Goal: Check status: Check status

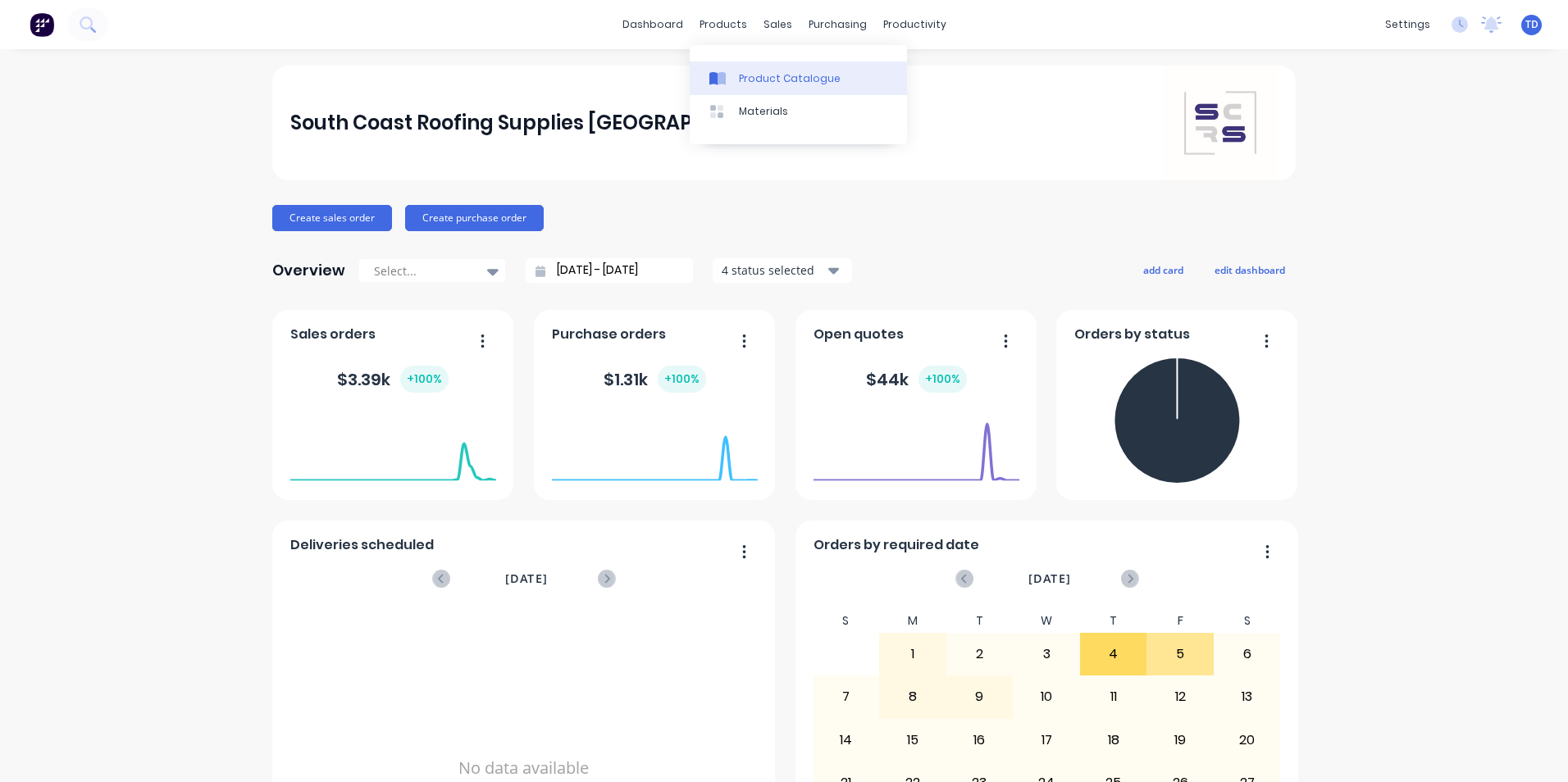
click at [747, 80] on div "Product Catalogue" at bounding box center [789, 78] width 101 height 15
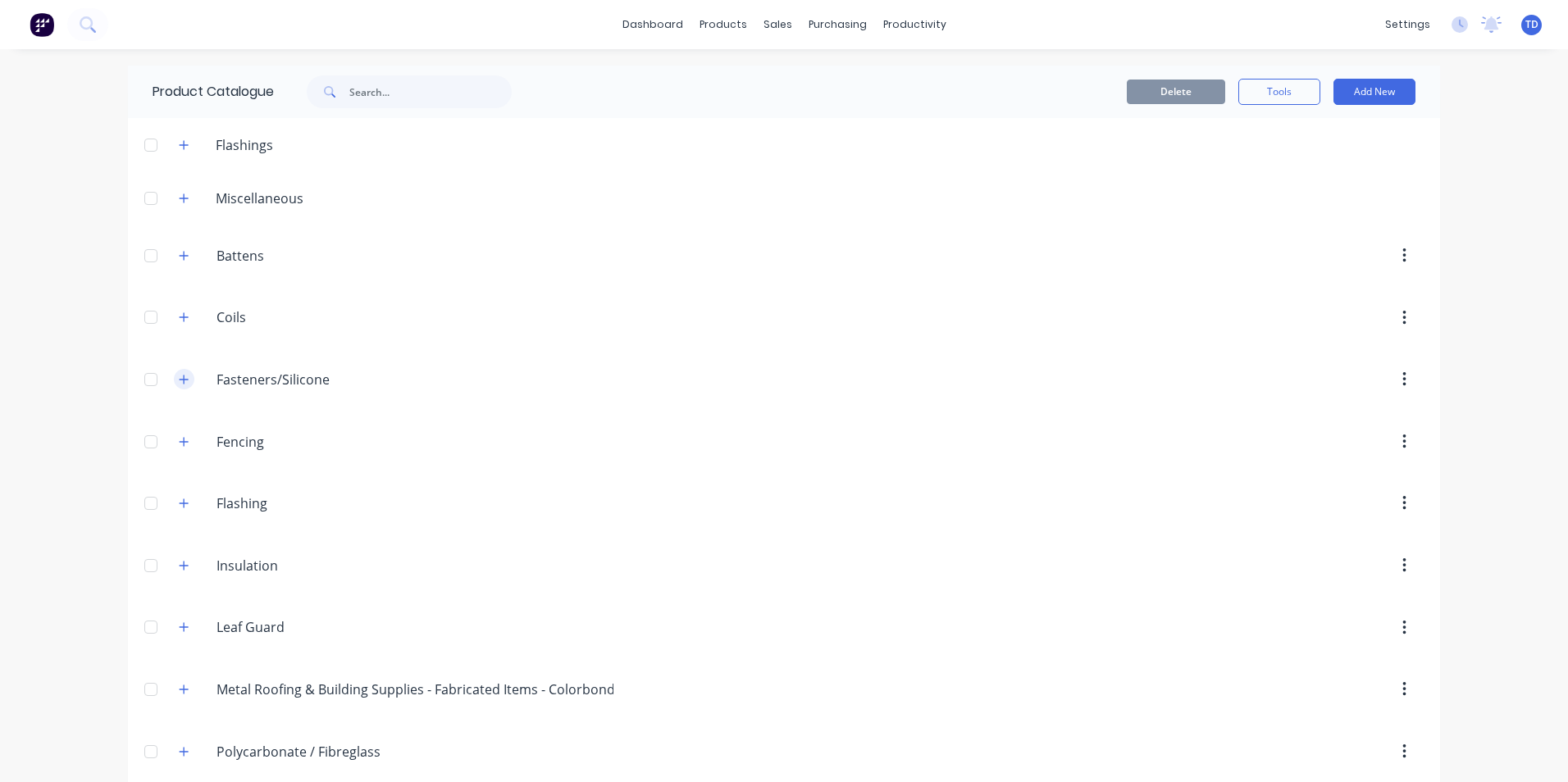
click at [180, 380] on icon "button" at bounding box center [184, 380] width 9 height 9
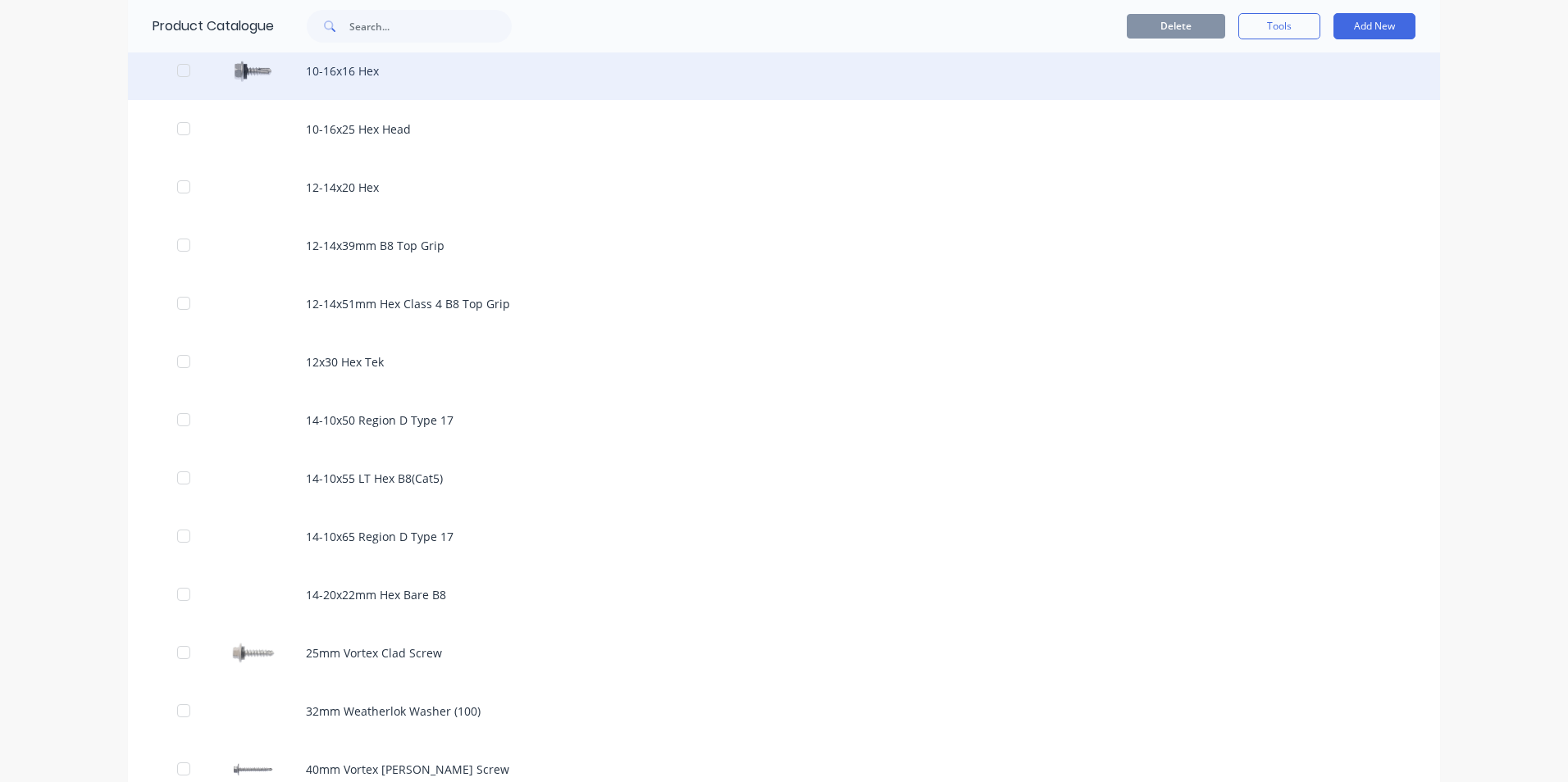
scroll to position [410, 0]
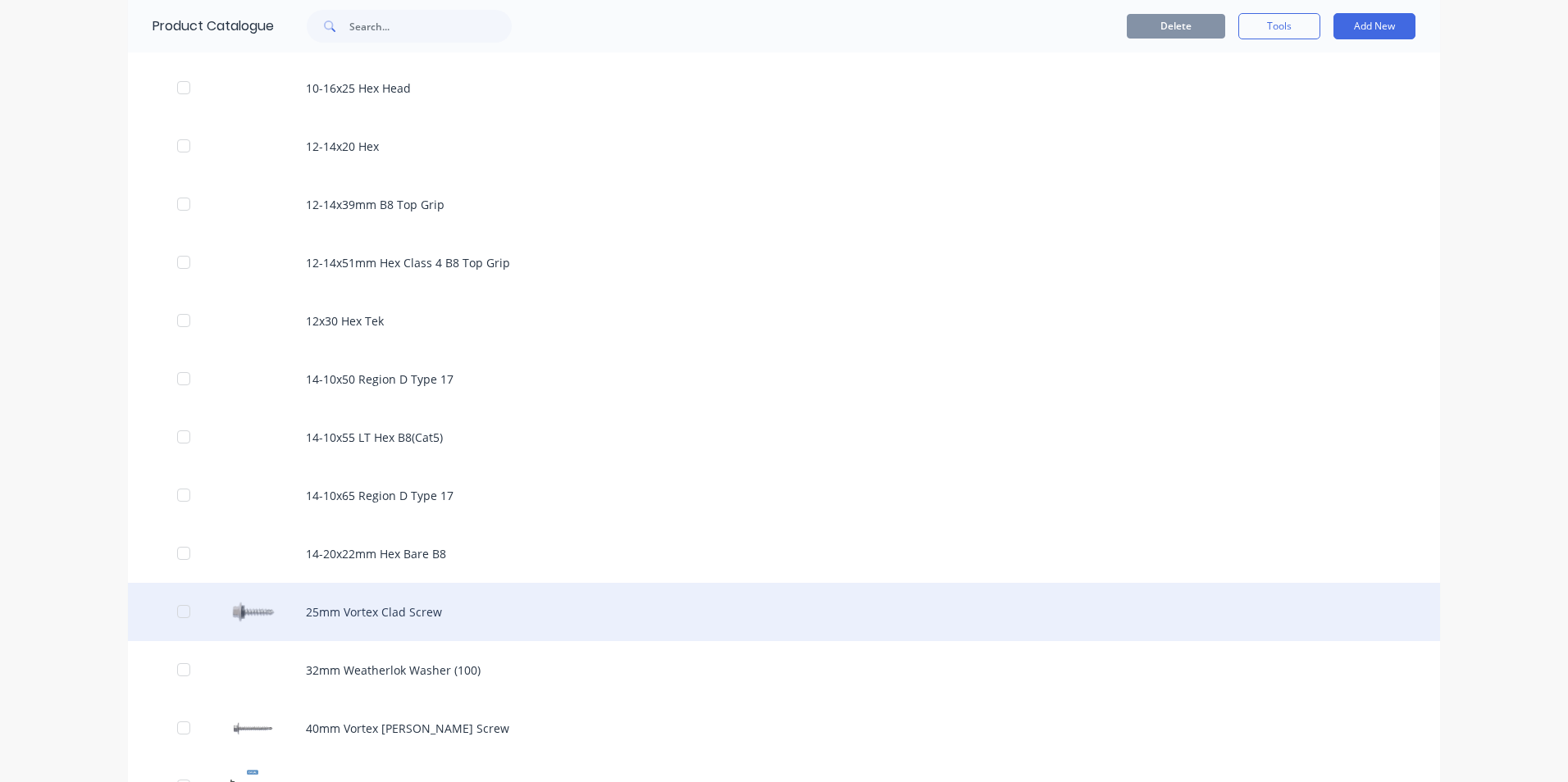
click at [360, 609] on div "25mm Vortex Clad Screw" at bounding box center [784, 612] width 1312 height 58
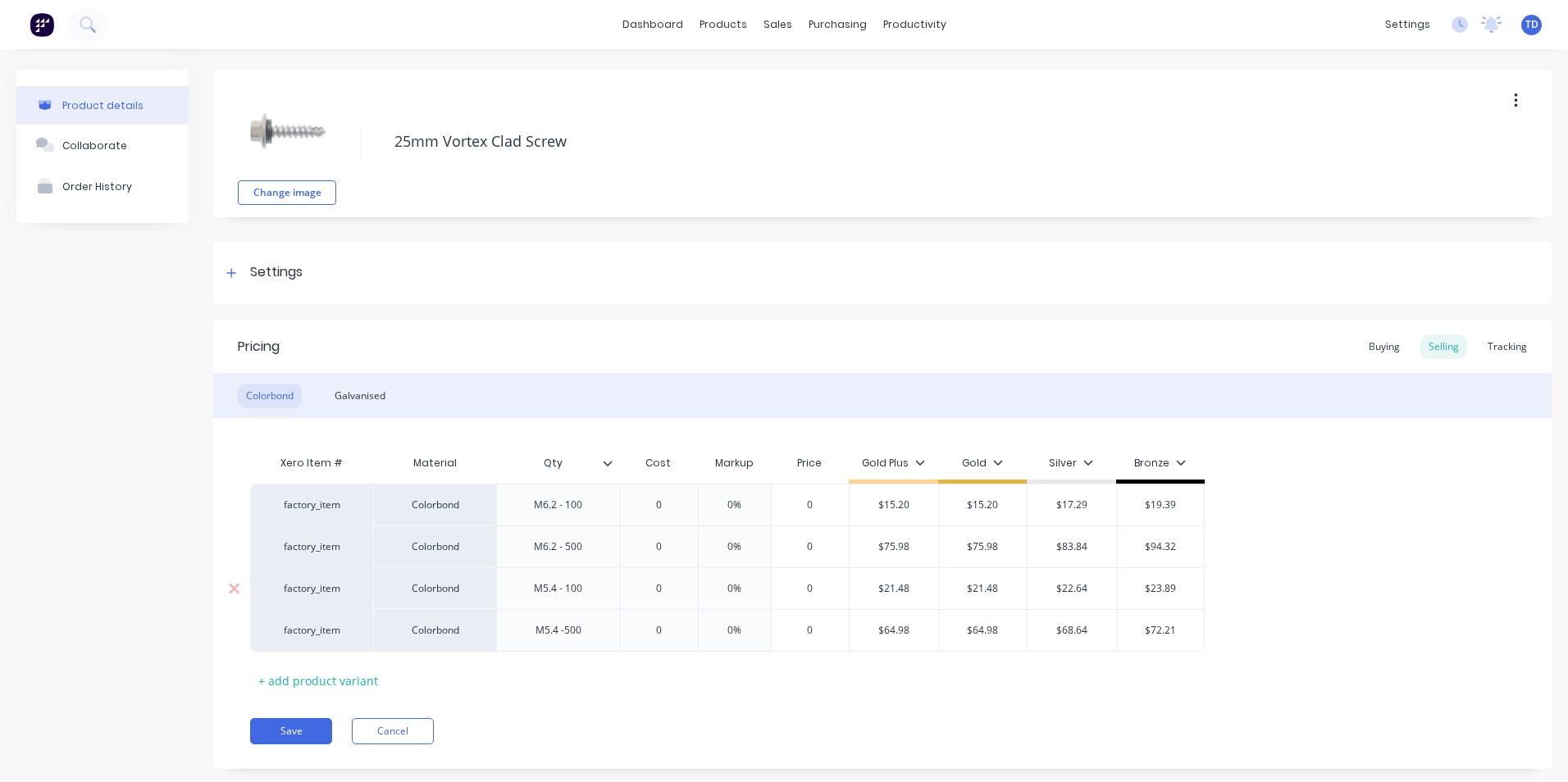
type textarea "x"
click at [1375, 354] on div "Buying" at bounding box center [1385, 347] width 47 height 25
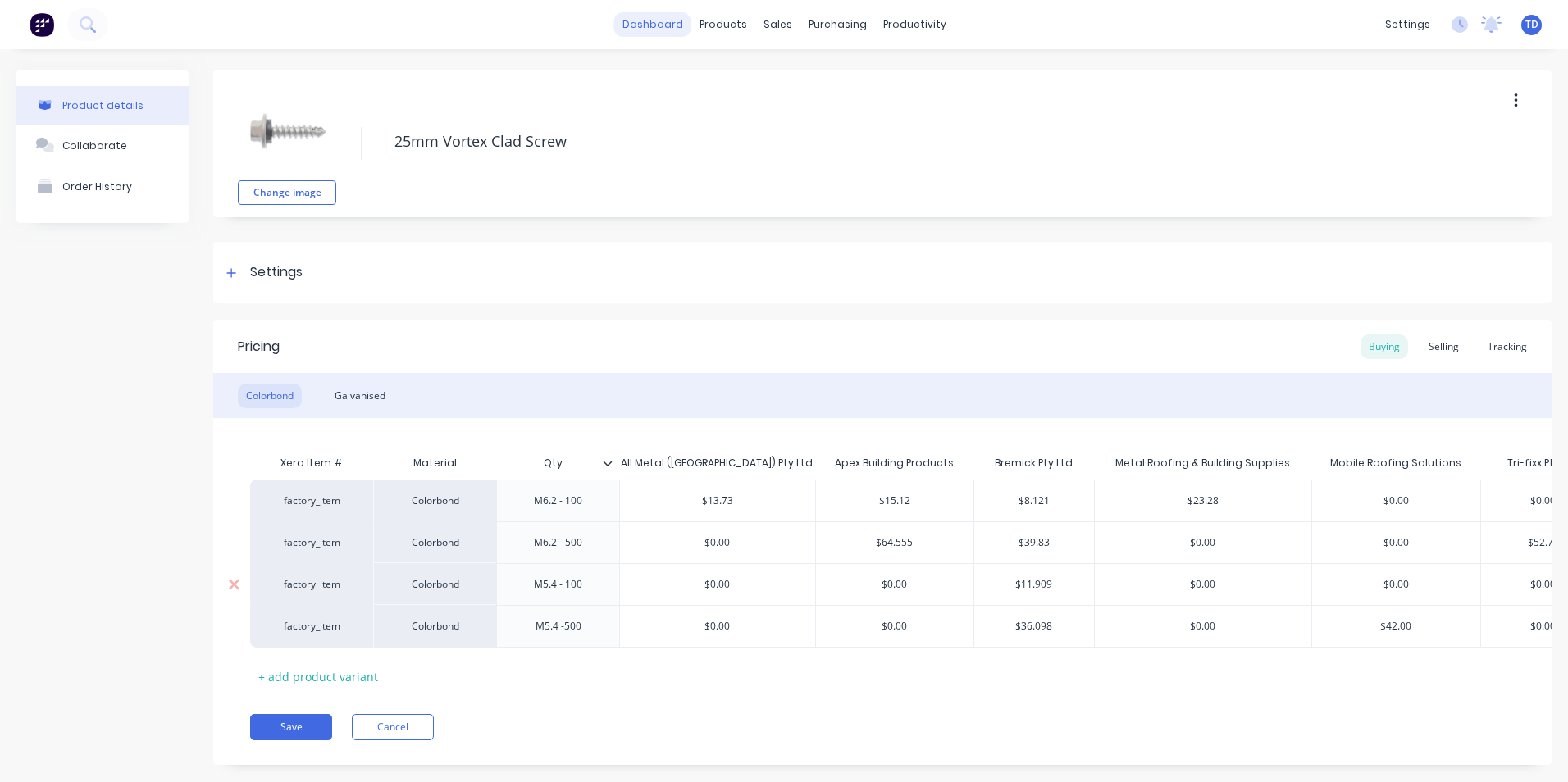
click at [660, 26] on link "dashboard" at bounding box center [653, 24] width 77 height 25
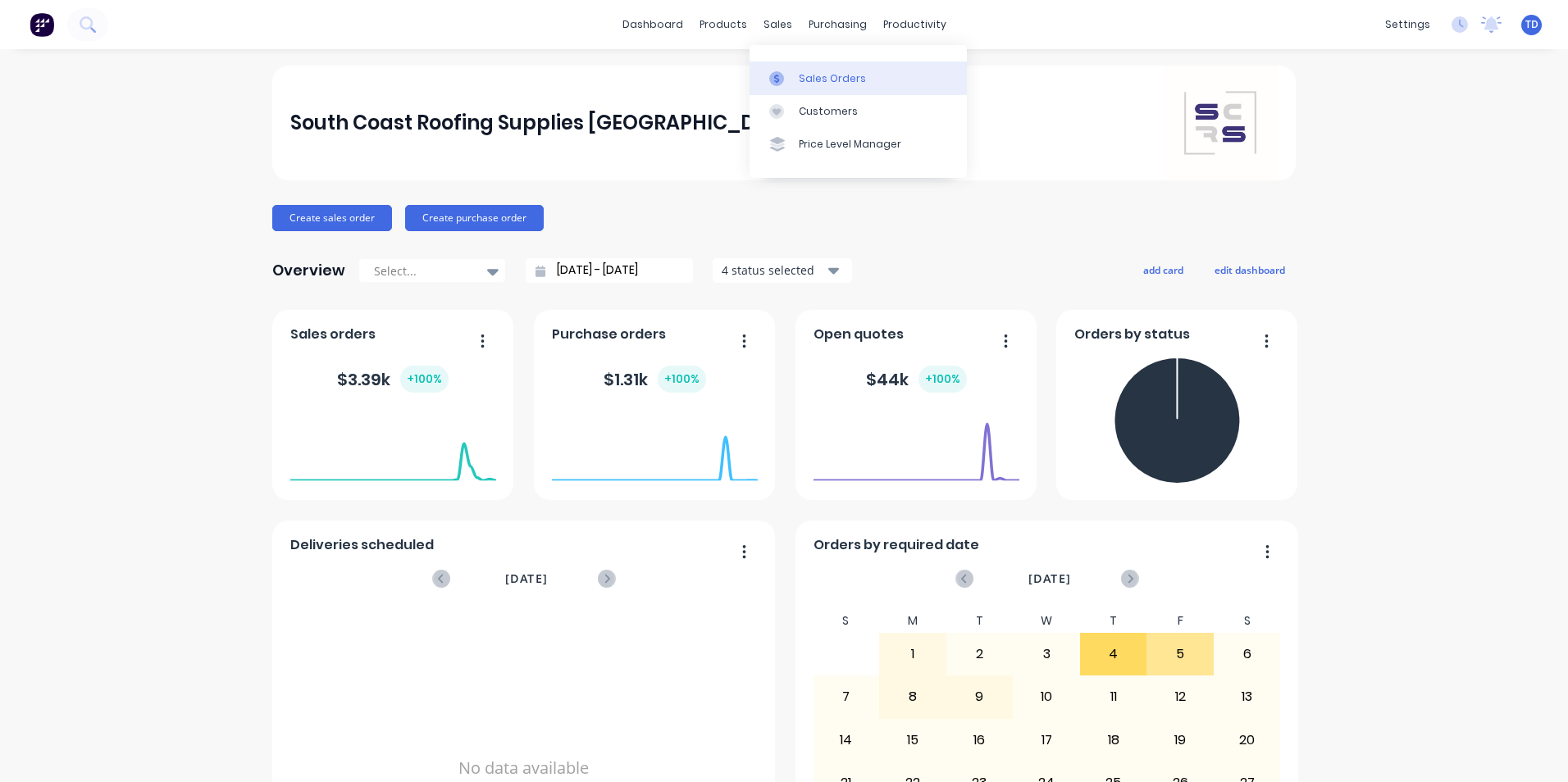
click at [821, 79] on div "Sales Orders" at bounding box center [832, 78] width 68 height 15
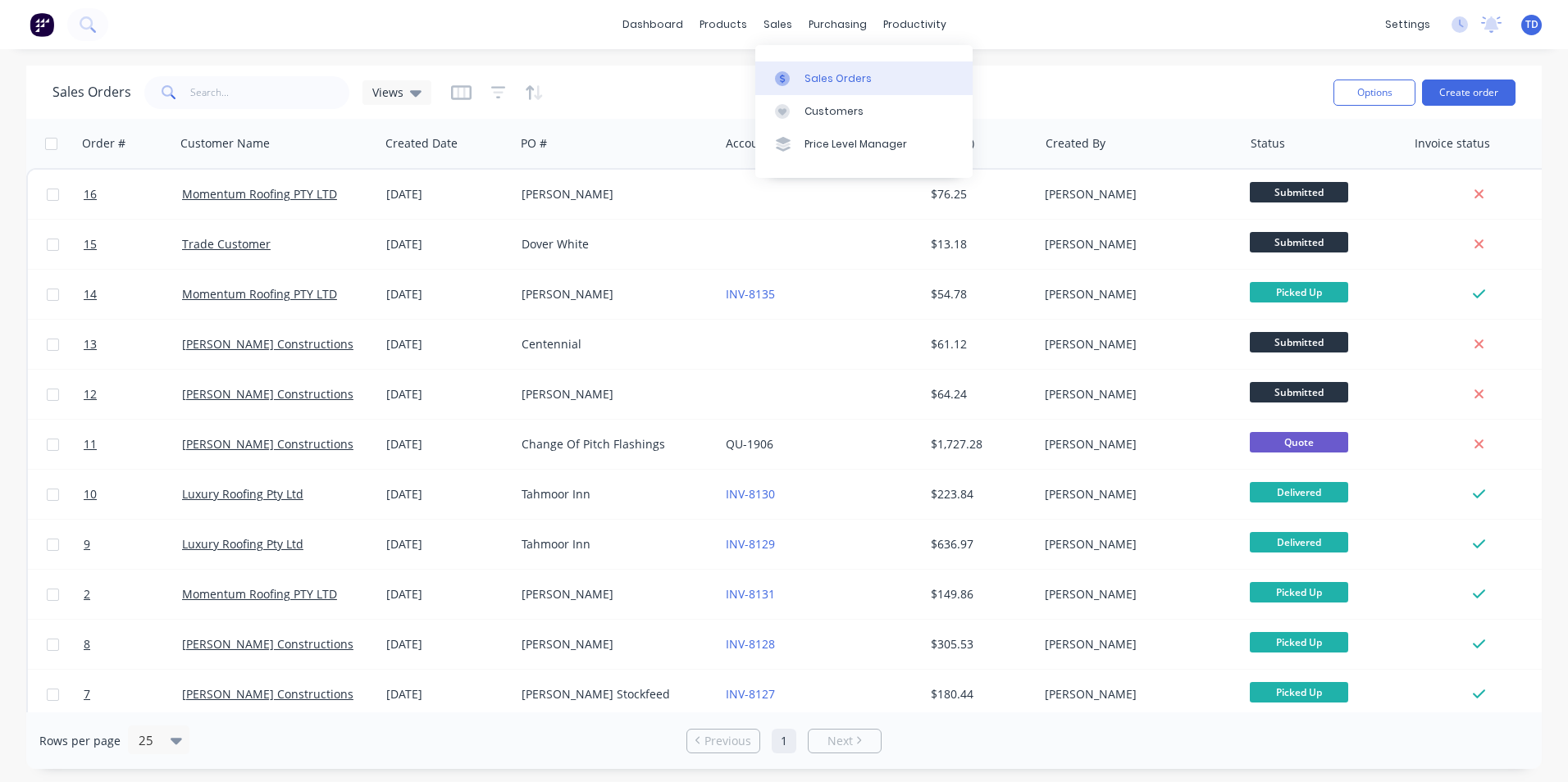
click at [827, 81] on div "Sales Orders" at bounding box center [839, 78] width 68 height 15
click at [667, 89] on div "Sales Orders Views" at bounding box center [686, 92] width 1268 height 40
drag, startPoint x: 497, startPoint y: 92, endPoint x: 510, endPoint y: 95, distance: 13.3
click at [510, 95] on div at bounding box center [497, 92] width 93 height 26
click at [454, 89] on icon "button" at bounding box center [461, 93] width 20 height 16
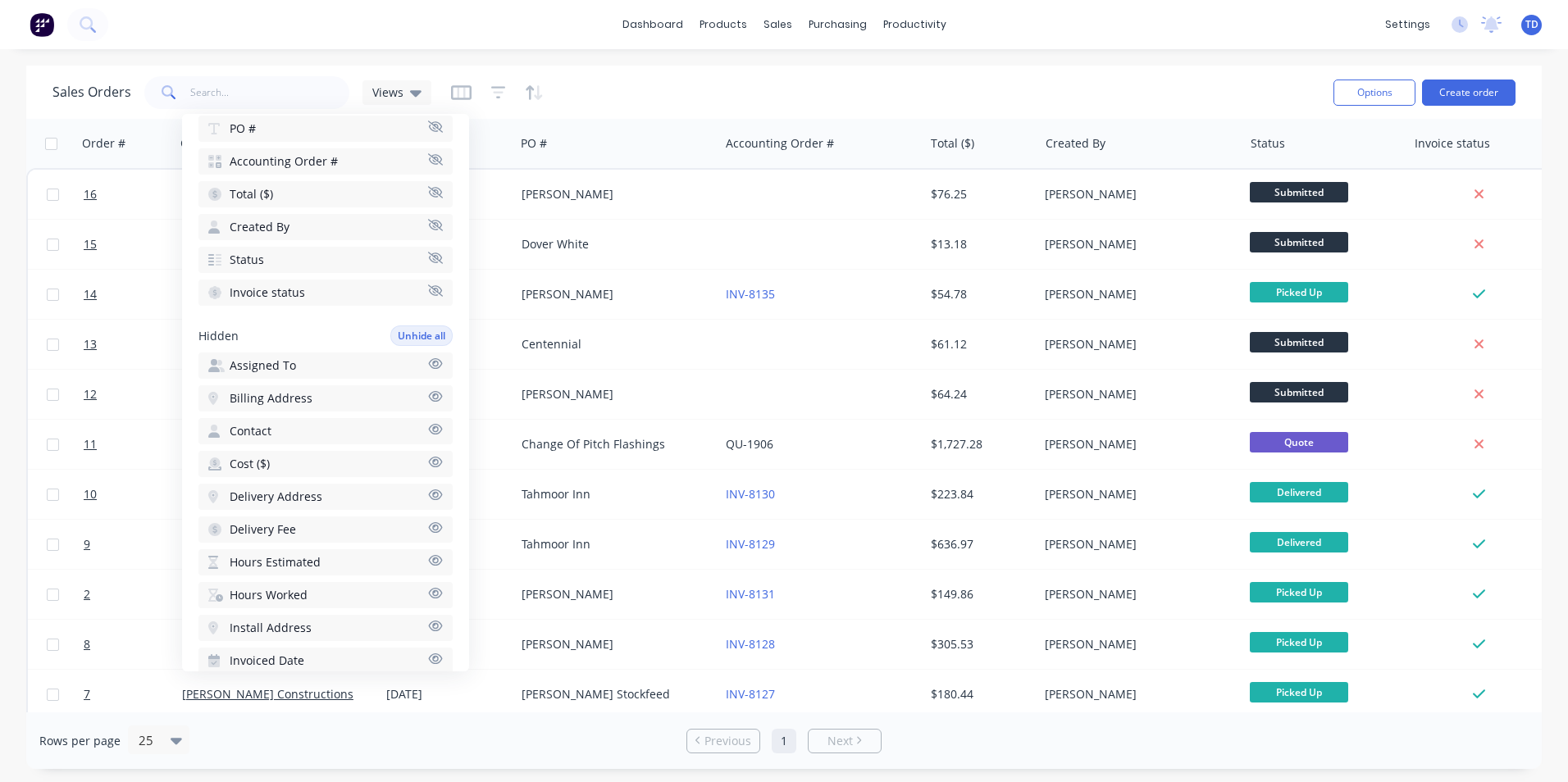
scroll to position [410, 0]
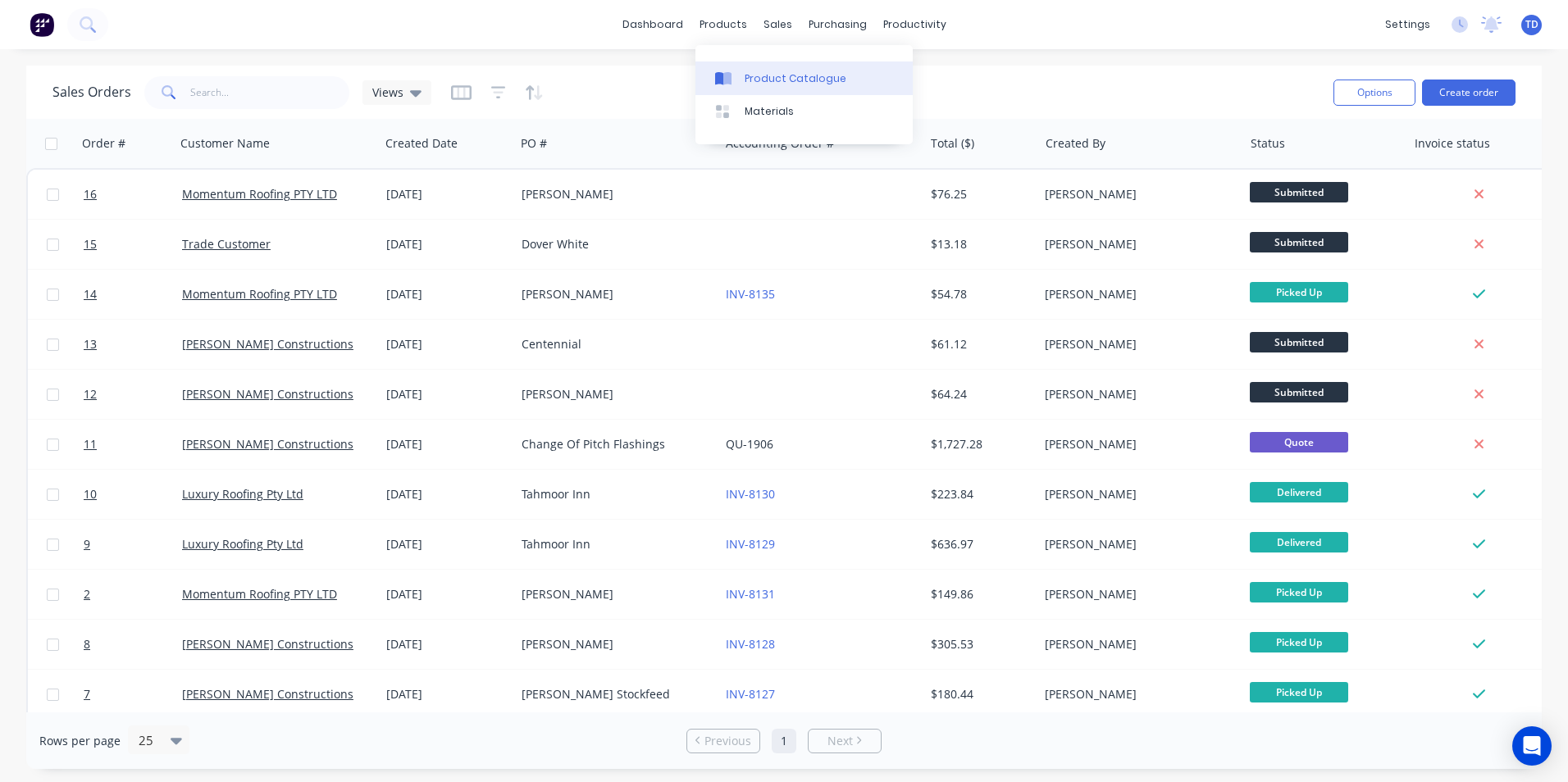
click at [747, 77] on div "Product Catalogue" at bounding box center [795, 78] width 101 height 15
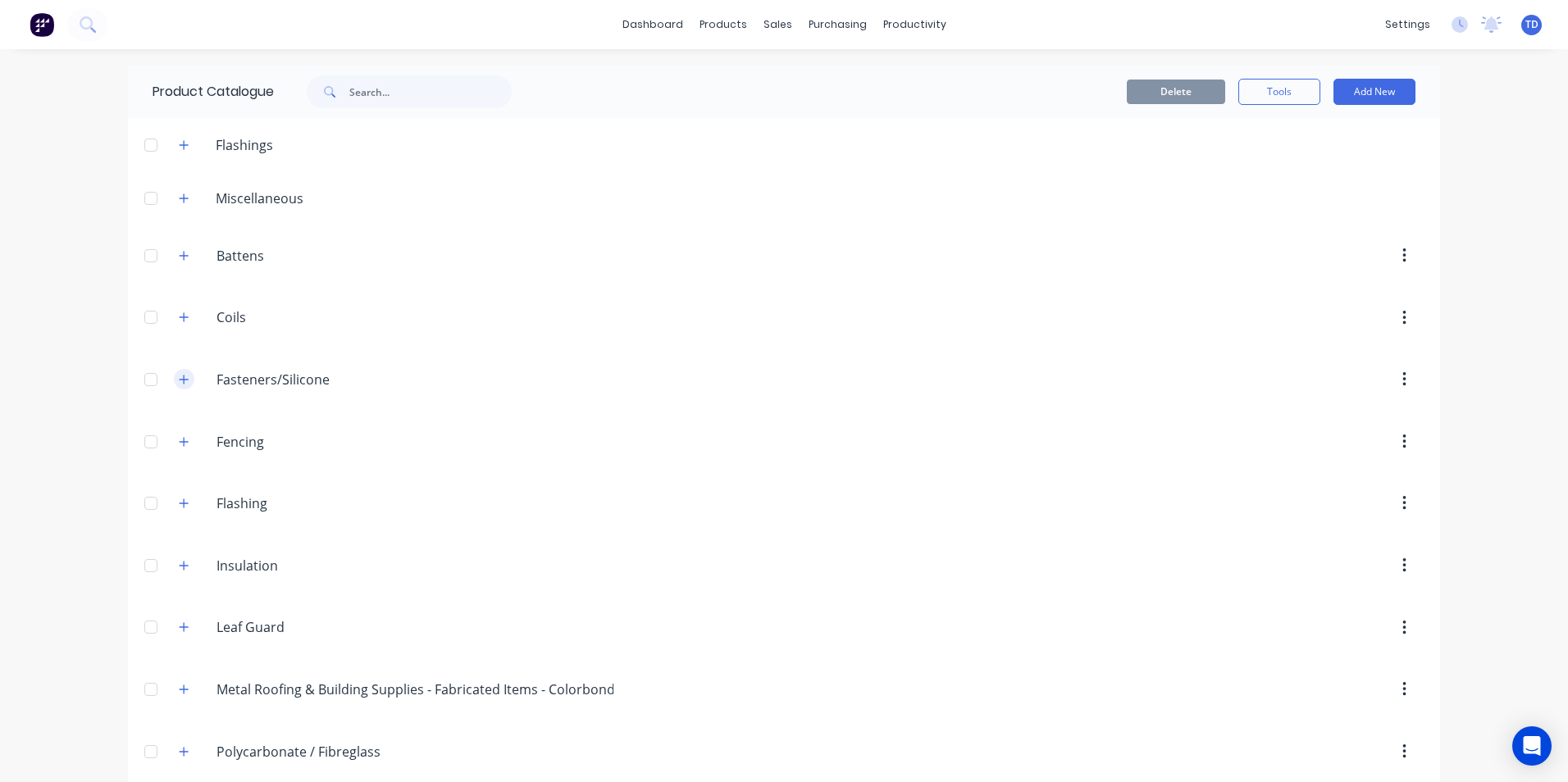
click at [180, 376] on icon "button" at bounding box center [184, 380] width 9 height 9
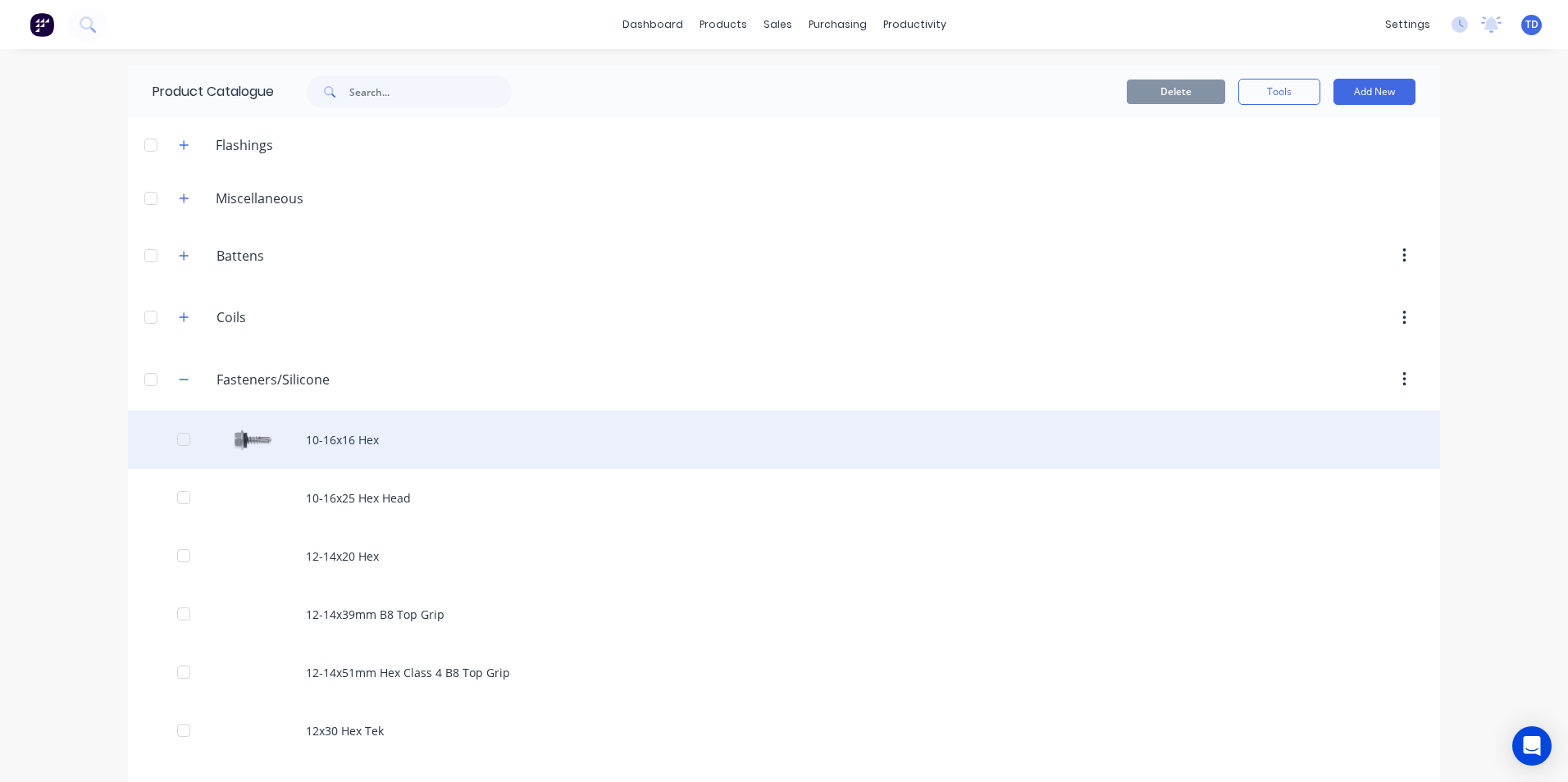
click at [341, 449] on div "10-16x16 Hex" at bounding box center [784, 440] width 1312 height 58
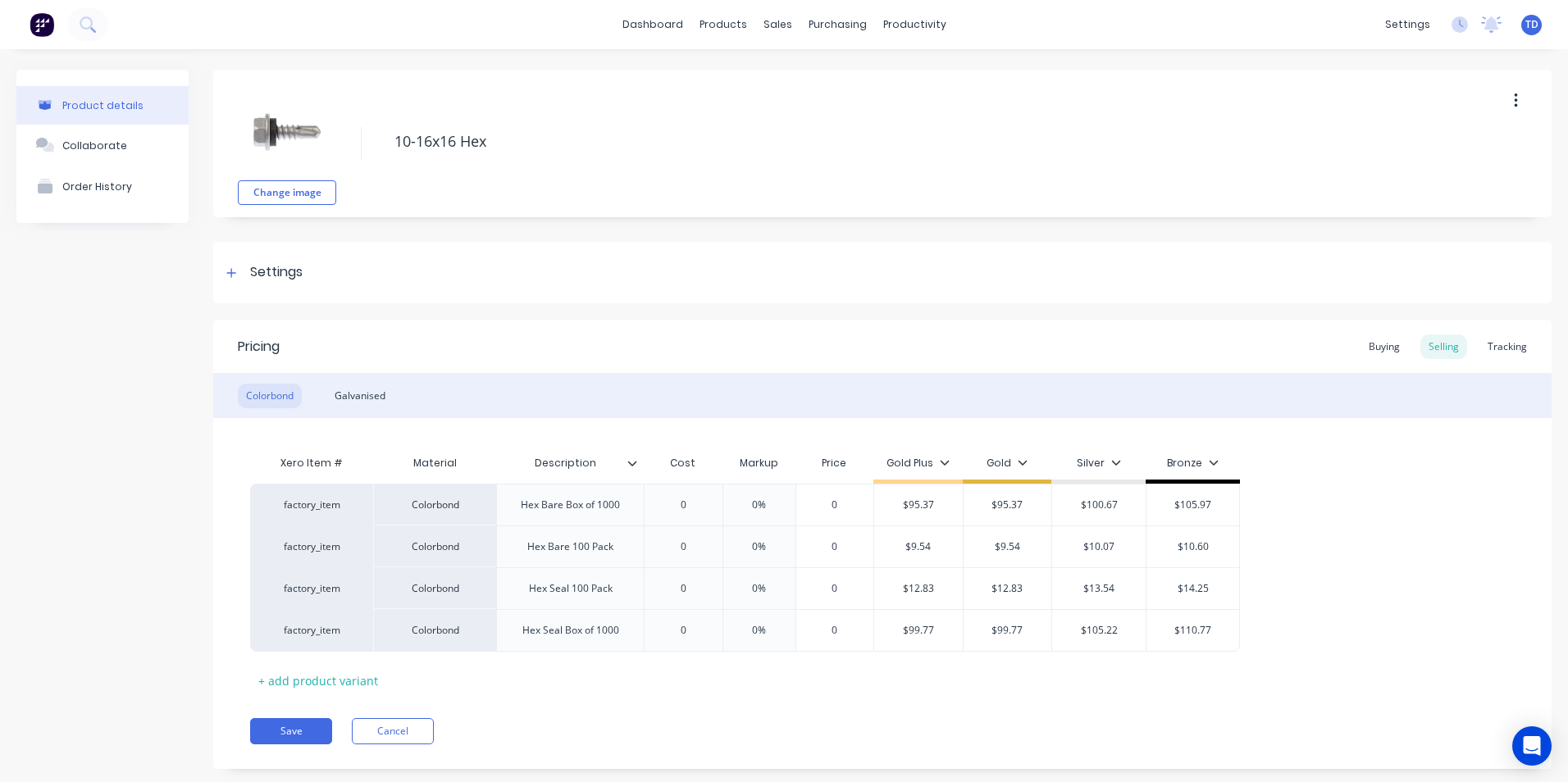
type textarea "x"
click at [1377, 351] on div "Buying" at bounding box center [1385, 347] width 47 height 25
click at [767, 75] on div "Product Catalogue" at bounding box center [789, 78] width 101 height 15
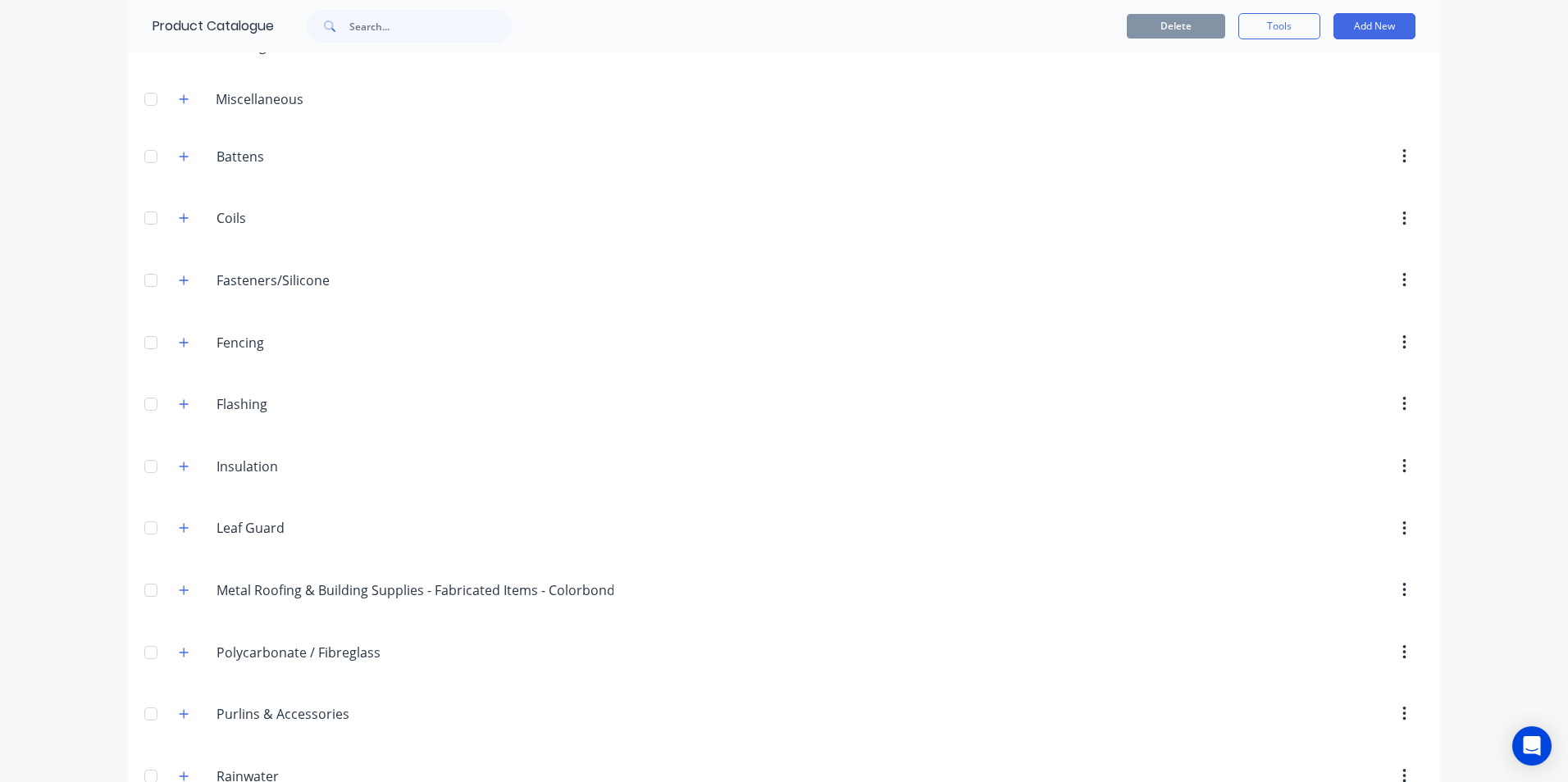
scroll to position [328, 0]
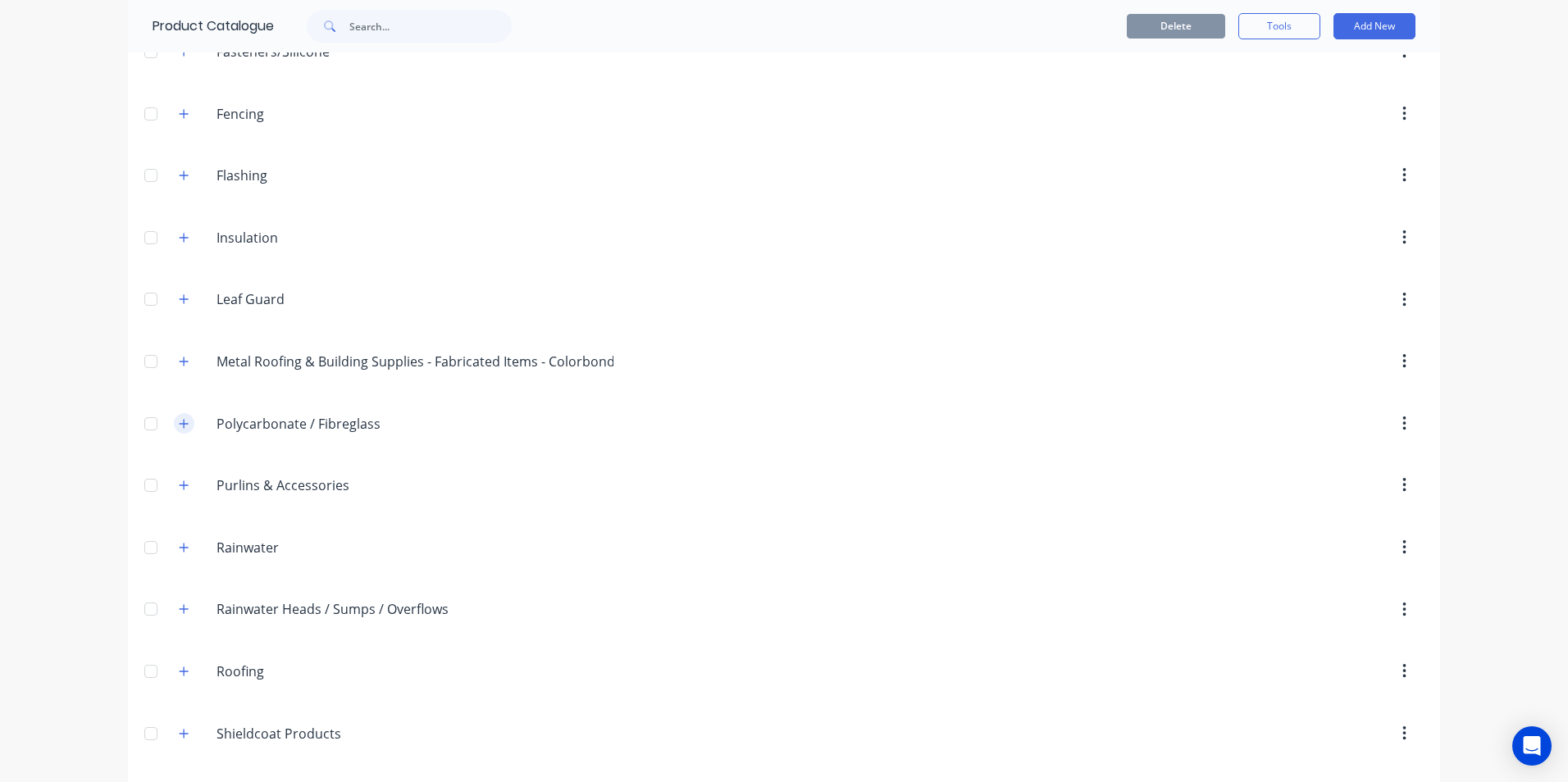
click at [180, 424] on icon "button" at bounding box center [184, 423] width 9 height 9
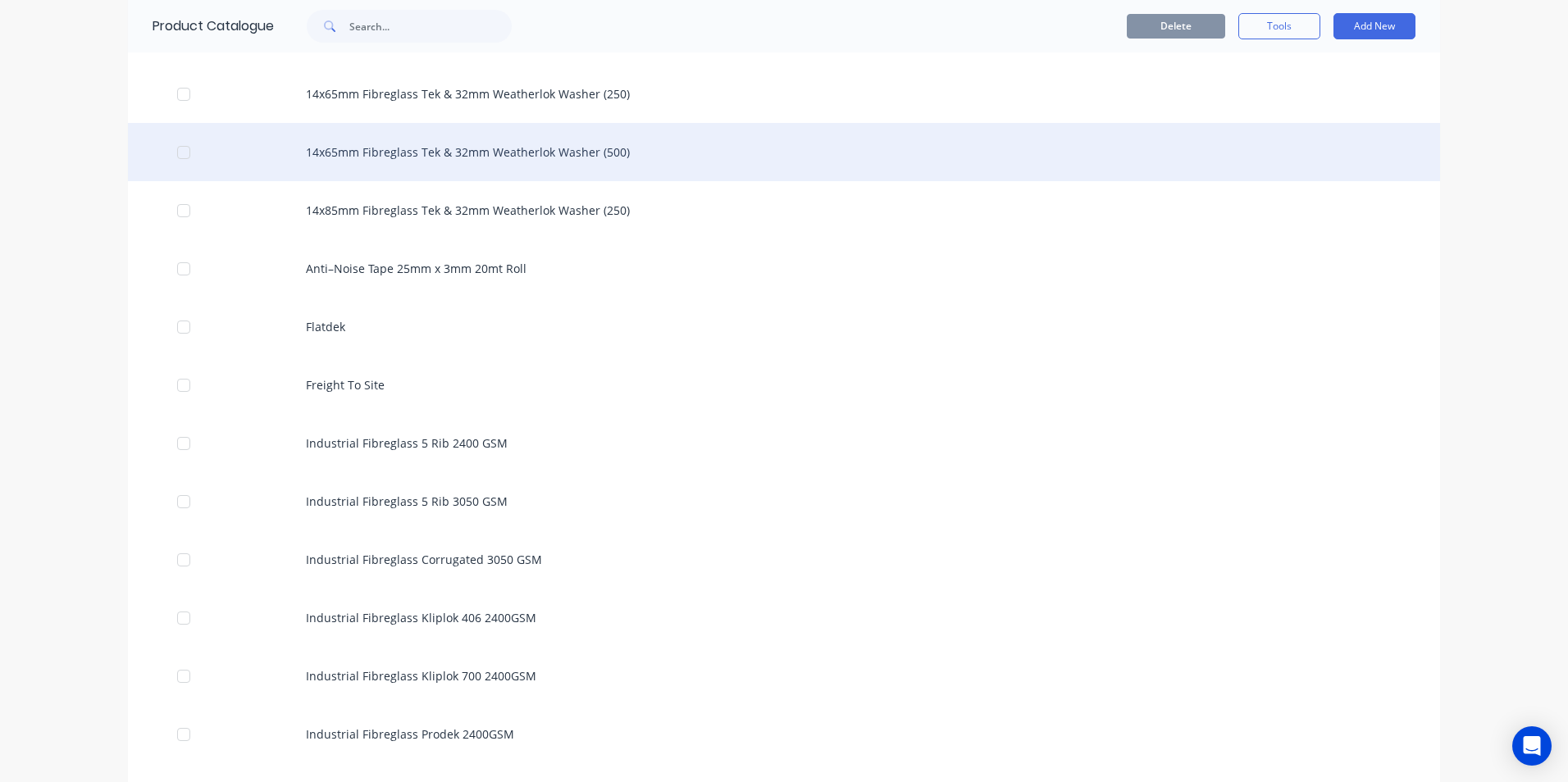
scroll to position [1066, 0]
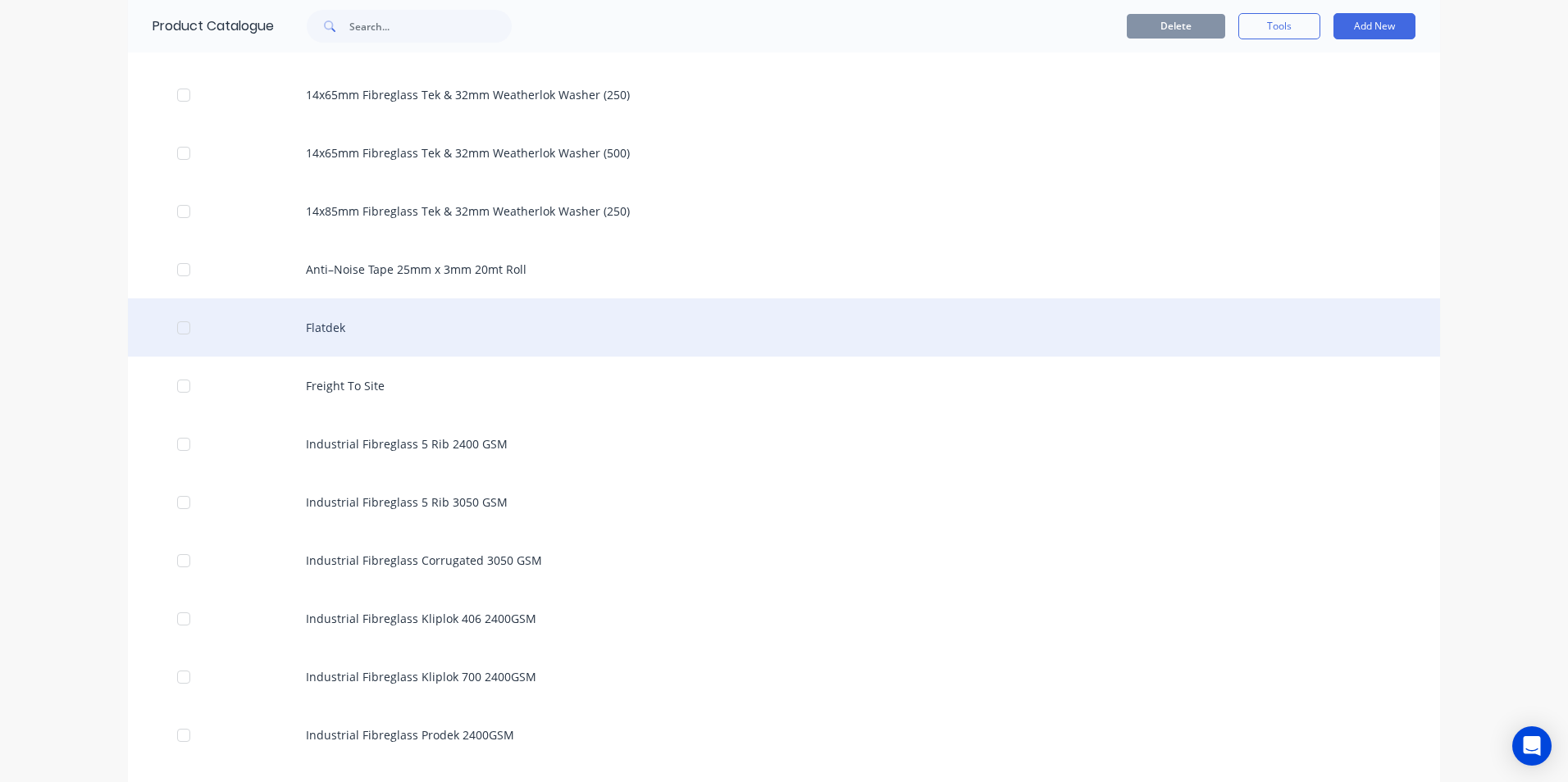
click at [336, 332] on div "Flatdek" at bounding box center [784, 328] width 1312 height 58
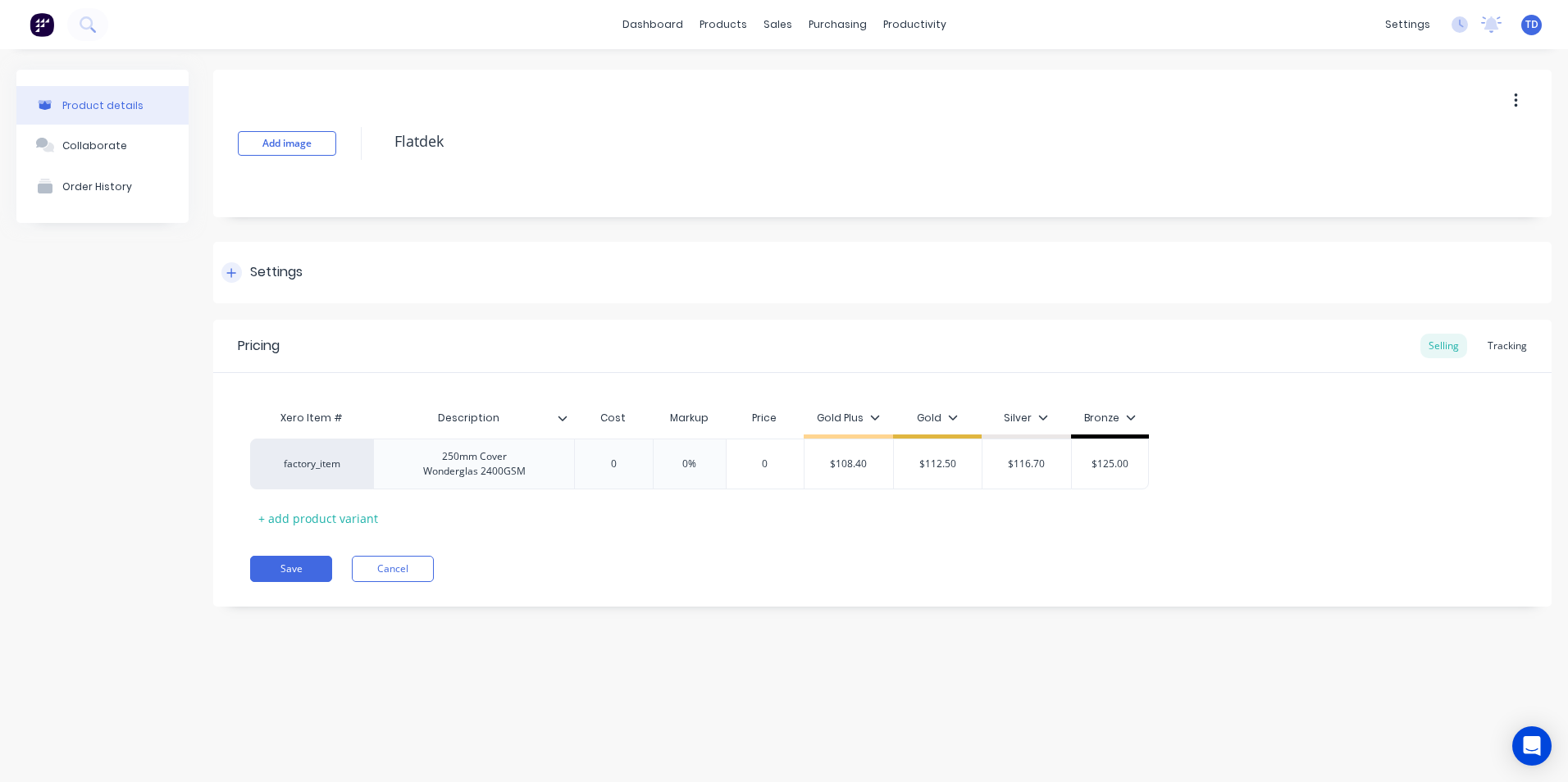
click at [236, 275] on icon at bounding box center [231, 273] width 10 height 12
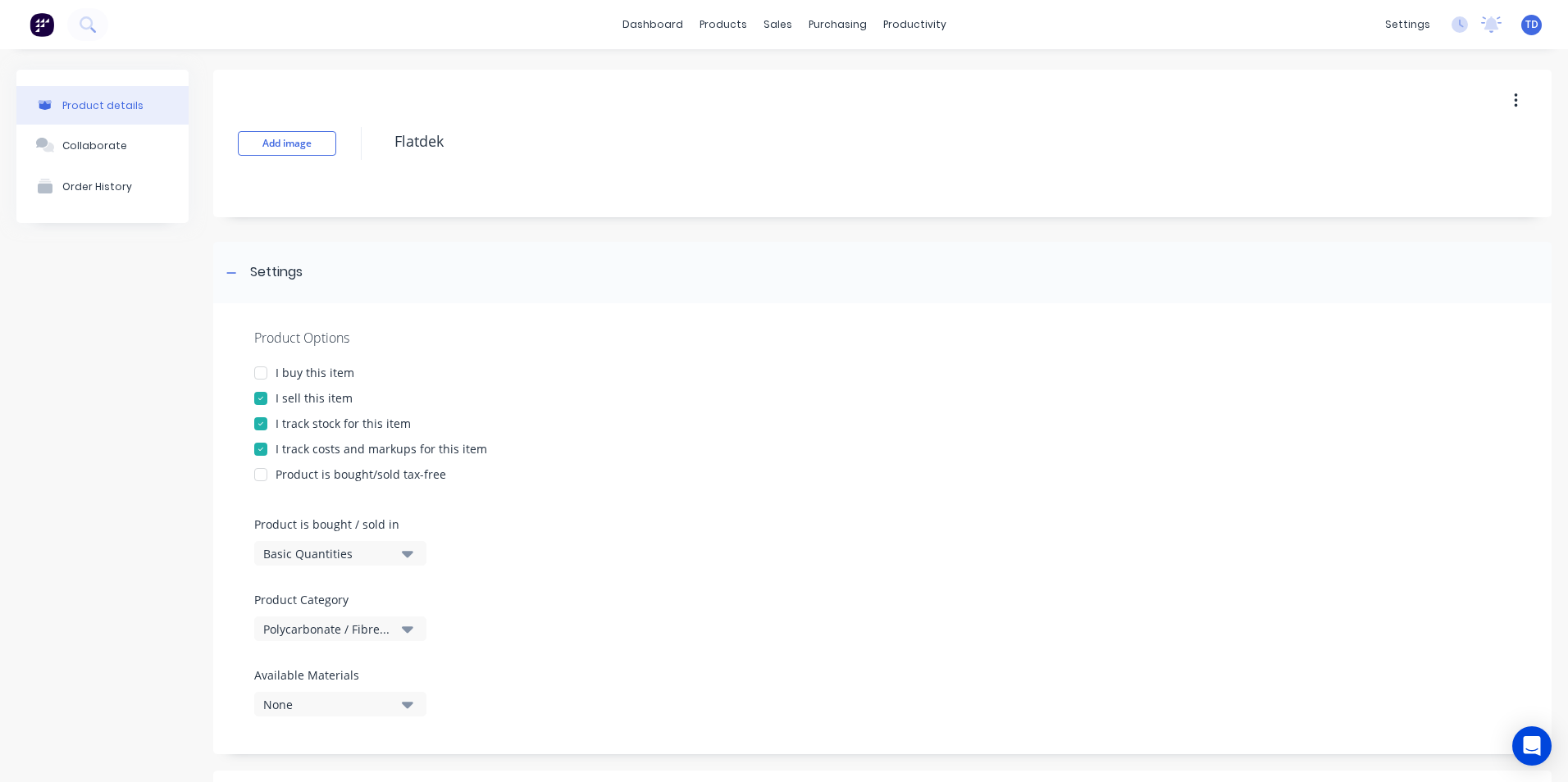
click at [258, 368] on div at bounding box center [261, 373] width 33 height 33
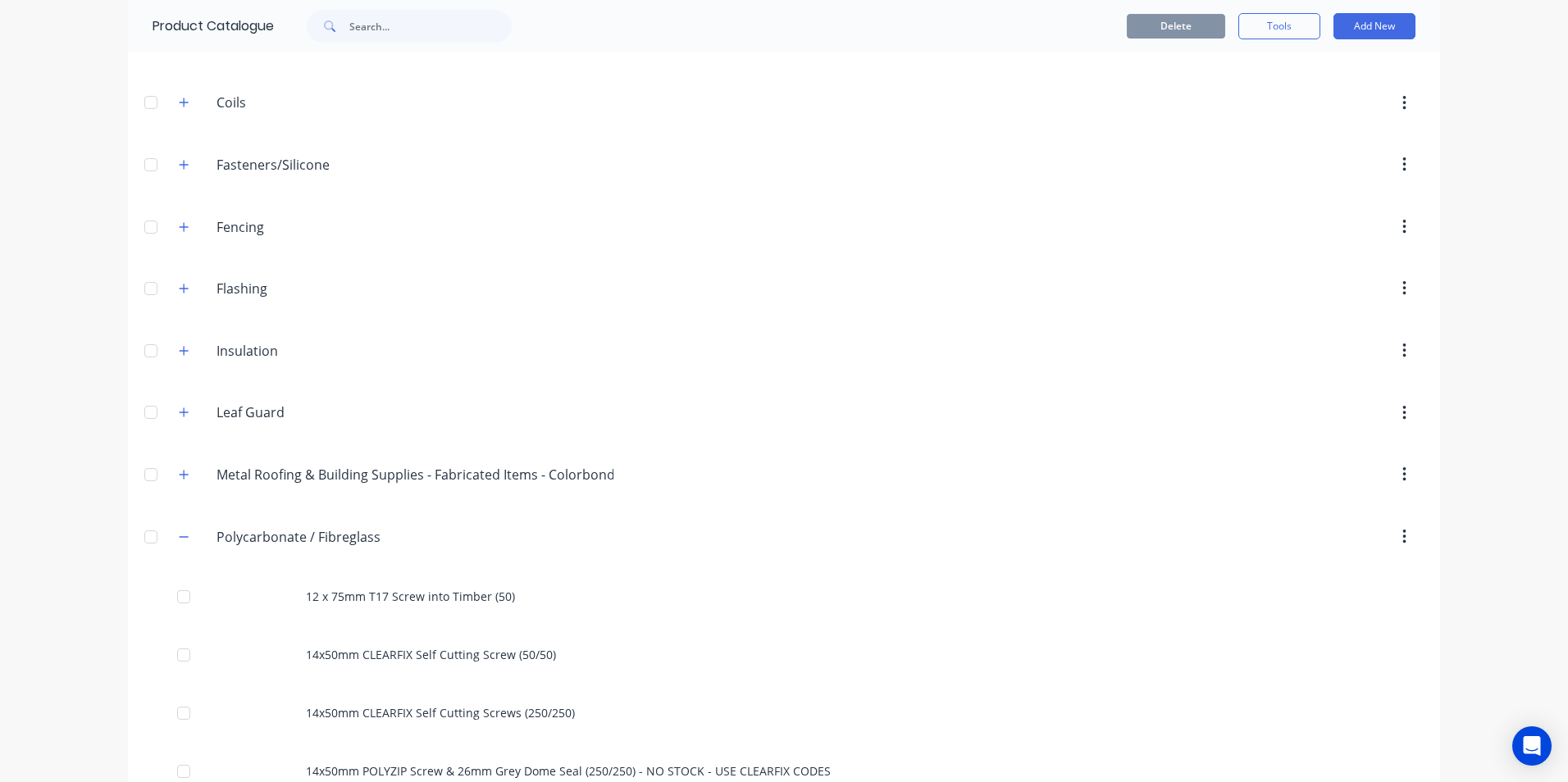
scroll to position [246, 0]
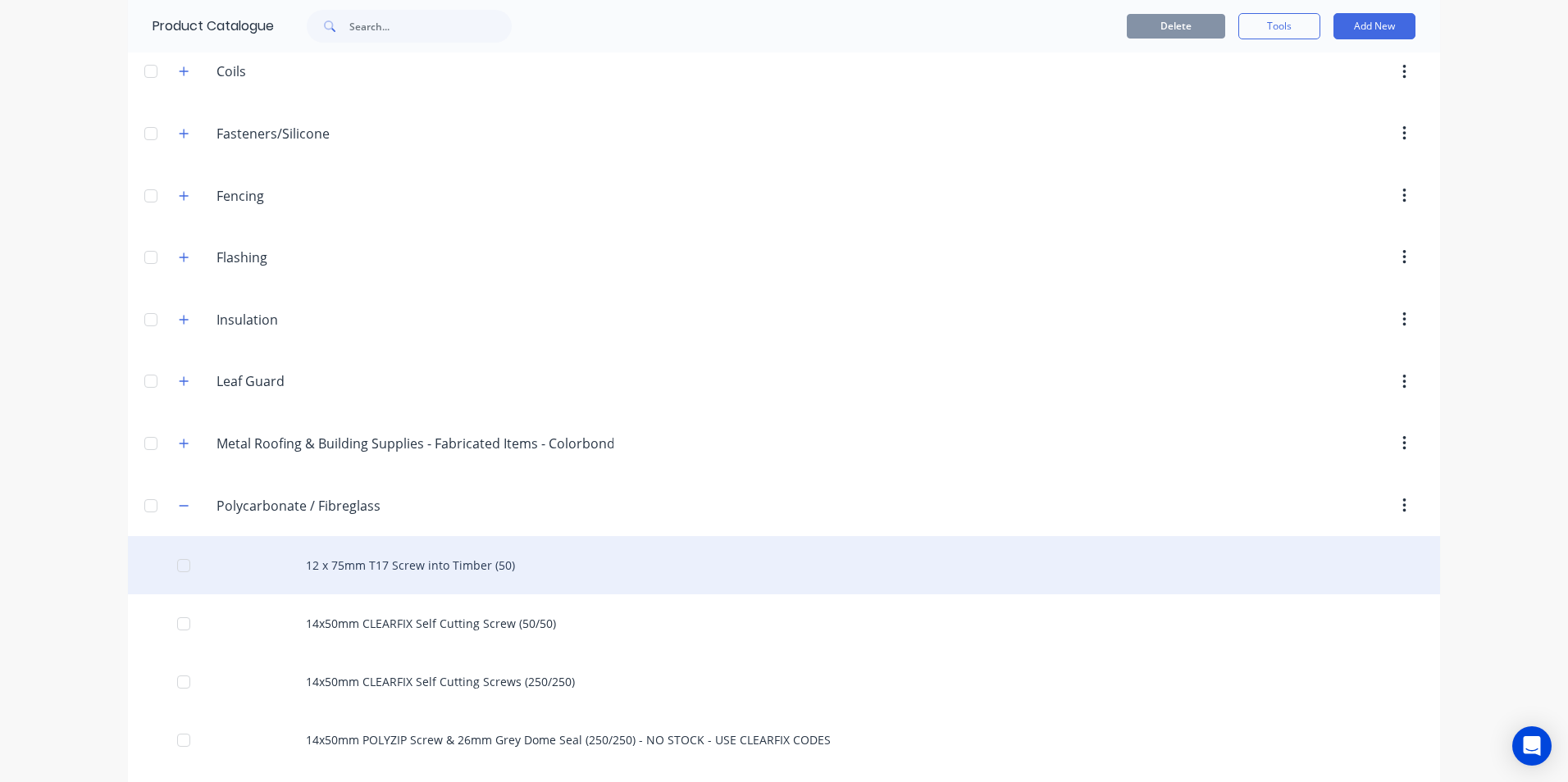
click at [433, 570] on div "12 x 75mm T17 Screw into Timber (50)" at bounding box center [784, 566] width 1312 height 58
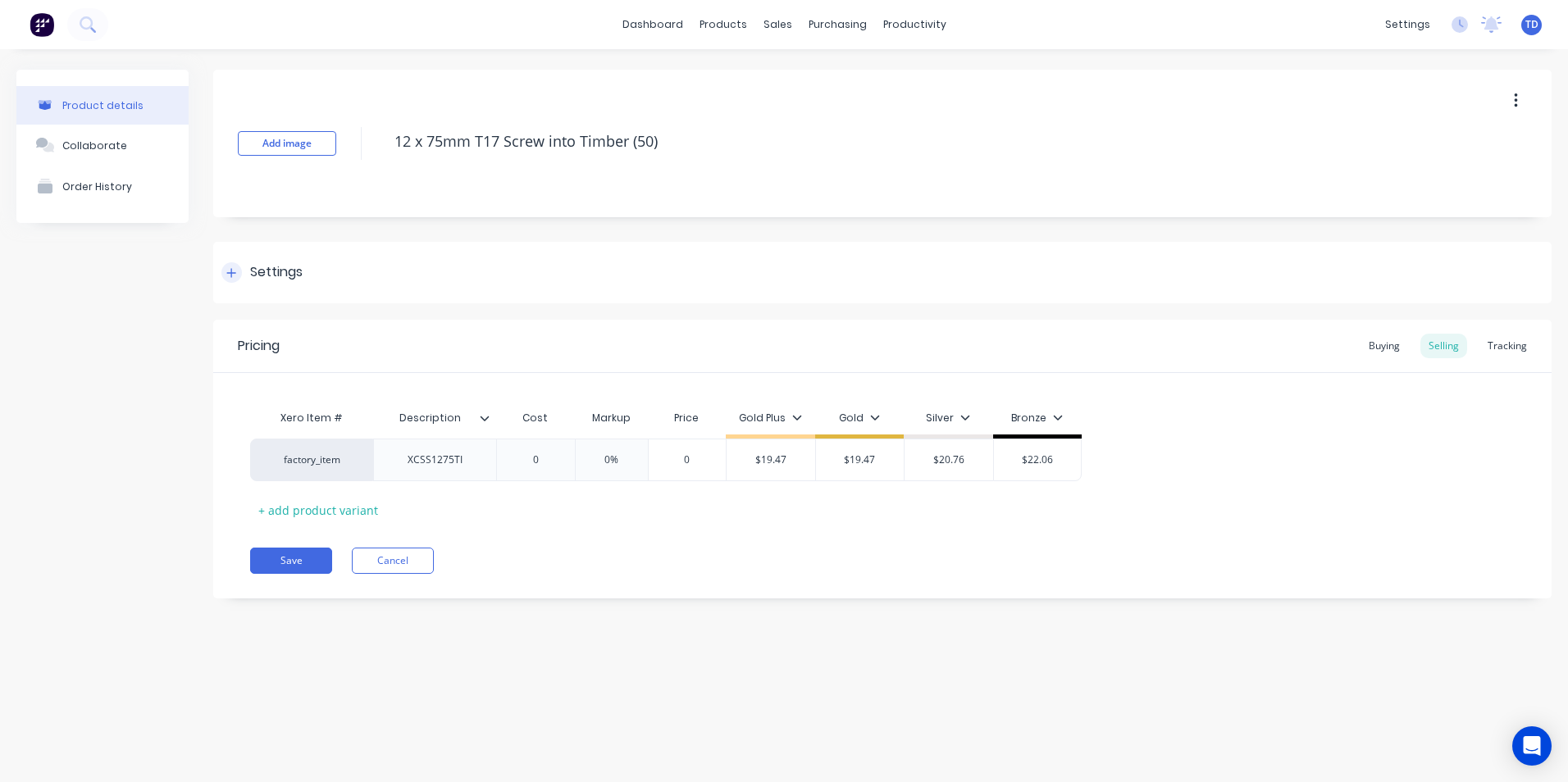
click at [238, 267] on div at bounding box center [232, 273] width 20 height 20
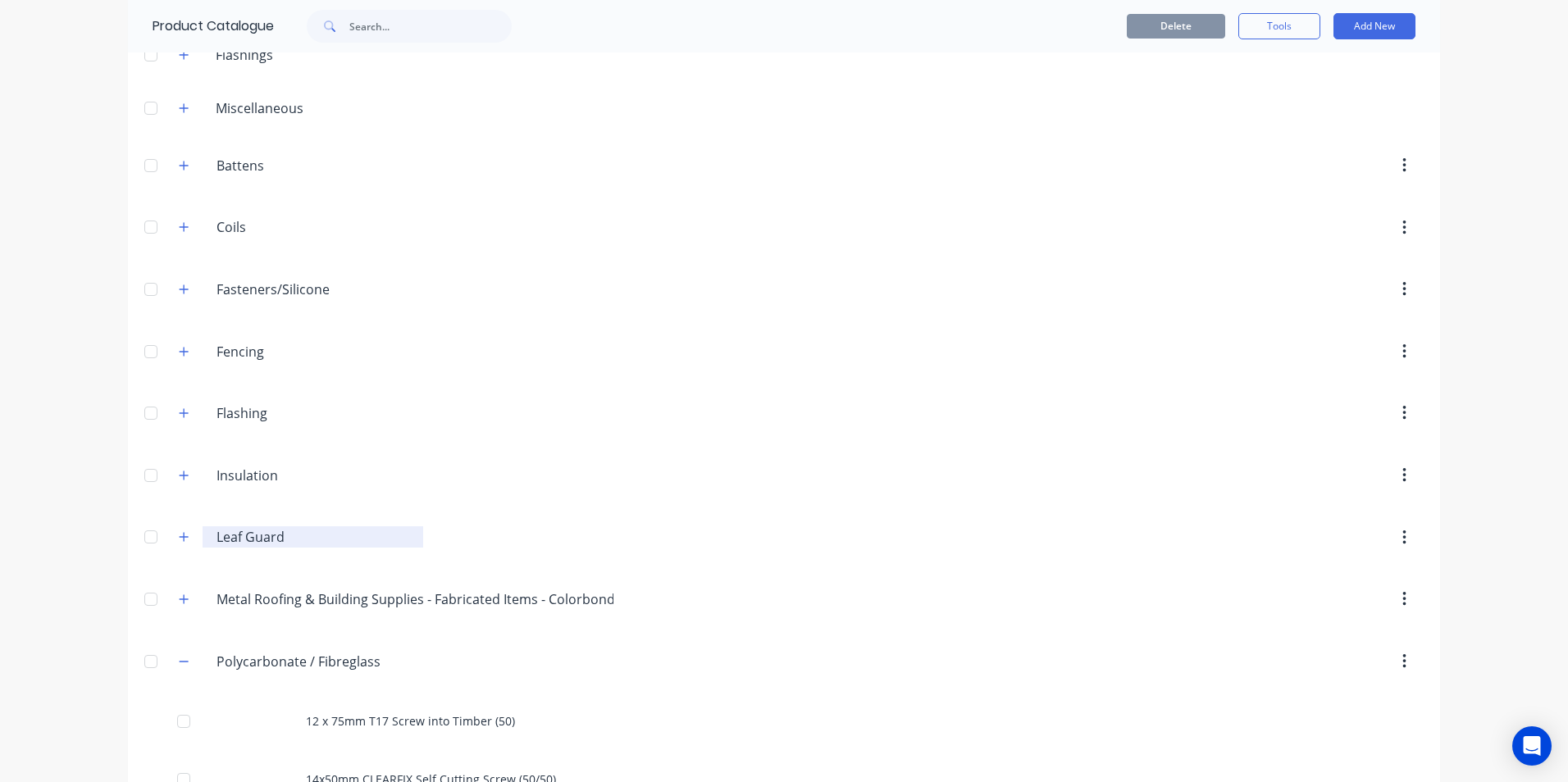
scroll to position [410, 0]
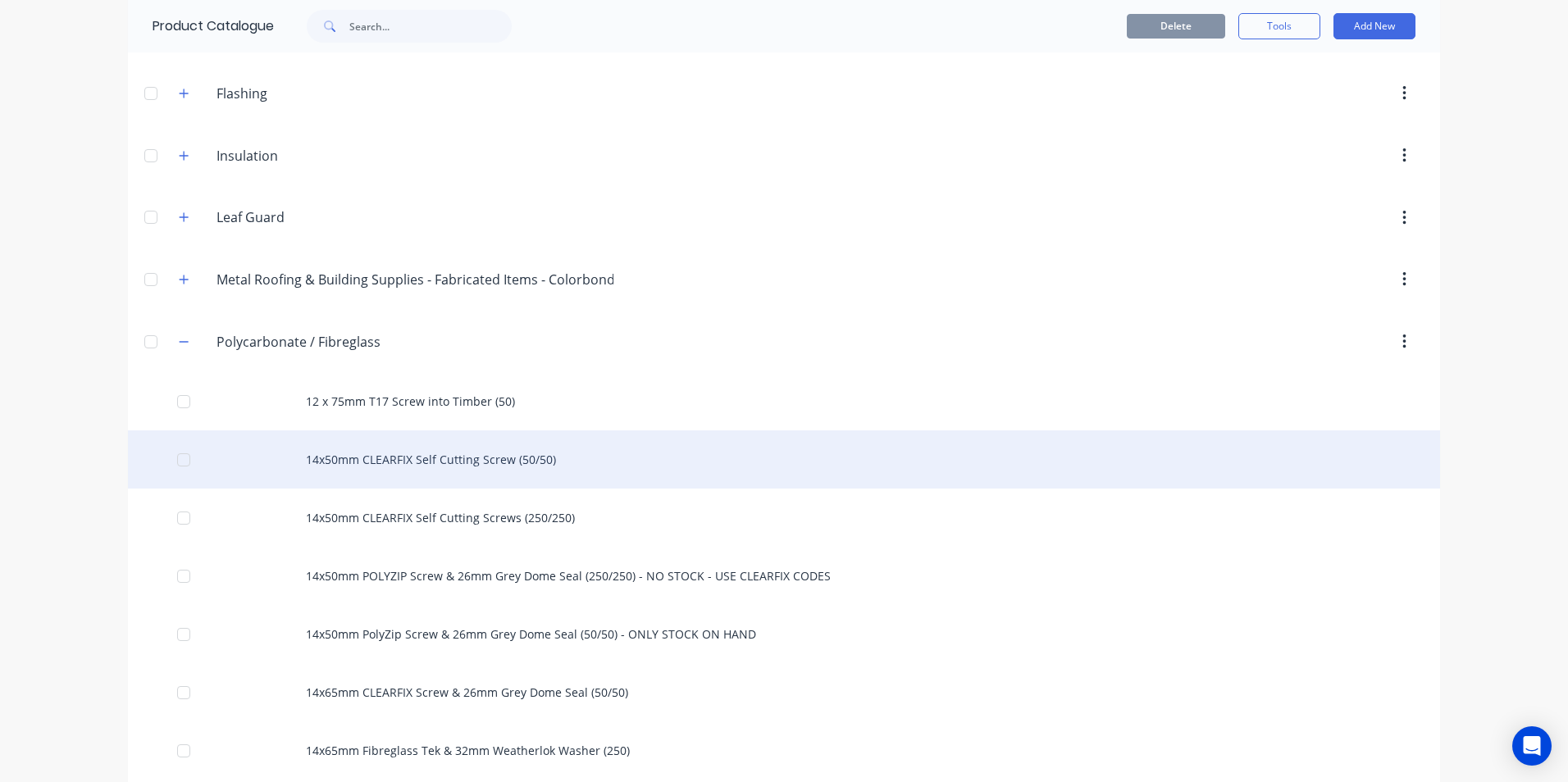
click at [421, 465] on div "14x50mm CLEARFIX Self Cutting Screw (50/50)" at bounding box center [784, 460] width 1312 height 58
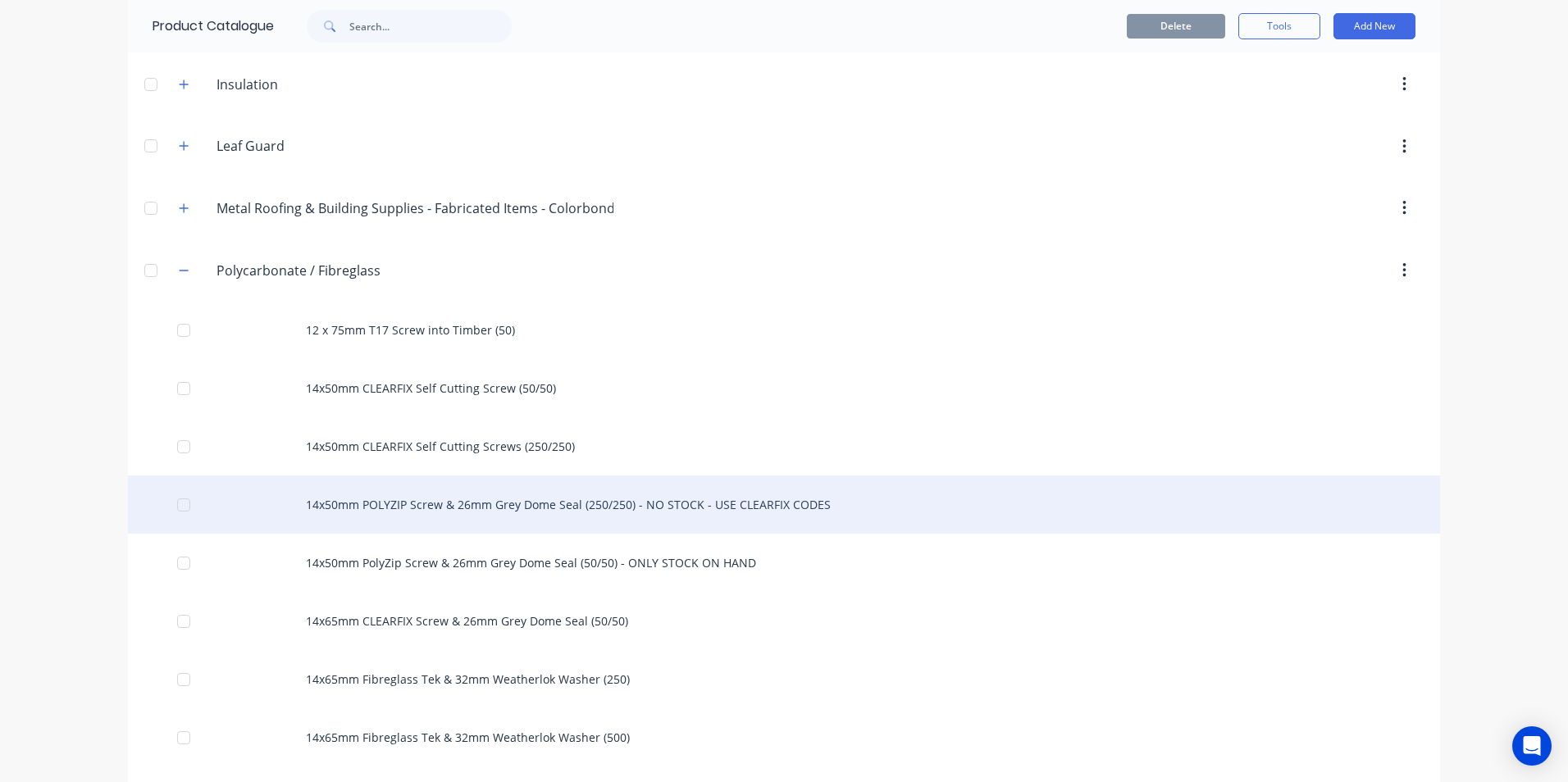
scroll to position [492, 0]
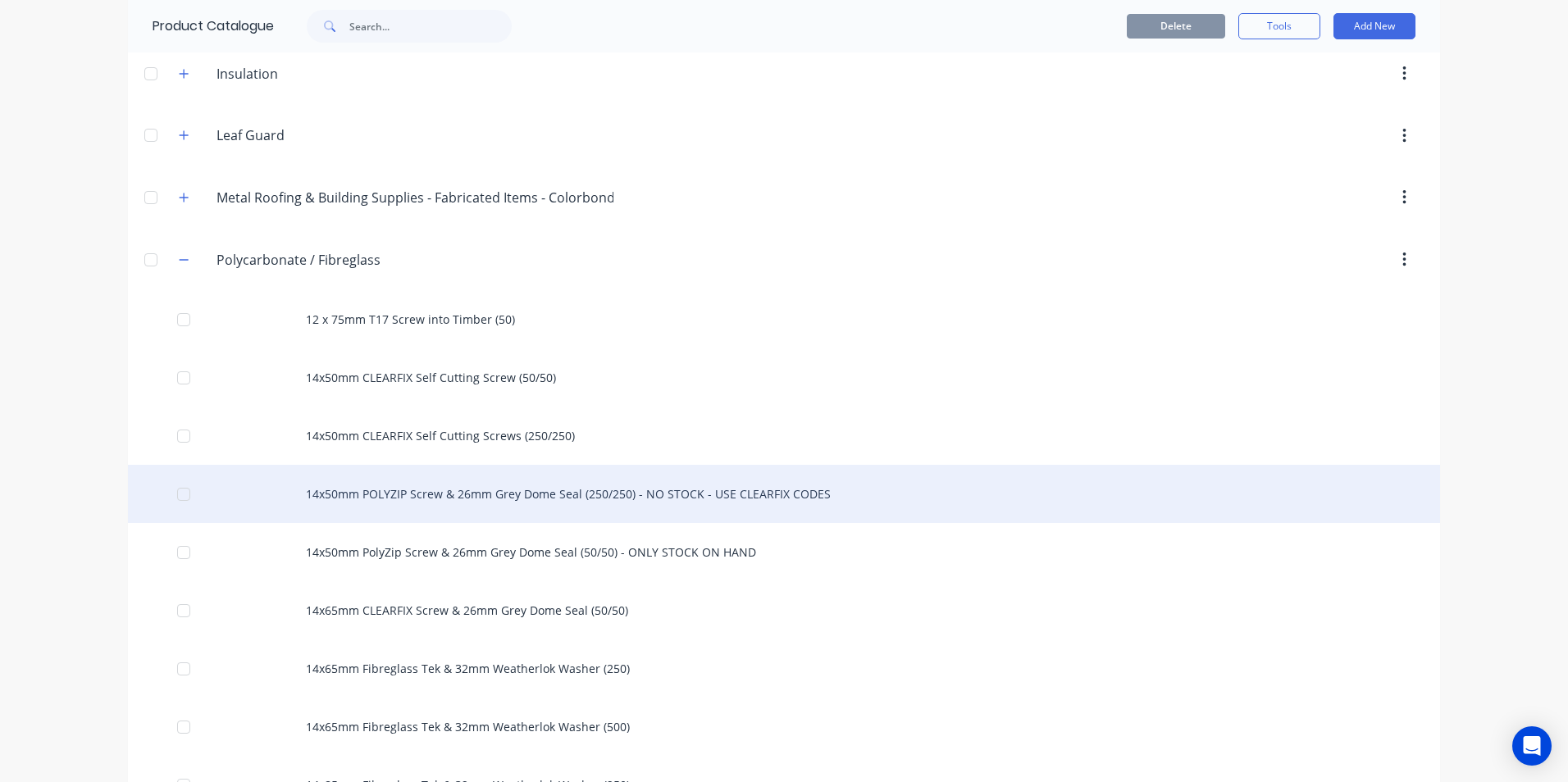
click at [820, 488] on div "14x50mm POLYZIP Screw & 26mm Grey Dome Seal (250/250) - NO STOCK - USE CLEARFIX…" at bounding box center [784, 495] width 1312 height 58
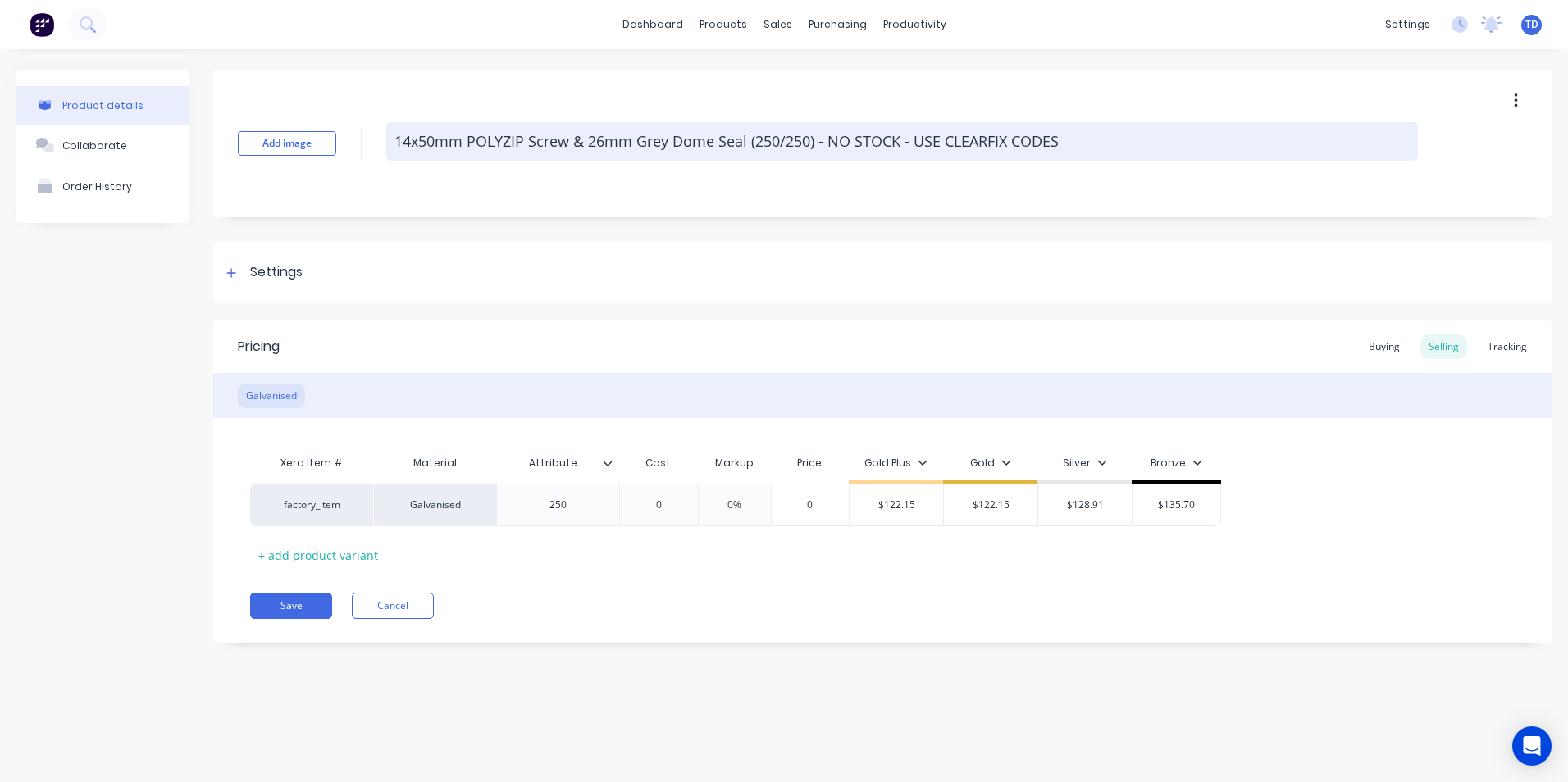
click at [1063, 149] on textarea "14x50mm POLYZIP Screw & 26mm Grey Dome Seal (250/250) - NO STOCK - USE CLEARFIX…" at bounding box center [902, 141] width 1031 height 38
type textarea "x"
type textarea "14x50mm POLYZIP Screw & 26mm Grey Dome Seal (250/250) - NO STOCK - USE CLEARFIX…"
type textarea "x"
type textarea "14x50mm POLYZIP Screw & 26mm Grey Dome Seal (250/250) - NO STOCK - USE CLEARFIX…"
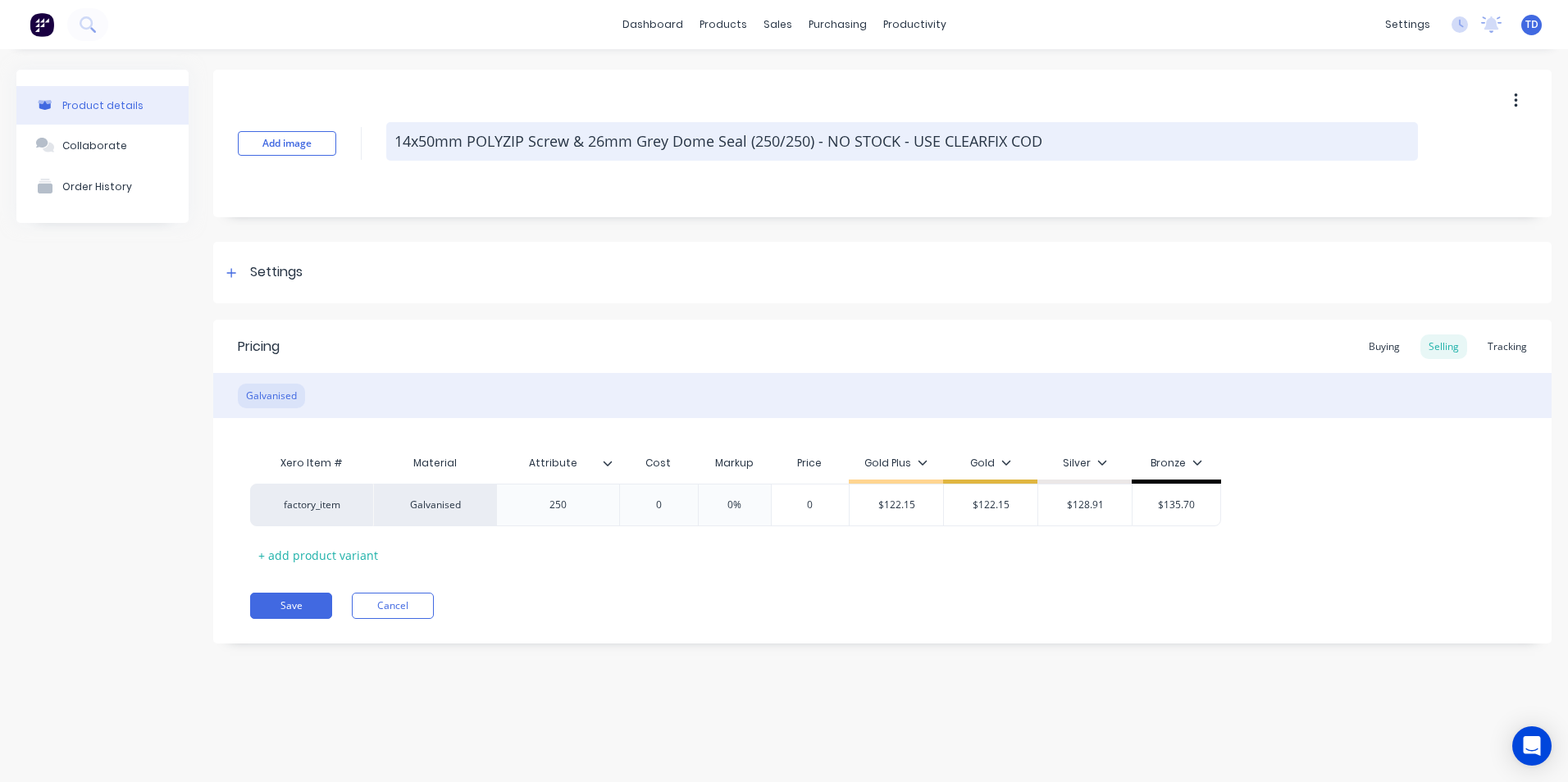
type textarea "x"
type textarea "14x50mm POLYZIP Screw & 26mm Grey Dome Seal (250/250) - NO STOCK - USE CLEARFIX…"
type textarea "x"
type textarea "14x50mm POLYZIP Screw & 26mm Grey Dome Seal (250/250) - NO STOCK - USE CLEARFIX…"
type textarea "x"
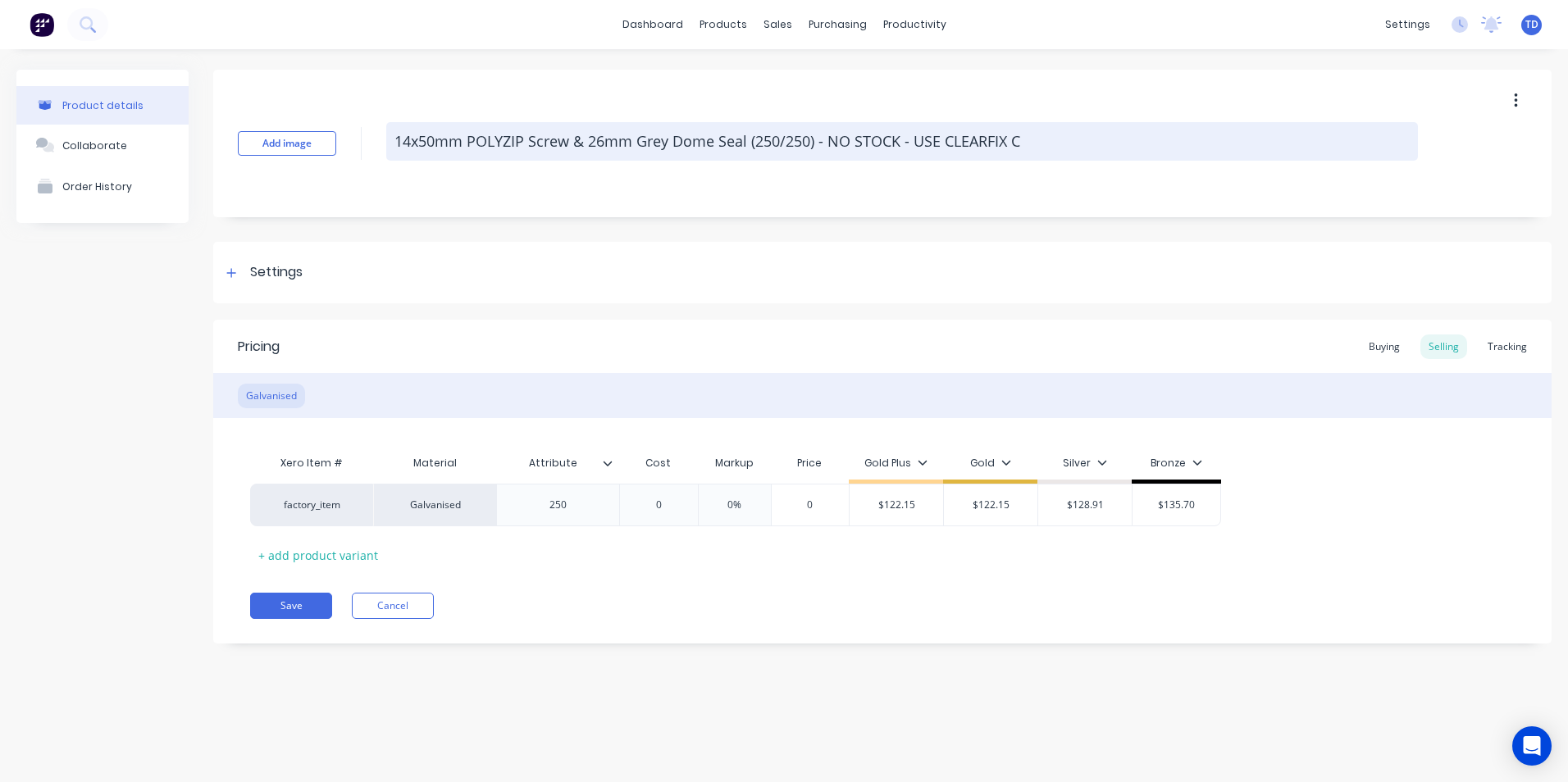
type textarea "14x50mm POLYZIP Screw & 26mm Grey Dome Seal (250/250) - NO STOCK - USE CLEARFIX"
type textarea "x"
type textarea "14x50mm POLYZIP Screw & 26mm Grey Dome Seal (250/250) - NO STOCK - USE CLEARFIX"
type textarea "x"
type textarea "14x50mm POLYZIP Screw & 26mm Grey Dome Seal (250/250) - NO STOCK - USE CLEARFI"
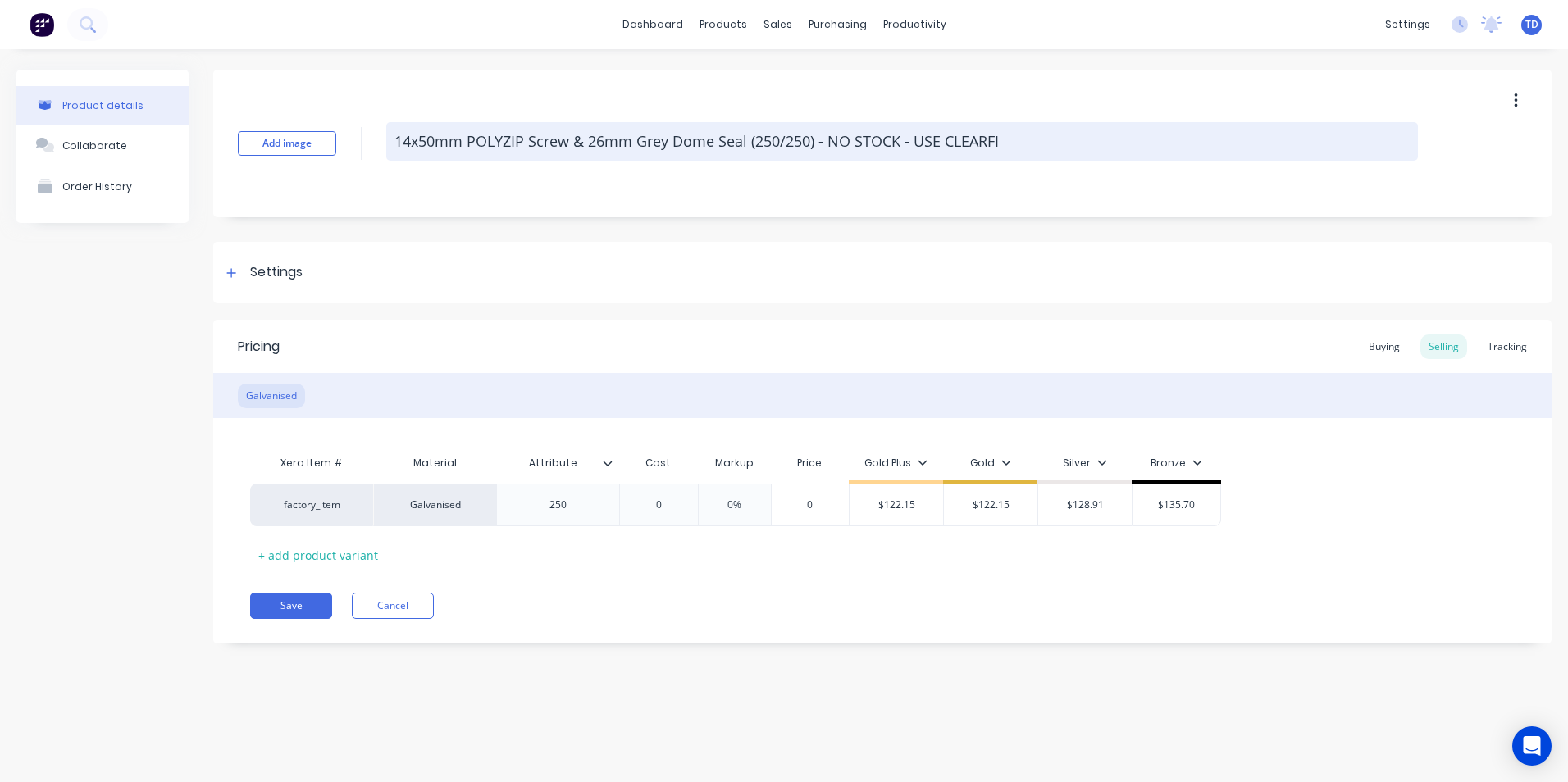
type textarea "x"
type textarea "14x50mm POLYZIP Screw & 26mm Grey Dome Seal (250/250) - NO STOCK - USE CLEARF"
type textarea "x"
type textarea "14x50mm POLYZIP Screw & 26mm Grey Dome Seal (250/250) - NO STOCK - USE CLEAR"
type textarea "x"
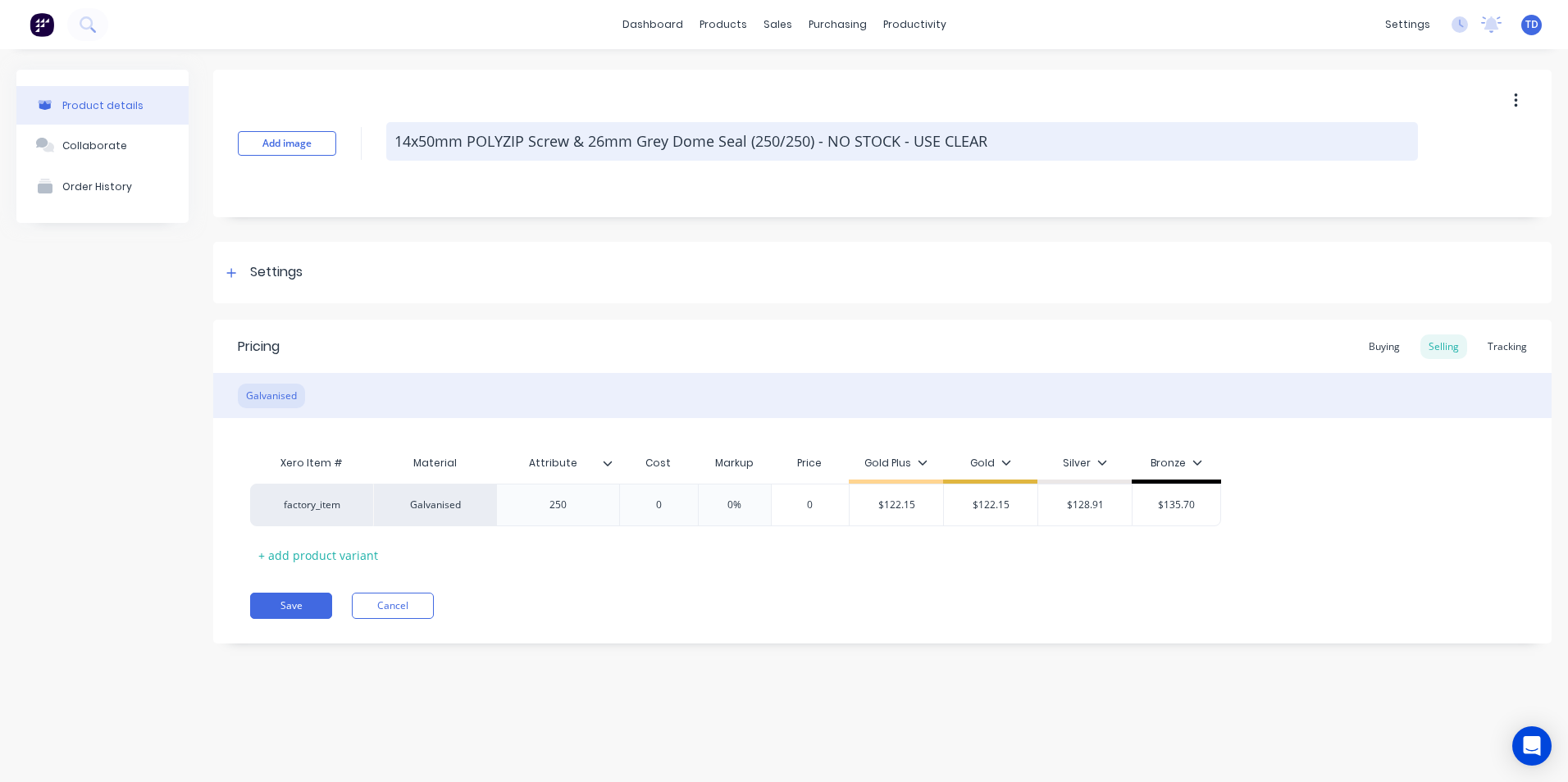
type textarea "14x50mm POLYZIP Screw & 26mm Grey Dome Seal (250/250) - NO STOCK - USE CLEA"
type textarea "x"
type textarea "14x50mm POLYZIP Screw & 26mm Grey Dome Seal (250/250) - NO STOCK - USE CLE"
type textarea "x"
type textarea "14x50mm POLYZIP Screw & 26mm Grey Dome Seal (250/250) - NO STOCK - USE CL"
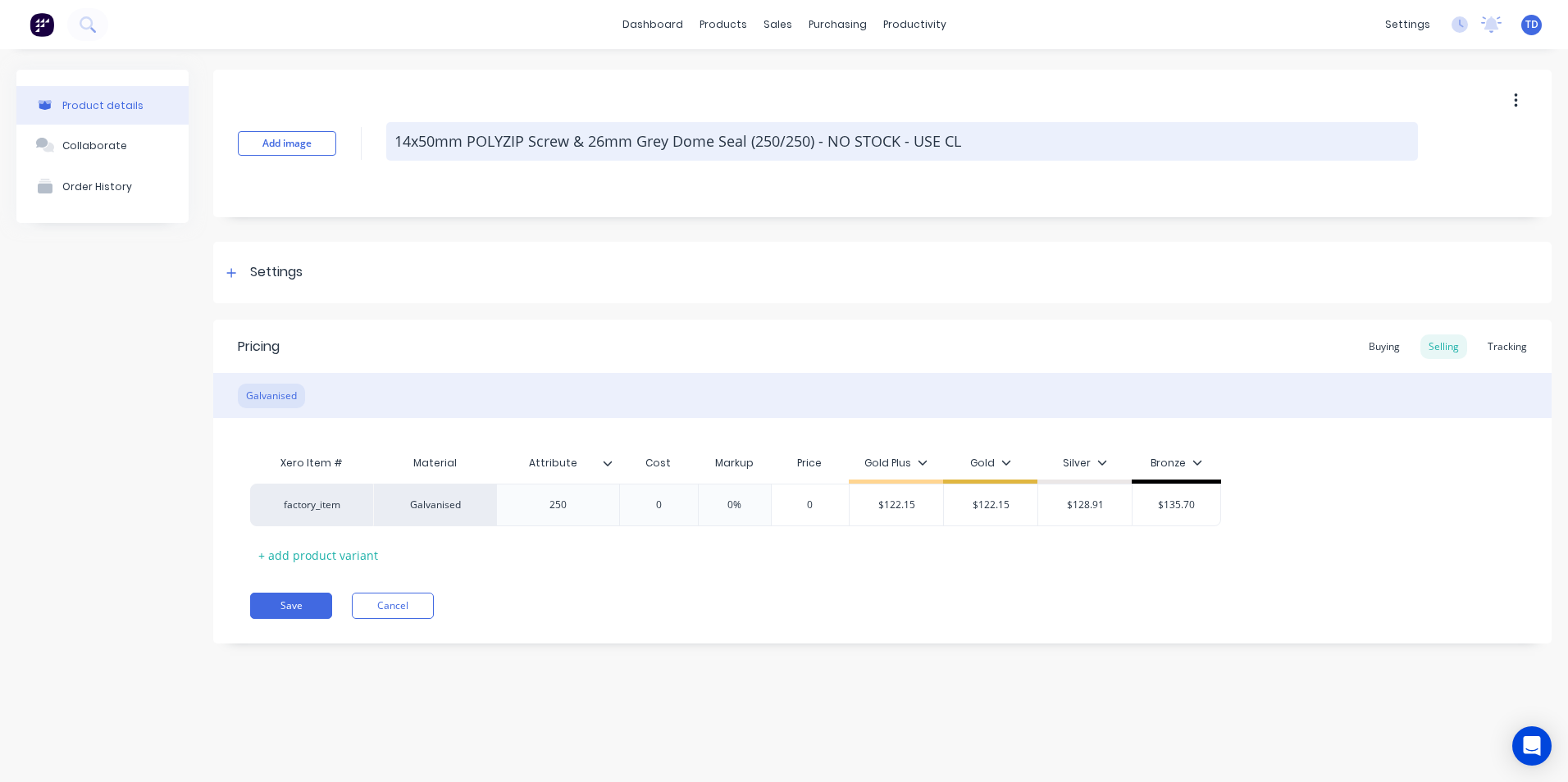
type textarea "x"
type textarea "14x50mm POLYZIP Screw & 26mm Grey Dome Seal (250/250) - NO STOCK - USE C"
type textarea "x"
type textarea "14x50mm POLYZIP Screw & 26mm Grey Dome Seal (250/250) - NO STOCK - USE"
type textarea "x"
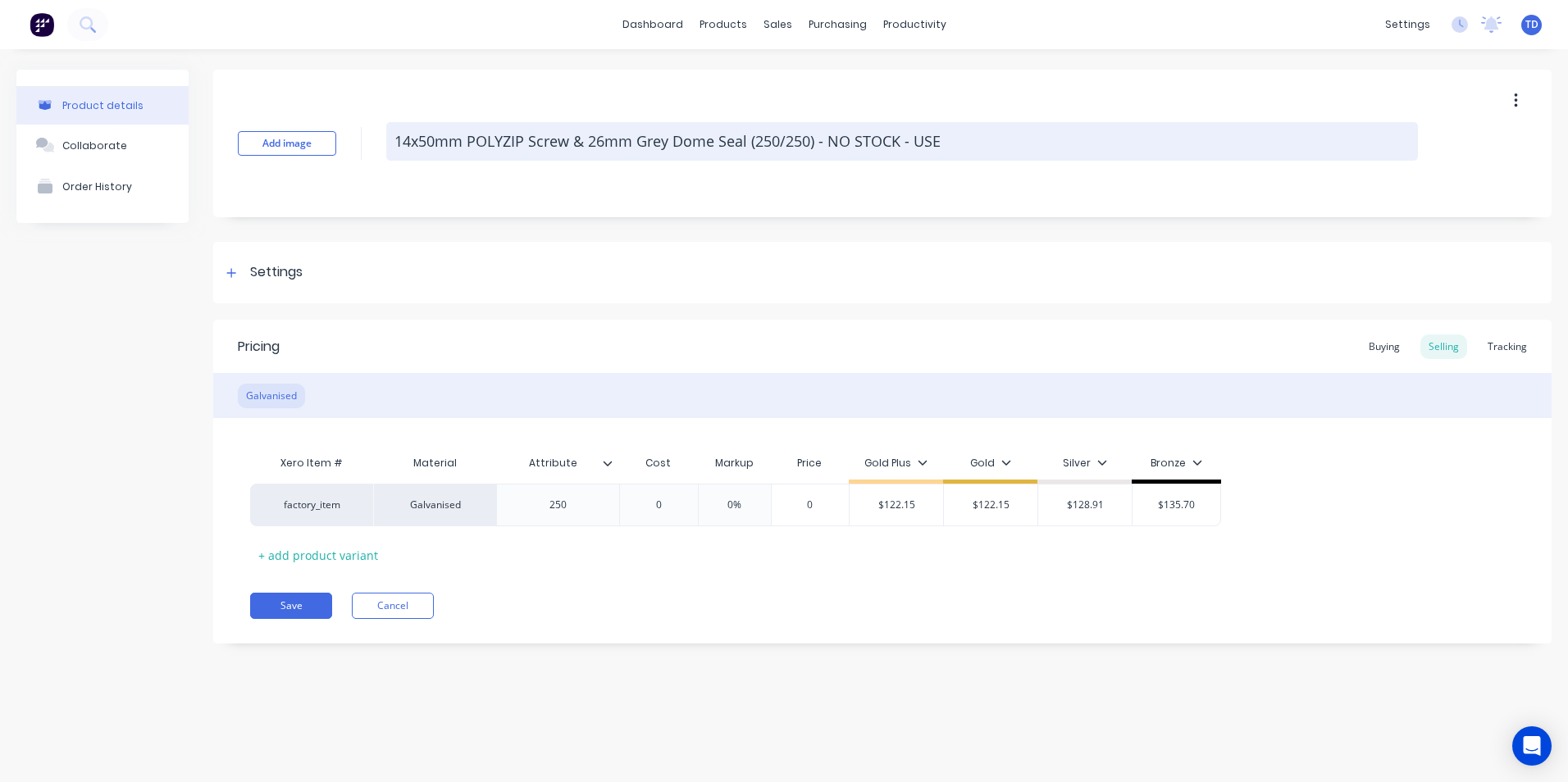
type textarea "14x50mm POLYZIP Screw & 26mm Grey Dome Seal (250/250) - NO STOCK - USE"
type textarea "x"
type textarea "14x50mm POLYZIP Screw & 26mm Grey Dome Seal (250/250) - NO STOCK - US"
type textarea "x"
type textarea "14x50mm POLYZIP Screw & 26mm Grey Dome Seal (250/250) - NO STOCK - U"
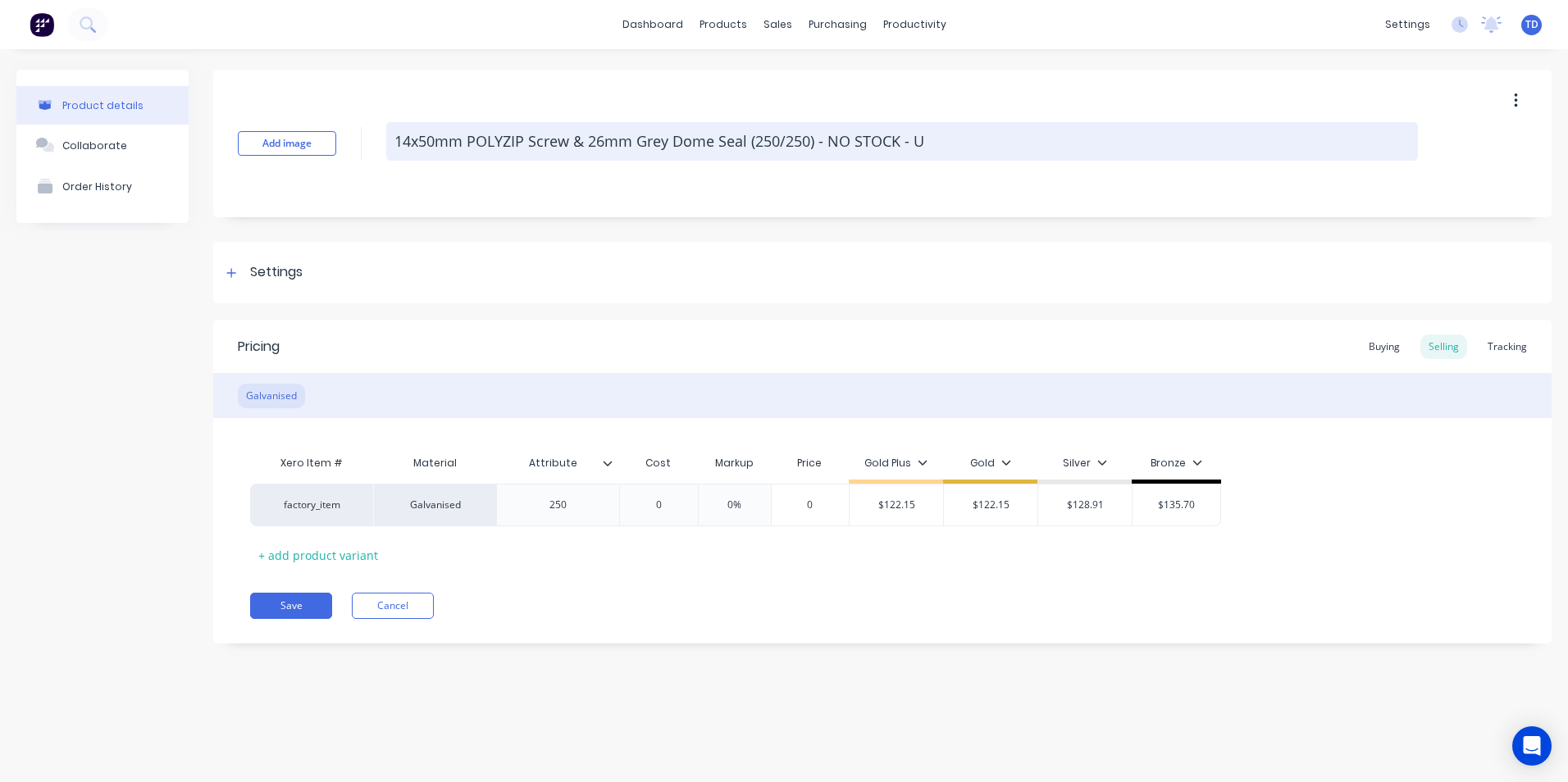
type textarea "x"
type textarea "14x50mm POLYZIP Screw & 26mm Grey Dome Seal (250/250) - NO STOCK -"
type textarea "x"
type textarea "14x50mm POLYZIP Screw & 26mm Grey Dome Seal (250/250) - NO STOCK -"
type textarea "x"
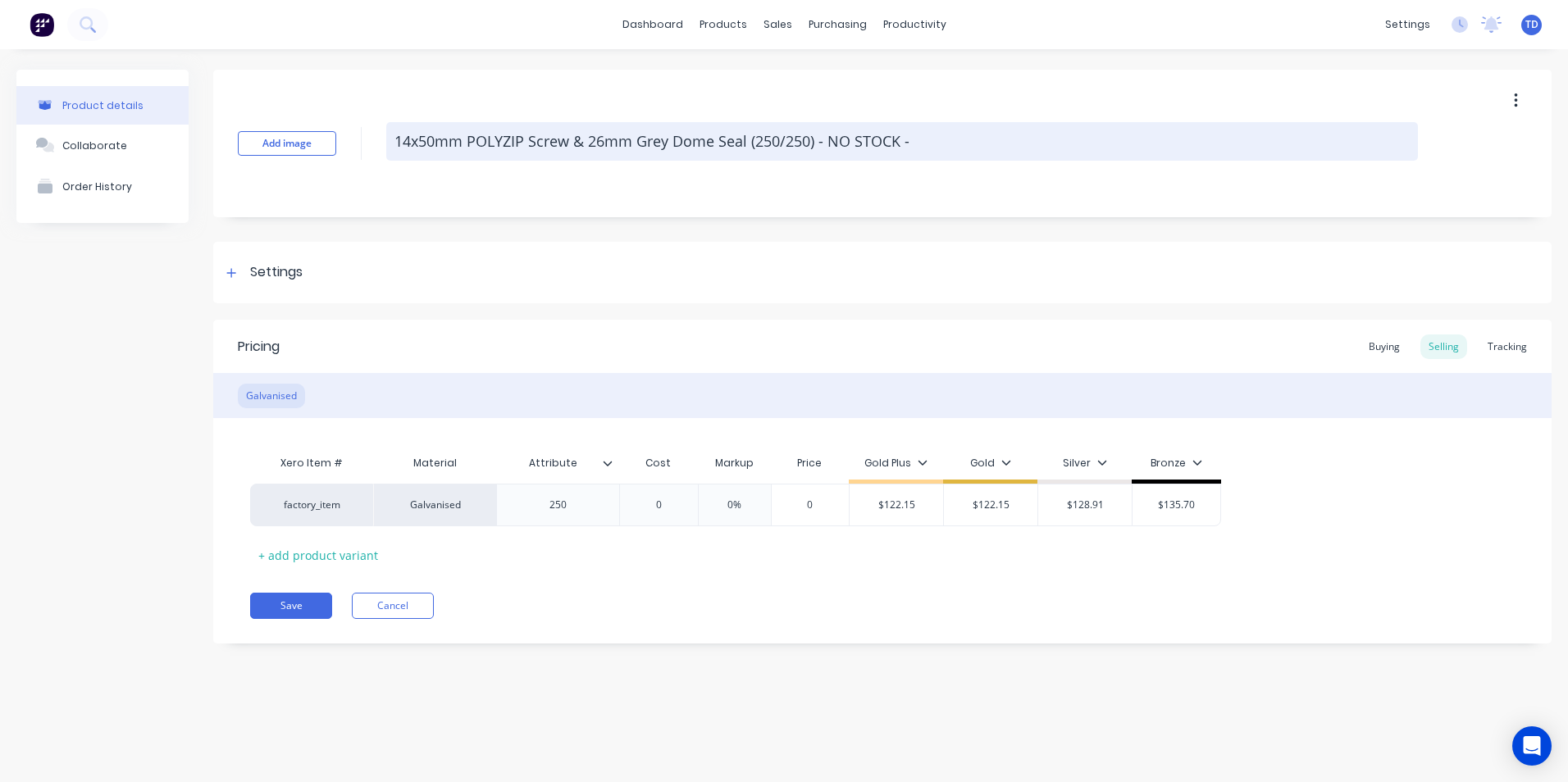
type textarea "14x50mm POLYZIP Screw & 26mm Grey Dome Seal (250/250) - NO STOCK"
type textarea "x"
type textarea "14x50mm POLYZIP Screw & 26mm Grey Dome Seal (250/250) - NO STOCK"
type textarea "x"
type textarea "14x50mm POLYZIP Screw & 26mm Grey Dome Seal (250/250) - NO STOC"
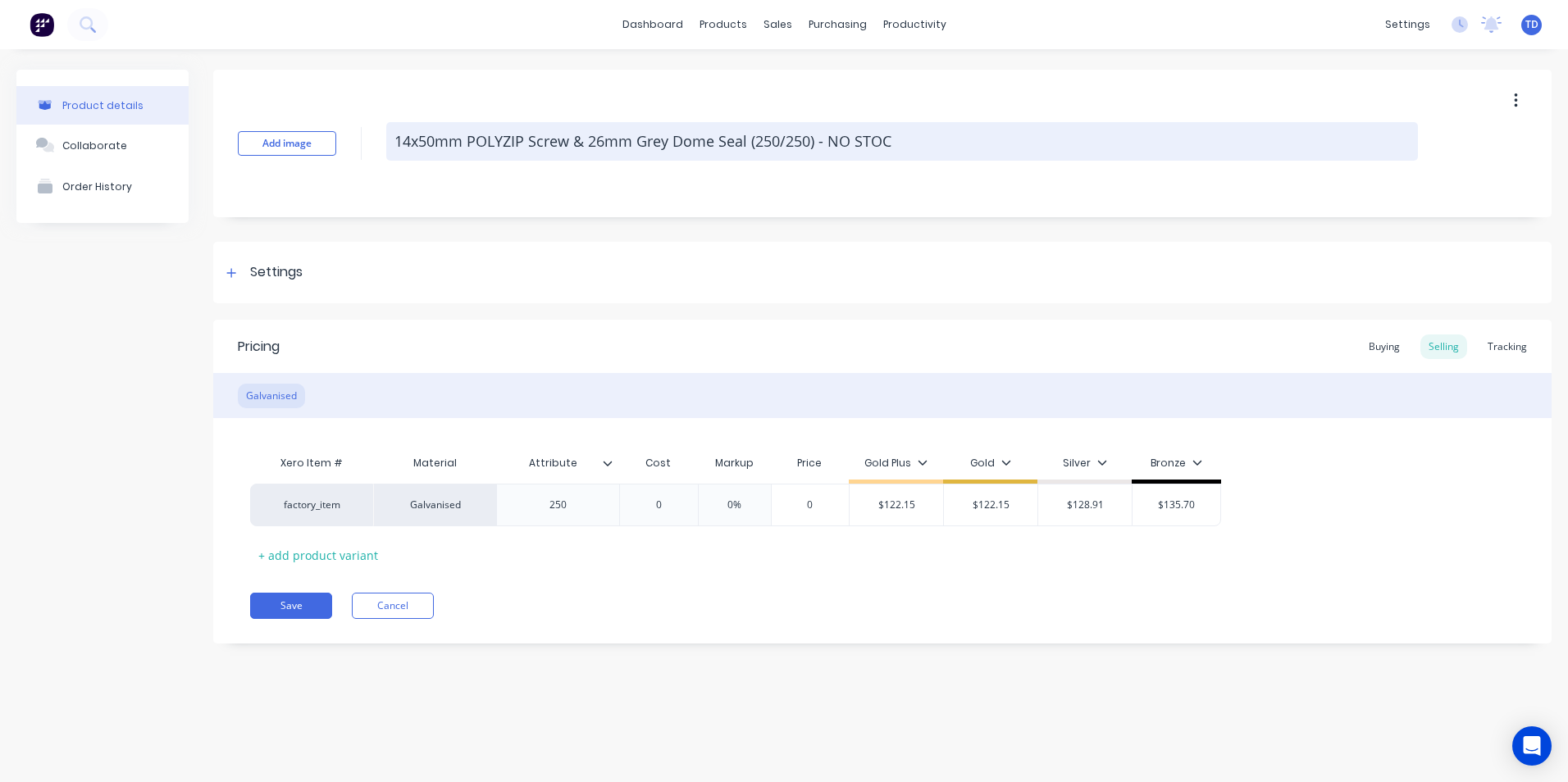
type textarea "x"
type textarea "14x50mm POLYZIP Screw & 26mm Grey Dome Seal (250/250) - NO STO"
type textarea "x"
type textarea "14x50mm POLYZIP Screw & 26mm Grey Dome Seal (250/250) - NO ST"
type textarea "x"
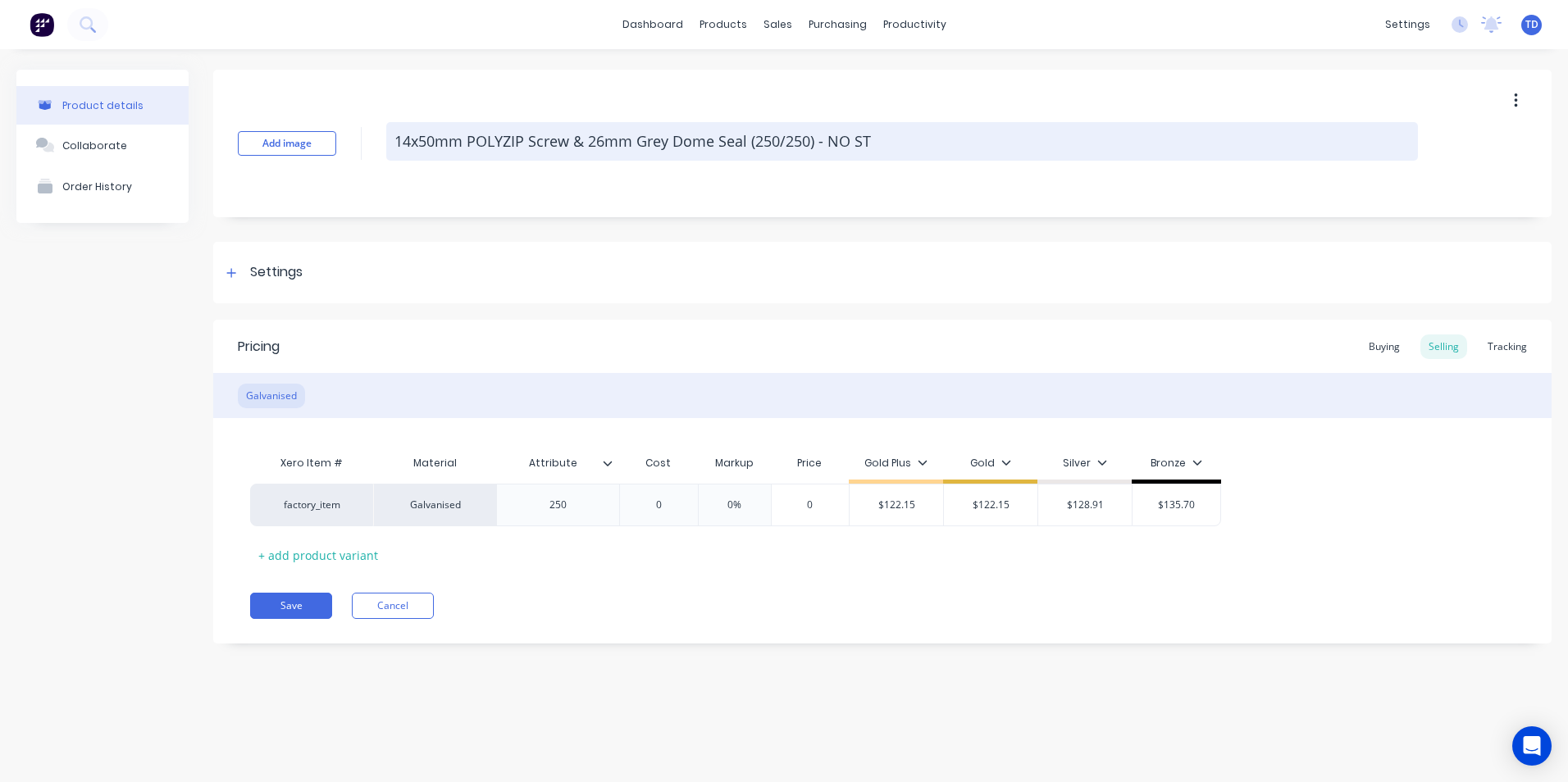
type textarea "14x50mm POLYZIP Screw & 26mm Grey Dome Seal (250/250) - NO S"
type textarea "x"
type textarea "14x50mm POLYZIP Screw & 26mm Grey Dome Seal (250/250) - NO"
type textarea "x"
type textarea "14x50mm POLYZIP Screw & 26mm Grey Dome Seal (250/250) - NO"
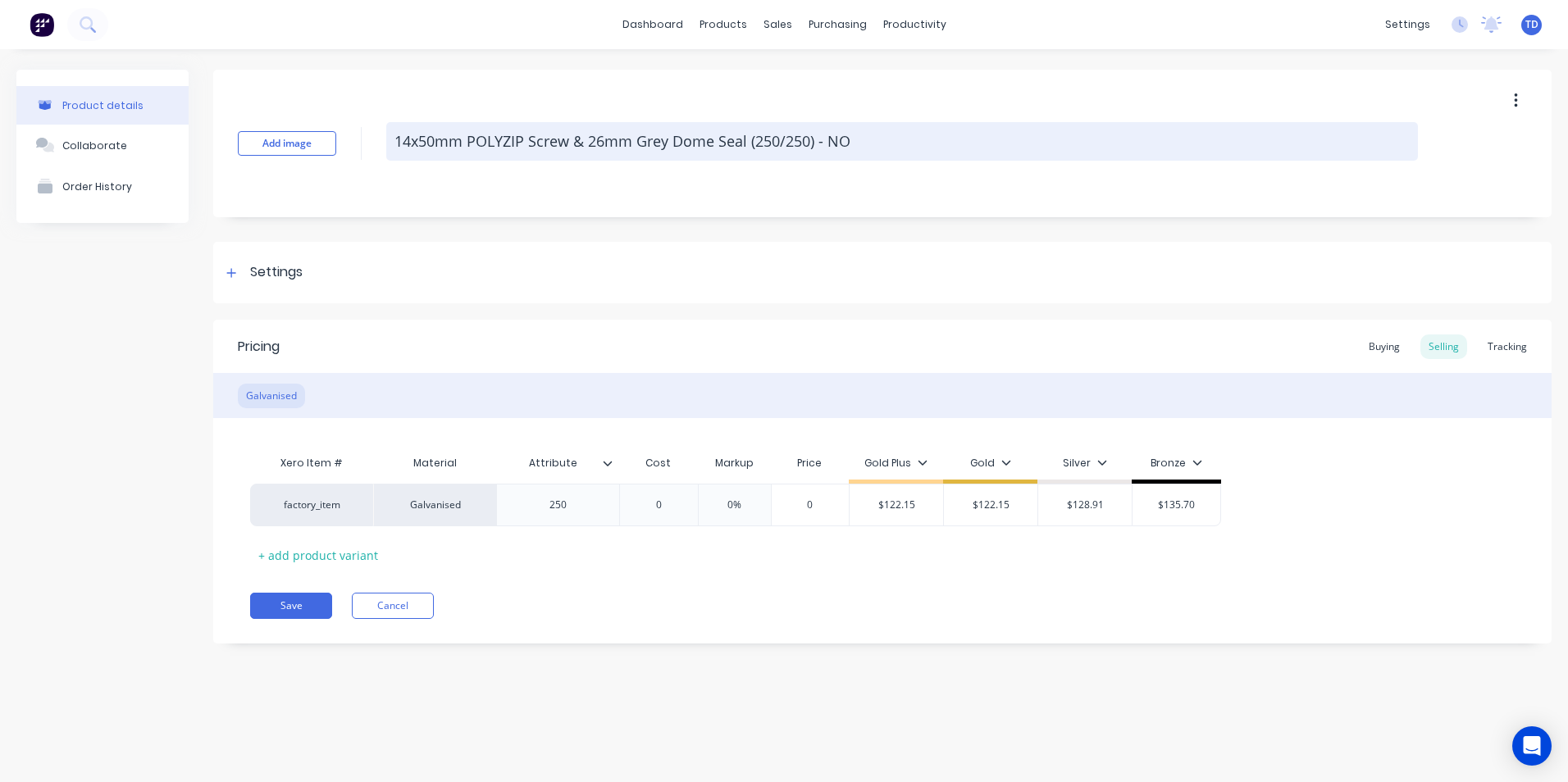
type textarea "x"
type textarea "14x50mm POLYZIP Screw & 26mm Grey Dome Seal (250/250) - N"
type textarea "x"
type textarea "14x50mm POLYZIP Screw & 26mm Grey Dome Seal (250/250) -"
type textarea "x"
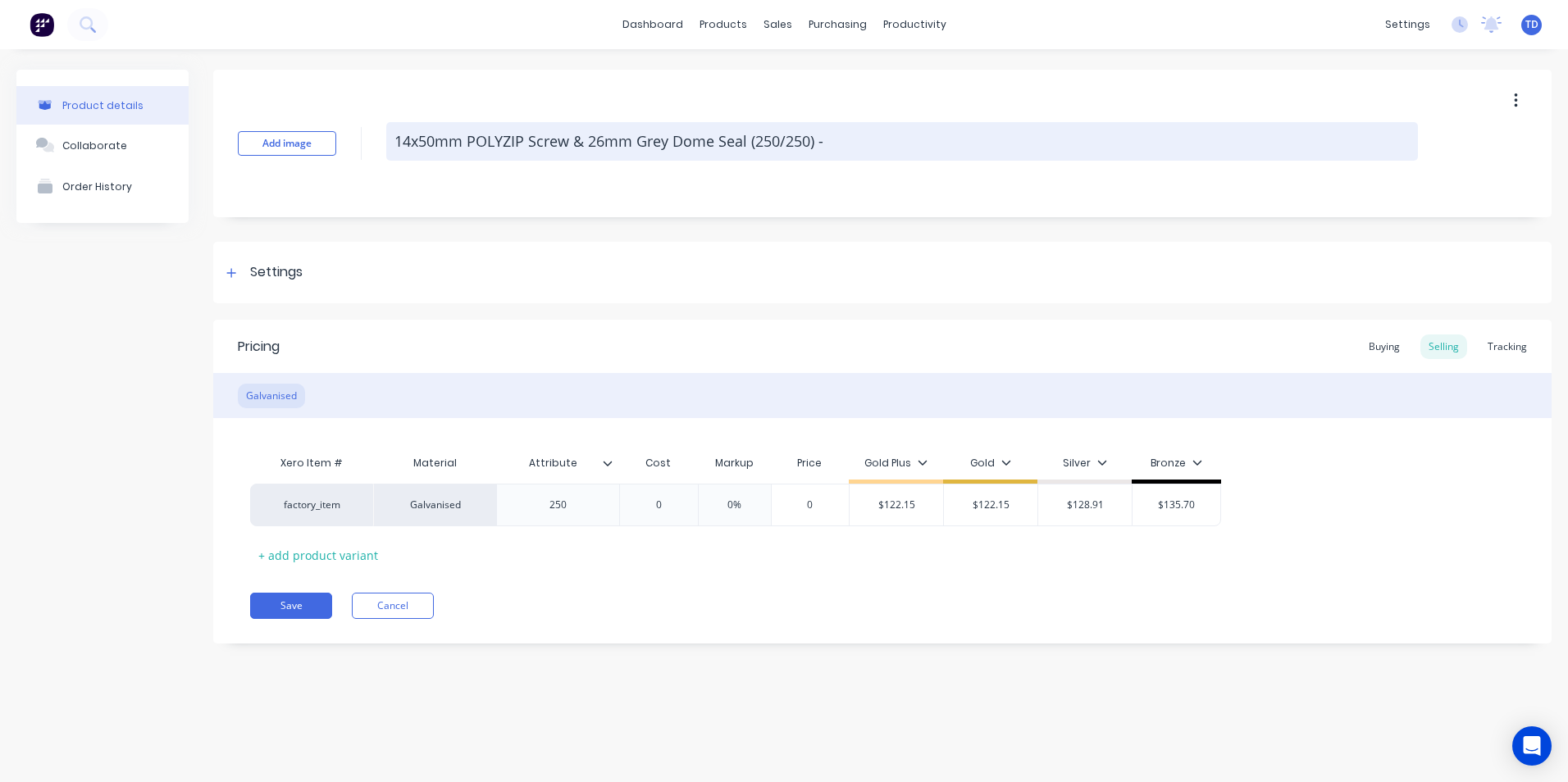
type textarea "14x50mm POLYZIP Screw & 26mm Grey Dome Seal (250/250) -"
type textarea "x"
type textarea "14x50mm POLYZIP Screw & 26mm Grey Dome Seal (250/250)"
type textarea "x"
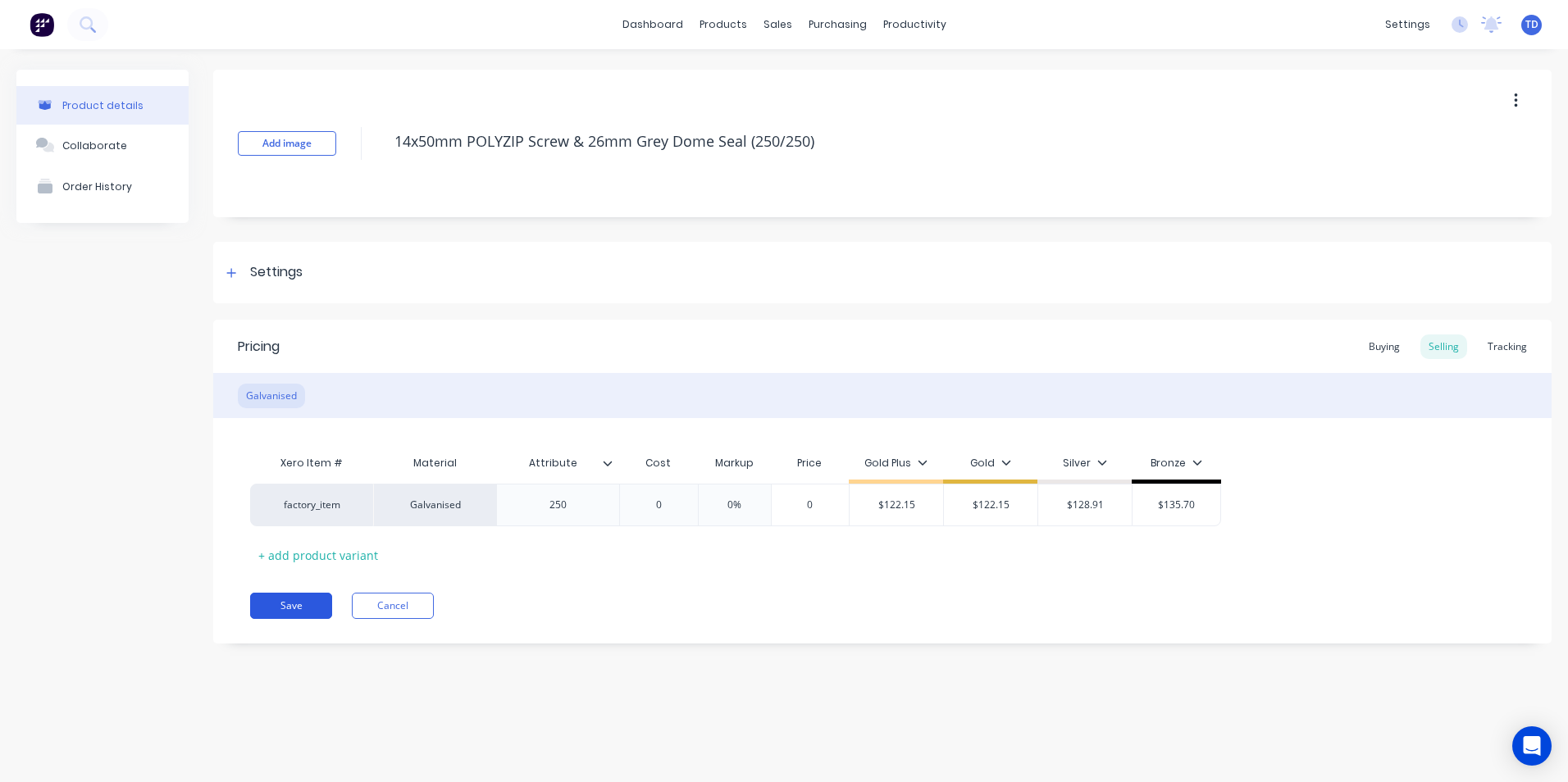
type textarea "14x50mm POLYZIP Screw & 26mm Grey Dome Seal (250/250)"
type textarea "x"
type textarea "14x50mm POLYZIP Screw & 26mm Grey Dome Seal (250/250)"
click at [298, 608] on button "Save" at bounding box center [291, 606] width 82 height 26
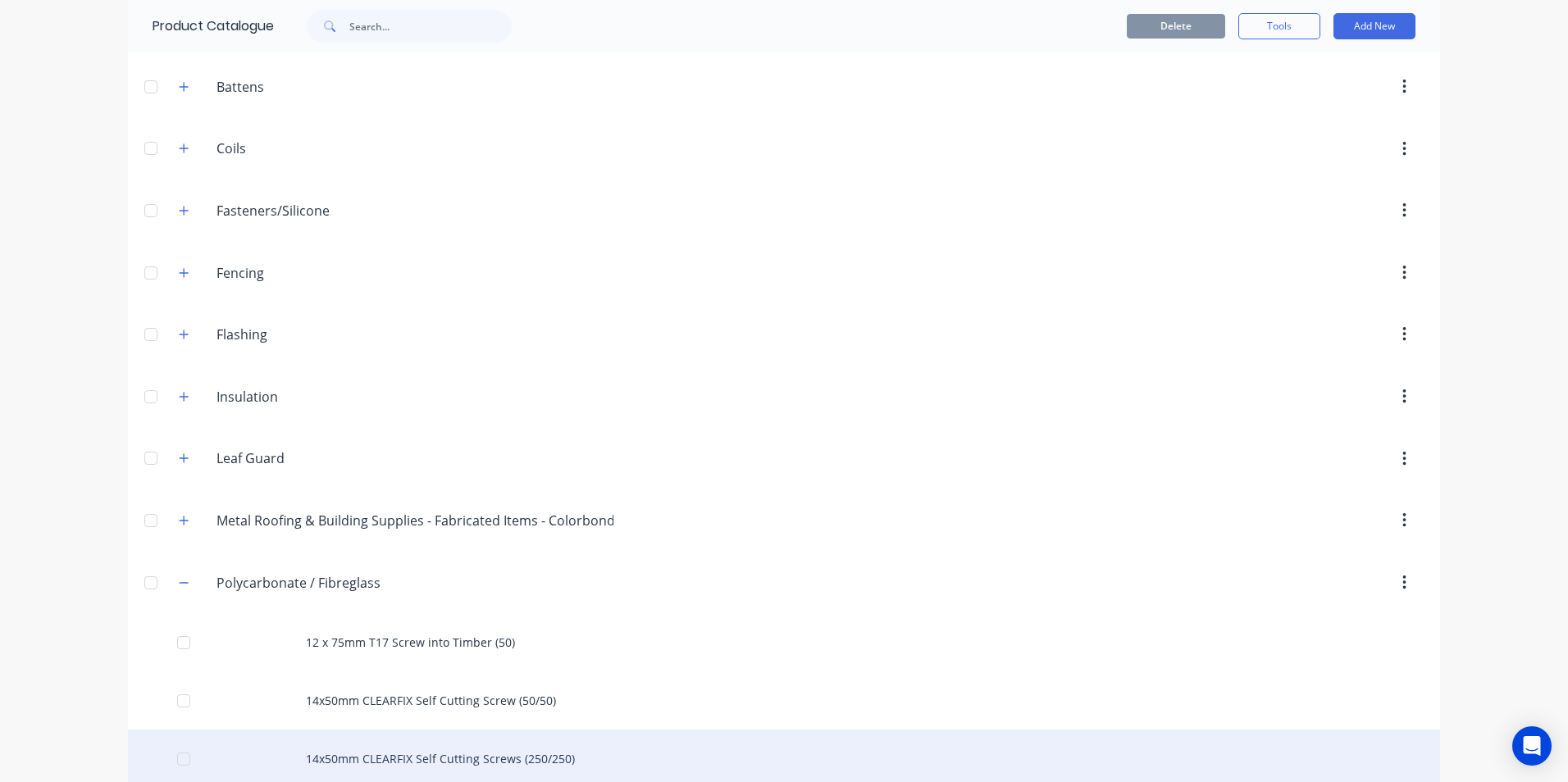
scroll to position [410, 0]
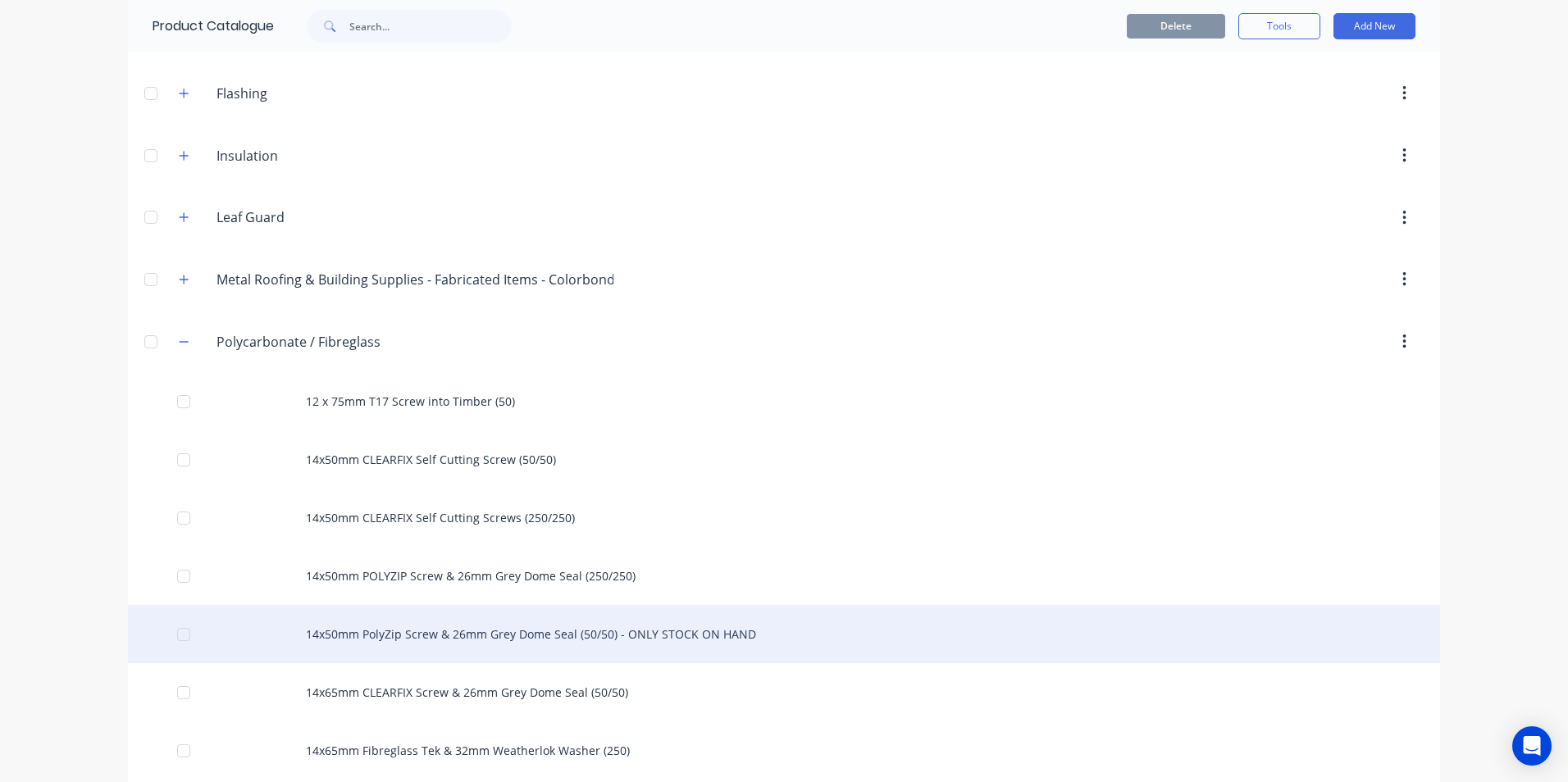
click at [623, 626] on div "14x50mm PolyZip Screw & 26mm Grey Dome Seal (50/50) - ONLY STOCK ON HAND" at bounding box center [784, 634] width 1312 height 58
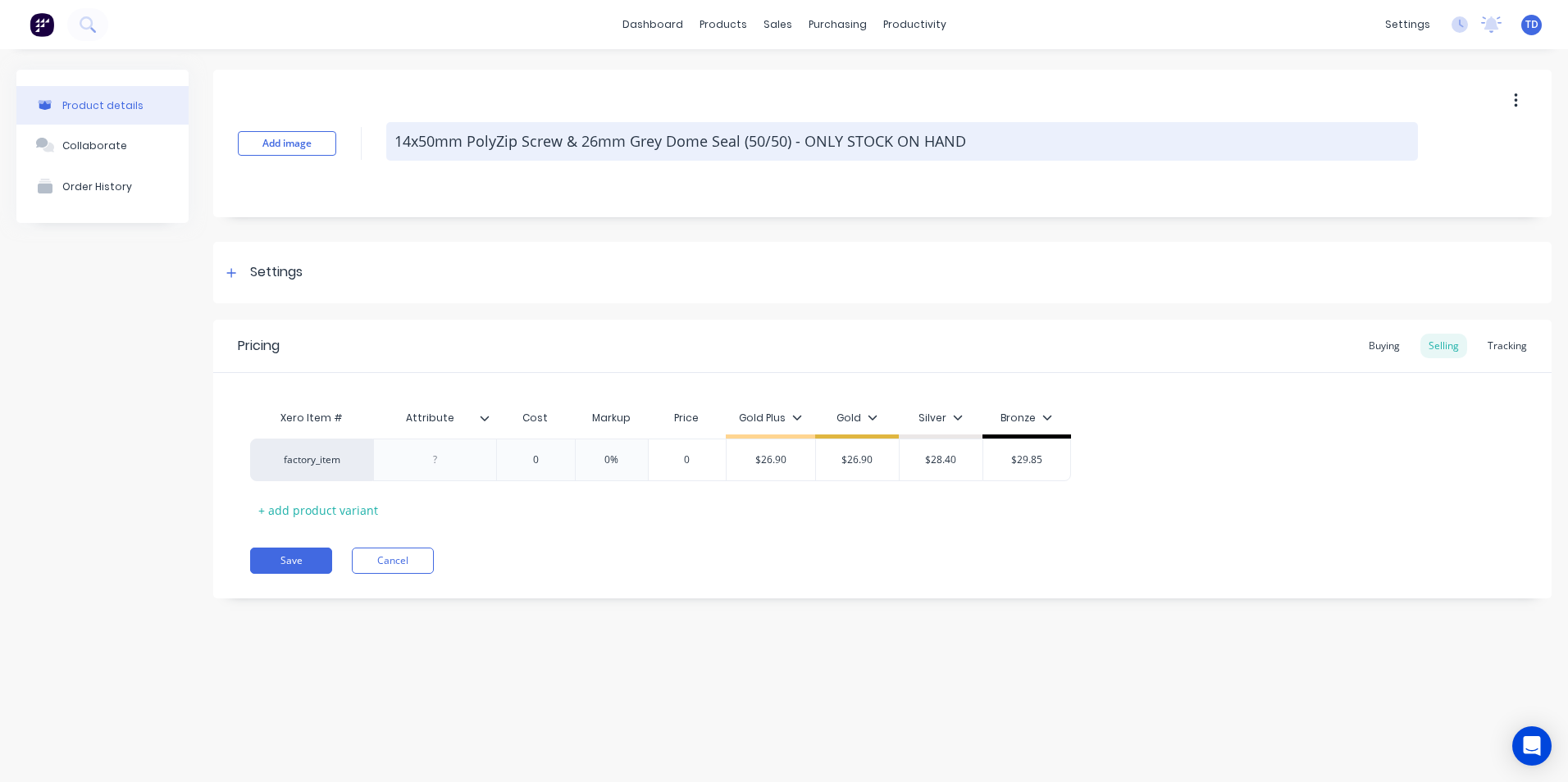
click at [976, 147] on textarea "14x50mm PolyZip Screw & 26mm Grey Dome Seal (50/50) - ONLY STOCK ON HAND" at bounding box center [902, 141] width 1031 height 38
type textarea "x"
type textarea "14x50mm PolyZip Screw & 26mm Grey Dome Seal (50/50) - ONLY STOCK ON HAN"
type textarea "x"
type textarea "14x50mm PolyZip Screw & 26mm Grey Dome Seal (50/50) - ONLY STOCK ON HA"
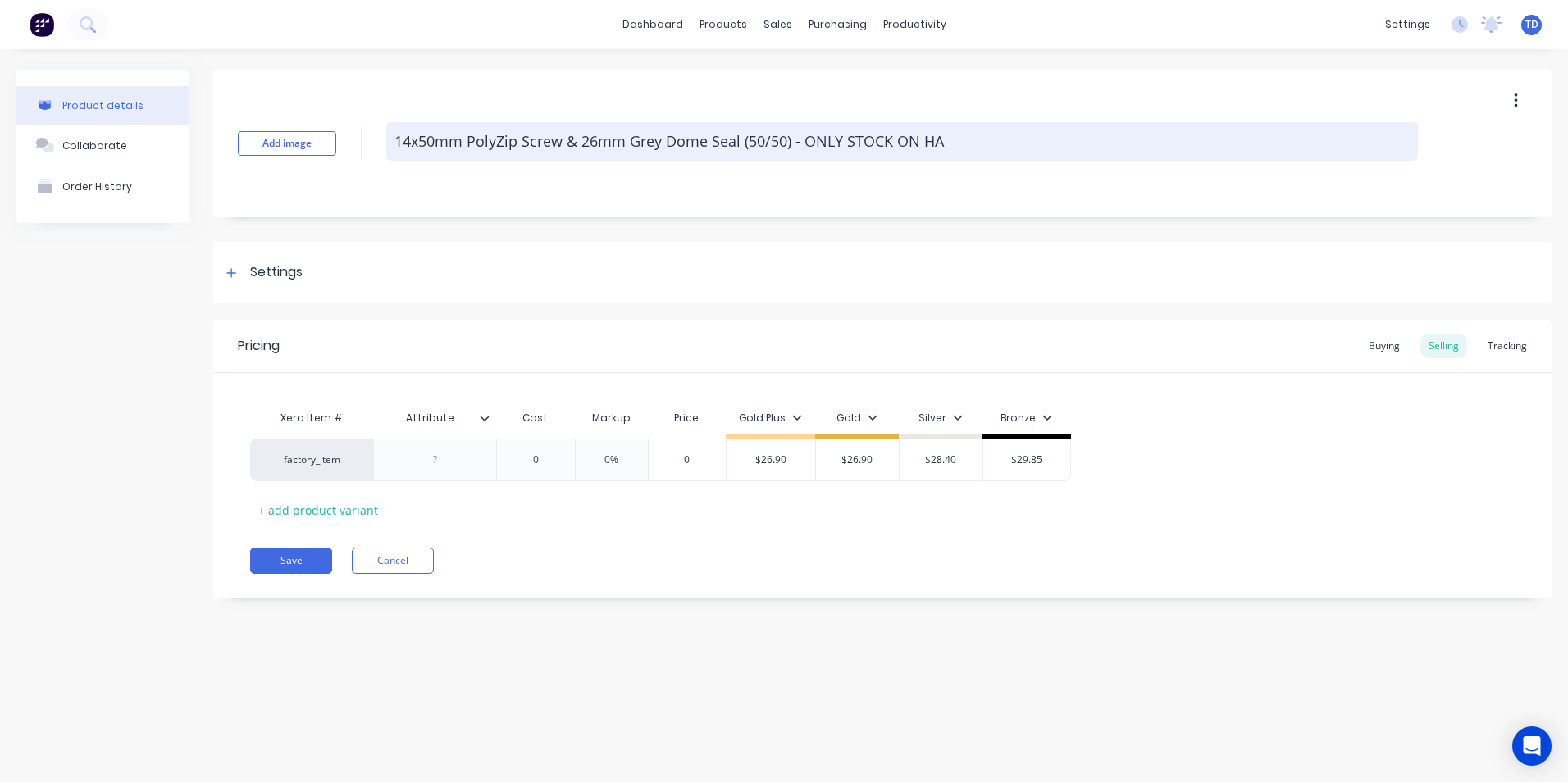
type textarea "x"
type textarea "14x50mm PolyZip Screw & 26mm Grey Dome Seal (50/50) - ONLY STOCK ON H"
type textarea "x"
type textarea "14x50mm PolyZip Screw & 26mm Grey Dome Seal (50/50) - ONLY STOCK ON"
type textarea "x"
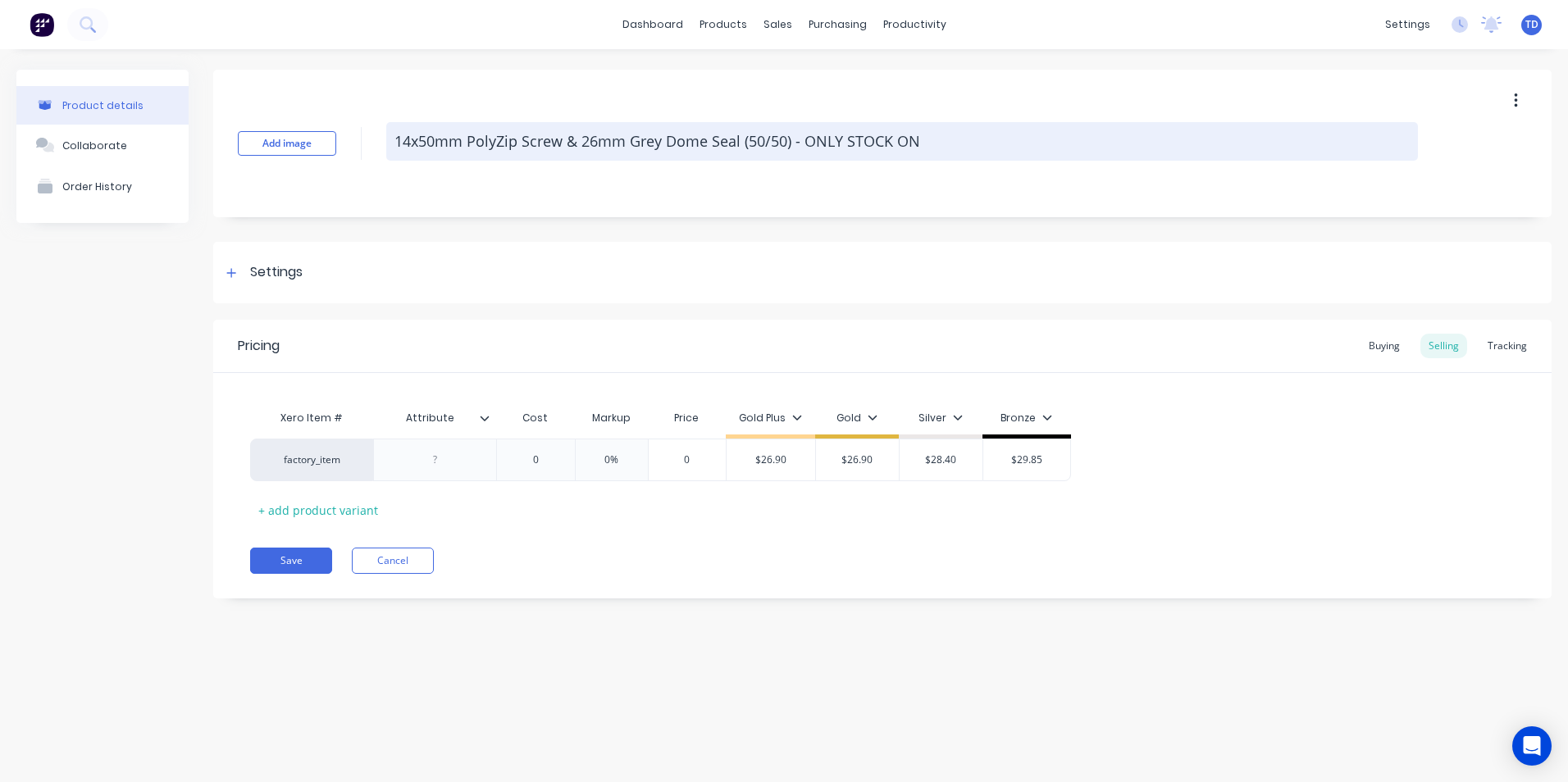
type textarea "14x50mm PolyZip Screw & 26mm Grey Dome Seal (50/50) - ONLY STOCK ON"
type textarea "x"
type textarea "14x50mm PolyZip Screw & 26mm Grey Dome Seal (50/50) - ONLY STOCK O"
type textarea "x"
type textarea "14x50mm PolyZip Screw & 26mm Grey Dome Seal (50/50) - ONLY STOCK"
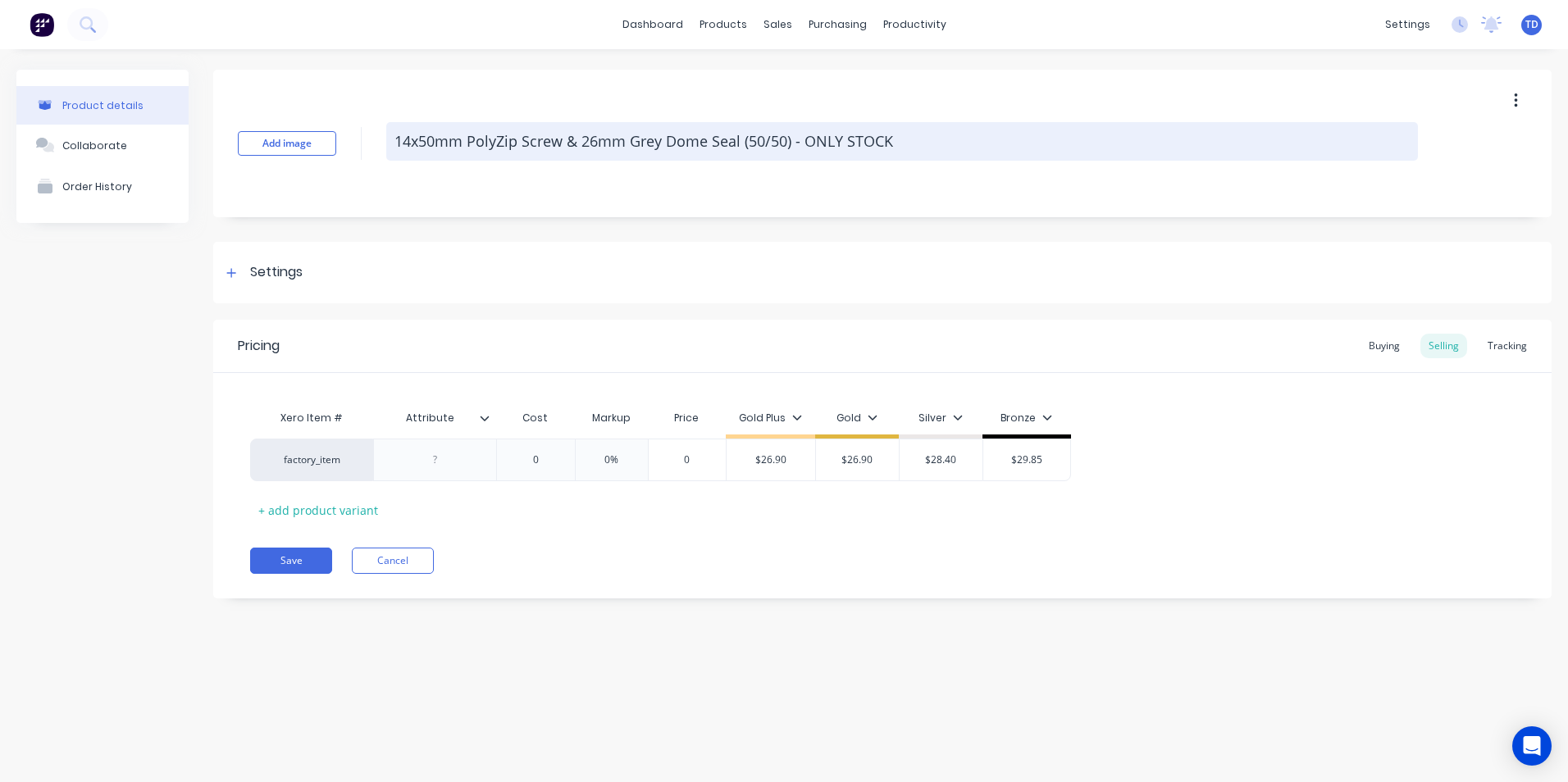
type textarea "x"
type textarea "14x50mm PolyZip Screw & 26mm Grey Dome Seal (50/50) - ONLY STOCK"
type textarea "x"
type textarea "14x50mm PolyZip Screw & 26mm Grey Dome Seal (50/50) - ONLY STOC"
type textarea "x"
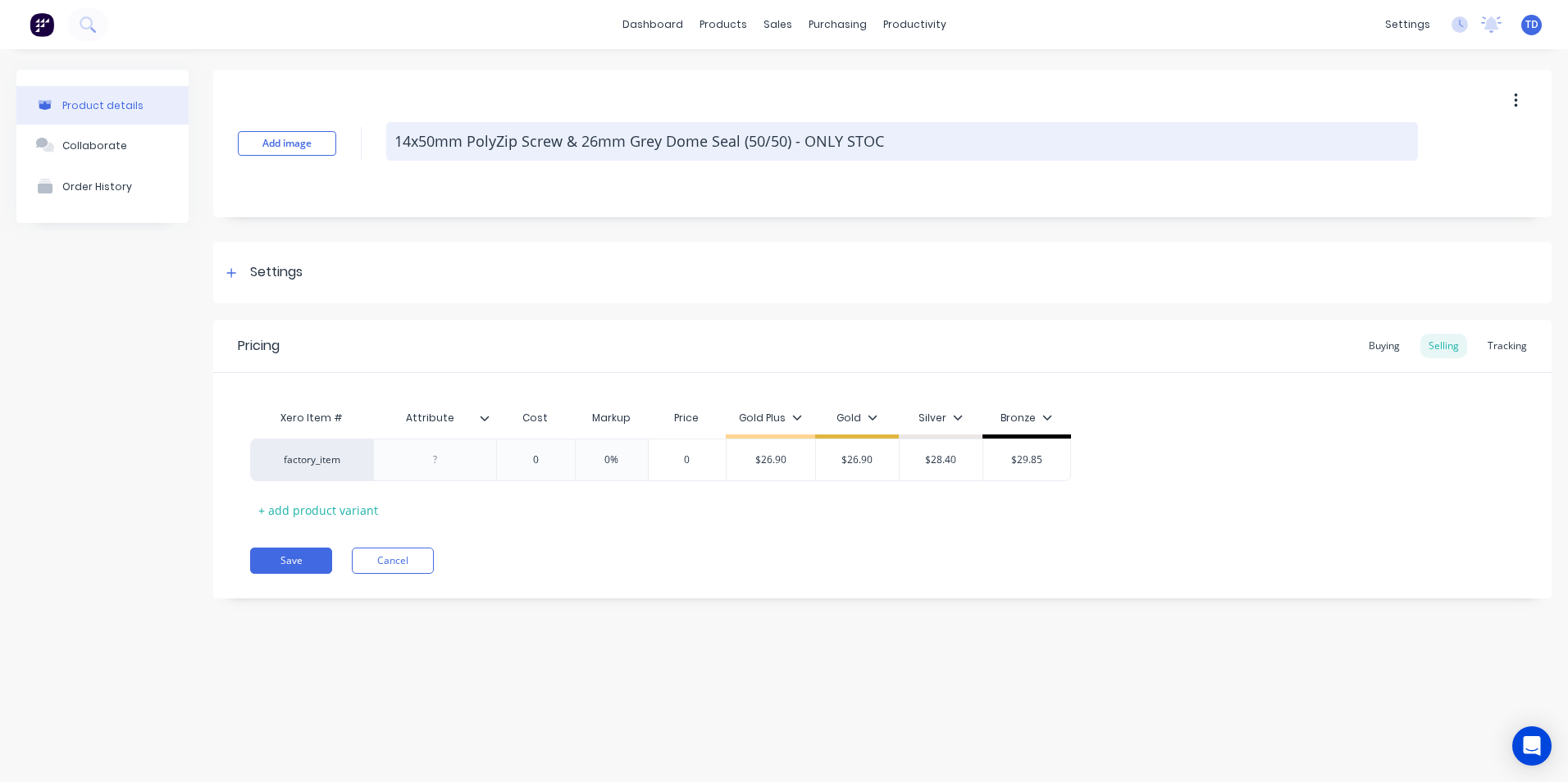
type textarea "14x50mm PolyZip Screw & 26mm Grey Dome Seal (50/50) - ONLY STO"
type textarea "x"
type textarea "14x50mm PolyZip Screw & 26mm Grey Dome Seal (50/50) - ONLY ST"
type textarea "x"
type textarea "14x50mm PolyZip Screw & 26mm Grey Dome Seal (50/50) - ONLY S"
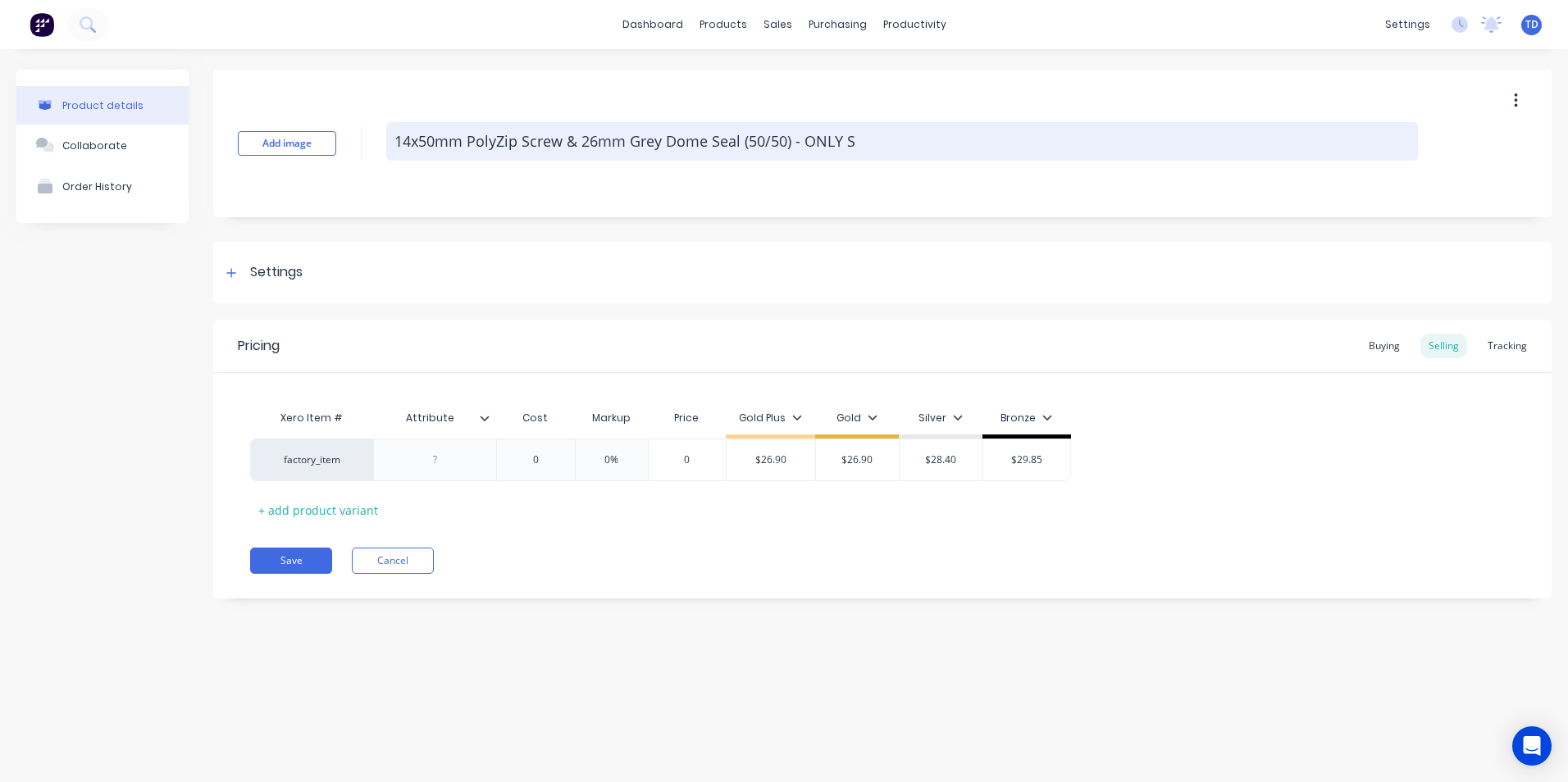
type textarea "x"
type textarea "14x50mm PolyZip Screw & 26mm Grey Dome Seal (50/50) - ONLY"
type textarea "x"
type textarea "14x50mm PolyZip Screw & 26mm Grey Dome Seal (50/50) - ONLY"
type textarea "x"
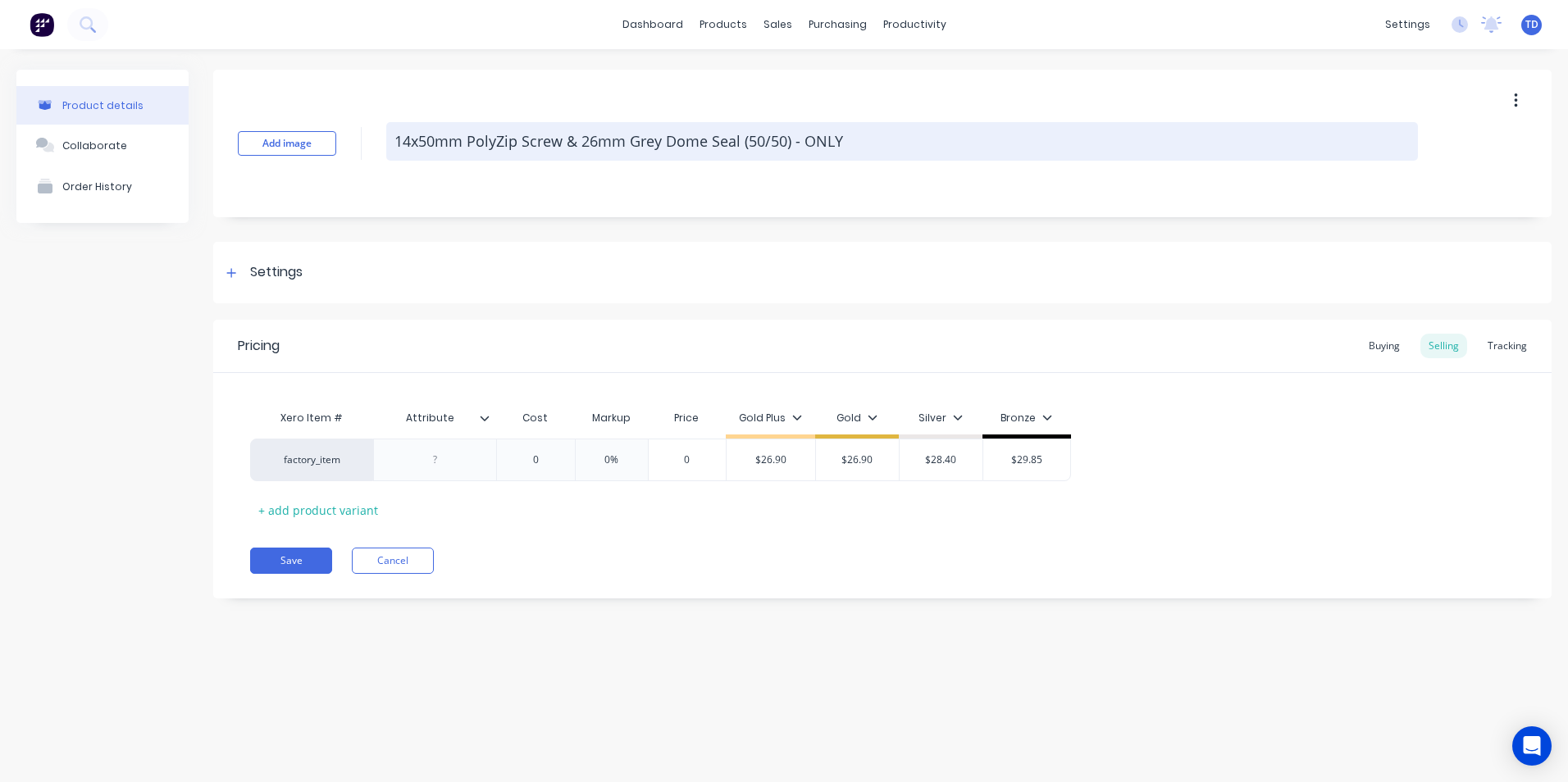
type textarea "14x50mm PolyZip Screw & 26mm Grey Dome Seal (50/50) - ONL"
type textarea "x"
type textarea "14x50mm PolyZip Screw & 26mm Grey Dome Seal (50/50) - ON"
type textarea "x"
type textarea "14x50mm PolyZip Screw & 26mm Grey Dome Seal (50/50) - O"
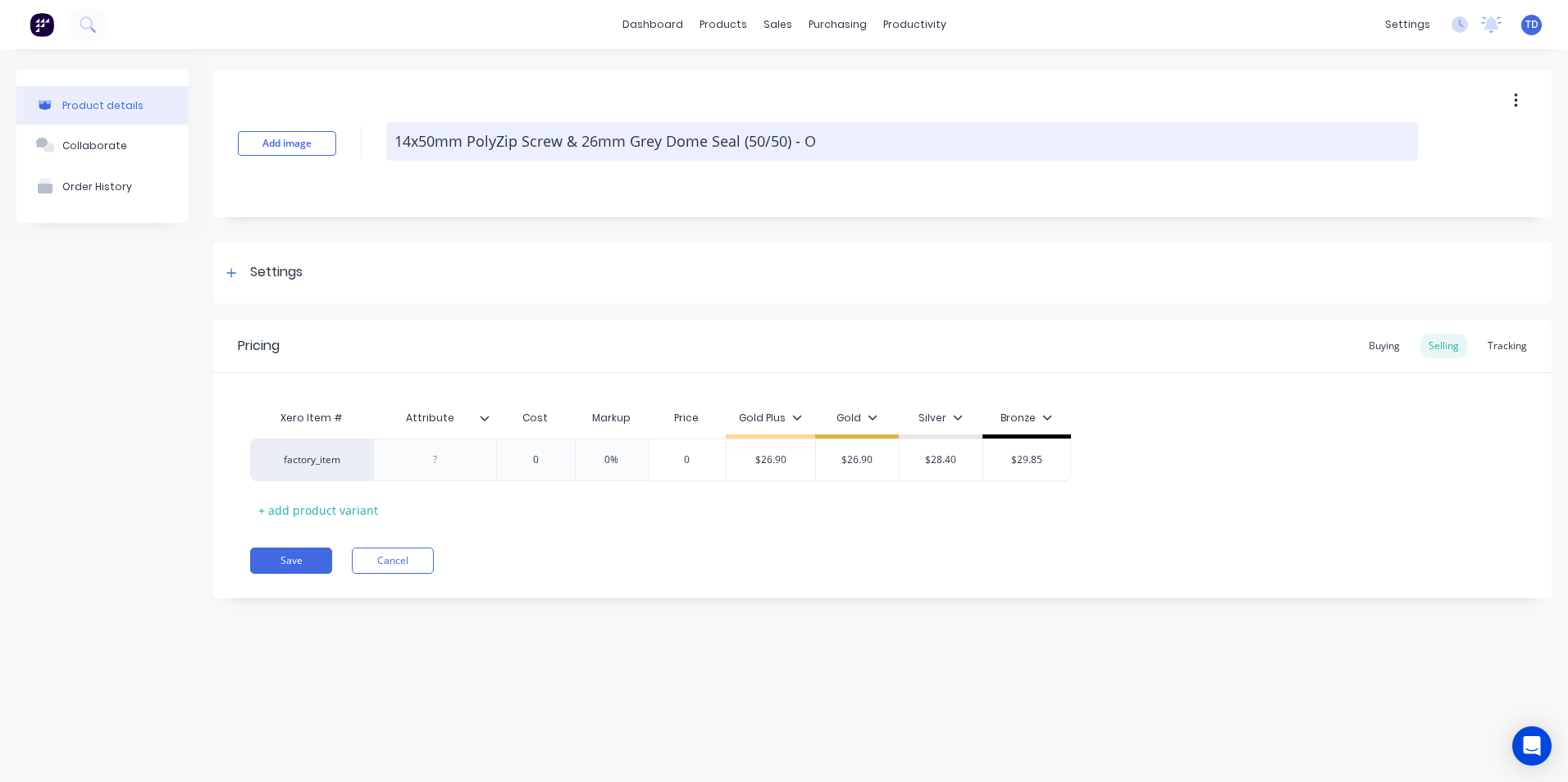
type textarea "x"
type textarea "14x50mm PolyZip Screw & 26mm Grey Dome Seal (50/50) -"
type textarea "x"
type textarea "14x50mm PolyZip Screw & 26mm Grey Dome Seal (50/50) -"
type textarea "x"
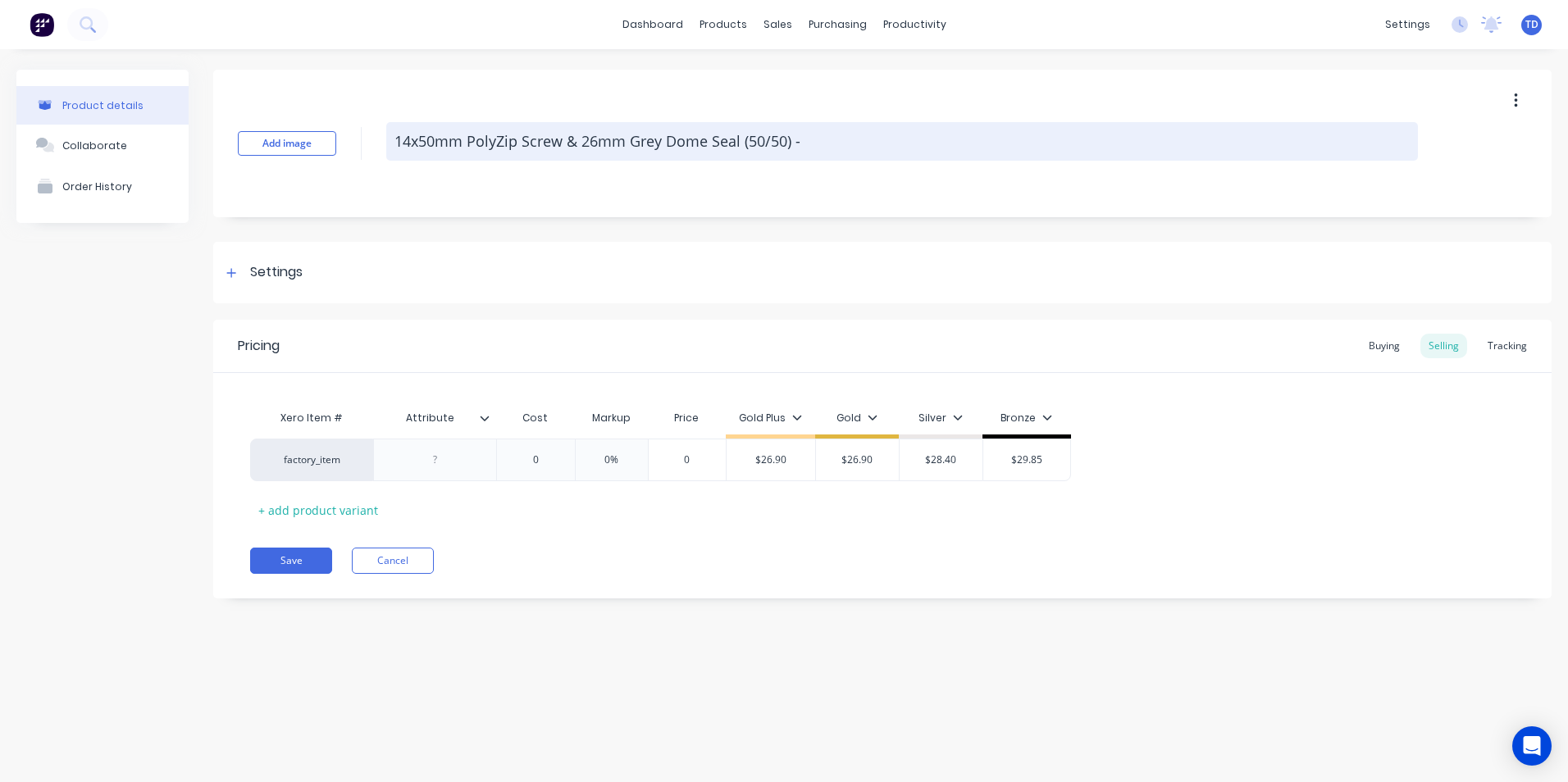
type textarea "14x50mm PolyZip Screw & 26mm Grey Dome Seal (50/50)"
type textarea "x"
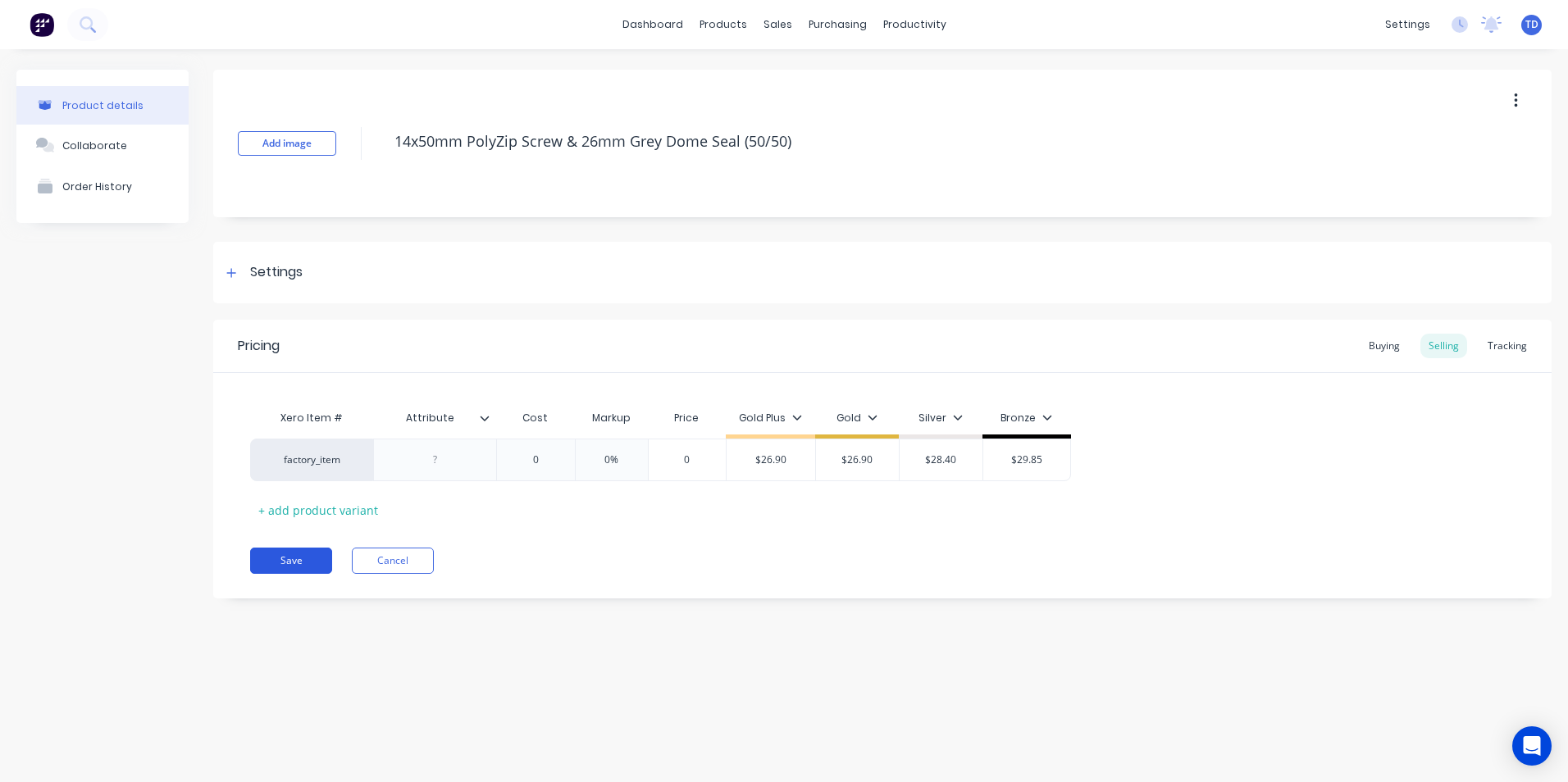
type textarea "14x50mm PolyZip Screw & 26mm Grey Dome Seal (50/50)"
type textarea "x"
type textarea "14x50mm PolyZip Screw & 26mm Grey Dome Seal (50/50)"
click at [263, 565] on button "Save" at bounding box center [291, 560] width 82 height 26
type textarea "x"
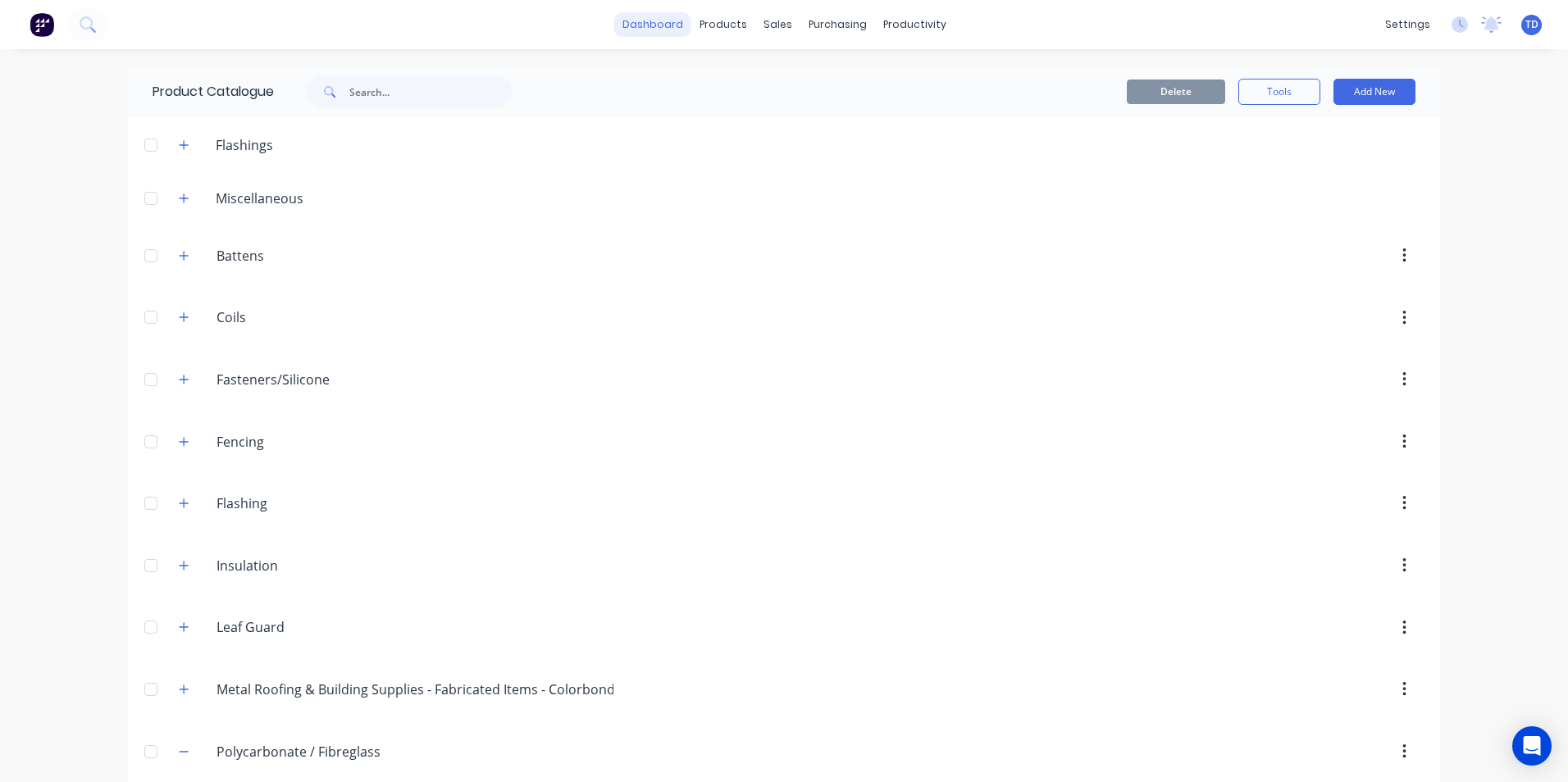
click at [654, 26] on link "dashboard" at bounding box center [653, 24] width 77 height 25
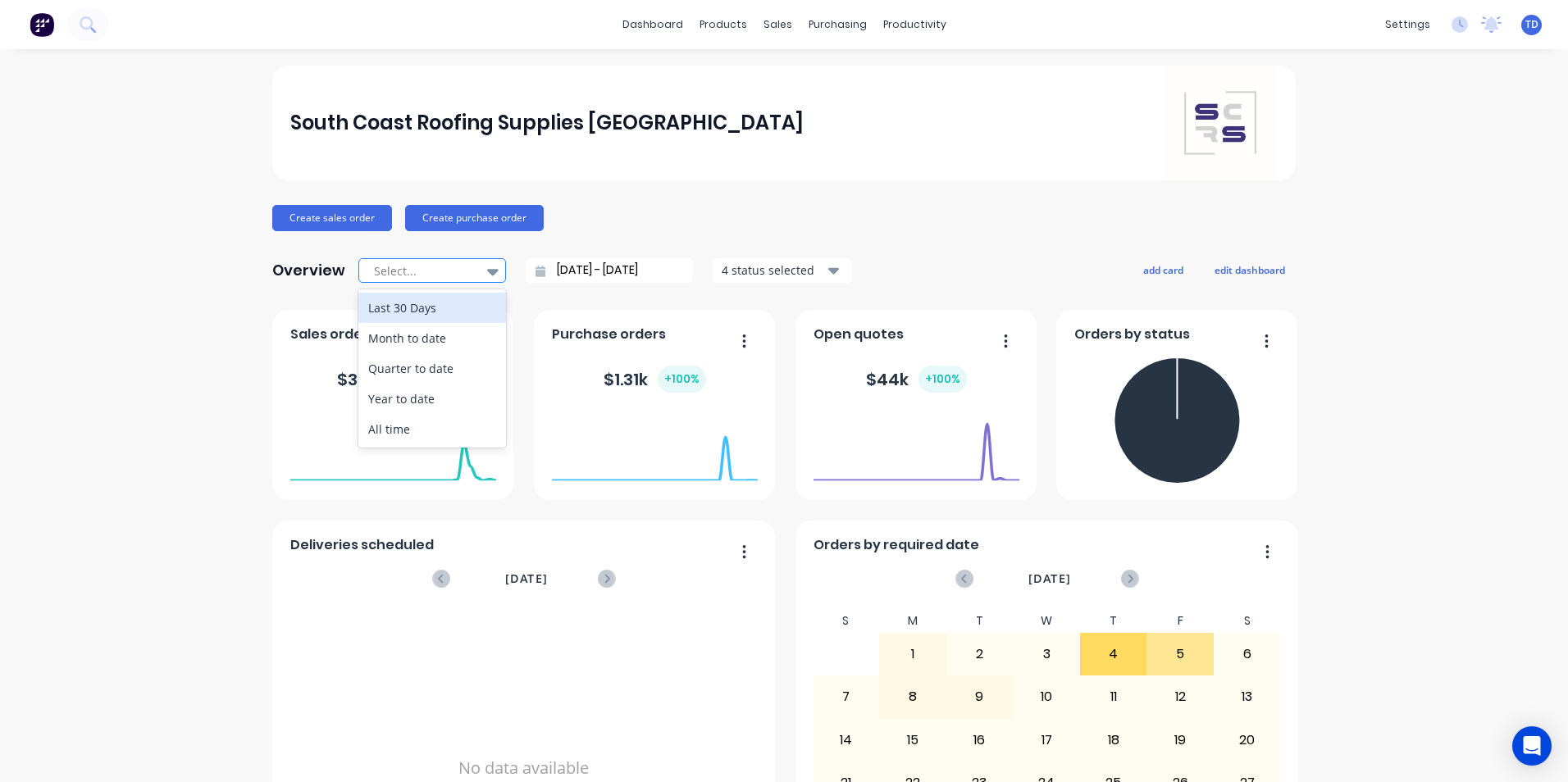
click at [487, 271] on icon at bounding box center [493, 272] width 12 height 6
click at [739, 214] on div "Create sales order Create purchase order" at bounding box center [783, 218] width 1023 height 26
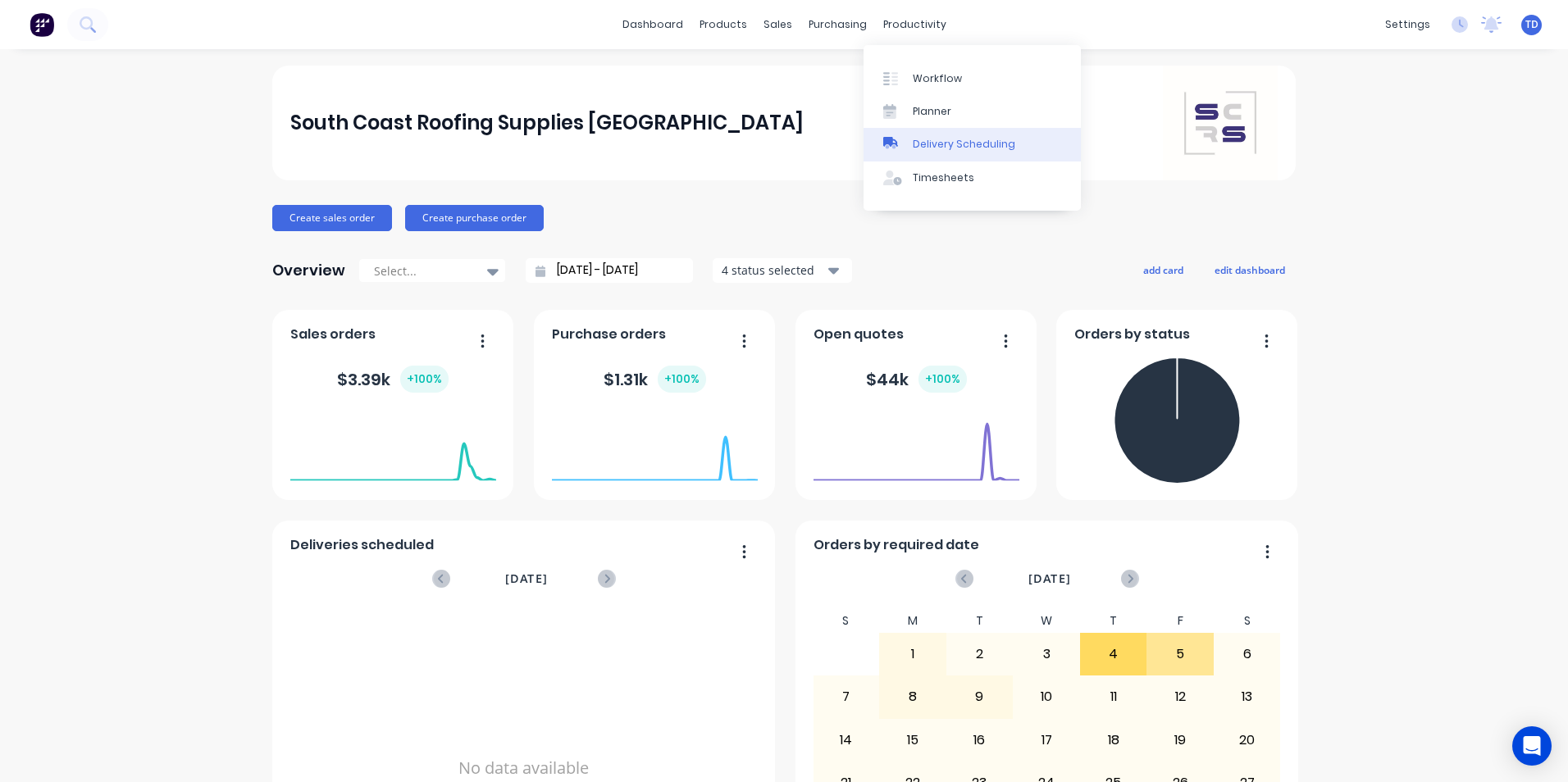
click at [929, 142] on div "Delivery Scheduling" at bounding box center [964, 144] width 102 height 15
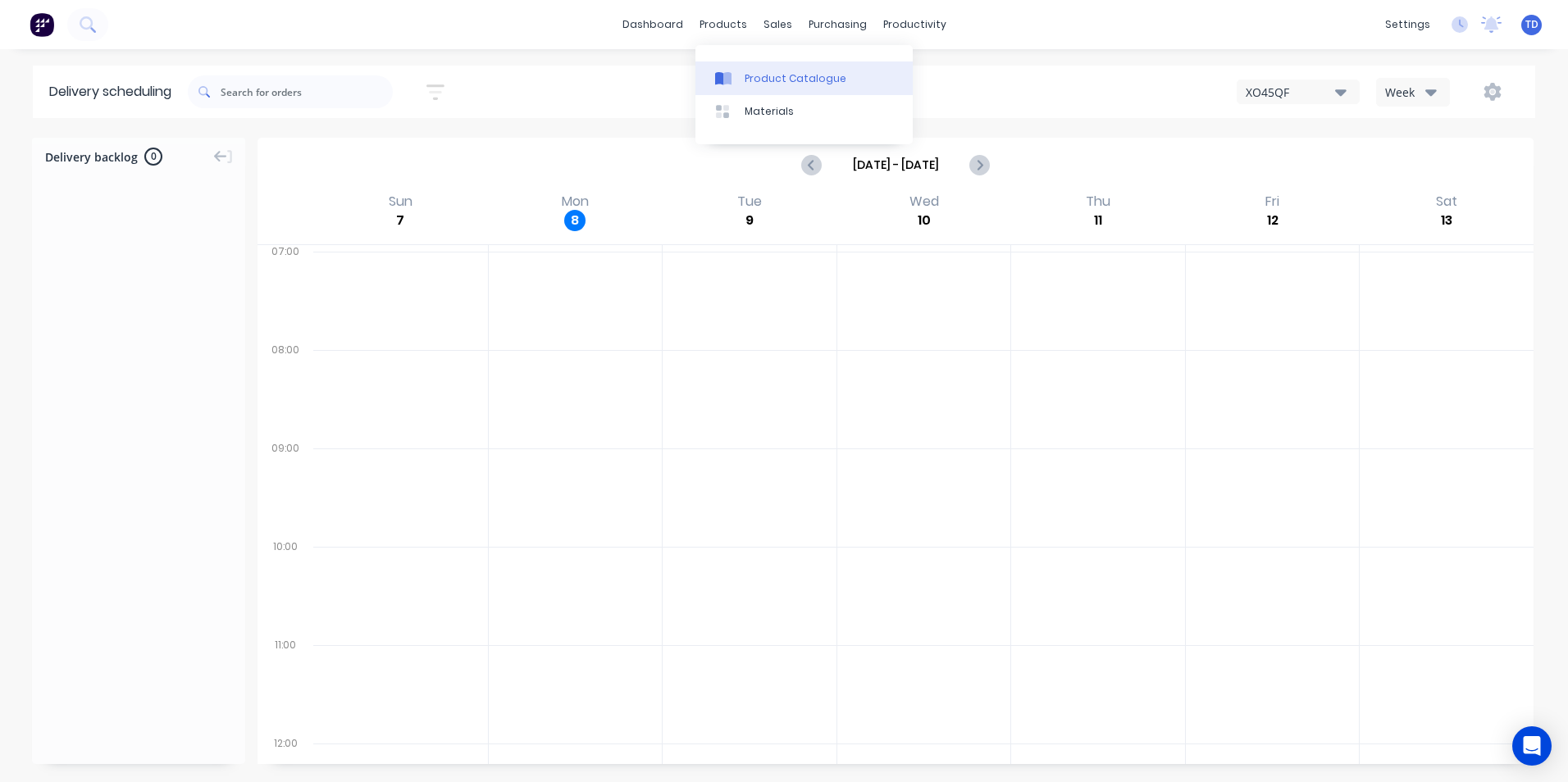
click at [763, 83] on div "Product Catalogue" at bounding box center [795, 78] width 101 height 15
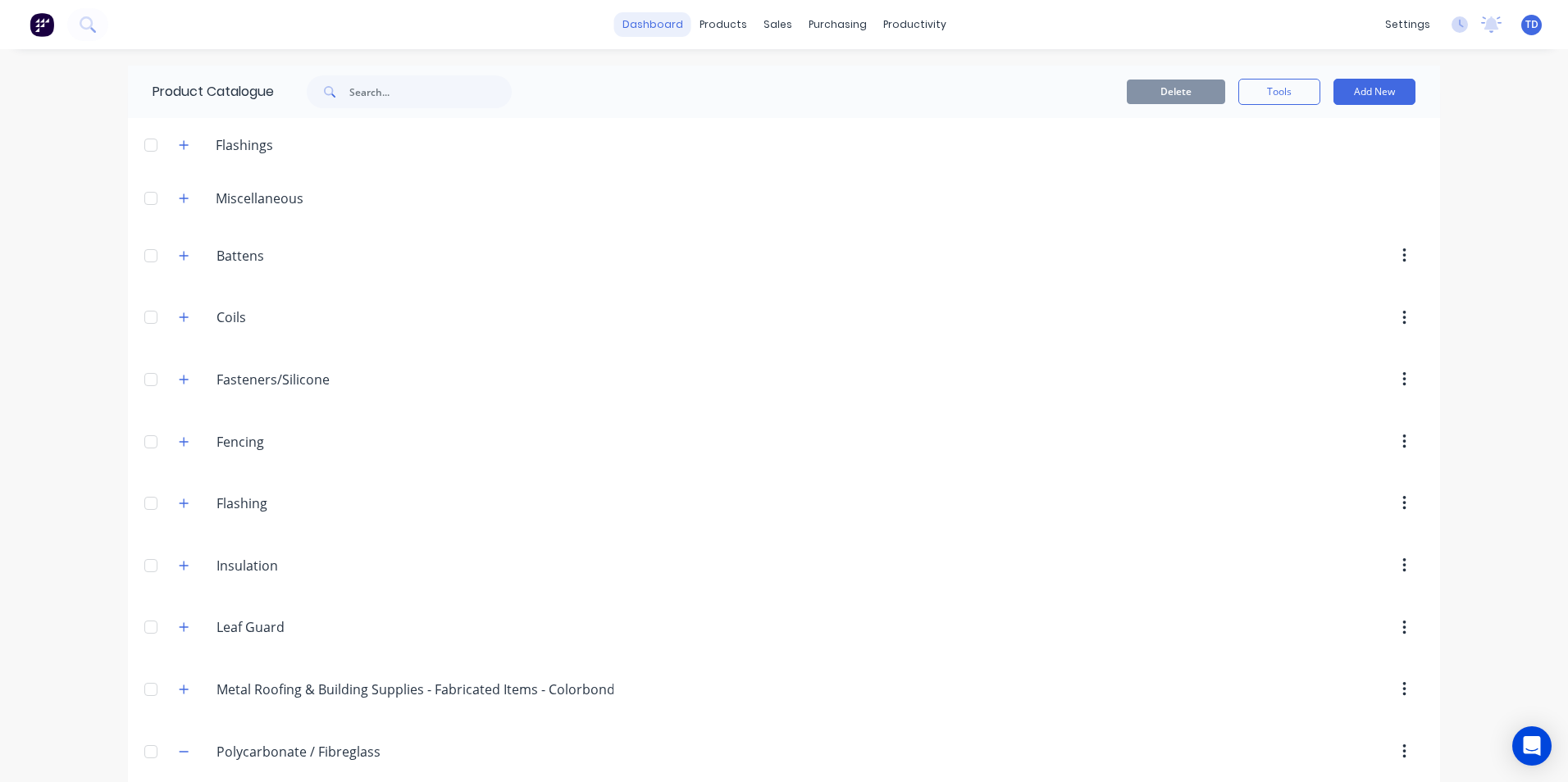
click at [659, 34] on link "dashboard" at bounding box center [653, 24] width 77 height 25
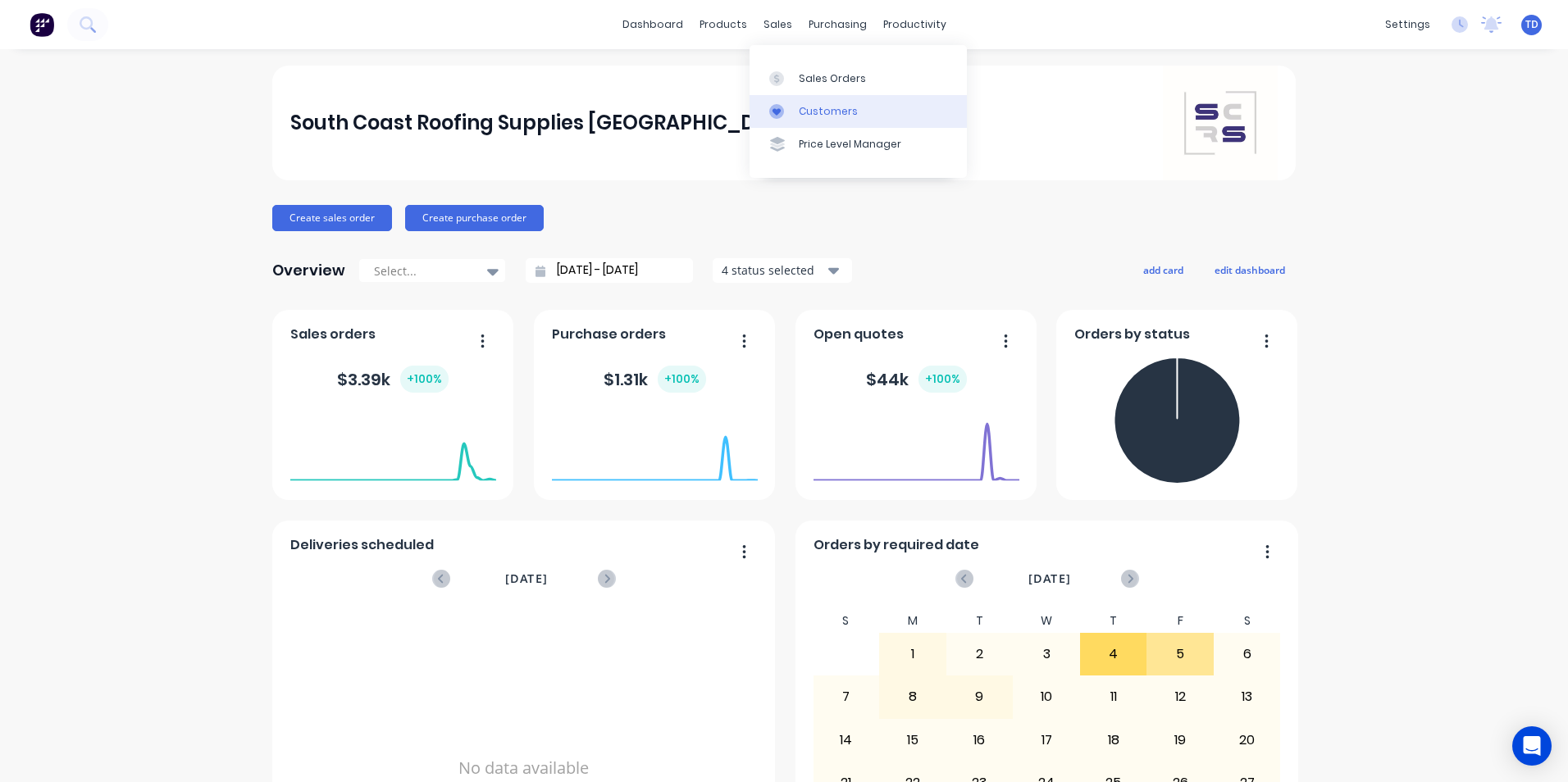
click at [805, 109] on div "Customers" at bounding box center [828, 111] width 59 height 15
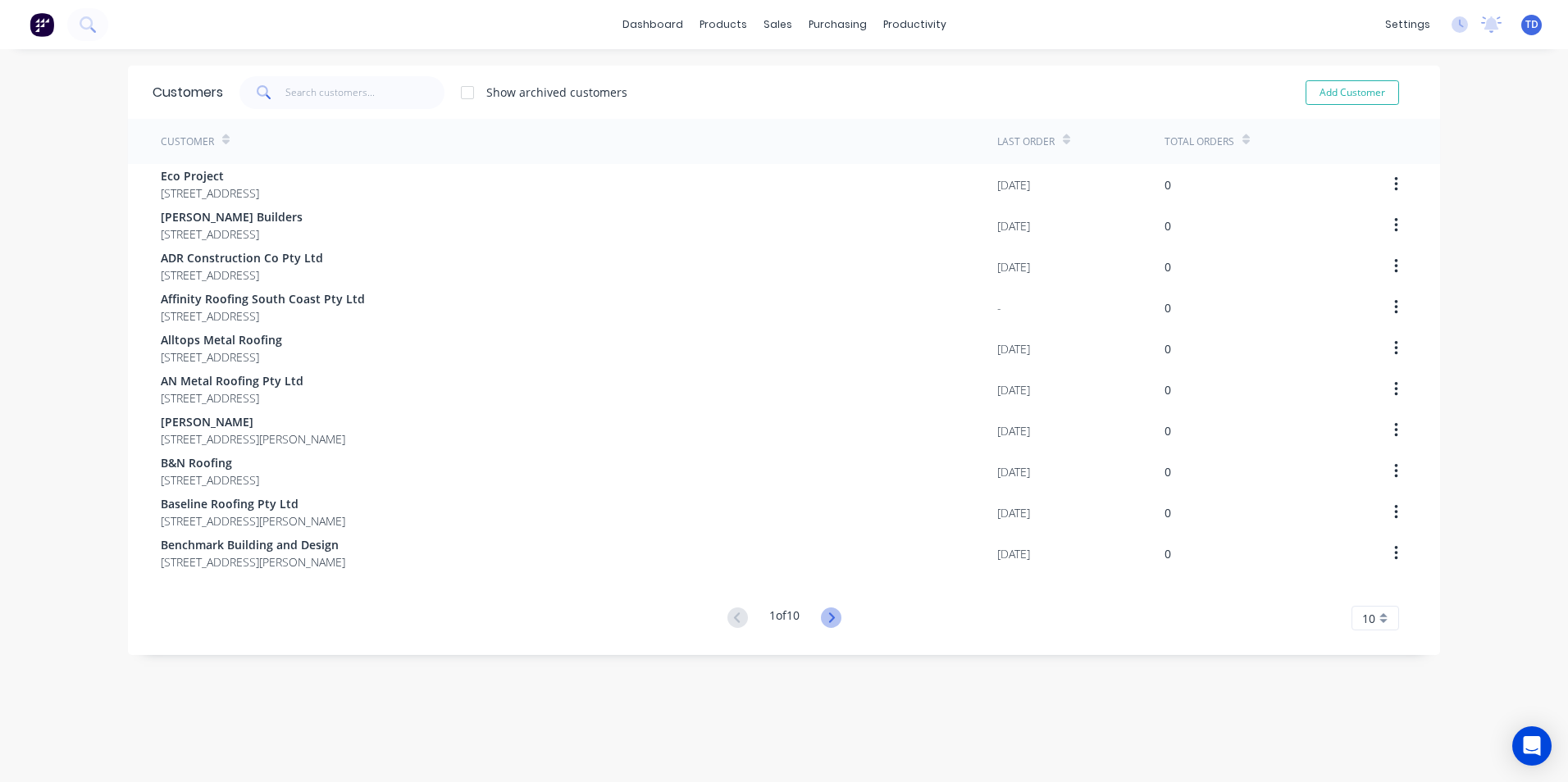
click at [825, 618] on icon at bounding box center [831, 618] width 20 height 20
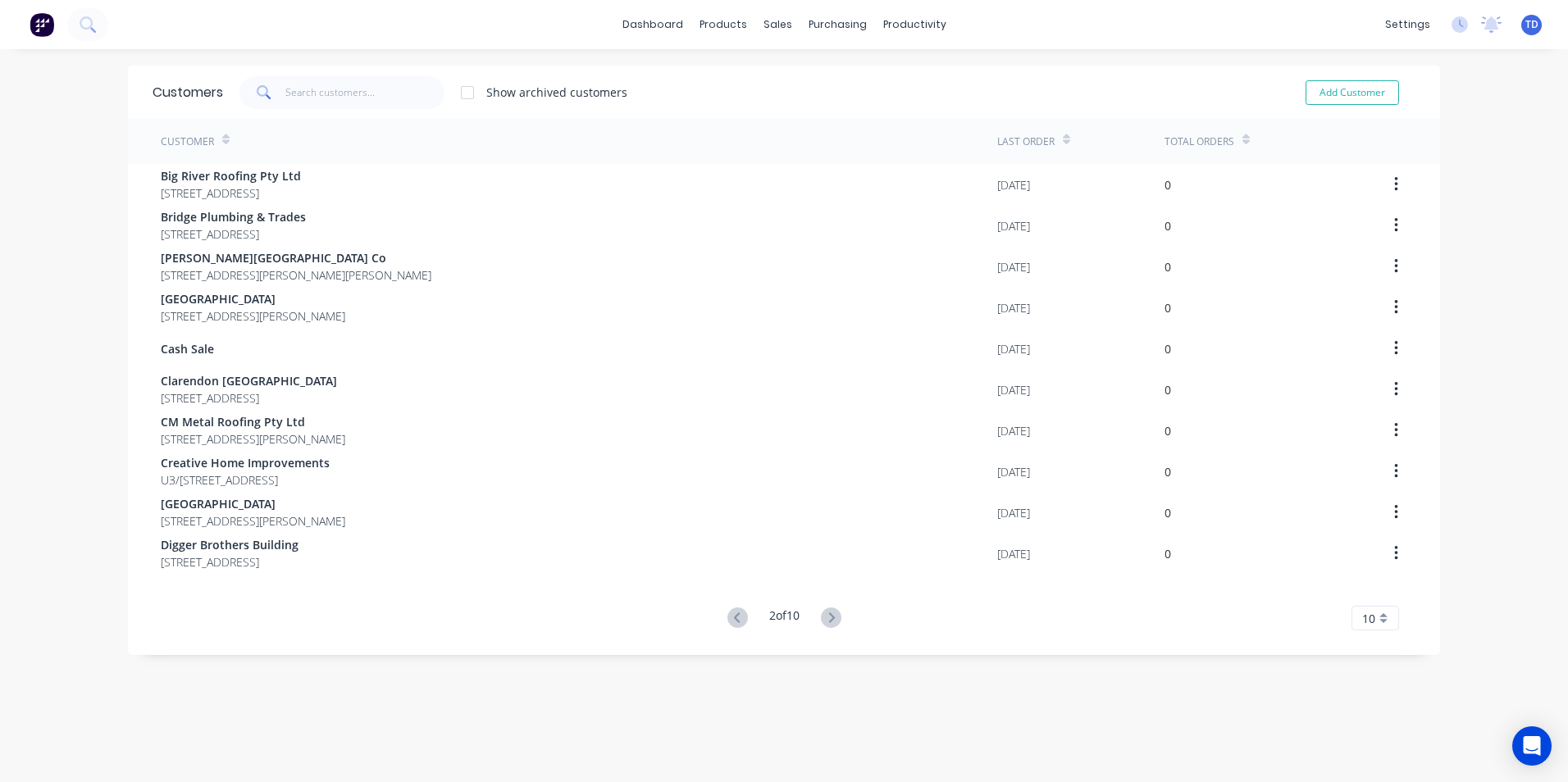
click at [842, 618] on button at bounding box center [831, 619] width 30 height 24
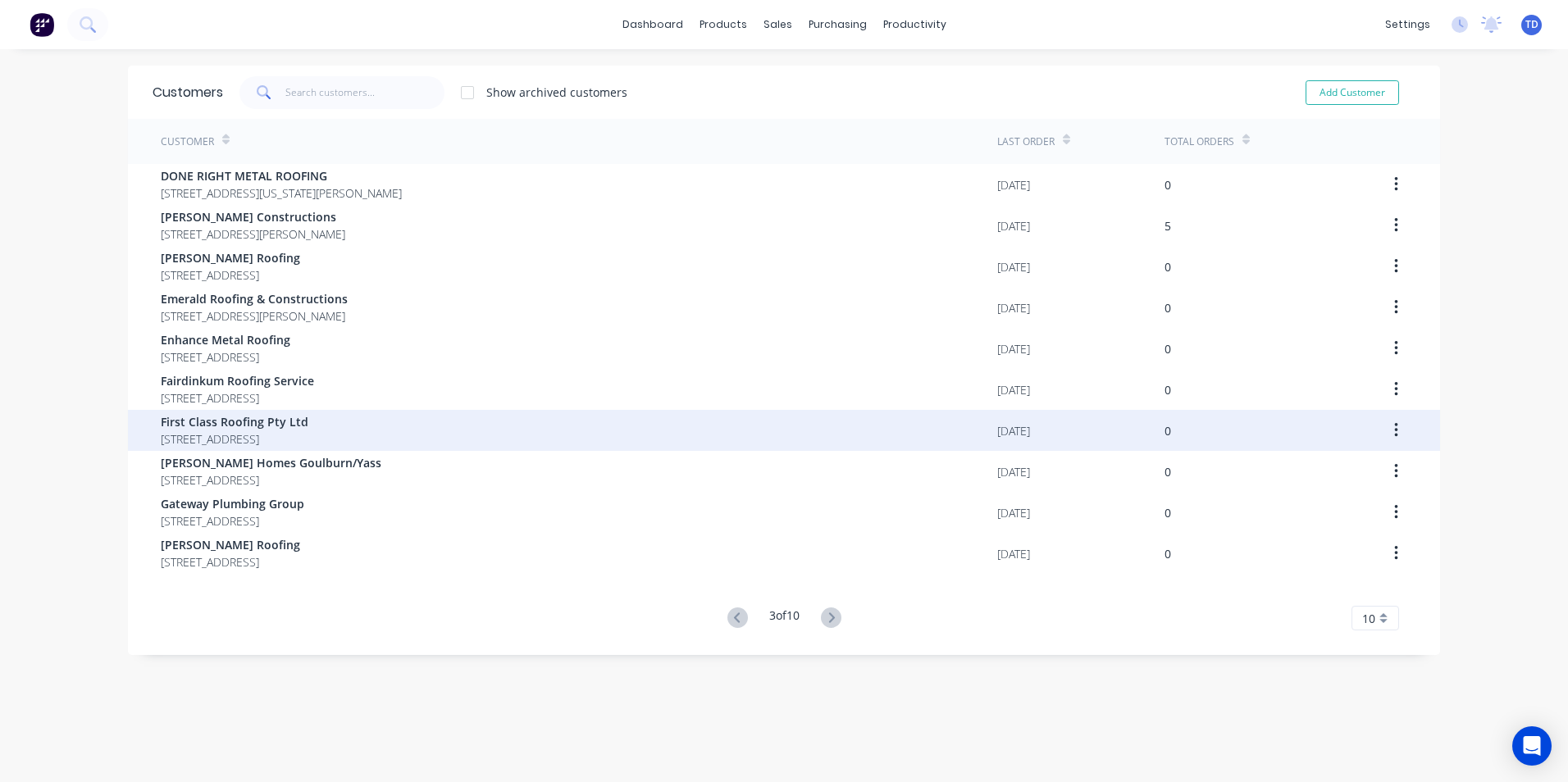
click at [308, 441] on span "15a Chochrane Road Thirroul New South Wales 2515" at bounding box center [235, 439] width 148 height 17
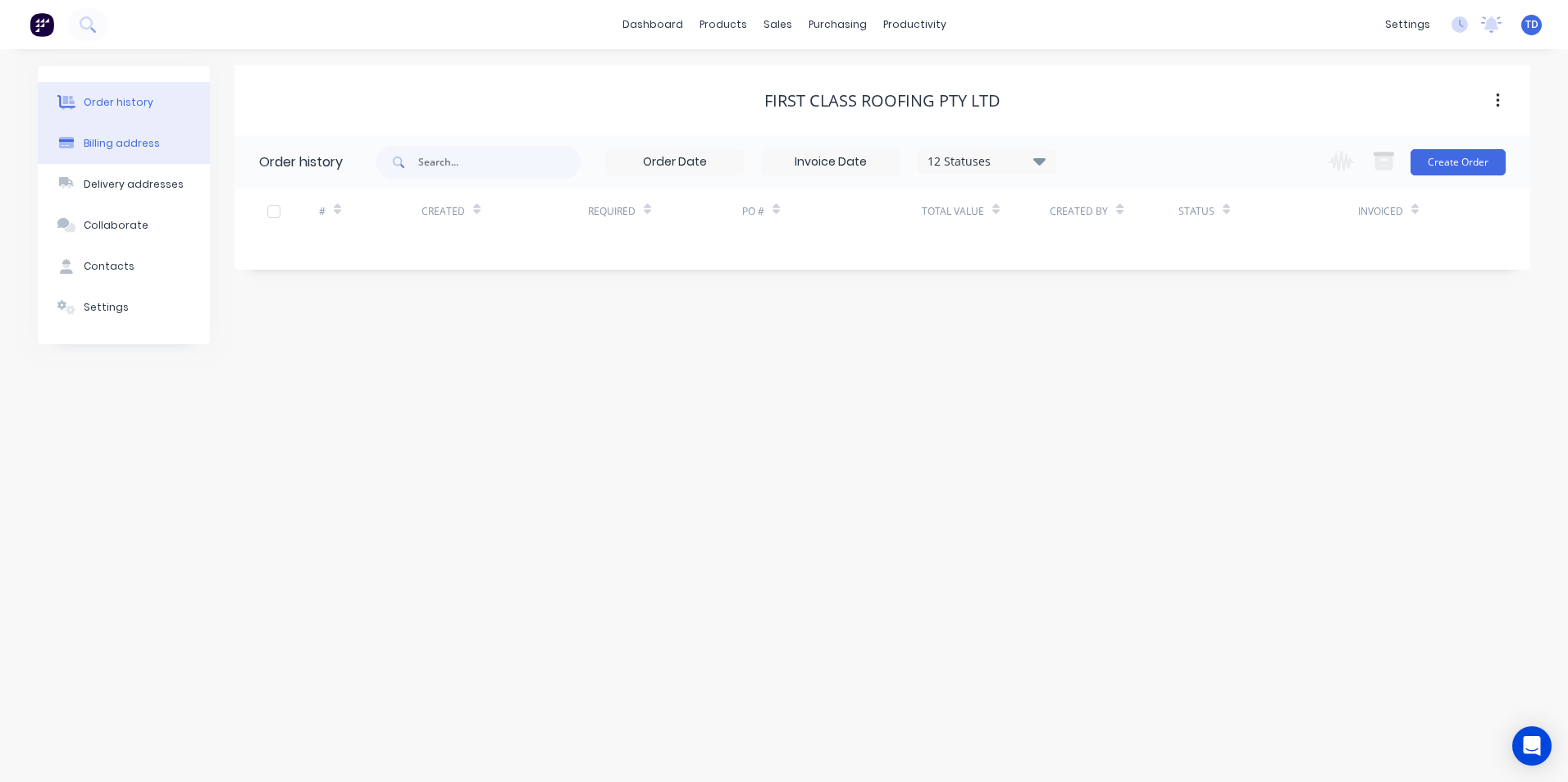
click at [124, 145] on div "Billing address" at bounding box center [122, 143] width 77 height 15
select select "AU"
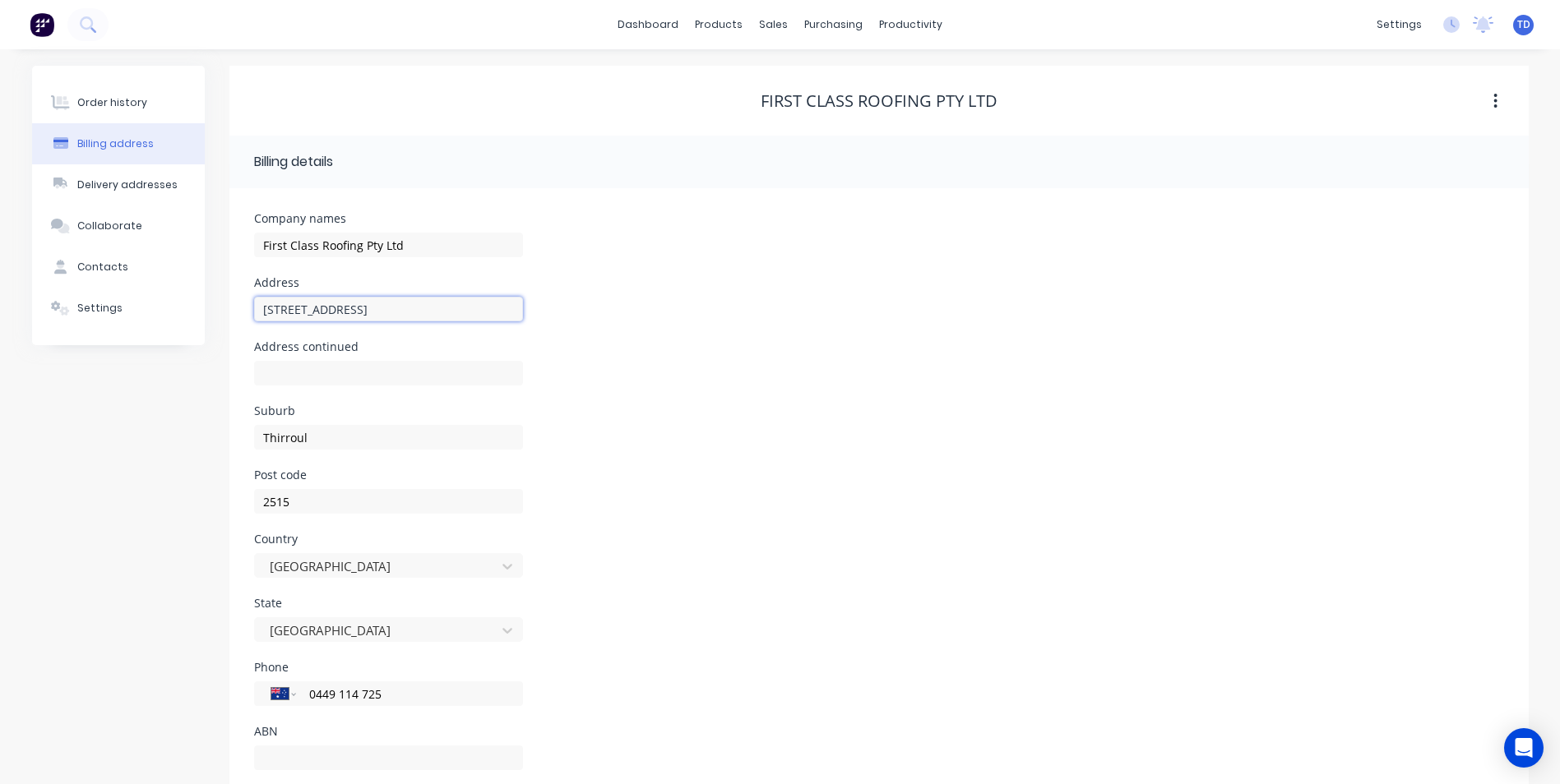
click at [301, 312] on input "15a Chochrane Road" at bounding box center [389, 308] width 269 height 25
type input "15a Cochrane Road"
click at [601, 373] on div "Address continued" at bounding box center [879, 373] width 1250 height 64
select select "AU"
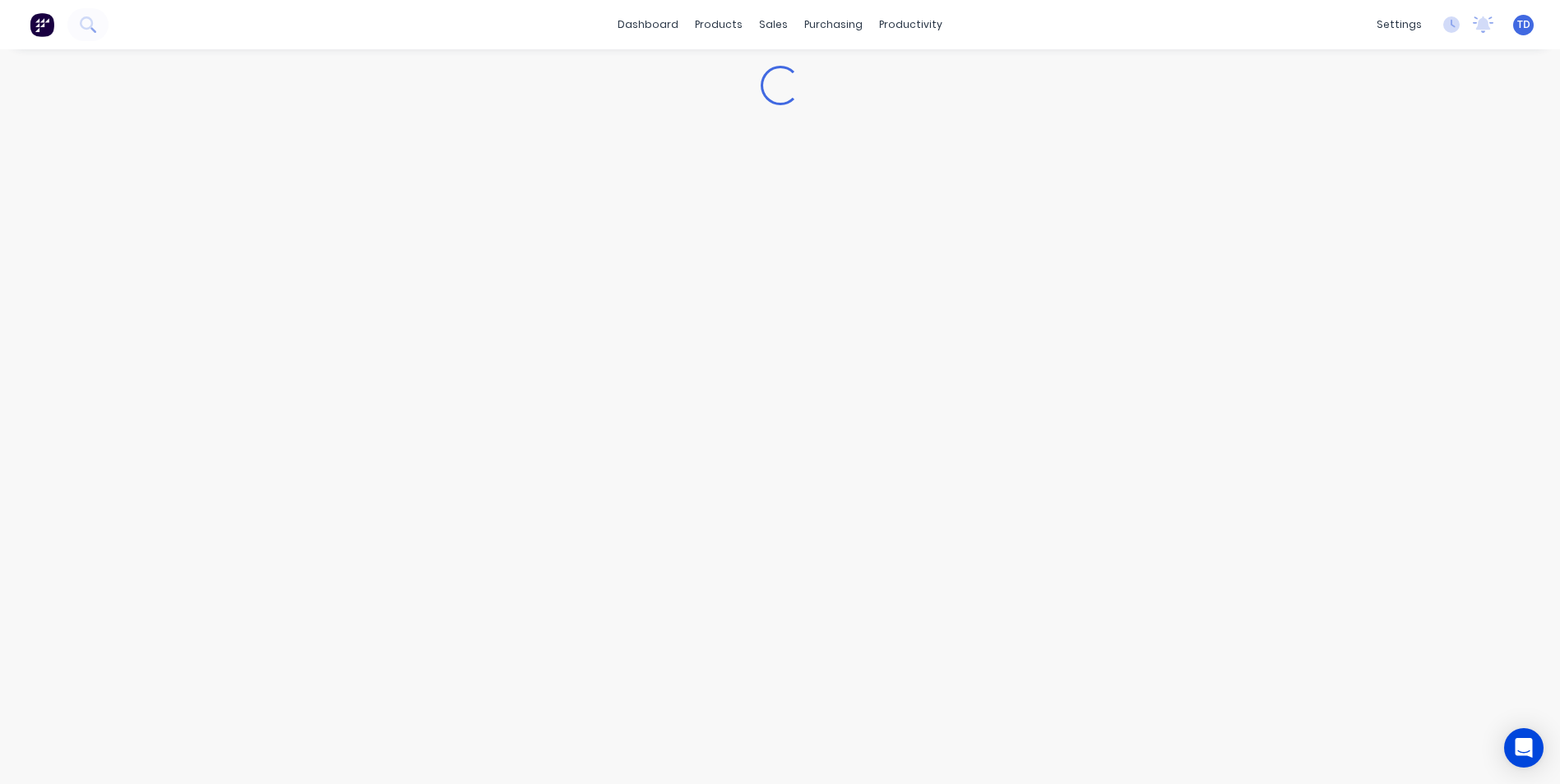
select select "AU"
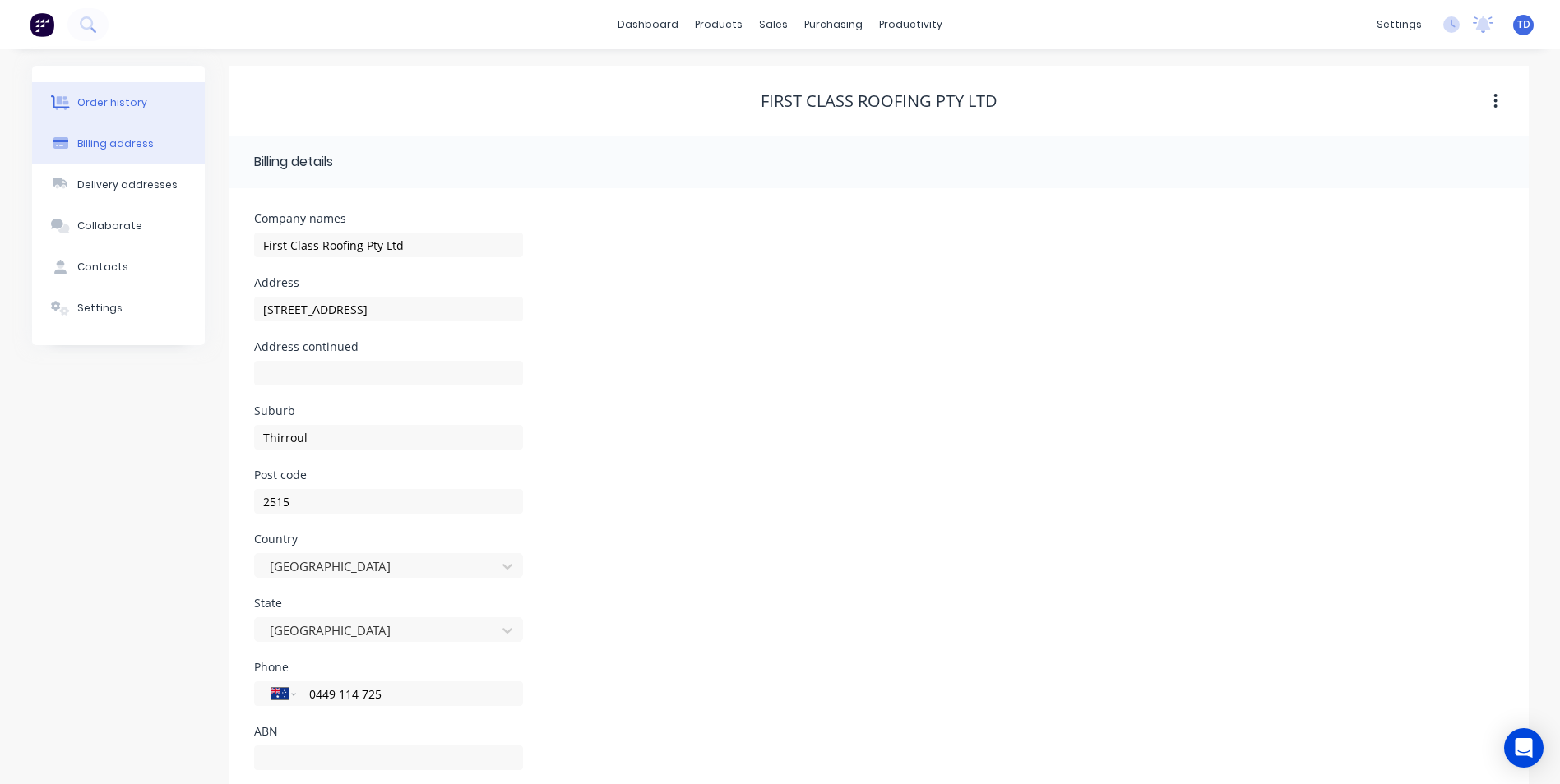
click at [126, 105] on div "Order history" at bounding box center [112, 102] width 70 height 15
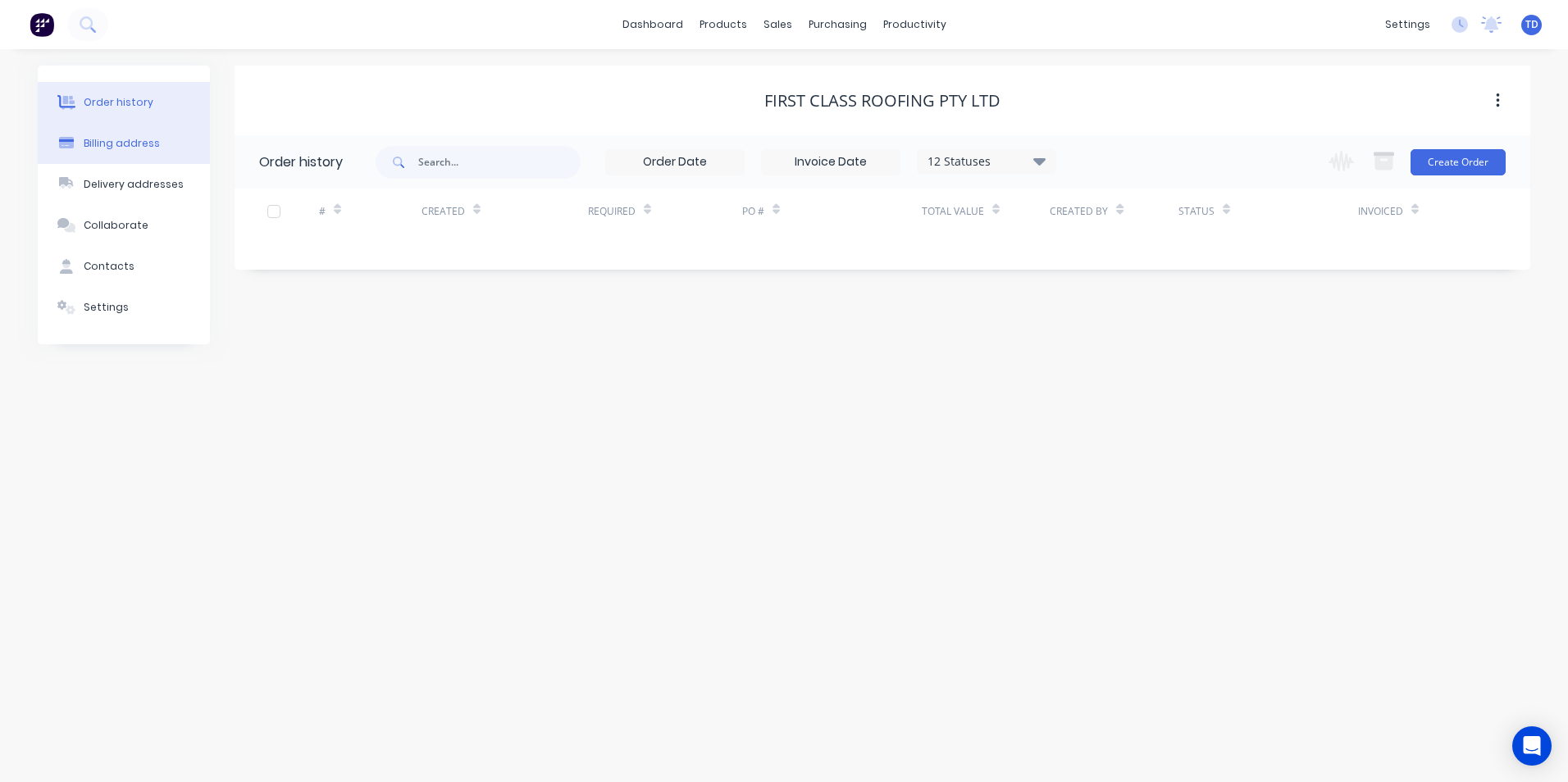
click at [164, 149] on button "Billing address" at bounding box center [123, 143] width 172 height 41
select select "AU"
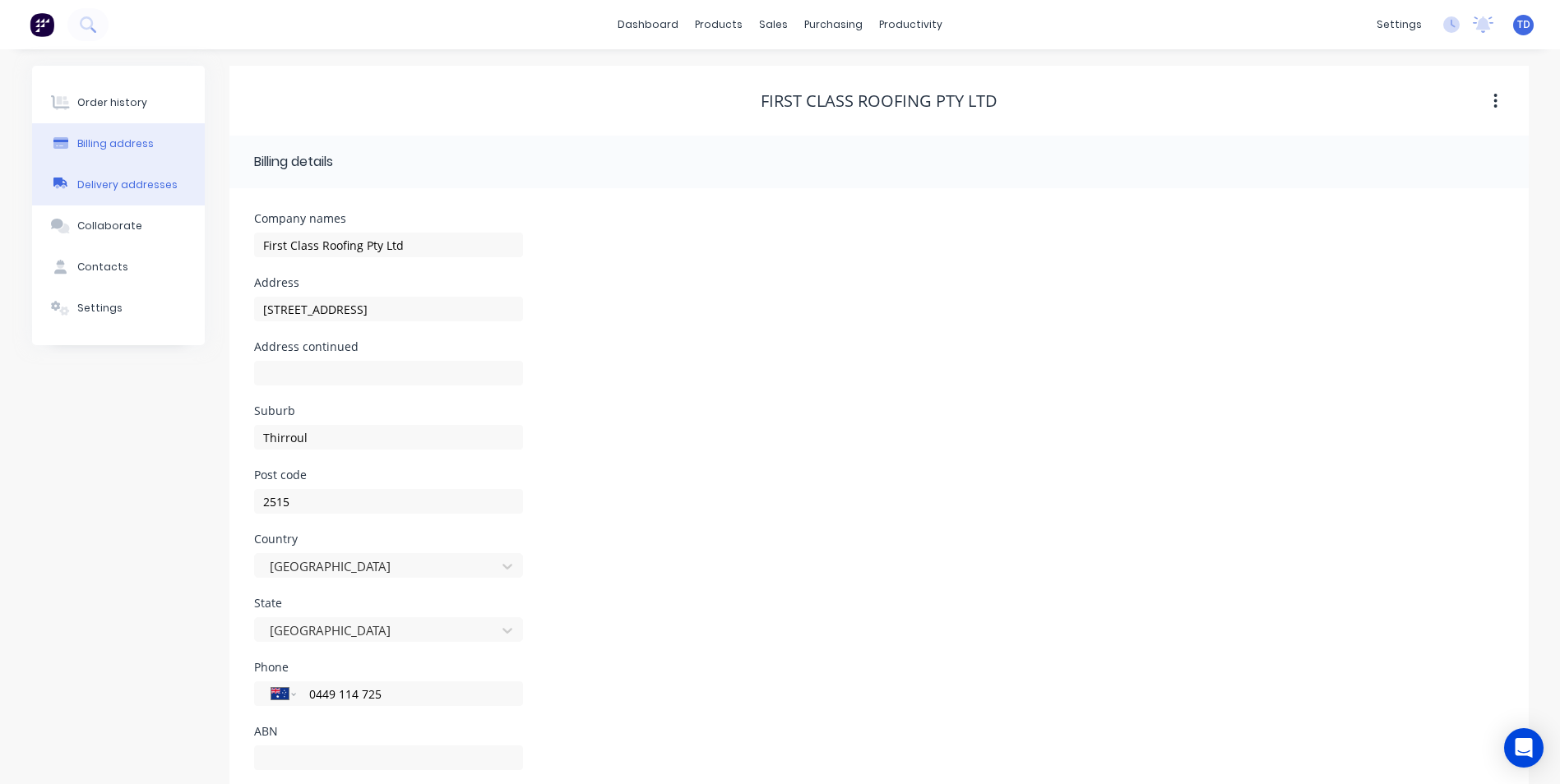
click at [156, 172] on button "Delivery addresses" at bounding box center [118, 185] width 173 height 41
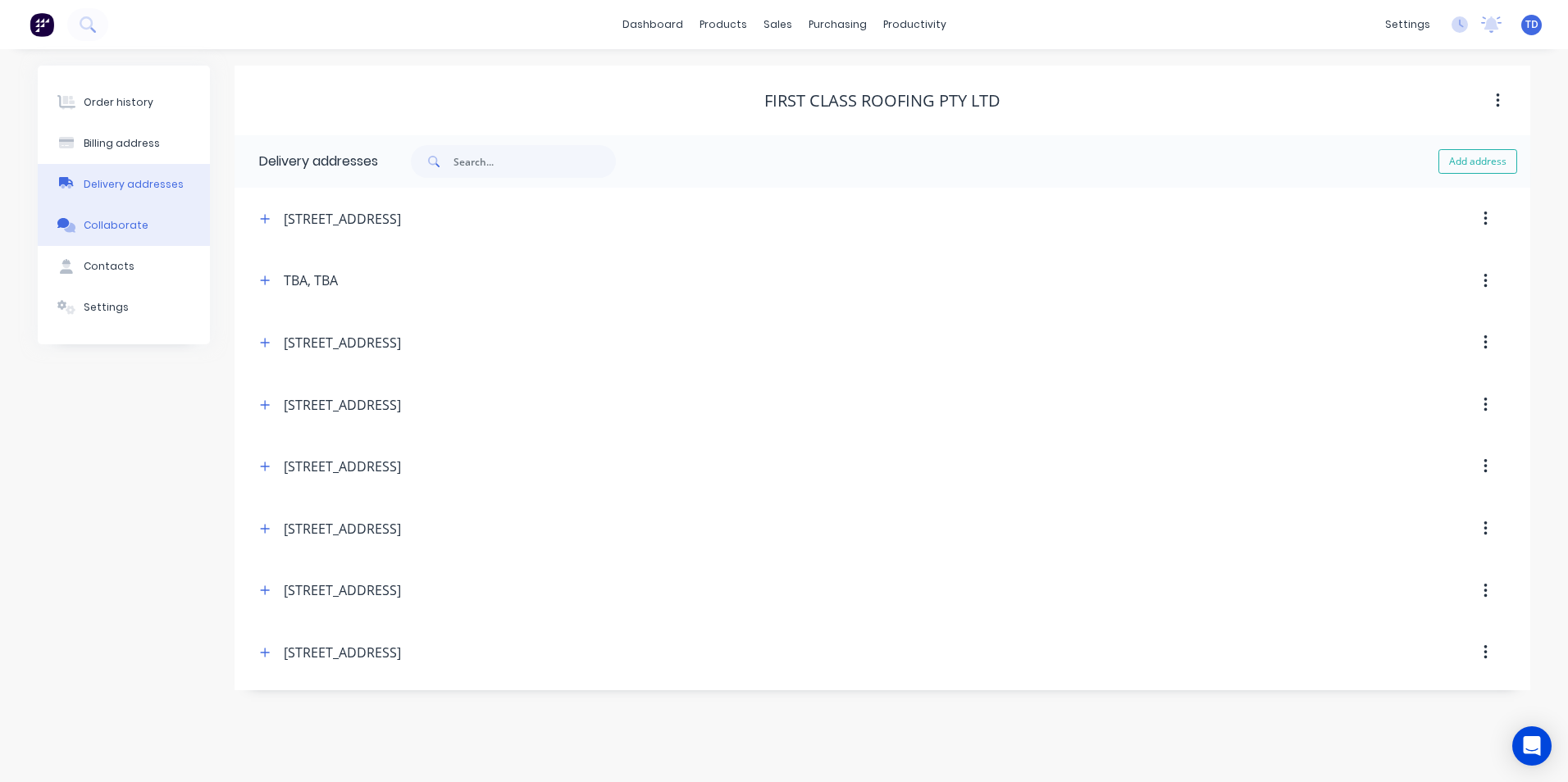
click at [134, 219] on div "Collaborate" at bounding box center [116, 225] width 65 height 15
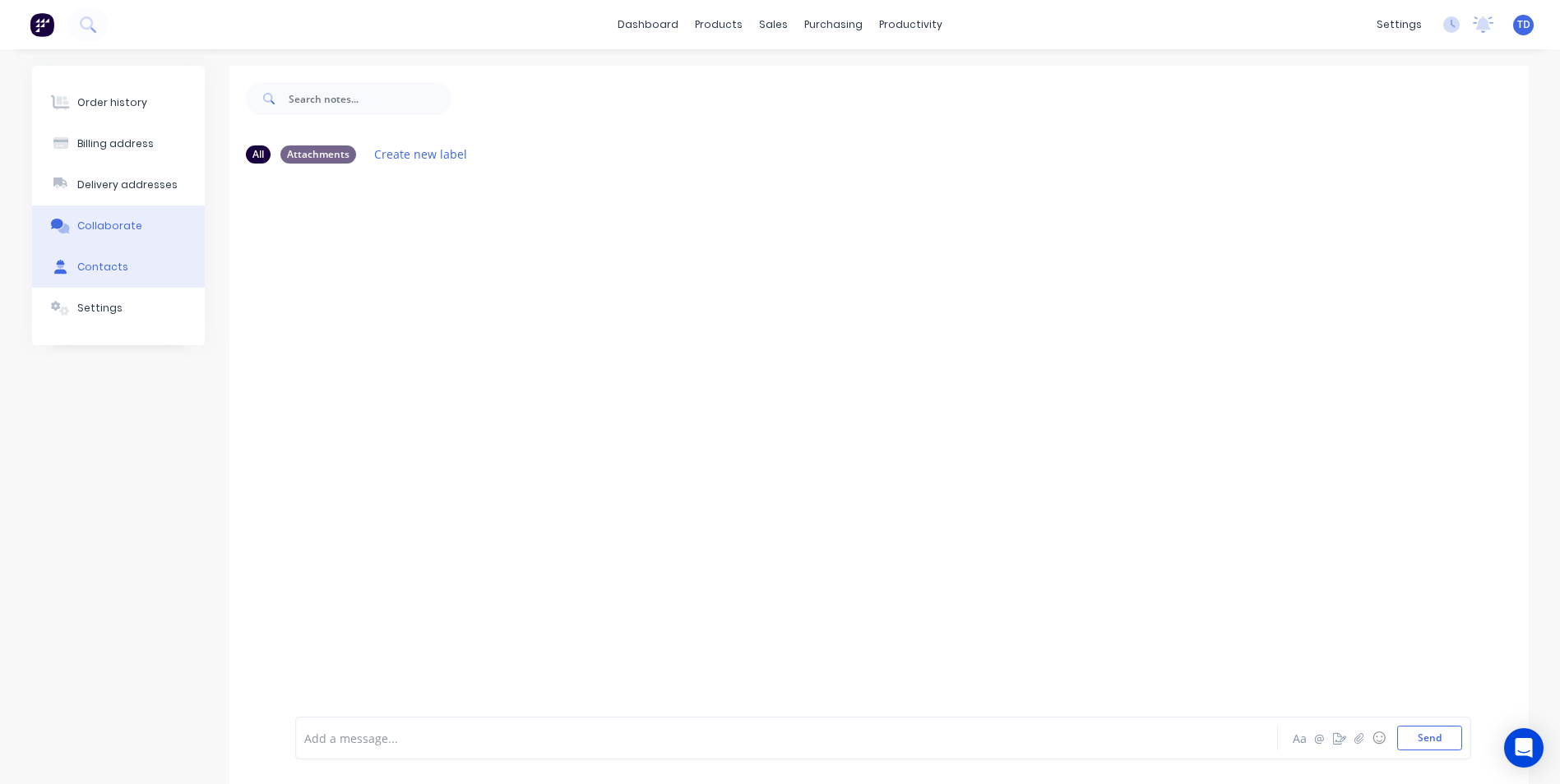
click at [119, 261] on div "Contacts" at bounding box center [102, 267] width 51 height 15
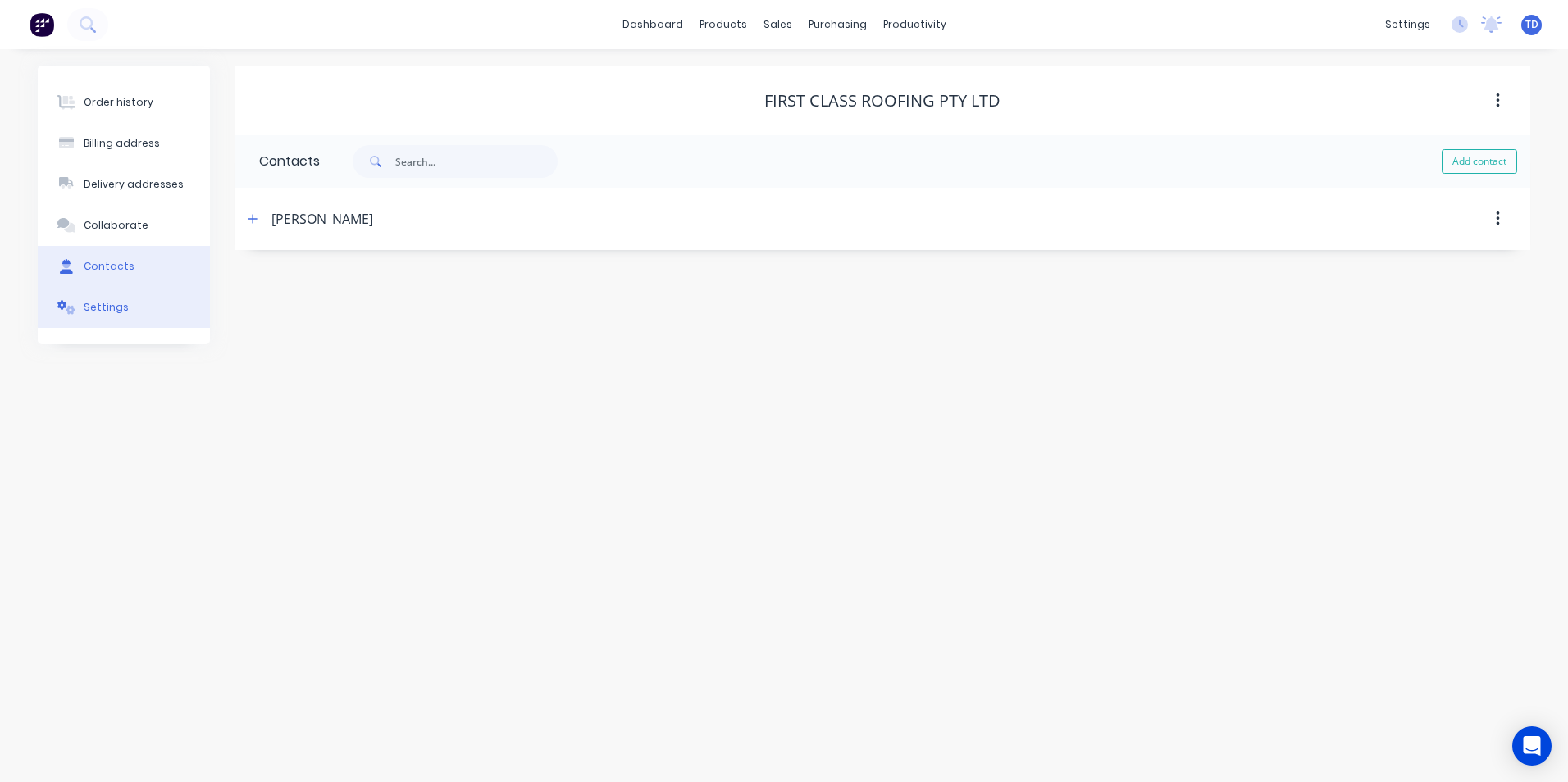
click at [110, 308] on div "Settings" at bounding box center [106, 308] width 45 height 15
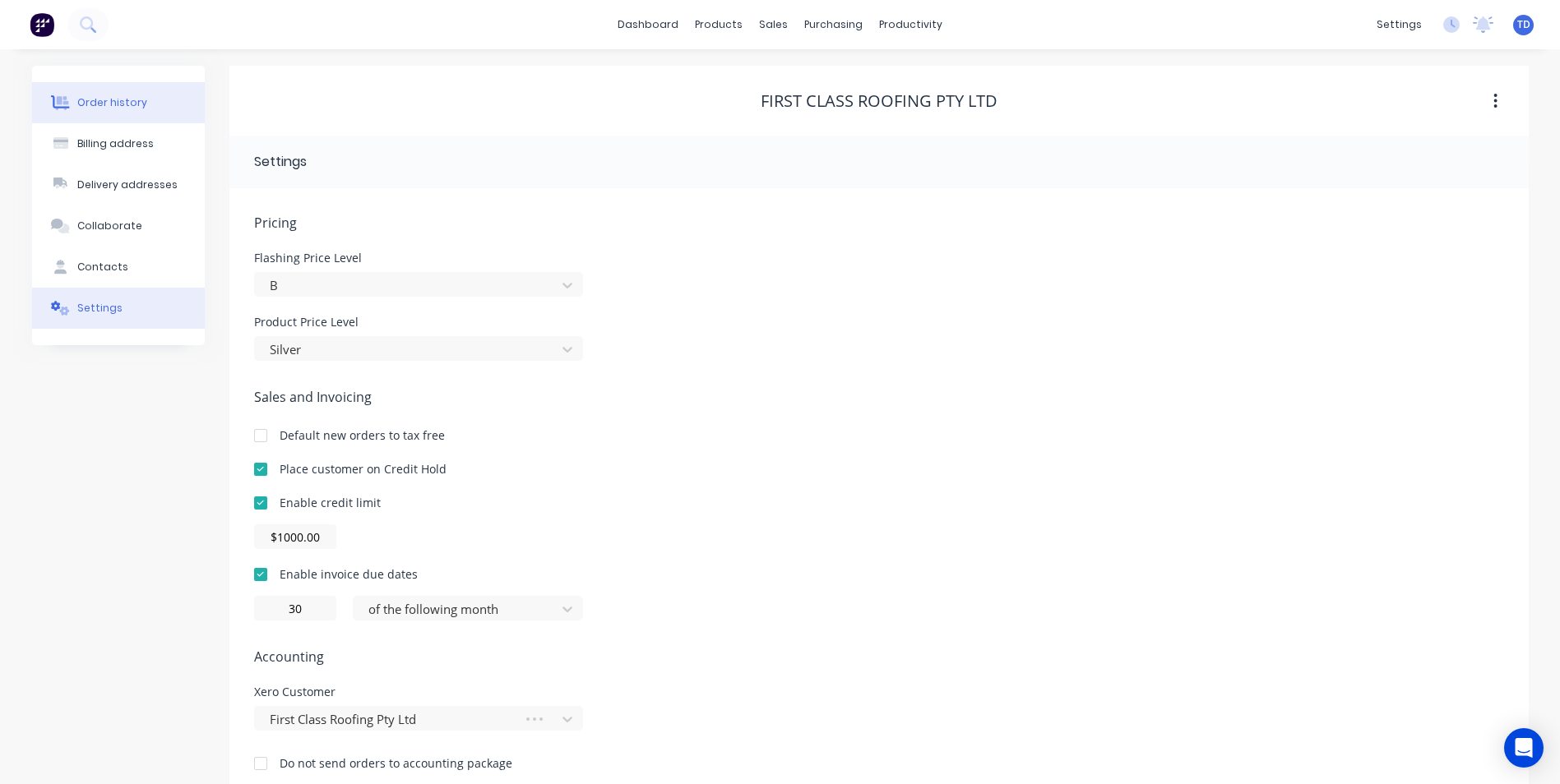
click at [114, 109] on div "Order history" at bounding box center [112, 102] width 70 height 15
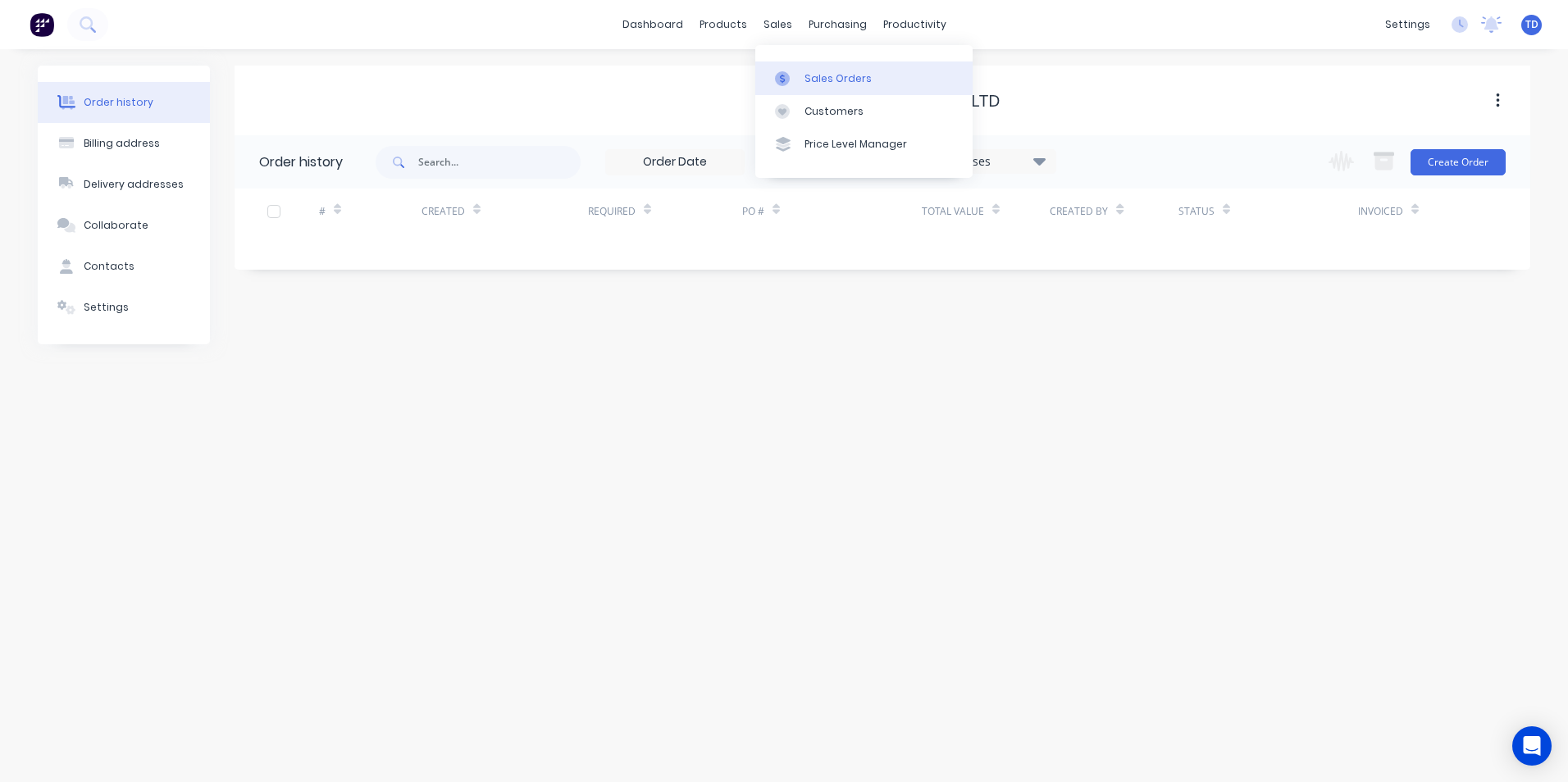
click at [802, 77] on link "Sales Orders" at bounding box center [864, 78] width 217 height 33
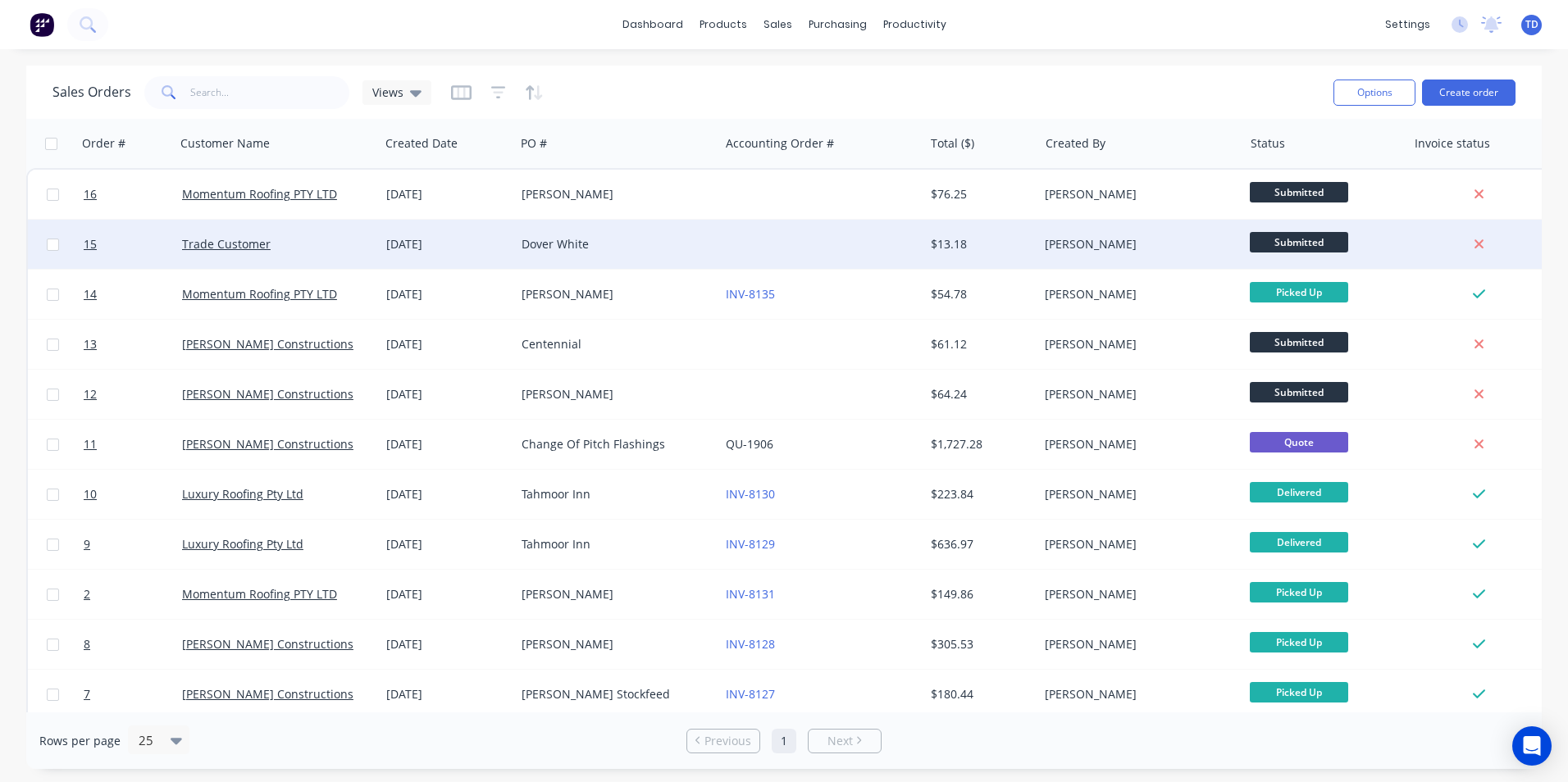
click at [943, 254] on div "$13.18" at bounding box center [982, 245] width 115 height 49
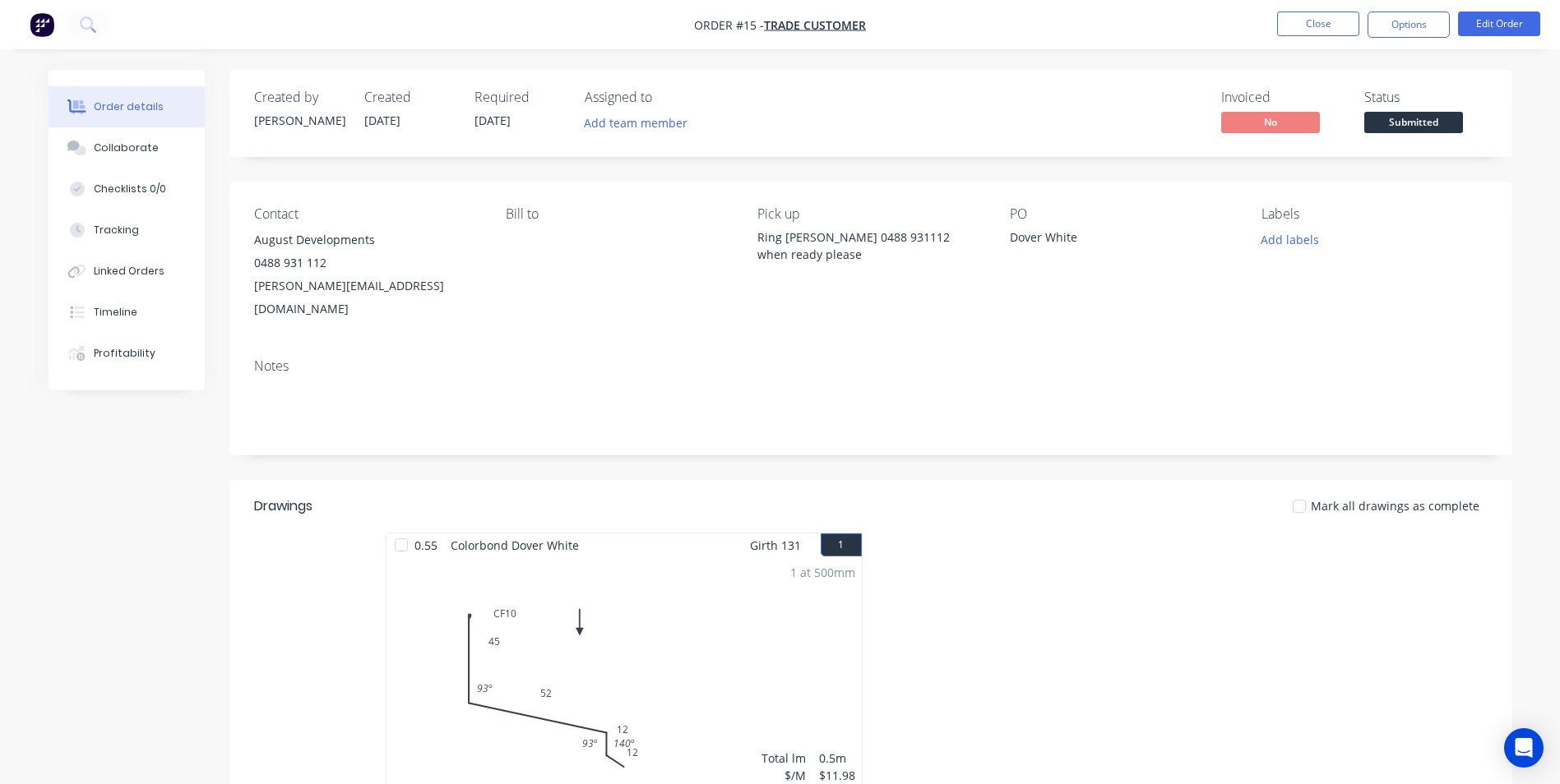
click at [1399, 130] on span "Submitted" at bounding box center [1414, 122] width 99 height 20
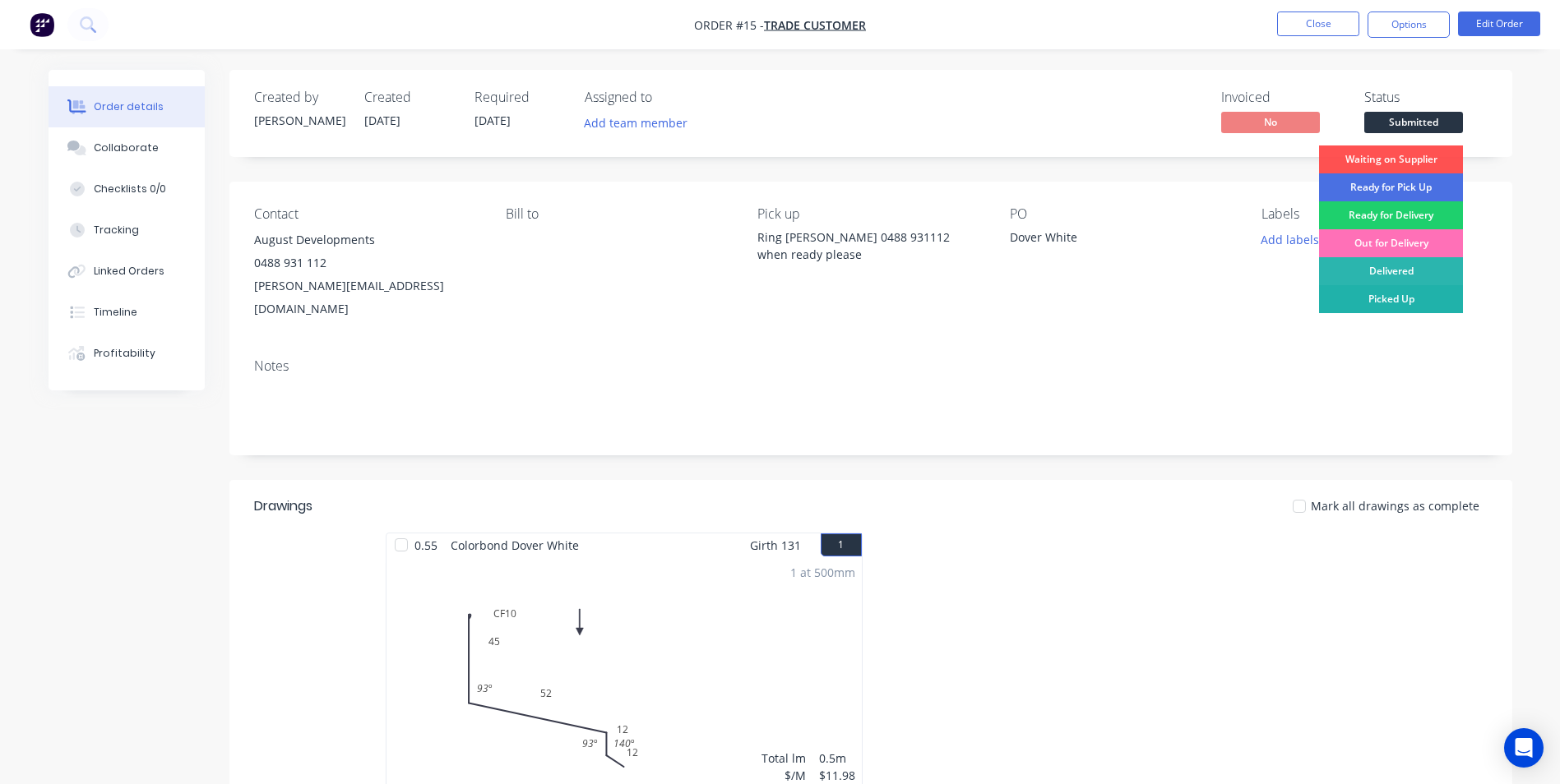
click at [1393, 296] on div "Picked Up" at bounding box center [1390, 299] width 144 height 28
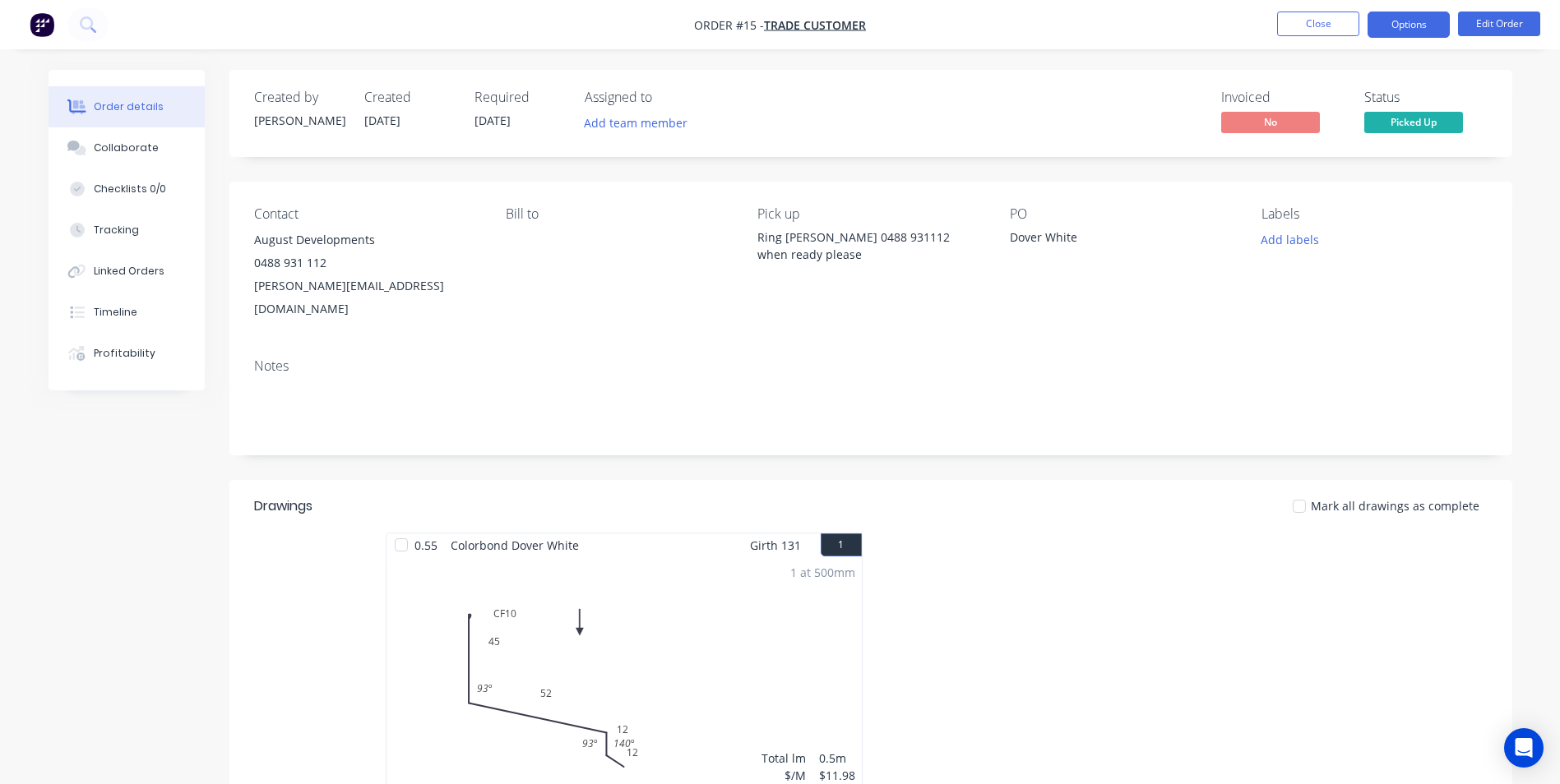
click at [1402, 28] on button "Options" at bounding box center [1408, 25] width 82 height 27
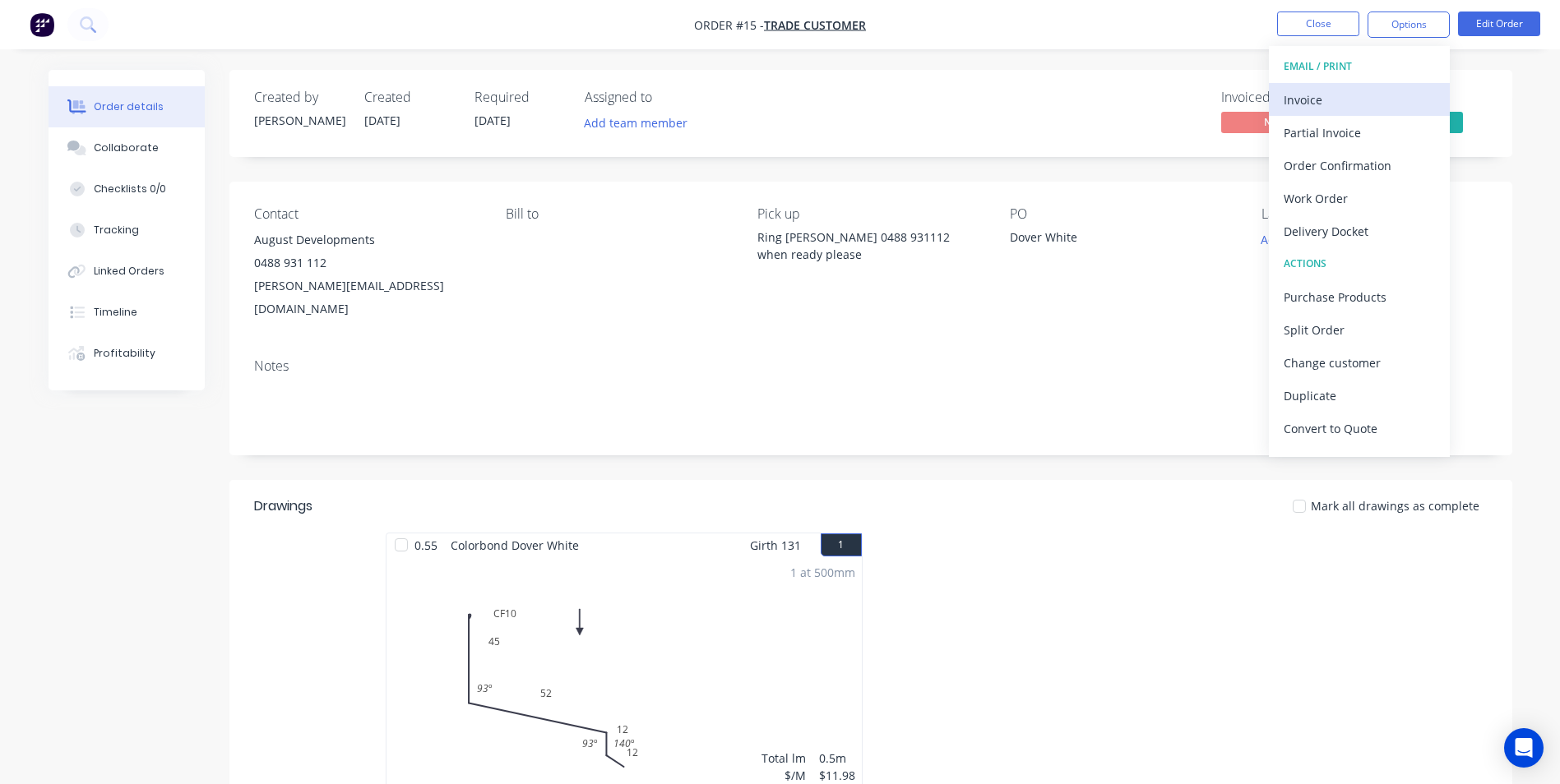
click at [1302, 102] on div "Invoice" at bounding box center [1359, 100] width 151 height 24
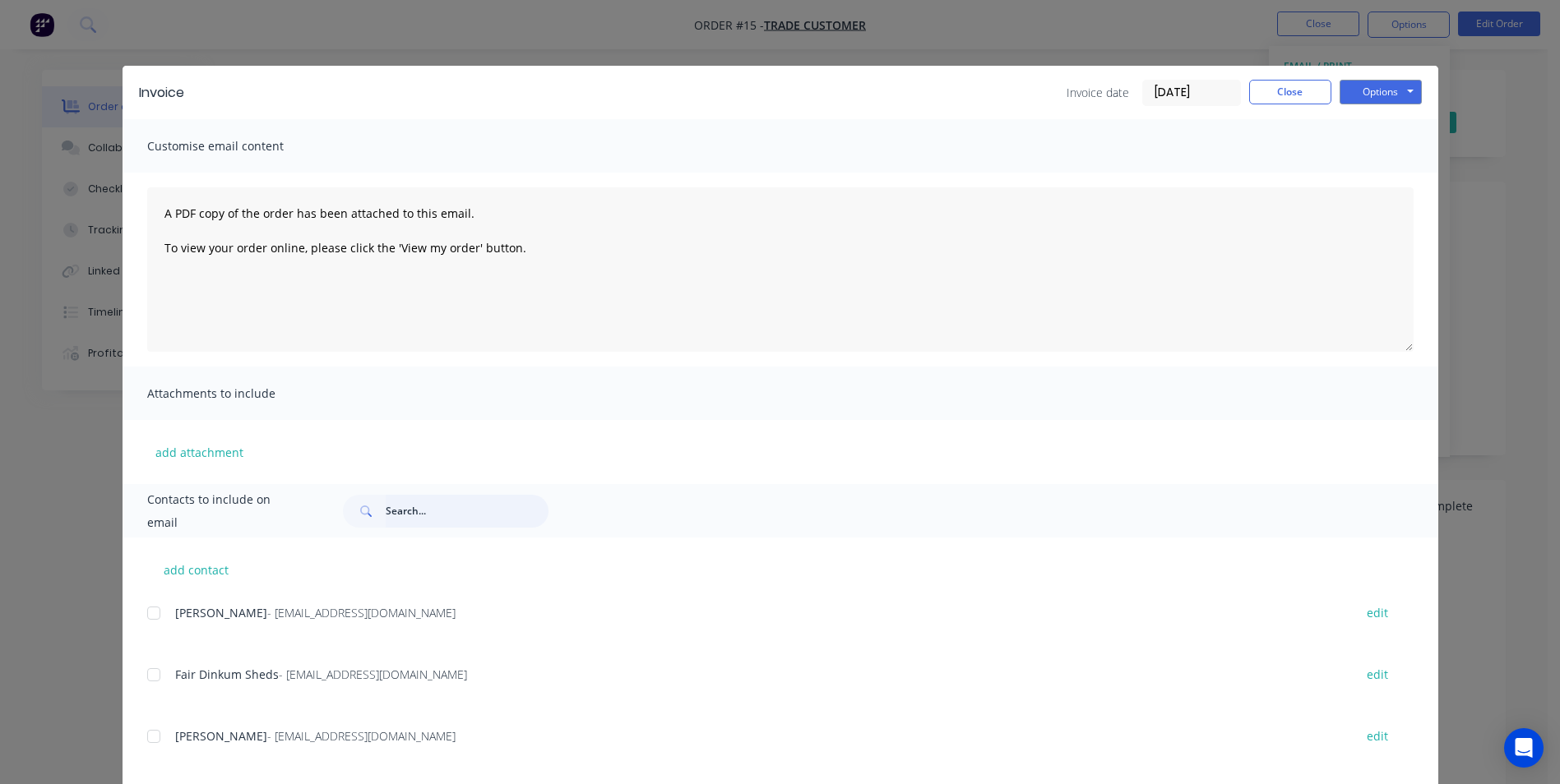
click at [482, 523] on input "text" at bounding box center [467, 511] width 163 height 33
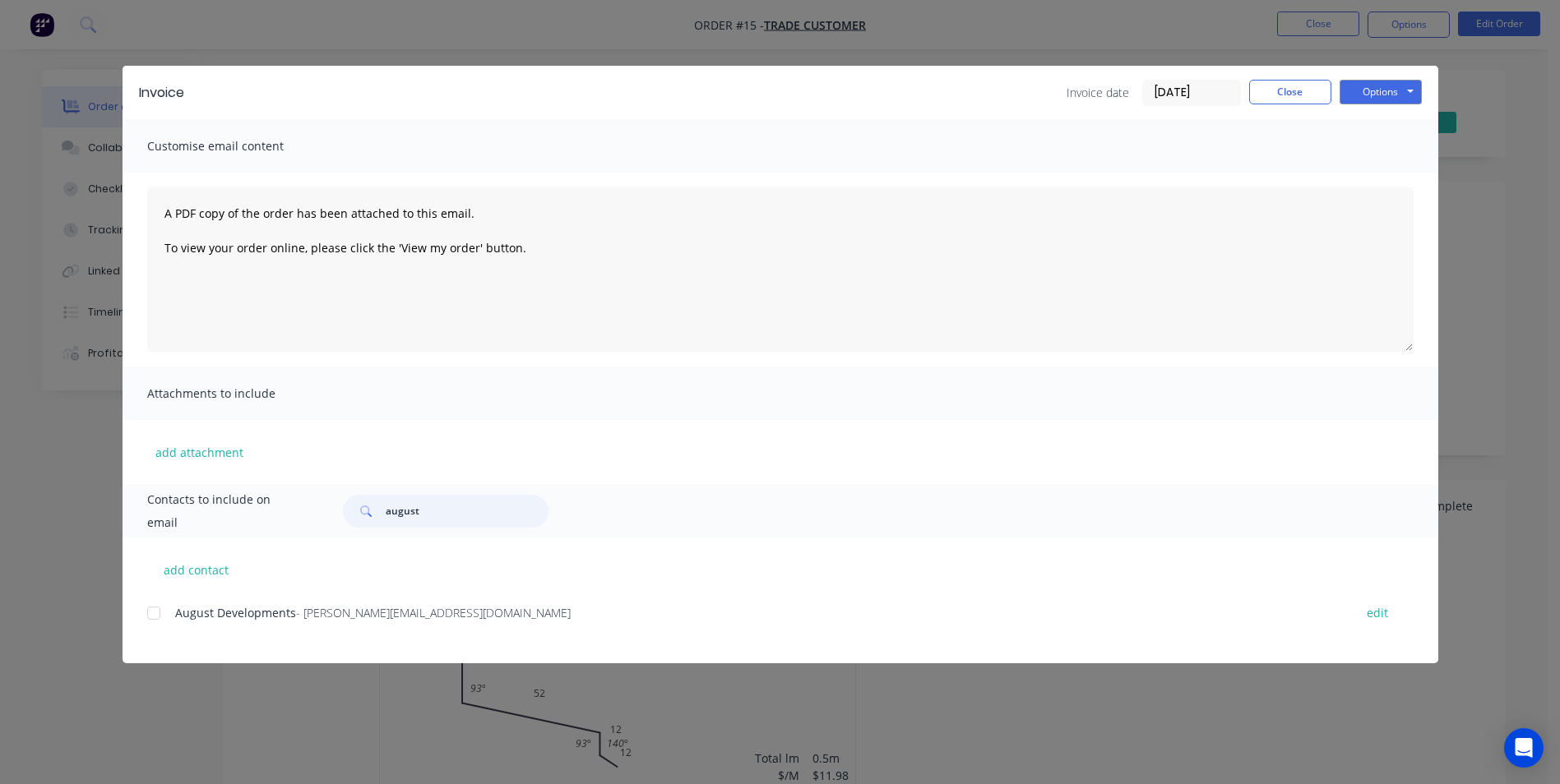
click at [152, 612] on div at bounding box center [154, 613] width 33 height 33
type input "august"
click at [1349, 94] on button "Options" at bounding box center [1381, 91] width 82 height 25
click at [1374, 175] on button "Email" at bounding box center [1392, 176] width 105 height 27
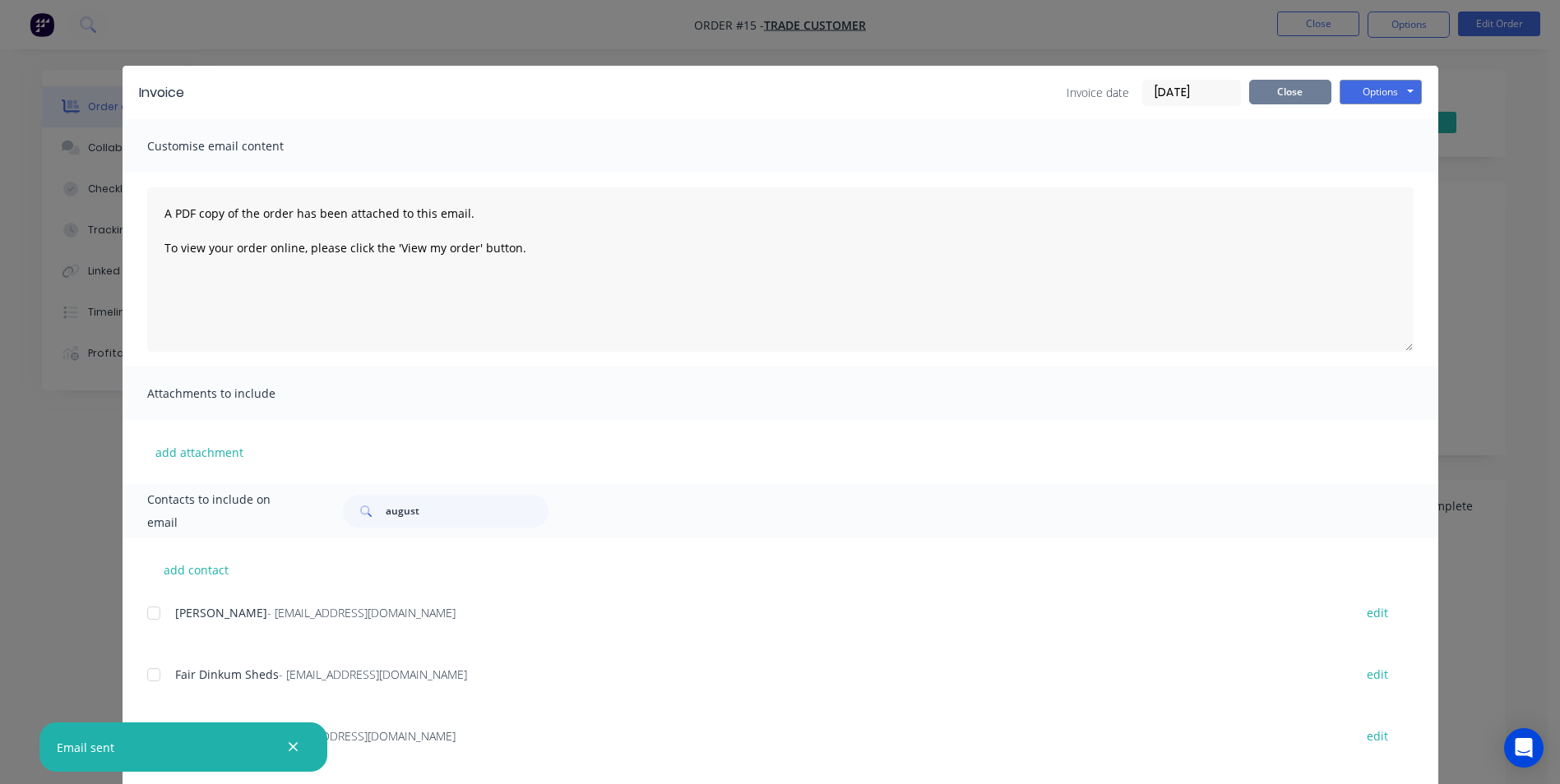
click at [1310, 91] on button "Close" at bounding box center [1290, 91] width 82 height 25
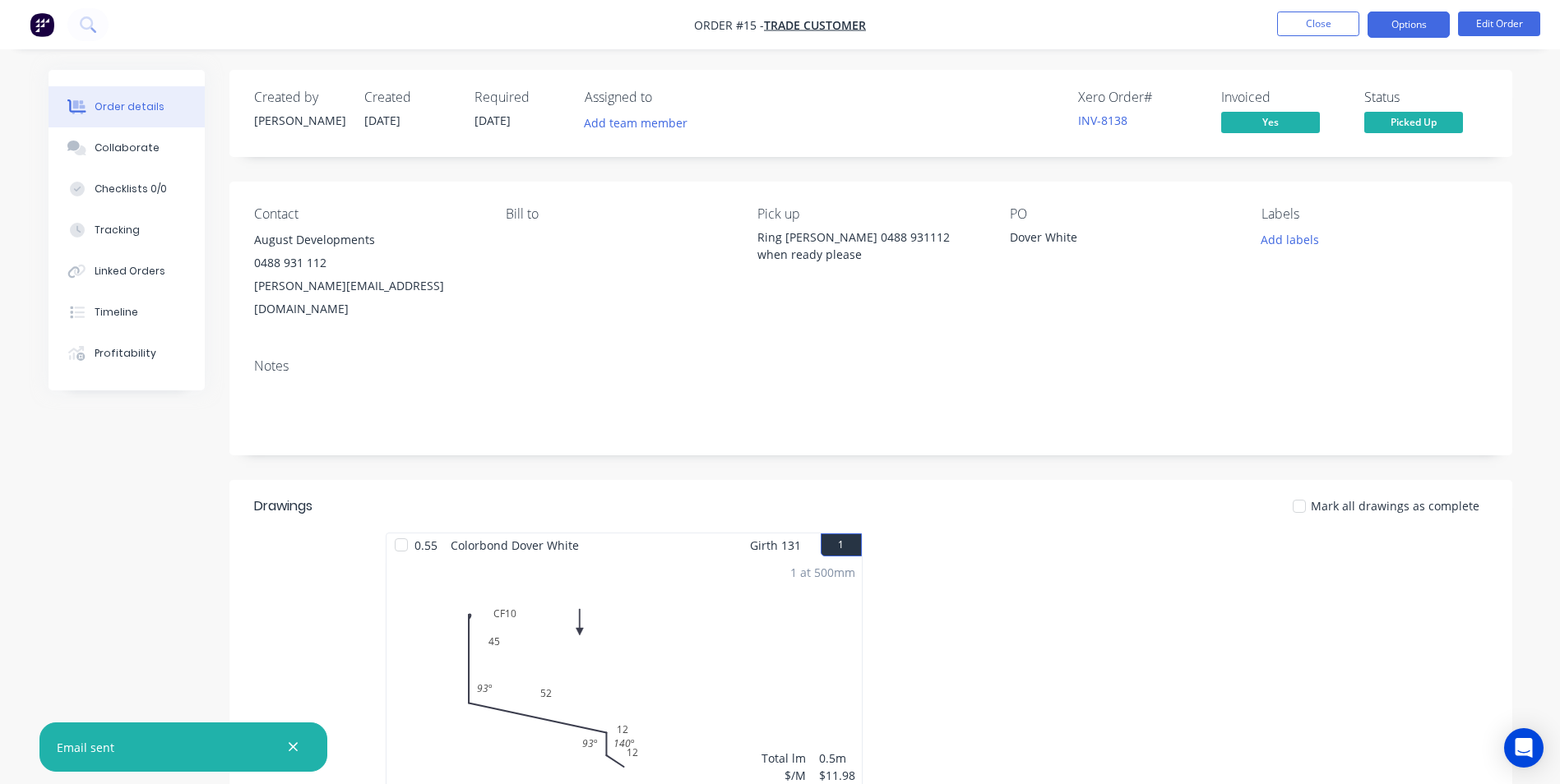
click at [1387, 30] on button "Options" at bounding box center [1408, 25] width 82 height 27
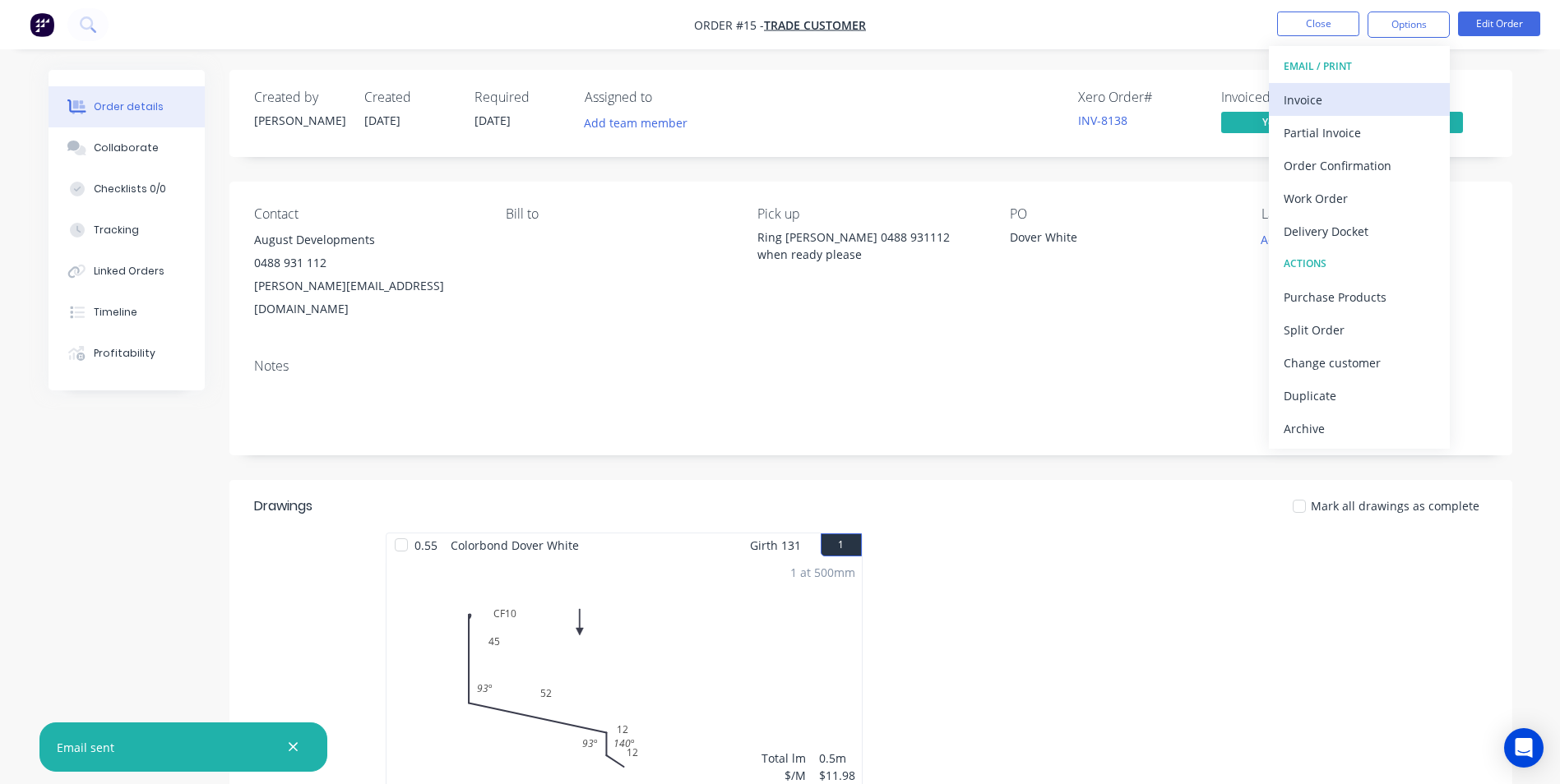
click at [1335, 110] on div "Invoice" at bounding box center [1359, 100] width 151 height 24
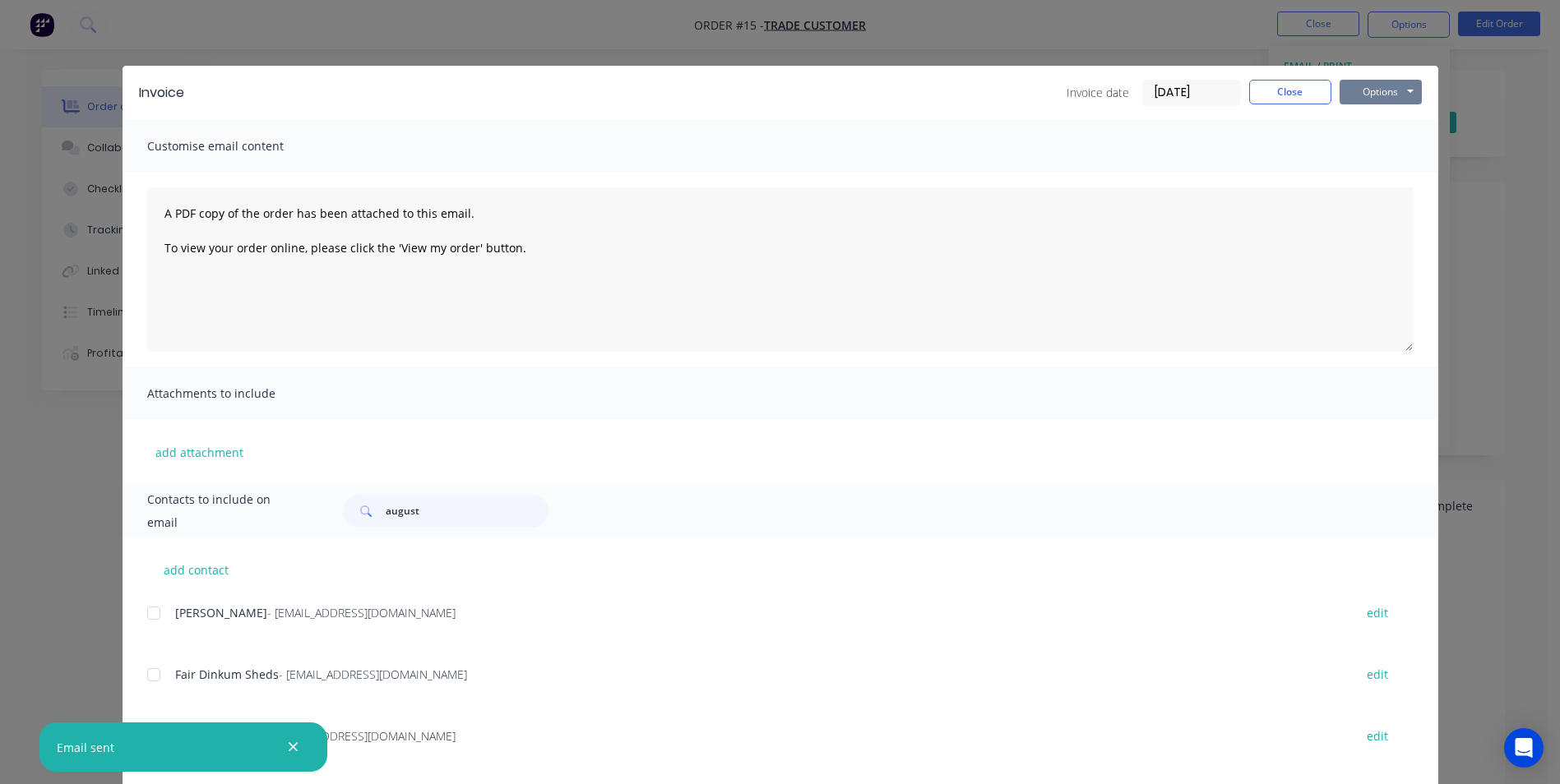
click at [1355, 95] on button "Options" at bounding box center [1381, 91] width 82 height 25
click at [1366, 145] on button "Print" at bounding box center [1392, 148] width 105 height 27
click at [1253, 94] on button "Close" at bounding box center [1290, 91] width 82 height 25
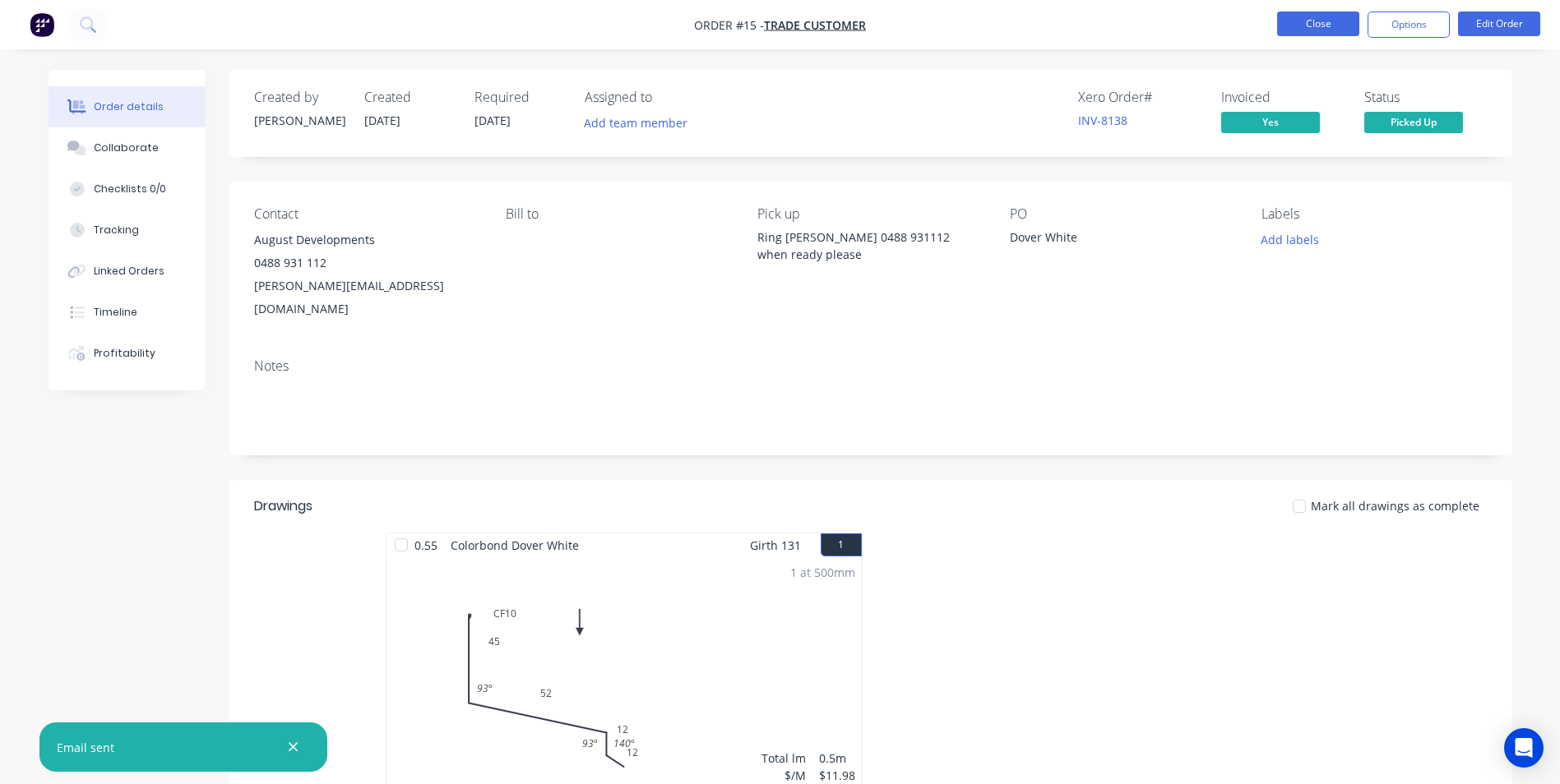
click at [1294, 28] on button "Close" at bounding box center [1318, 24] width 82 height 25
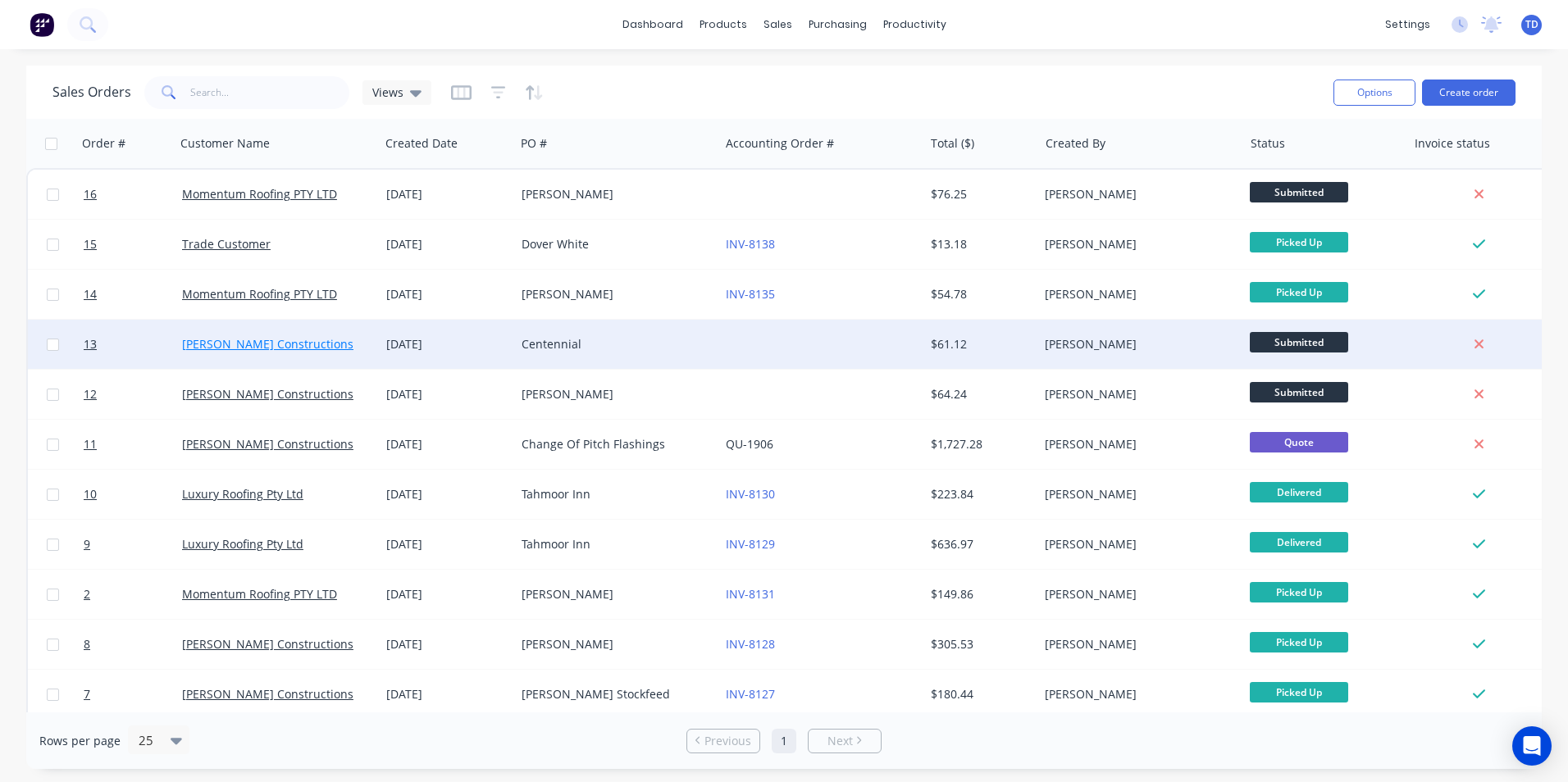
click at [221, 340] on link "Eccleston Constructions" at bounding box center [267, 343] width 172 height 16
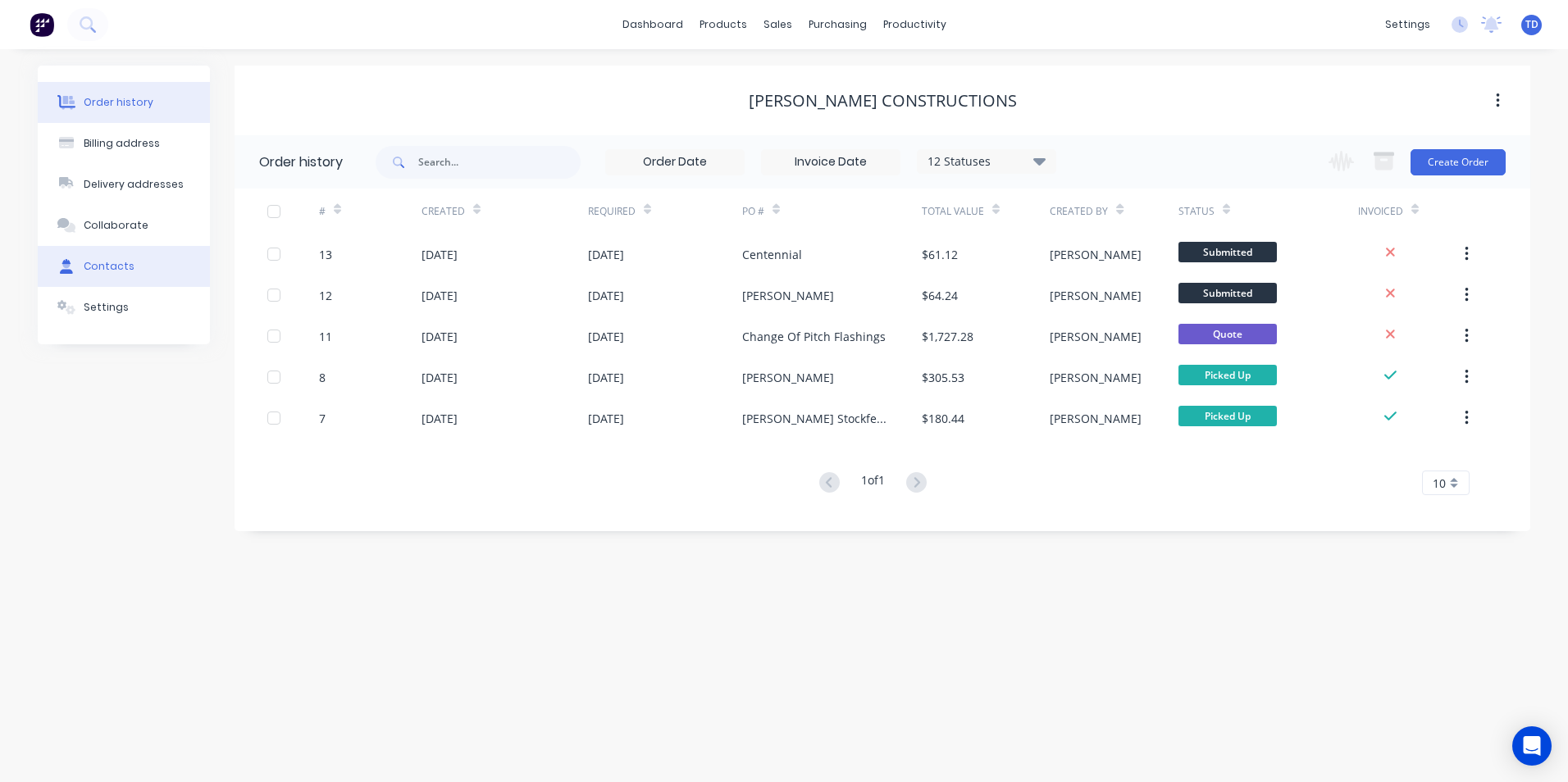
click at [140, 270] on button "Contacts" at bounding box center [123, 266] width 172 height 41
select select "AU"
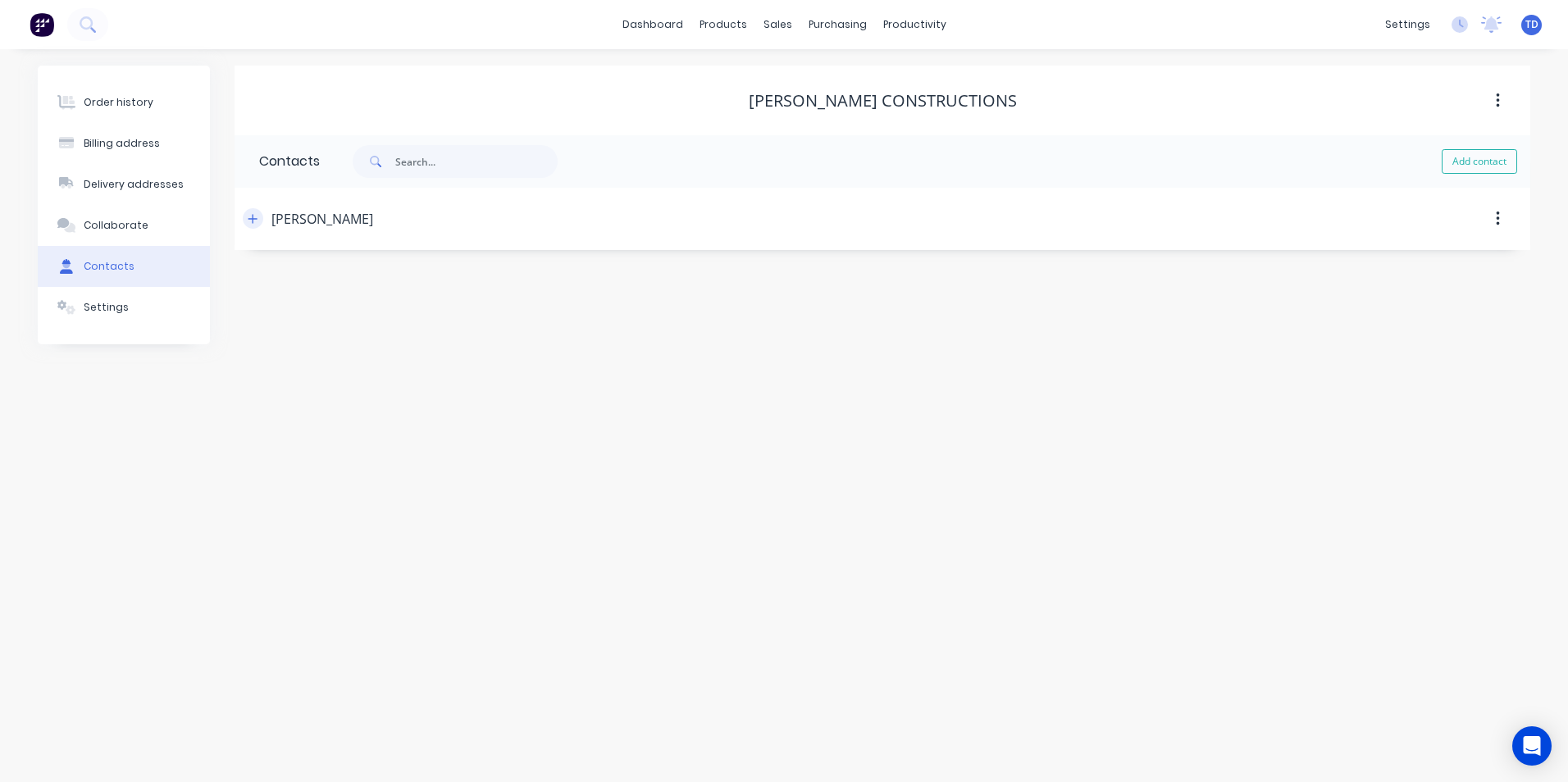
click at [258, 224] on button "button" at bounding box center [253, 218] width 20 height 20
click at [640, 26] on link "dashboard" at bounding box center [653, 24] width 77 height 25
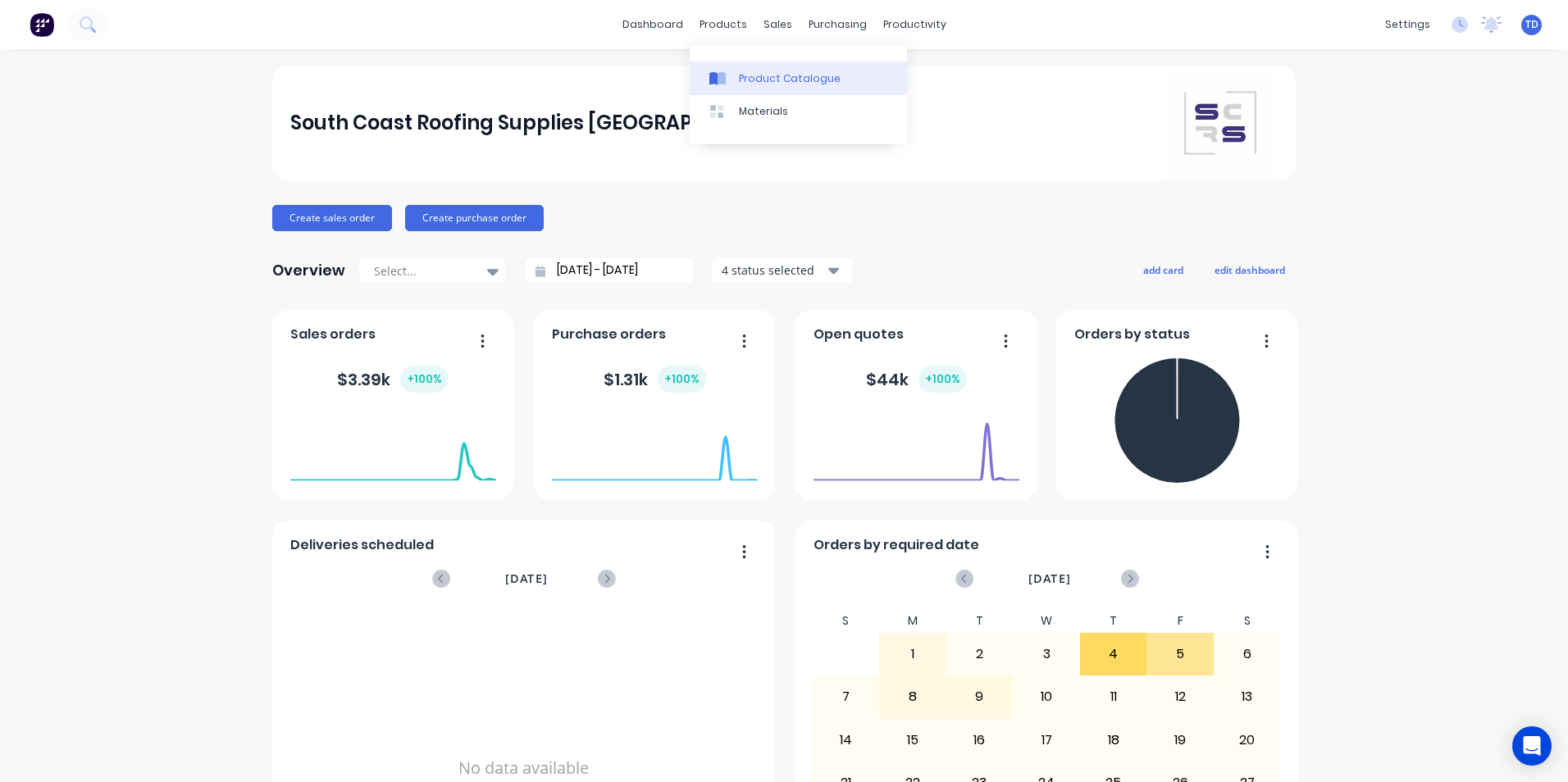
click at [740, 77] on div "Product Catalogue" at bounding box center [789, 78] width 101 height 15
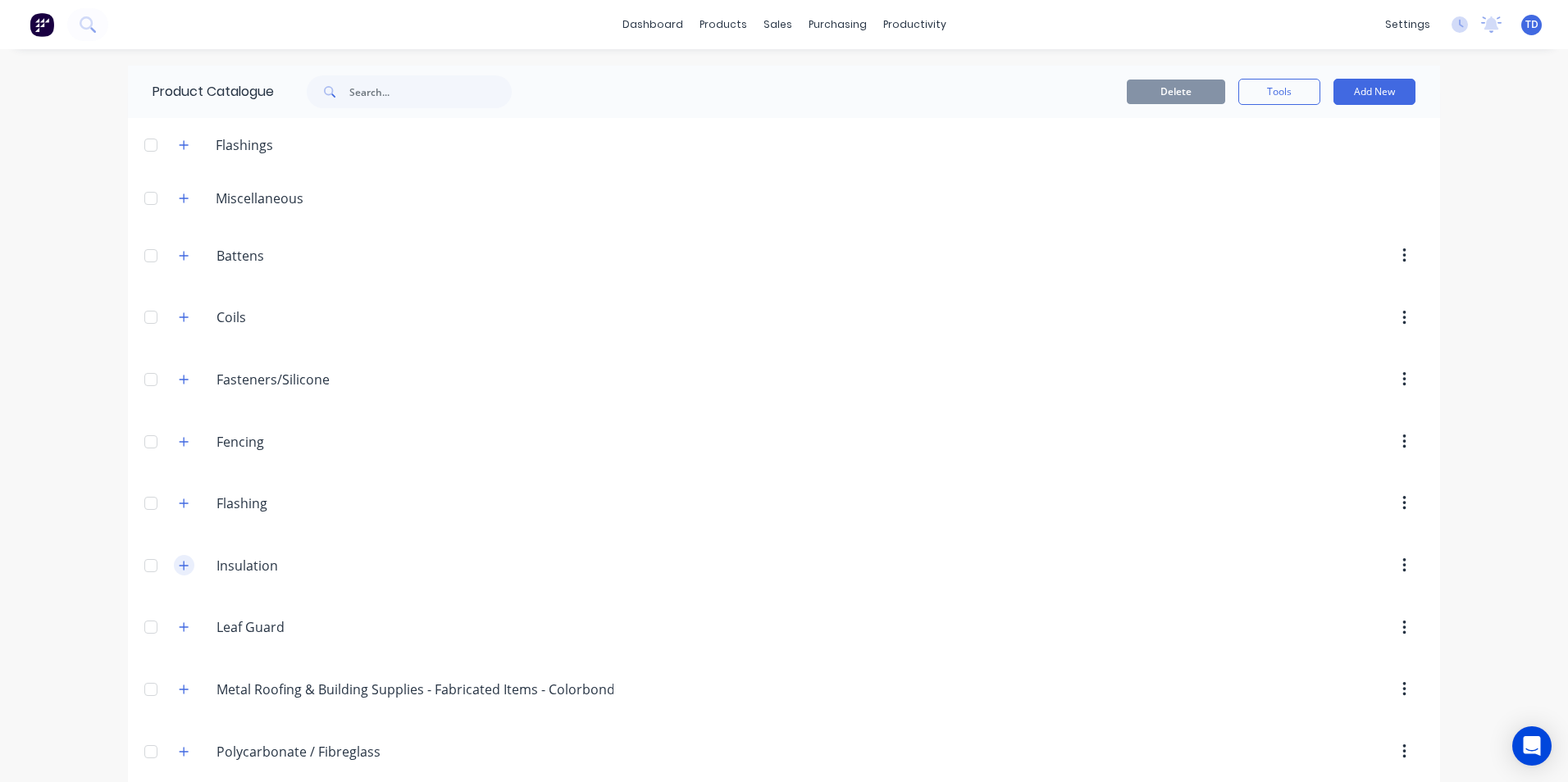
click at [179, 560] on icon "button" at bounding box center [183, 566] width 10 height 12
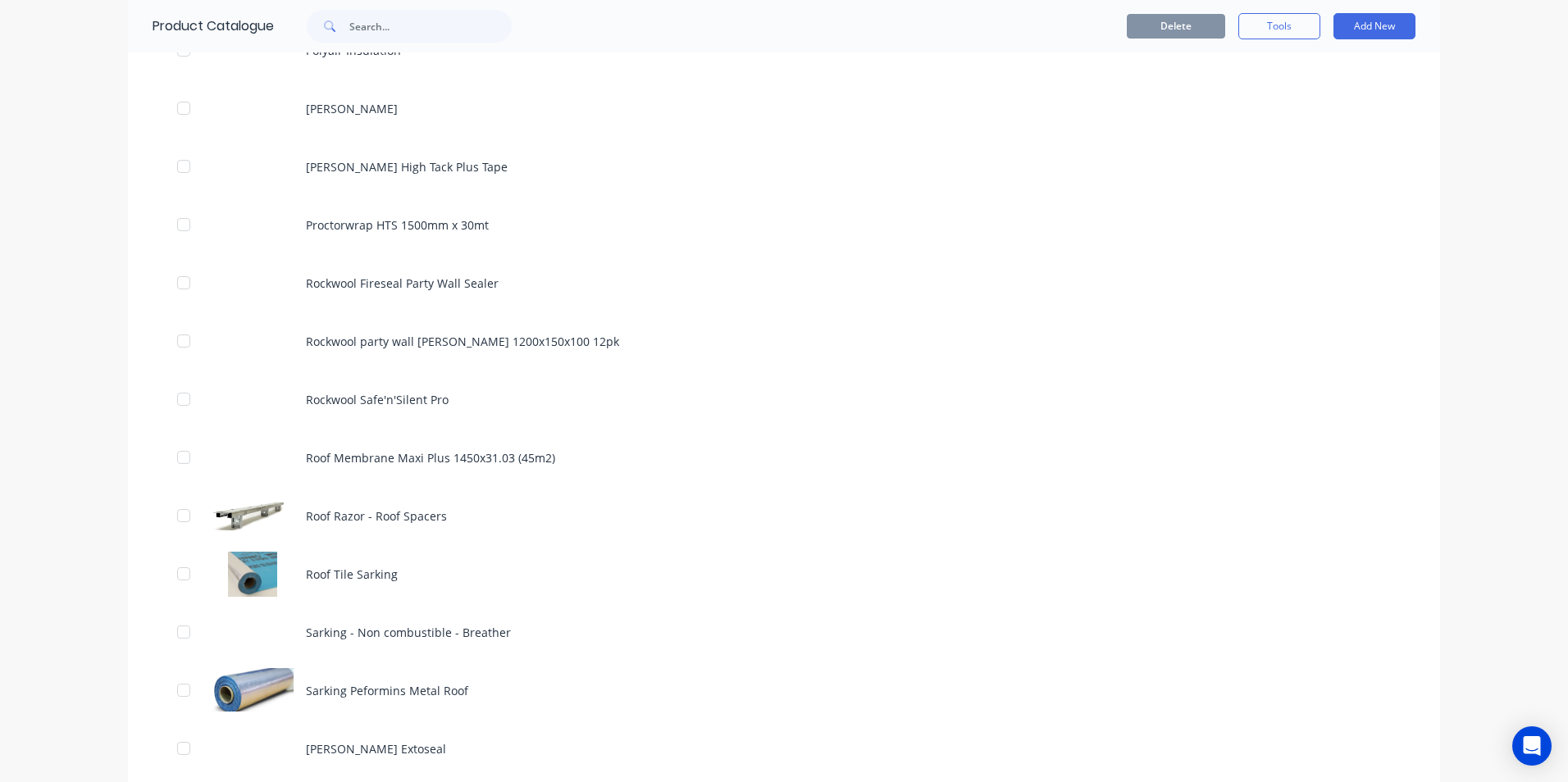
scroll to position [1886, 0]
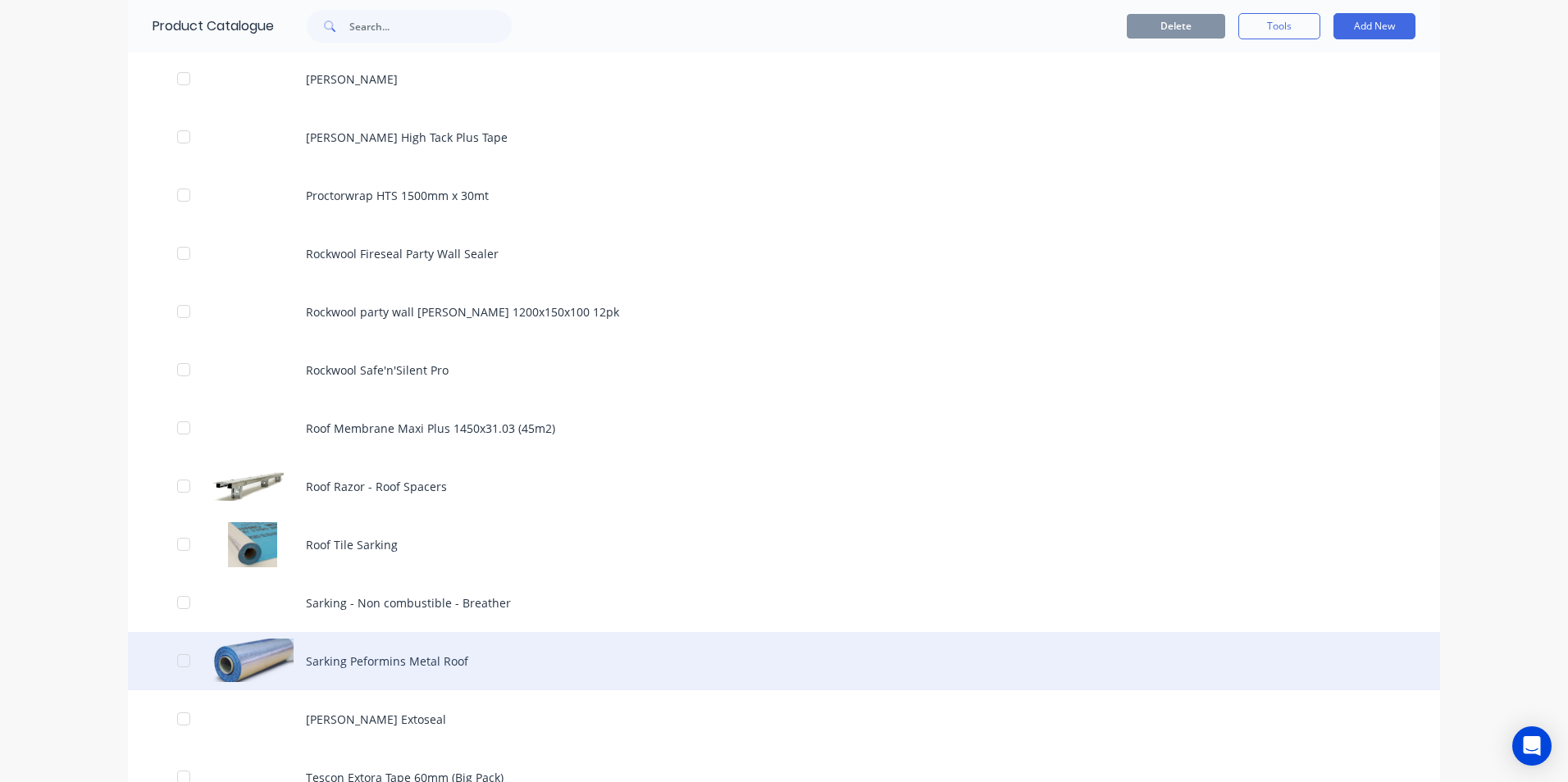
click at [371, 655] on div "Sarking Peformins Metal Roof" at bounding box center [784, 662] width 1312 height 58
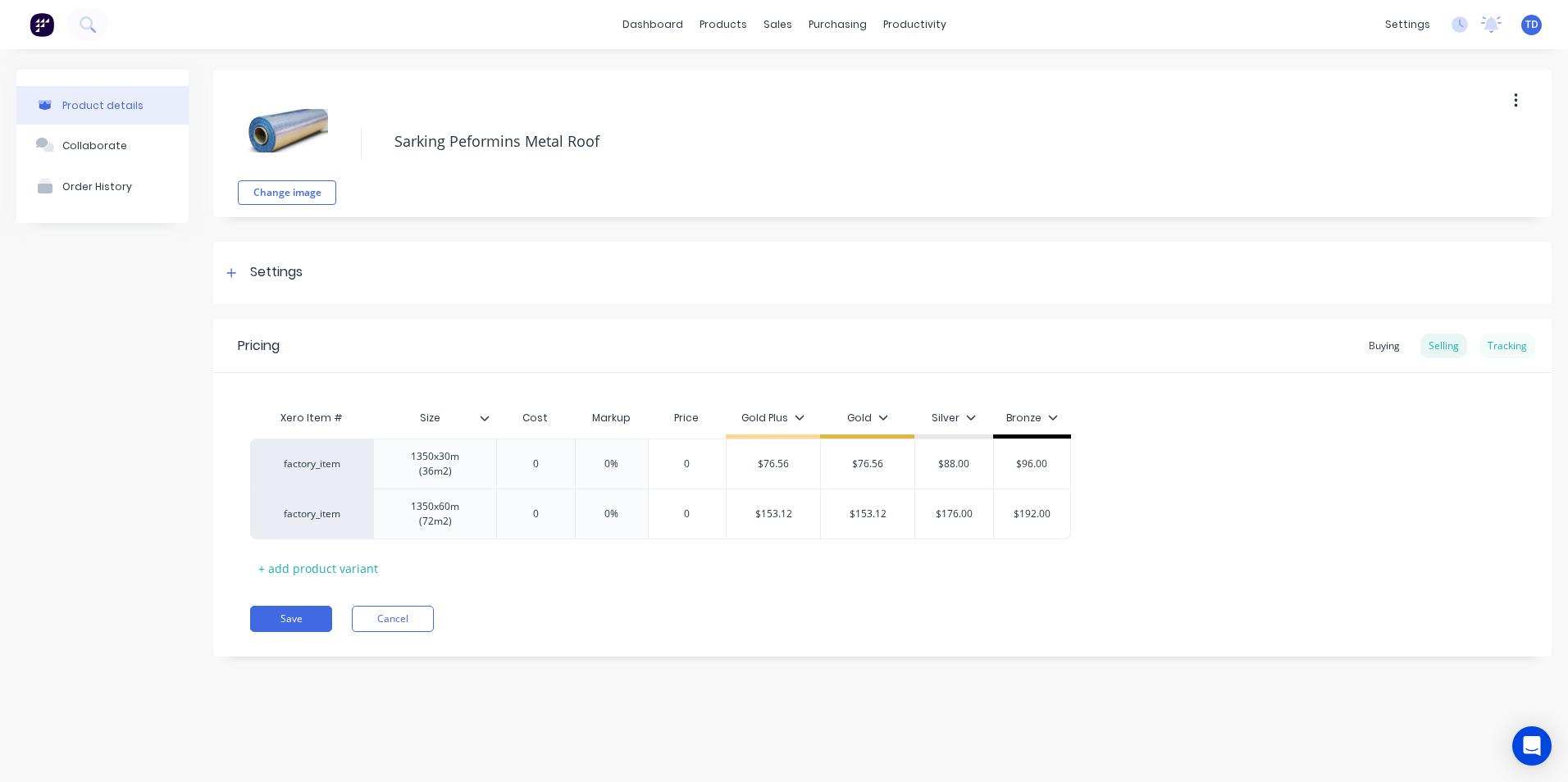
click at [1509, 344] on div "Tracking" at bounding box center [1507, 346] width 56 height 25
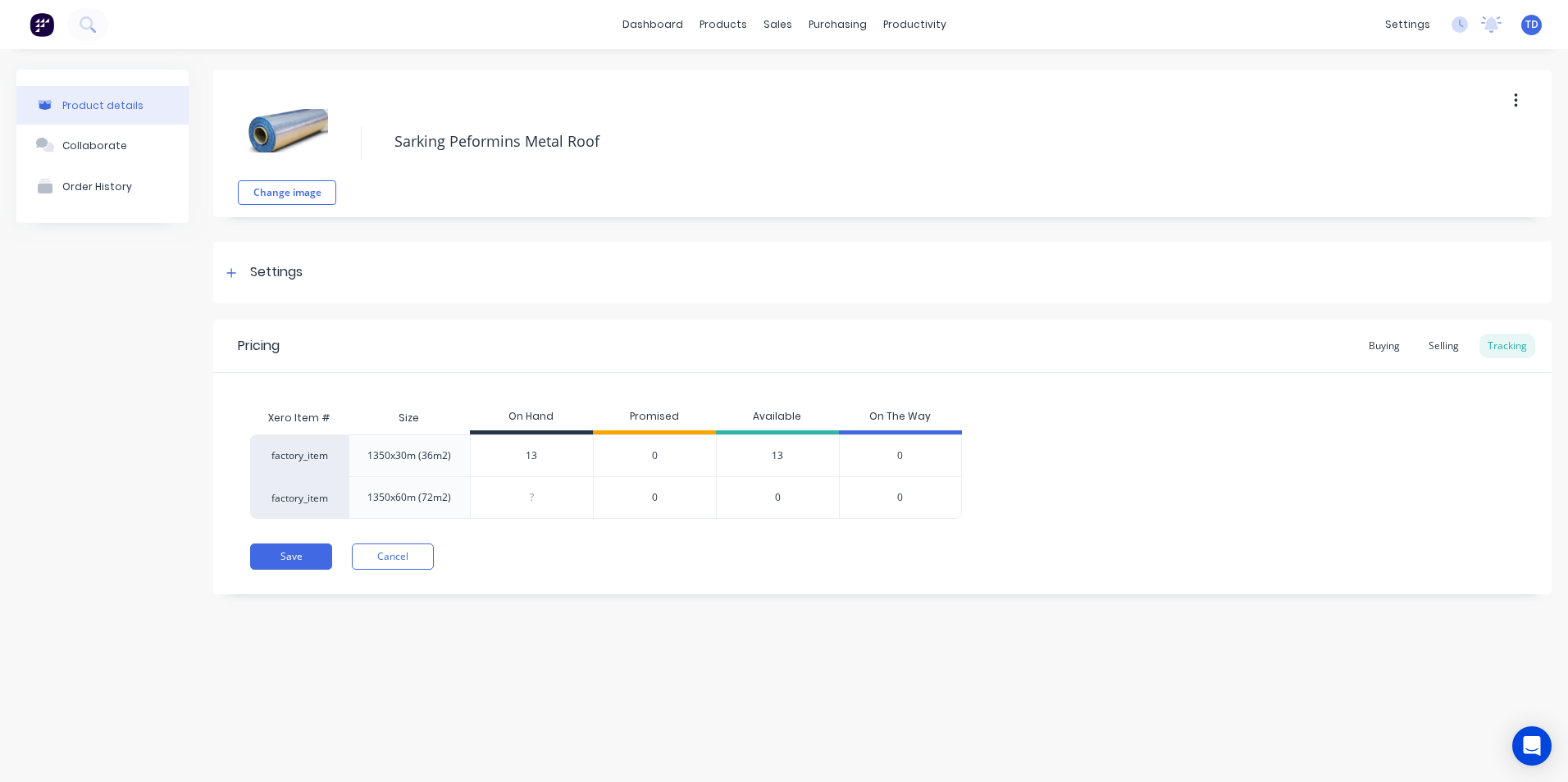
type input "13"
click at [535, 458] on input "13" at bounding box center [532, 456] width 122 height 15
click at [653, 455] on span "0" at bounding box center [654, 456] width 5 height 15
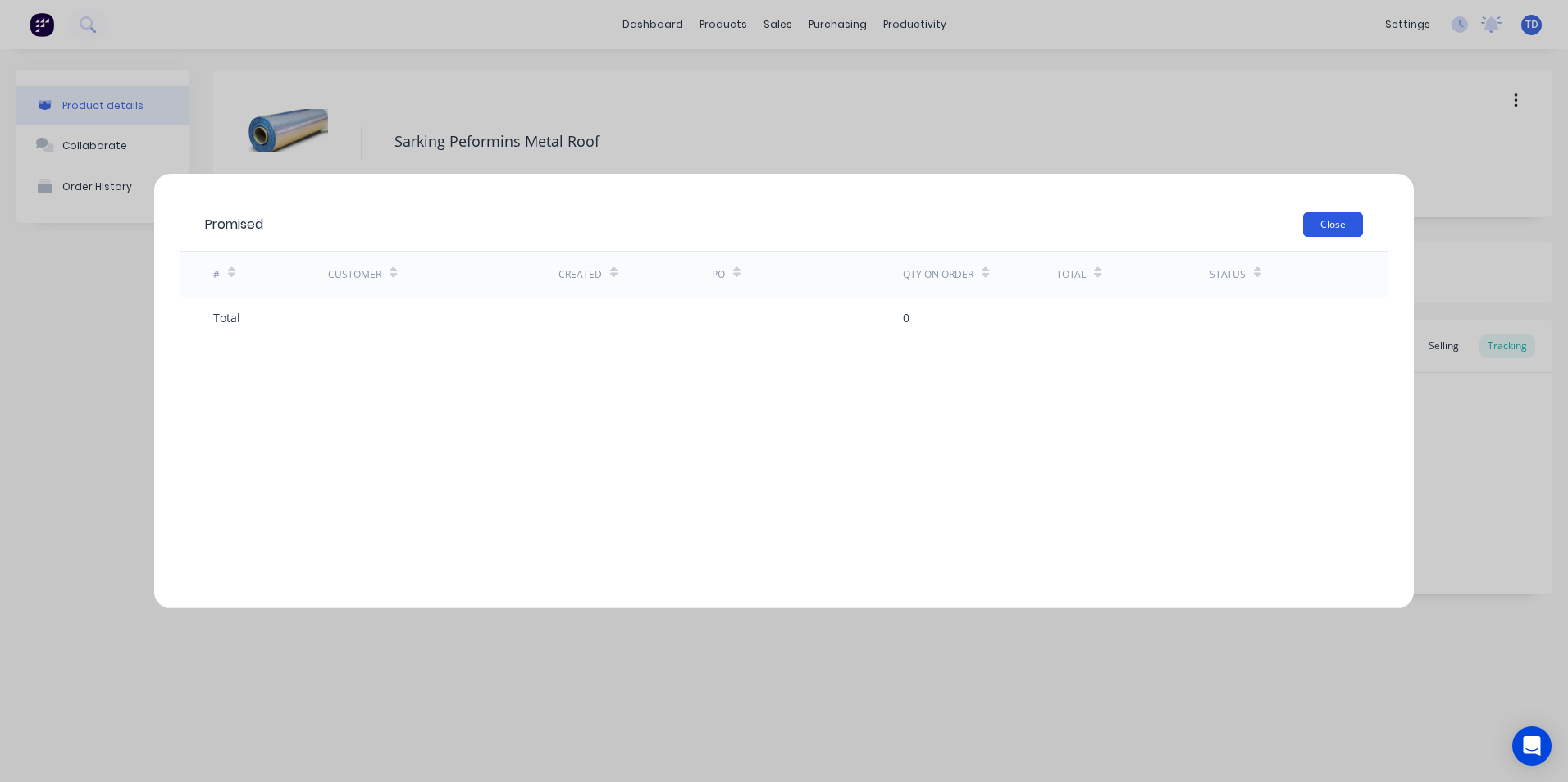
click at [1332, 224] on button "Close" at bounding box center [1333, 224] width 60 height 25
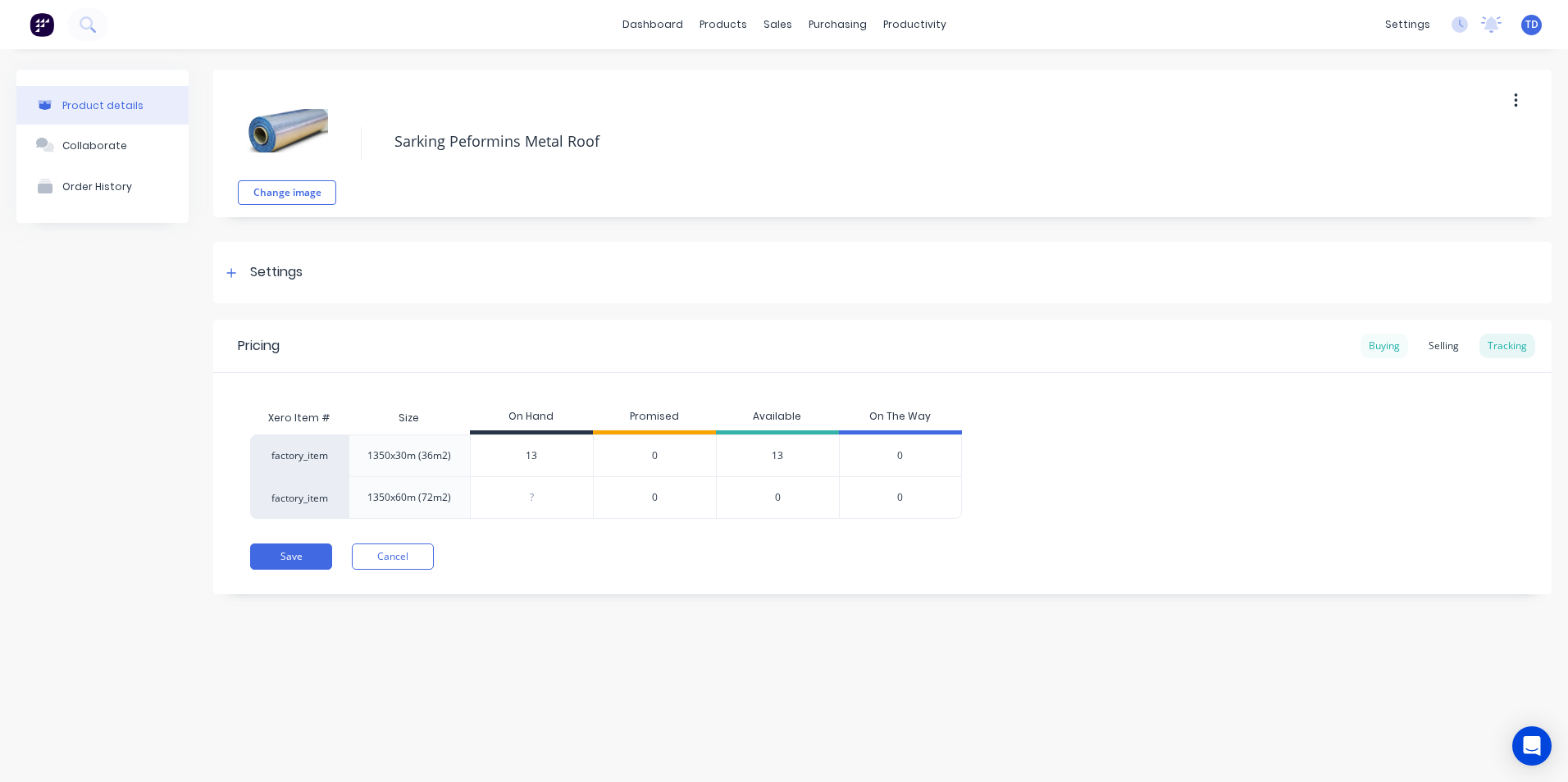
click at [1379, 350] on div "Buying" at bounding box center [1385, 346] width 47 height 25
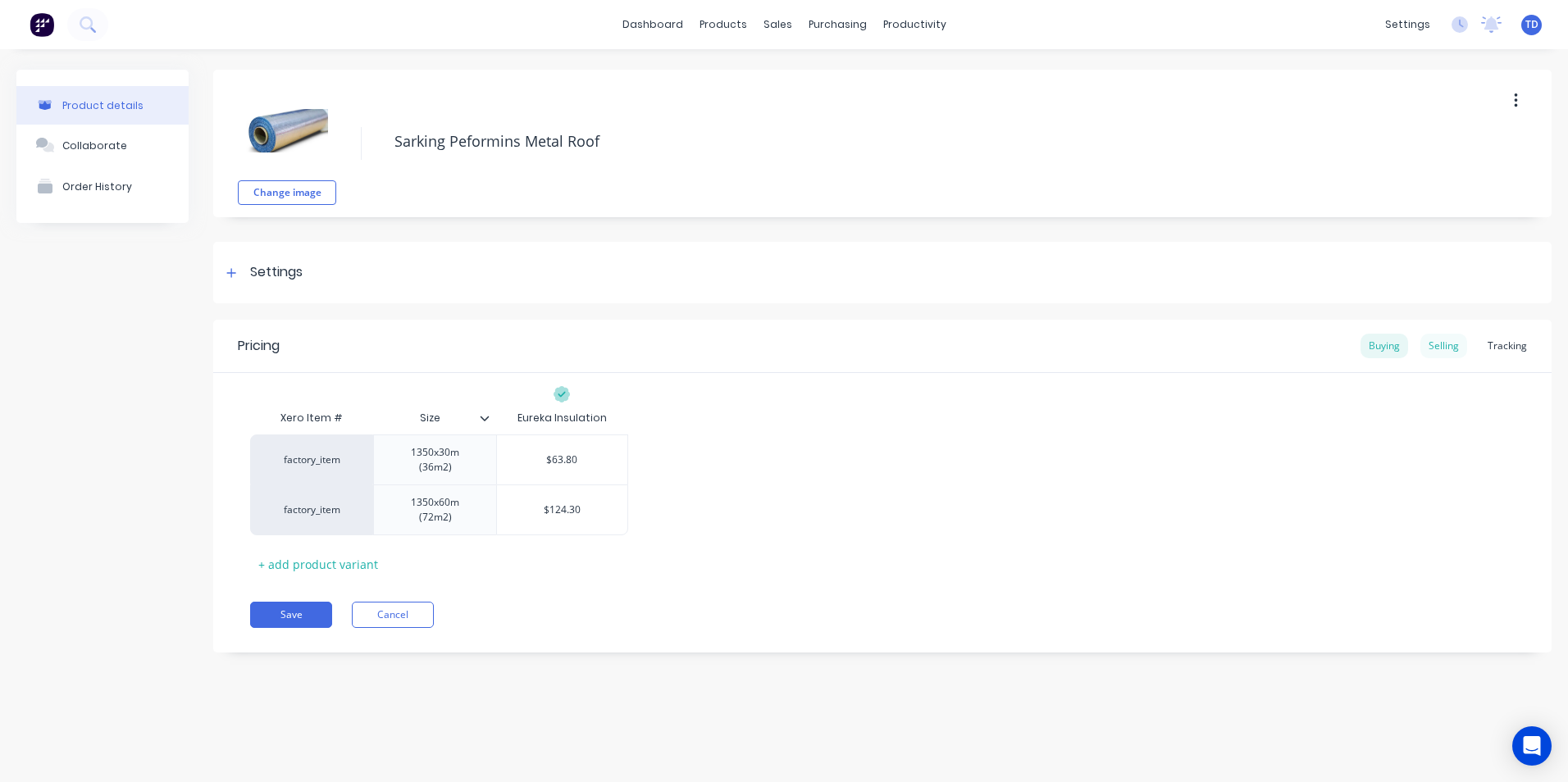
click at [1441, 345] on div "Selling" at bounding box center [1443, 346] width 47 height 25
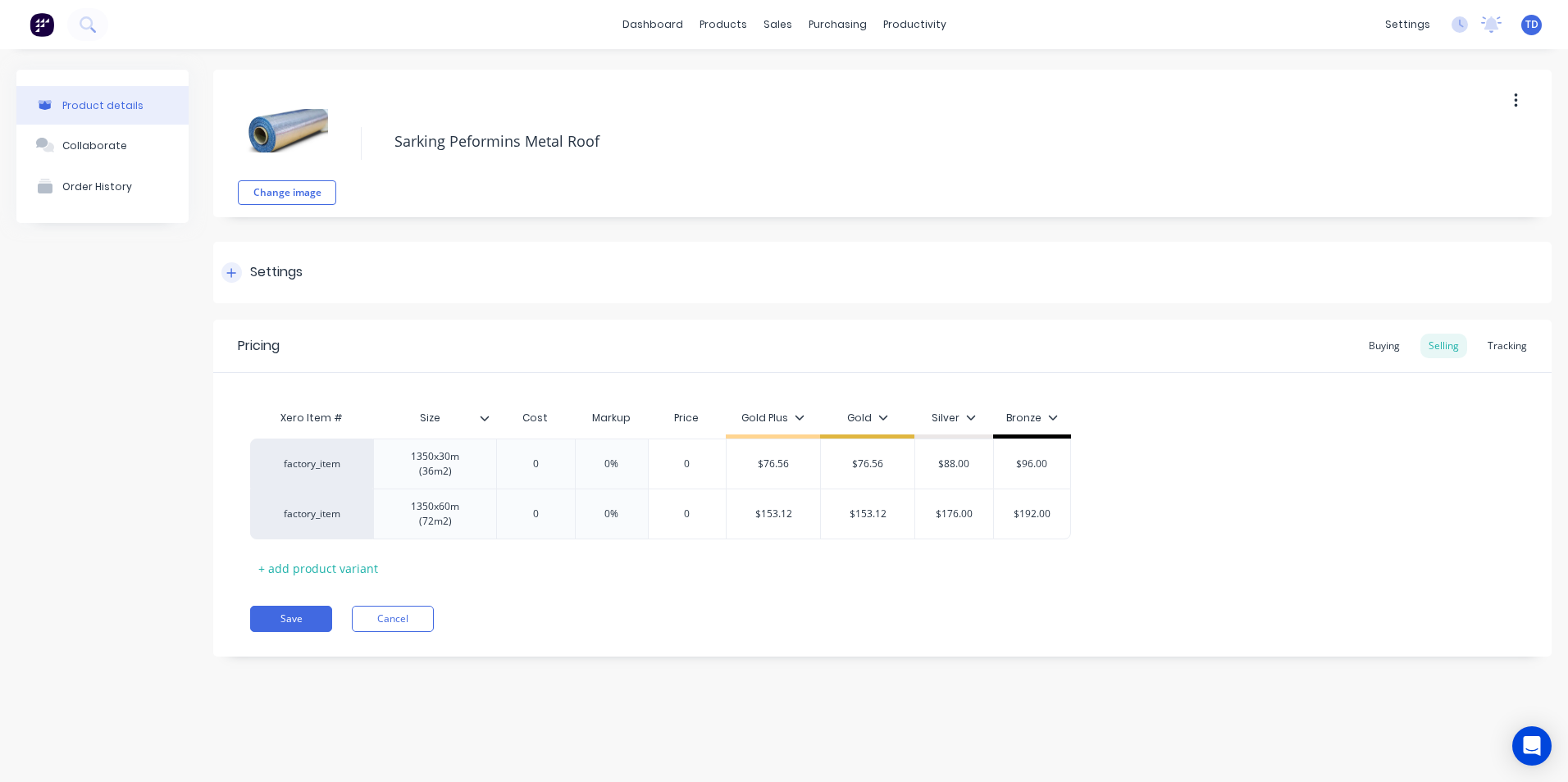
click at [227, 271] on icon at bounding box center [231, 273] width 10 height 12
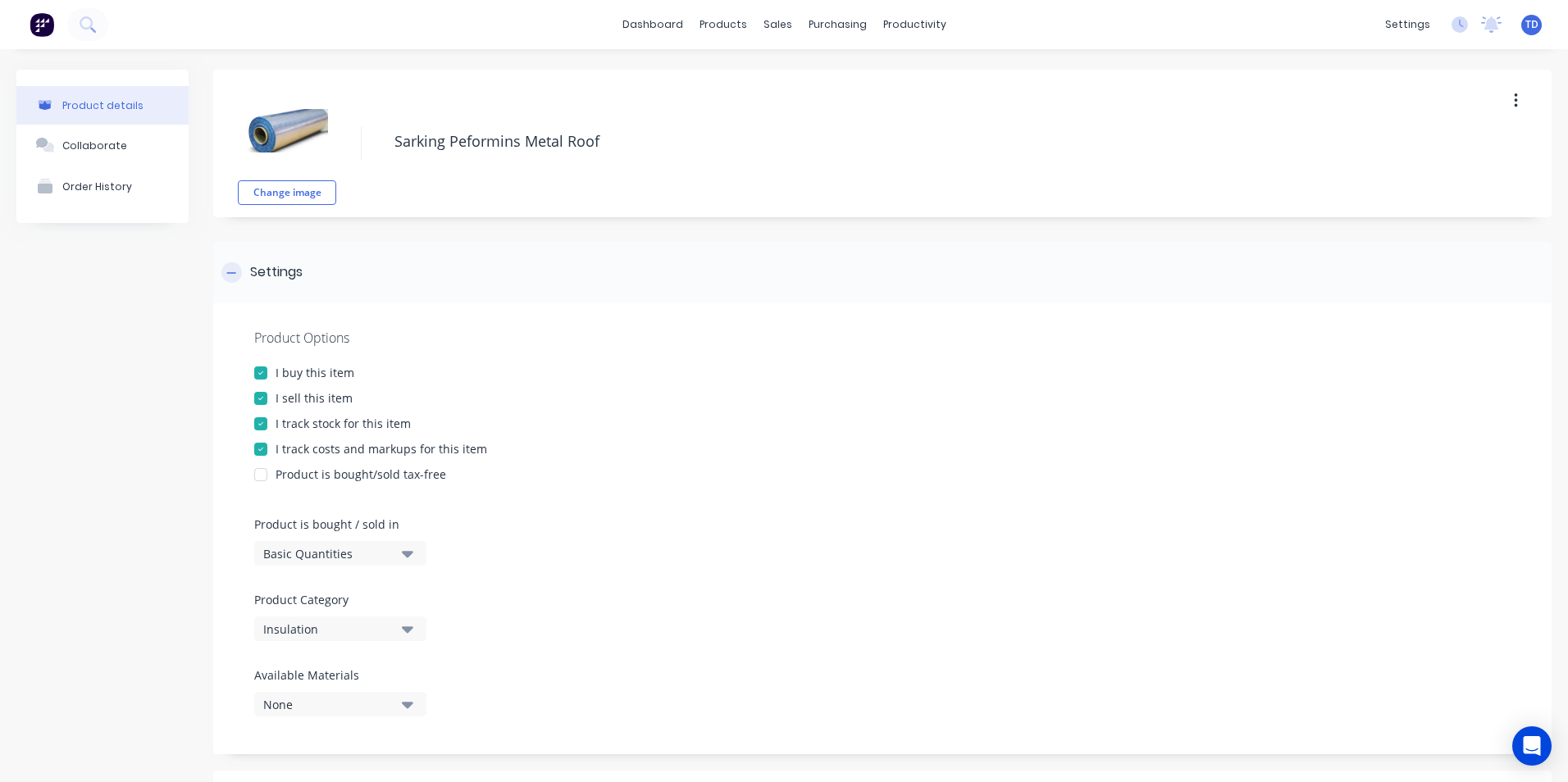
click at [227, 271] on icon at bounding box center [231, 273] width 10 height 12
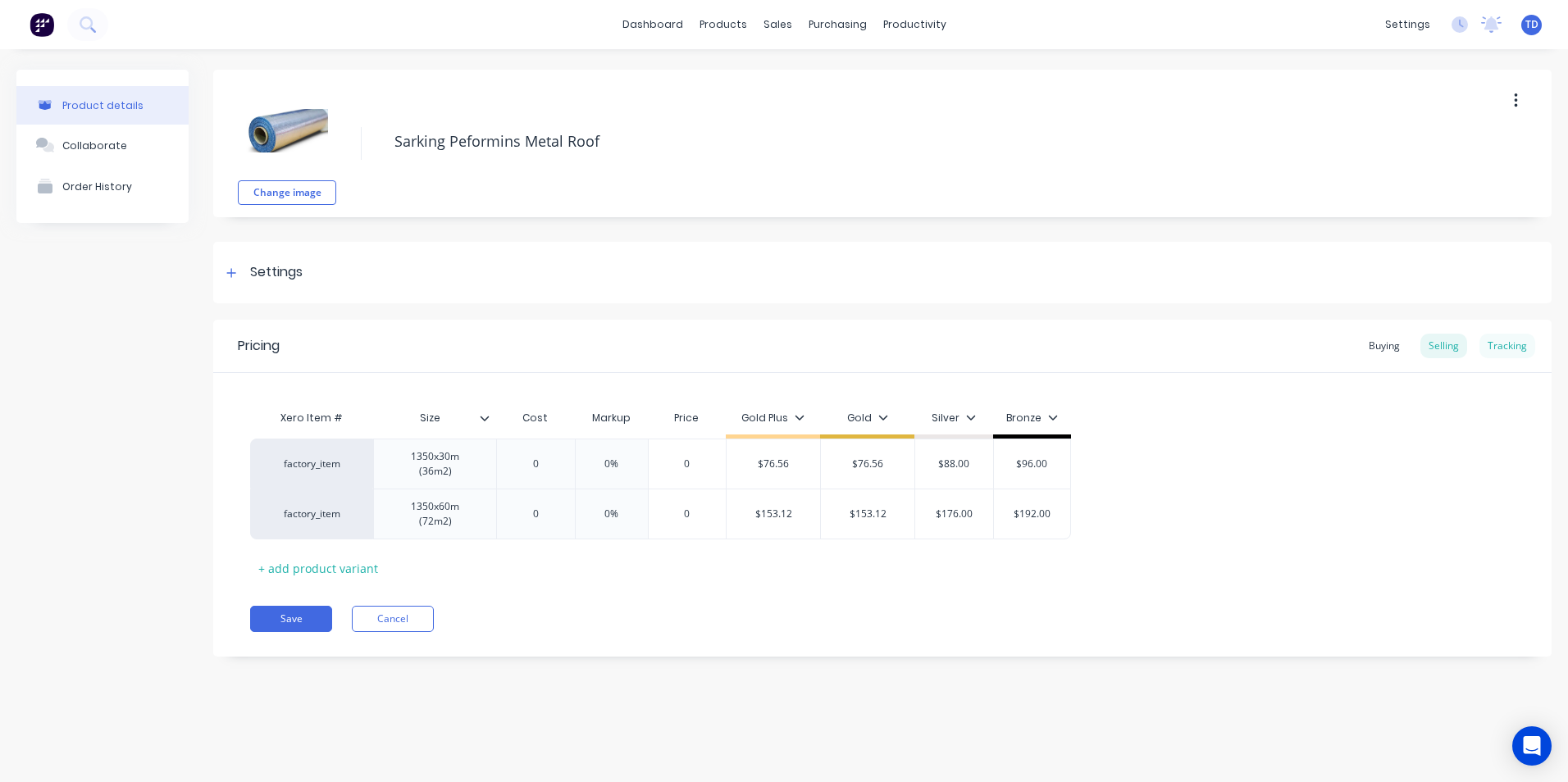
click at [1512, 352] on div "Tracking" at bounding box center [1507, 346] width 56 height 25
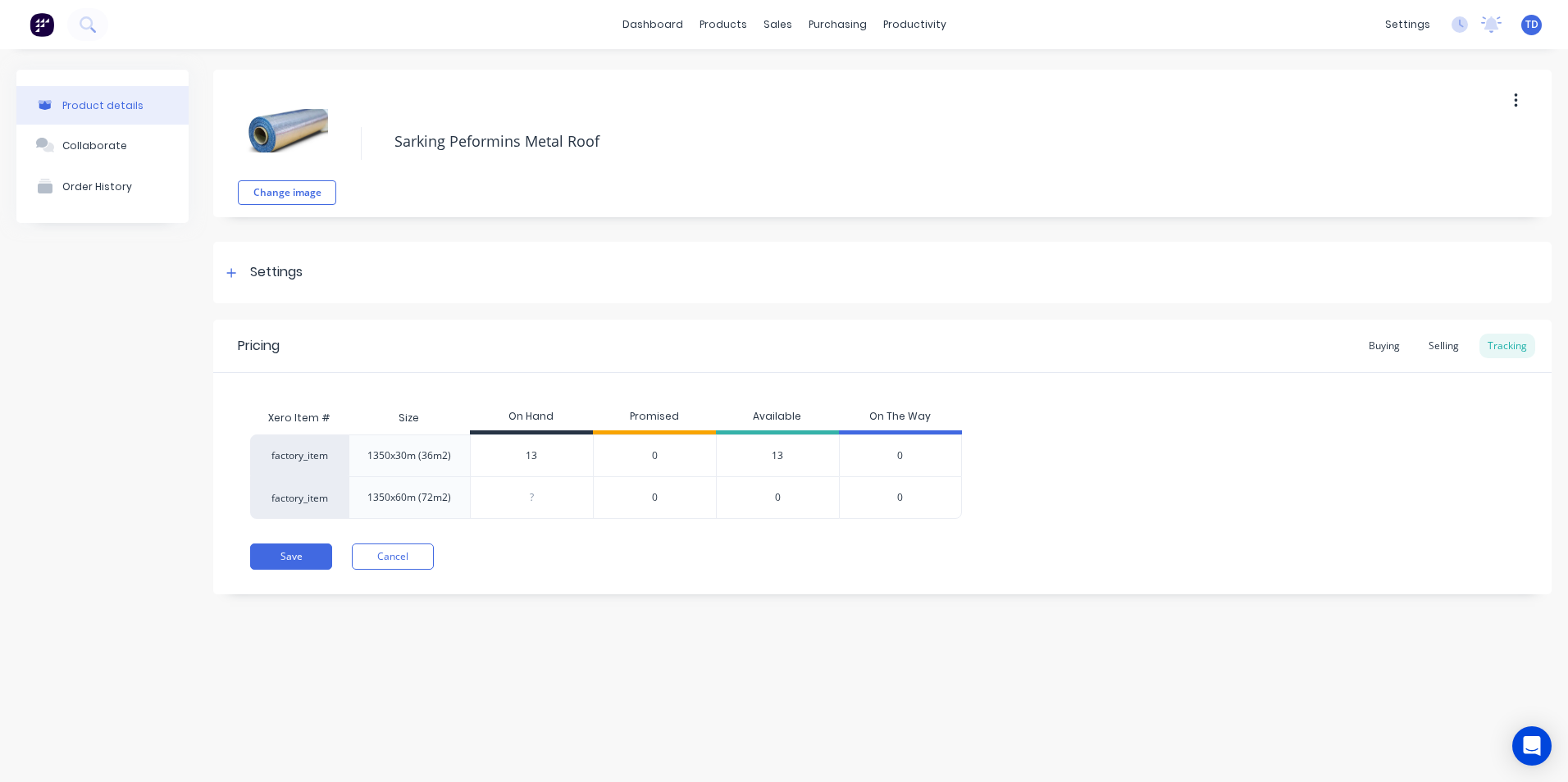
click at [780, 454] on div "13" at bounding box center [777, 455] width 123 height 42
click at [653, 456] on span "0" at bounding box center [654, 456] width 5 height 15
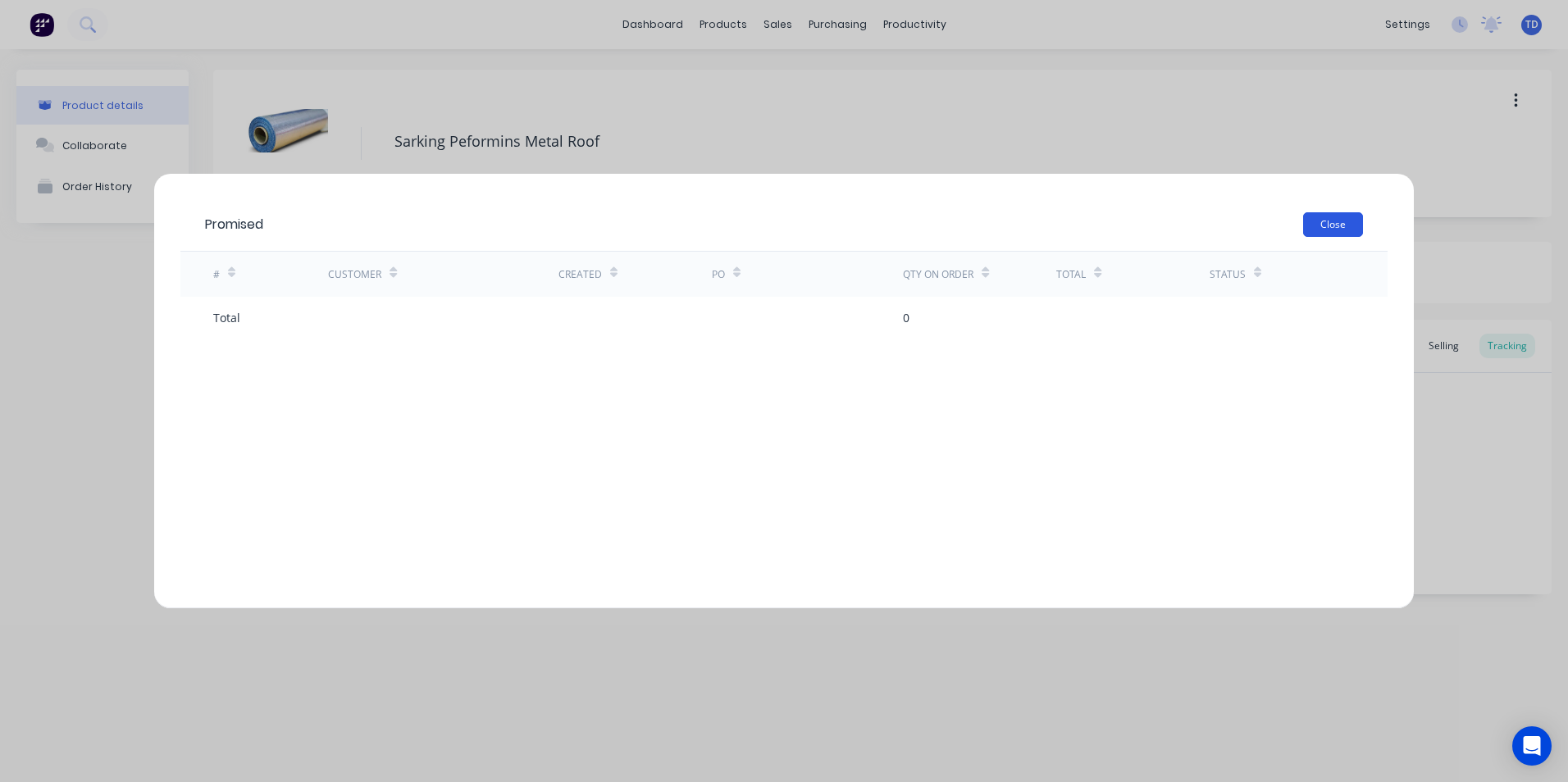
click at [1353, 224] on button "Close" at bounding box center [1333, 224] width 60 height 25
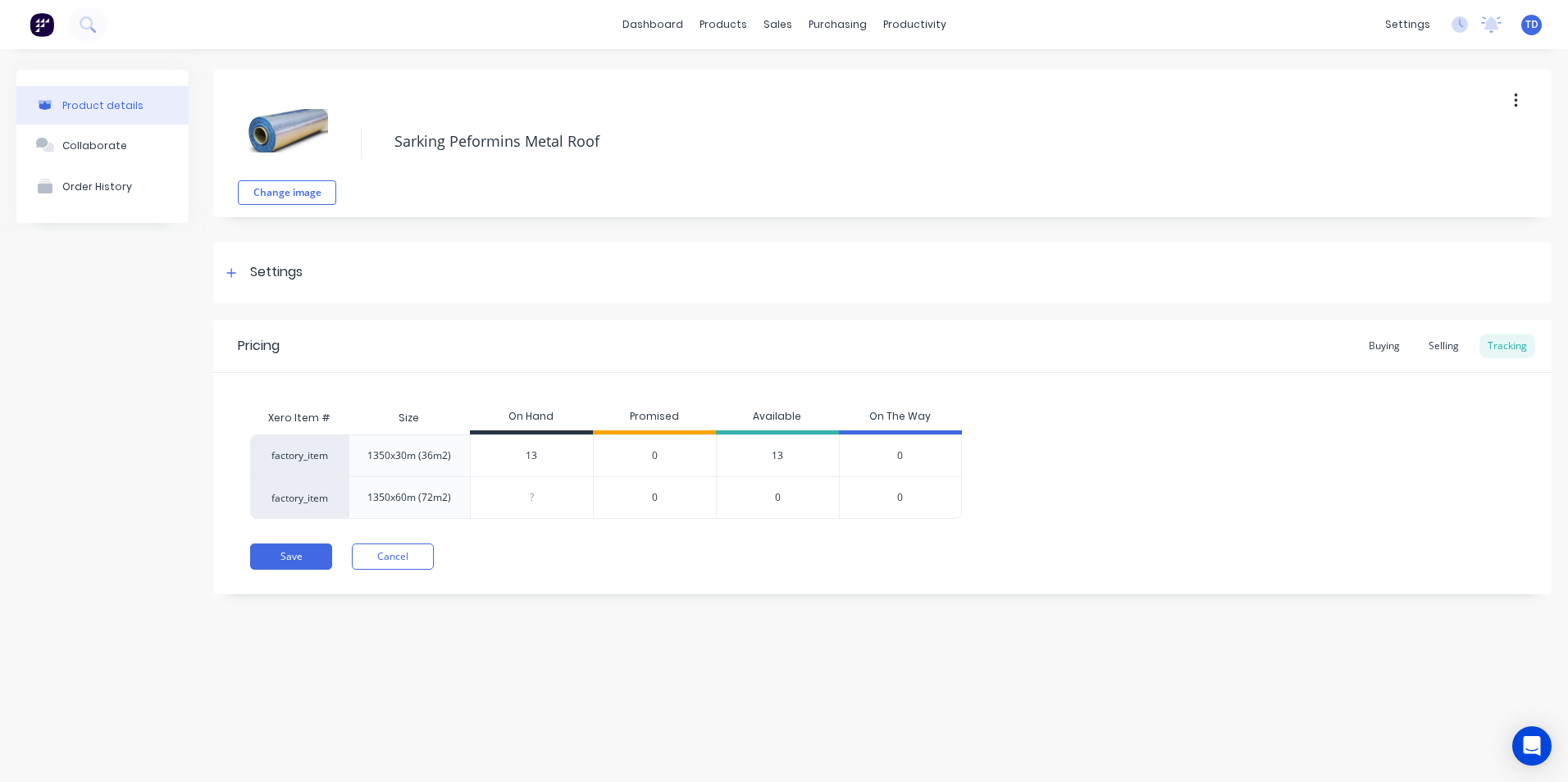
click at [898, 452] on span "0" at bounding box center [900, 456] width 5 height 15
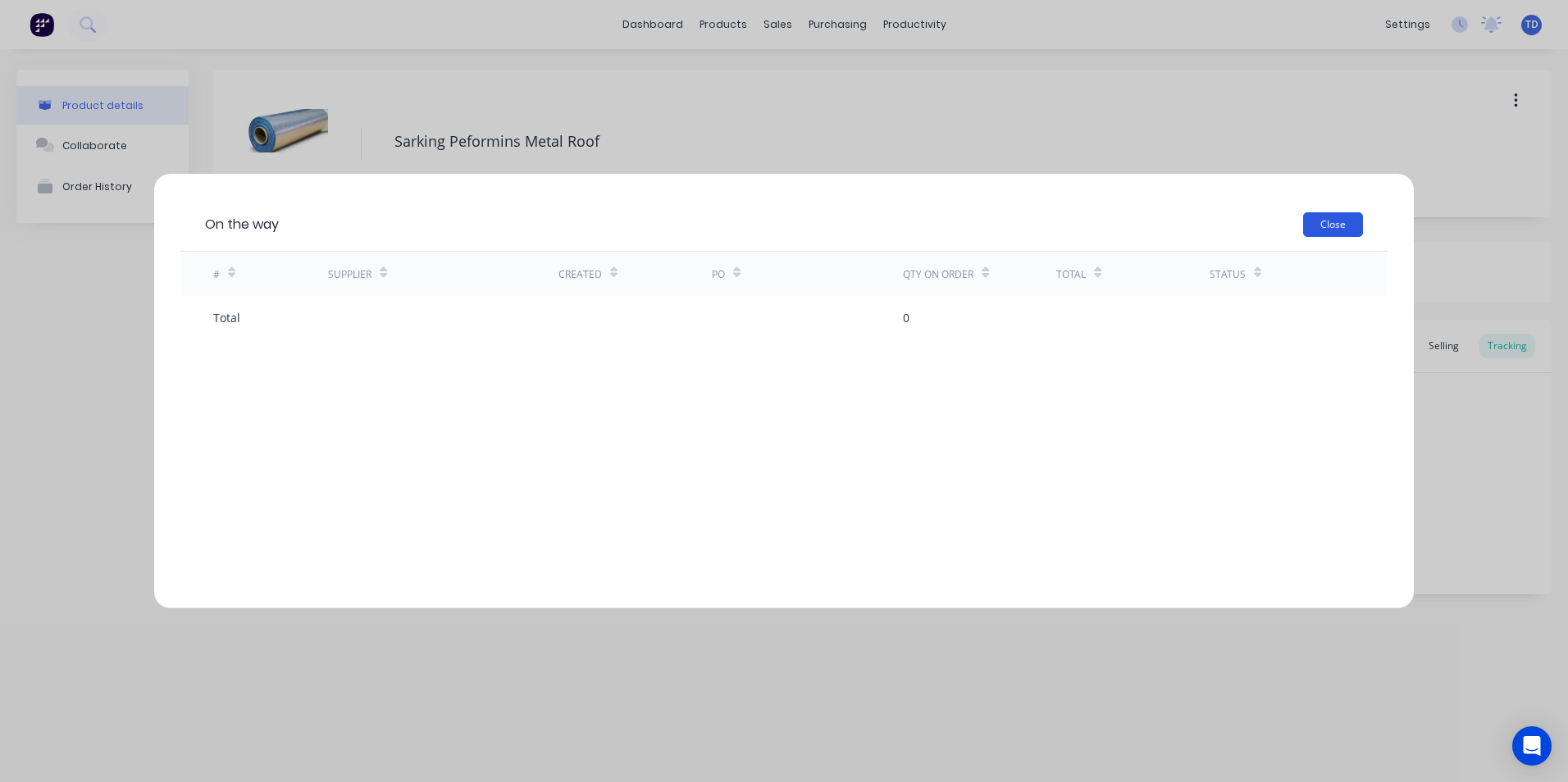
click at [1347, 229] on button "Close" at bounding box center [1333, 224] width 60 height 25
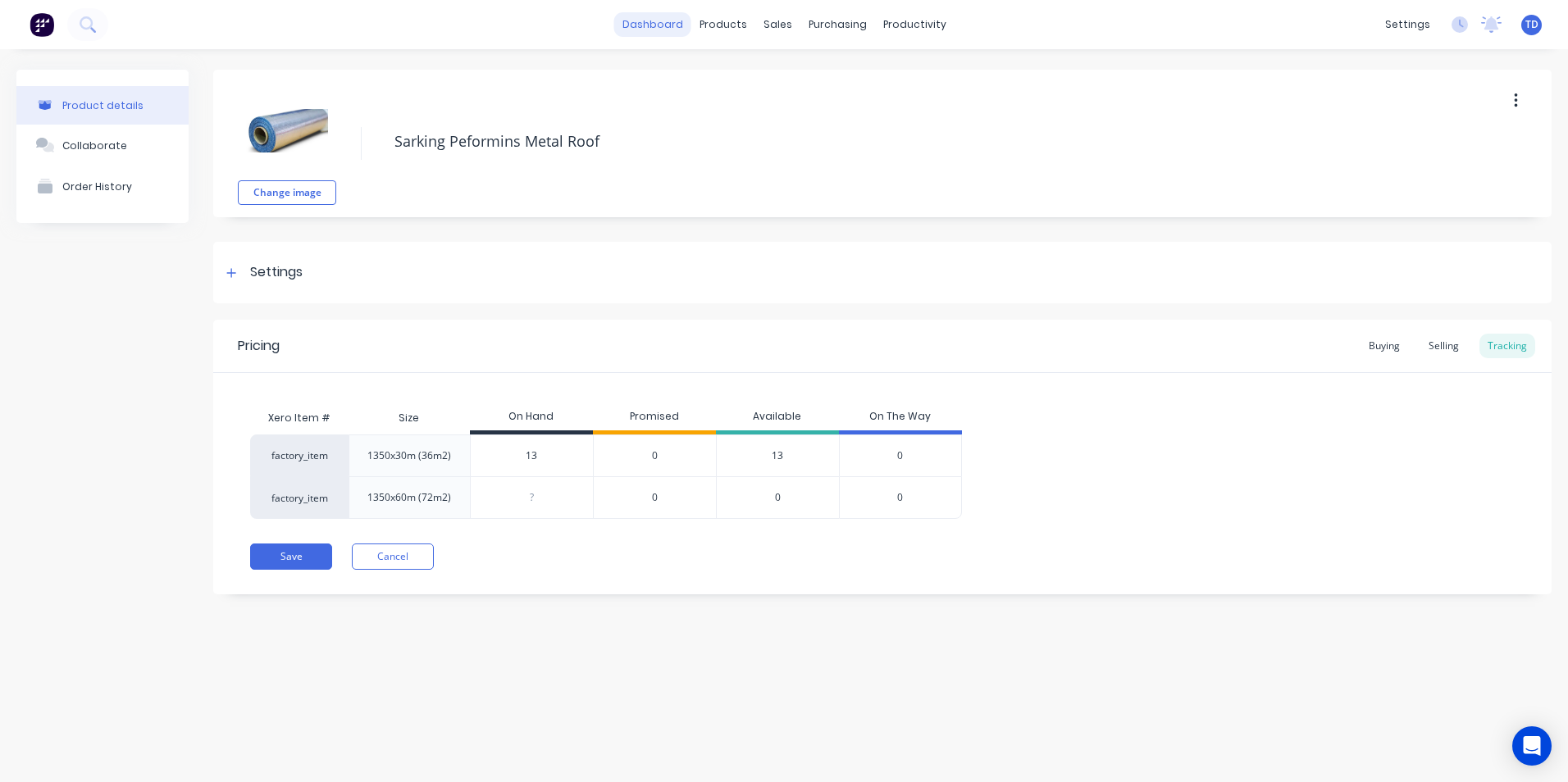
drag, startPoint x: 647, startPoint y: 4, endPoint x: 643, endPoint y: 20, distance: 16.5
click at [647, 4] on div "dashboard products sales purchasing productivity dashboard products Product Cat…" at bounding box center [784, 25] width 1568 height 49
click at [643, 20] on link "dashboard" at bounding box center [653, 24] width 77 height 25
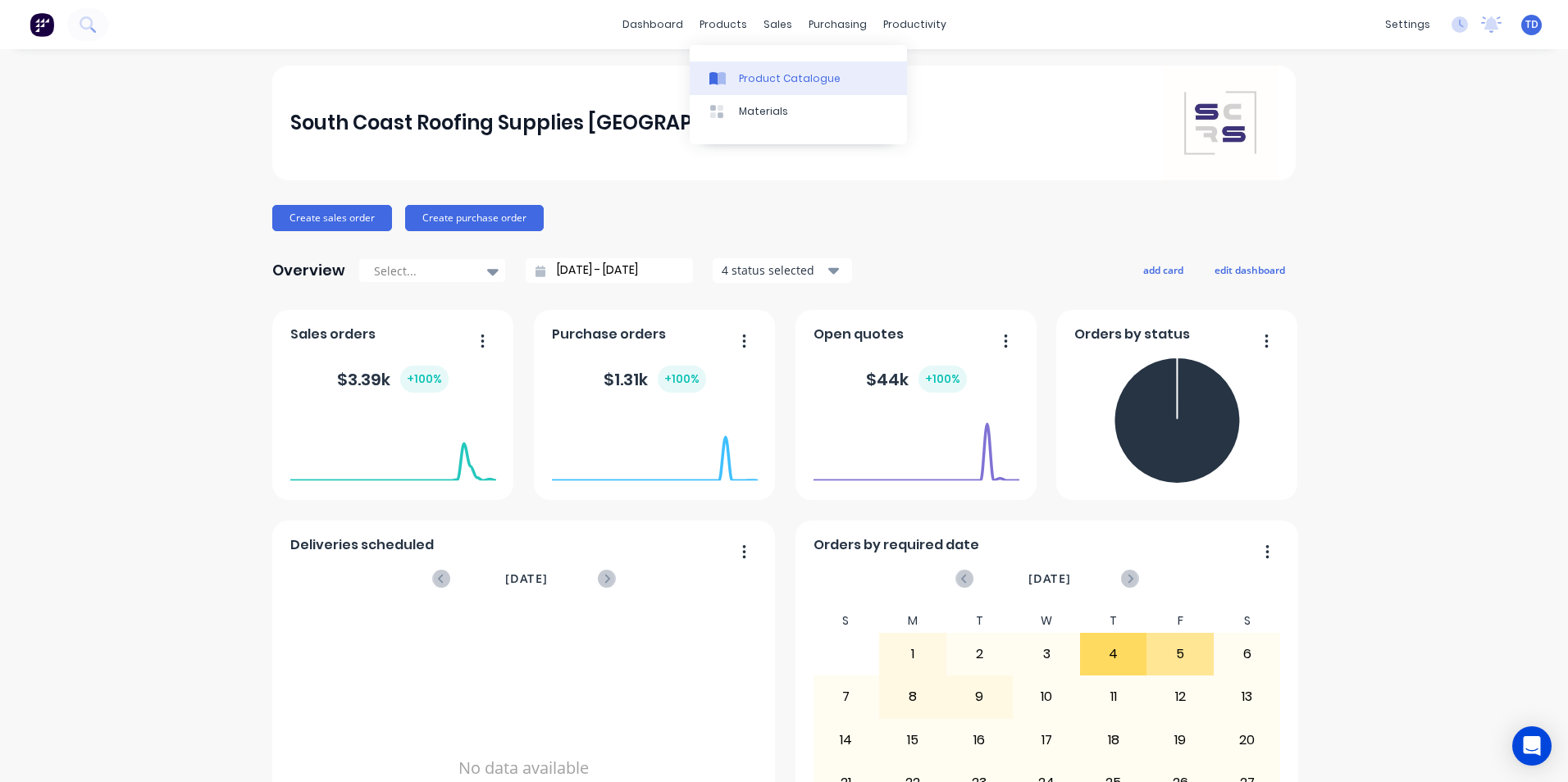
click at [745, 78] on div "Product Catalogue" at bounding box center [789, 78] width 101 height 15
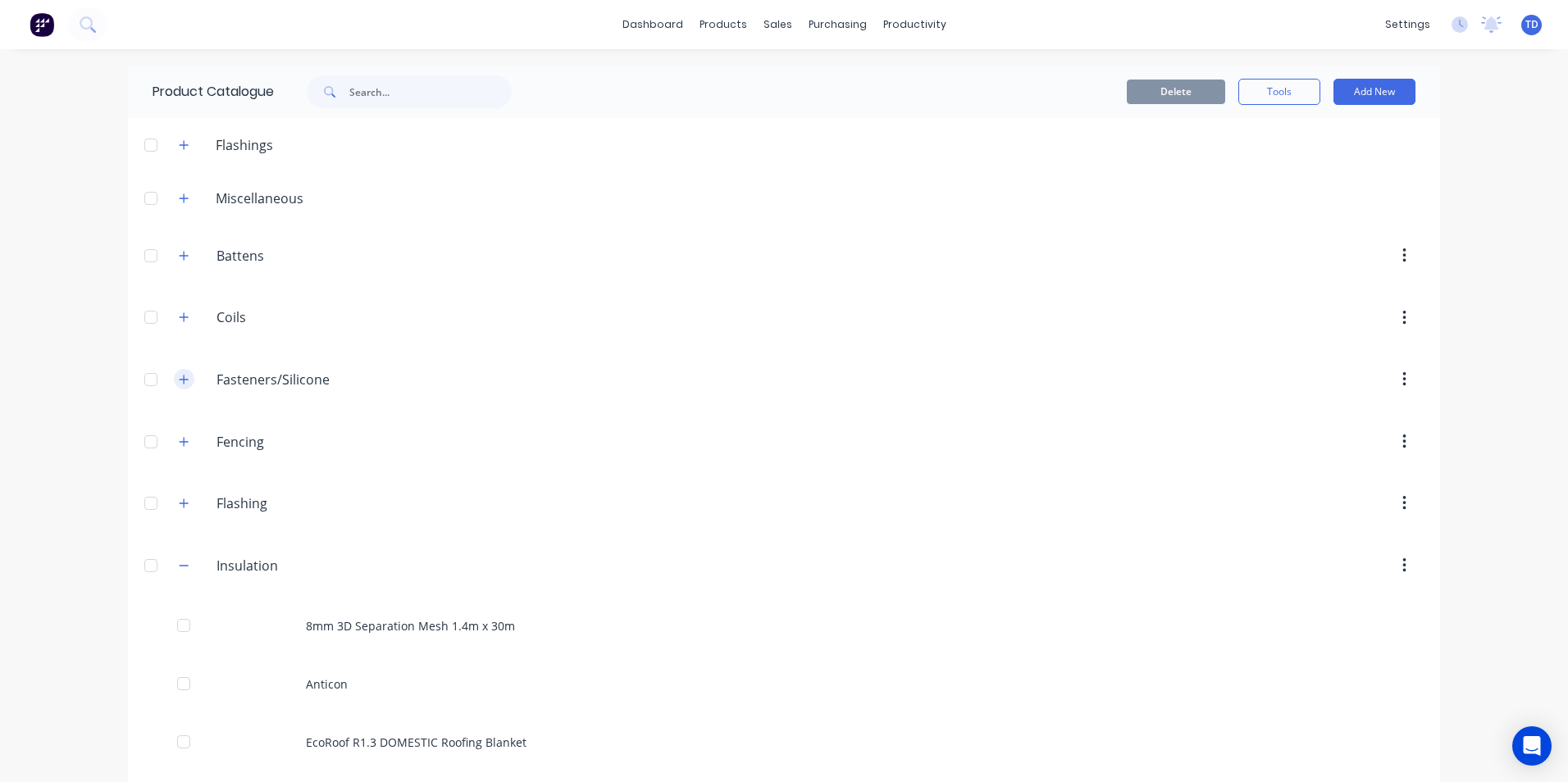
click at [179, 381] on icon "button" at bounding box center [183, 380] width 10 height 12
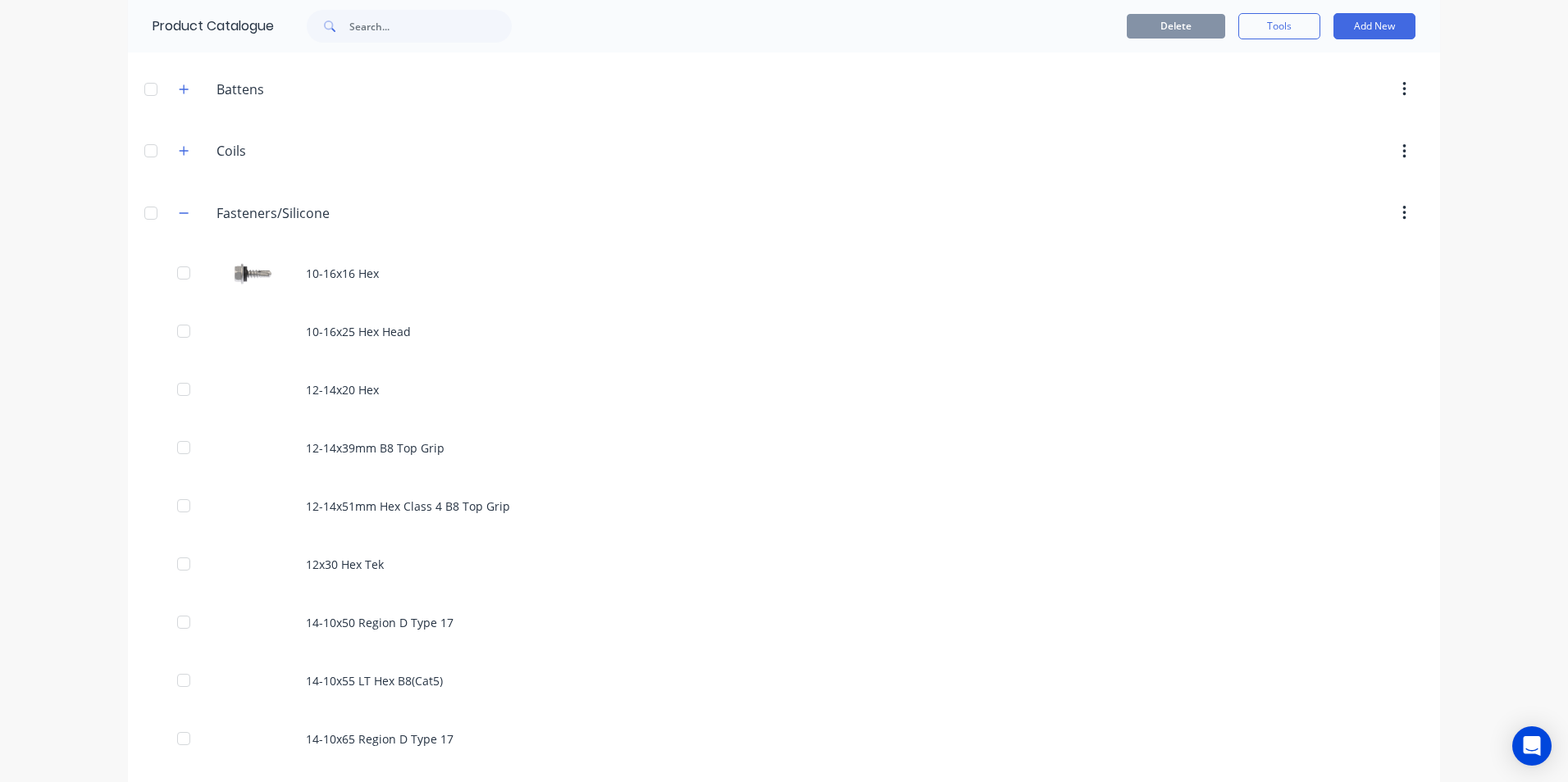
scroll to position [492, 0]
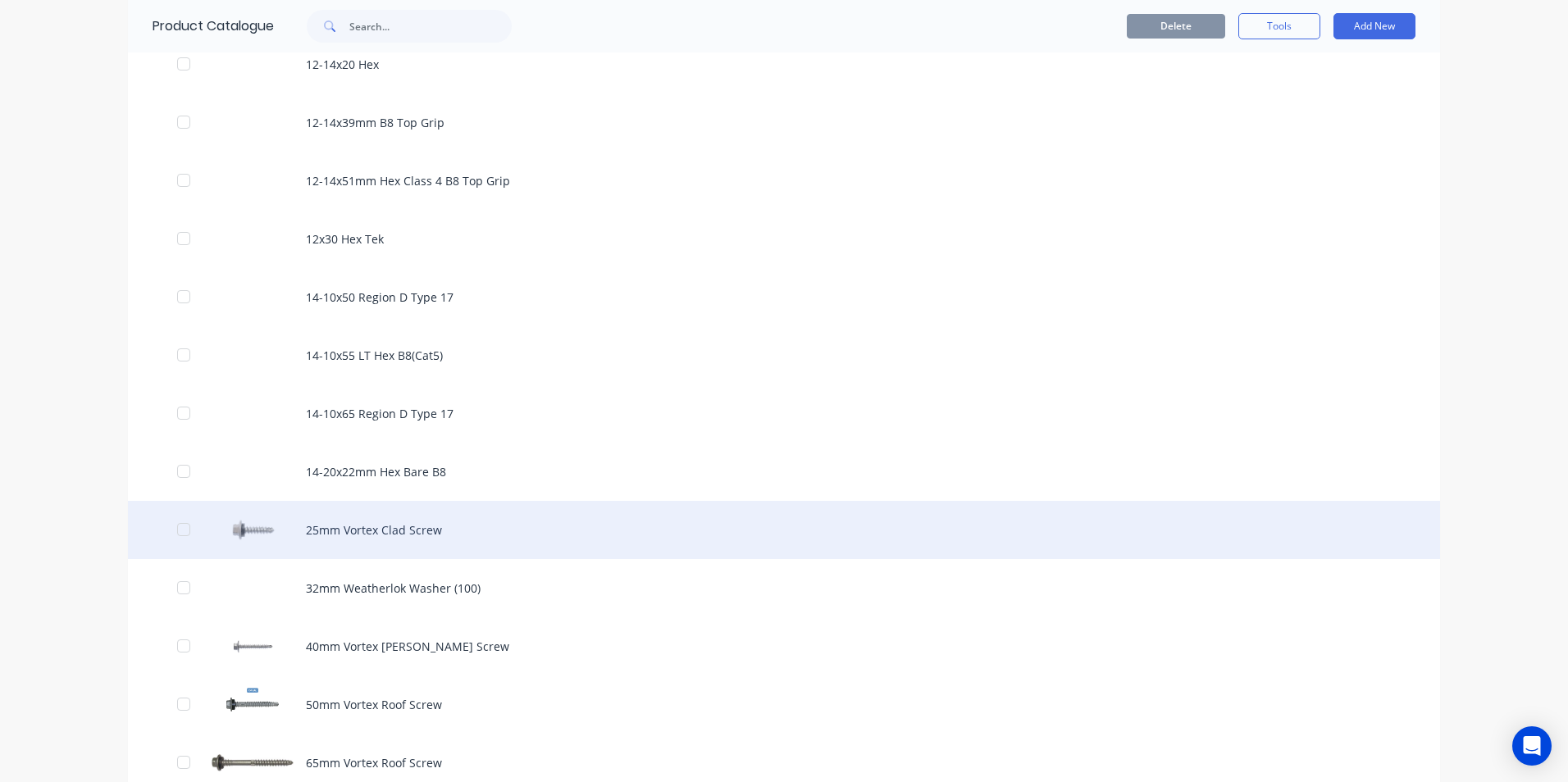
click at [372, 531] on div "25mm Vortex Clad Screw" at bounding box center [784, 530] width 1312 height 58
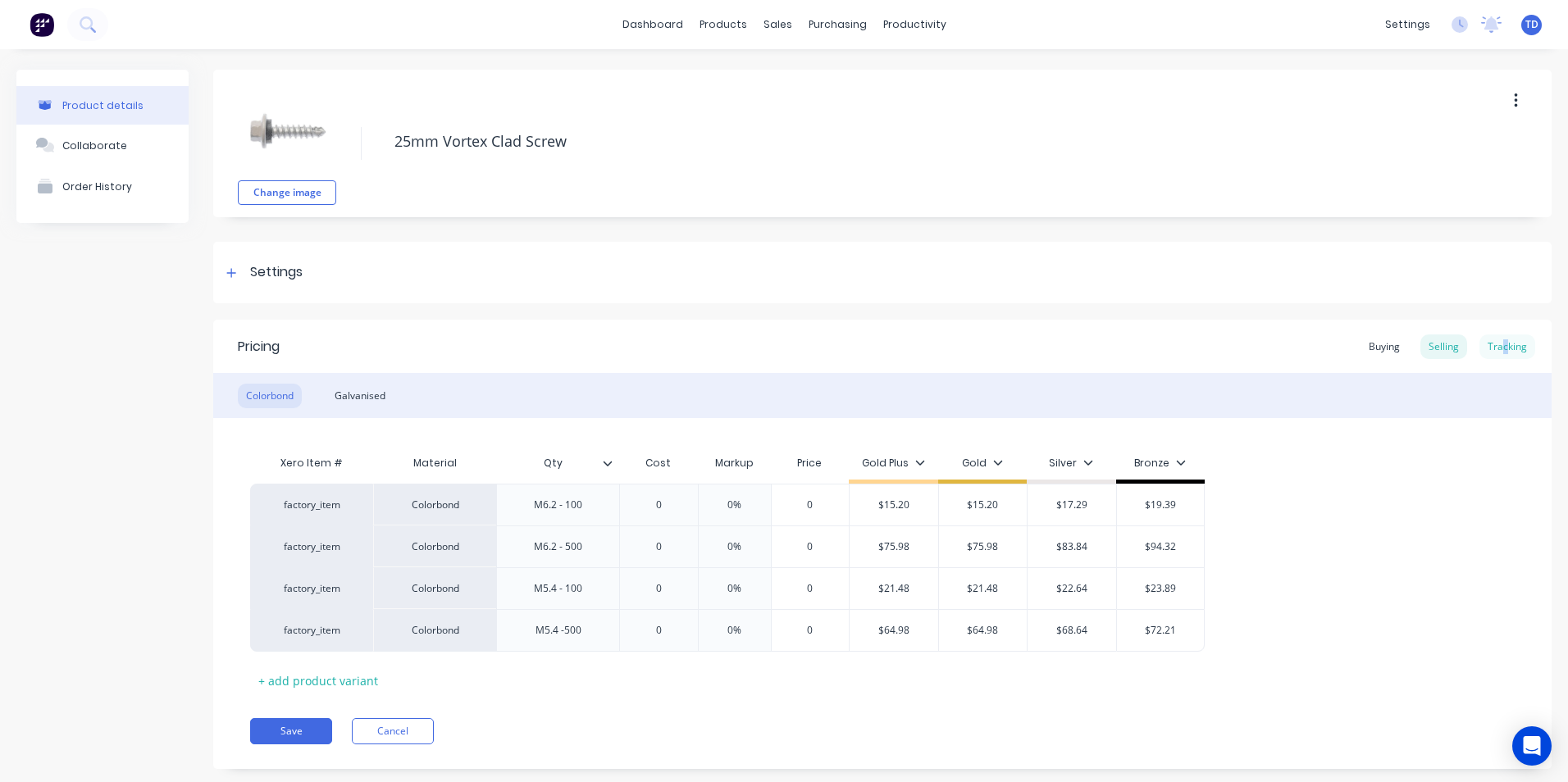
click at [1493, 343] on div "Tracking" at bounding box center [1507, 347] width 56 height 25
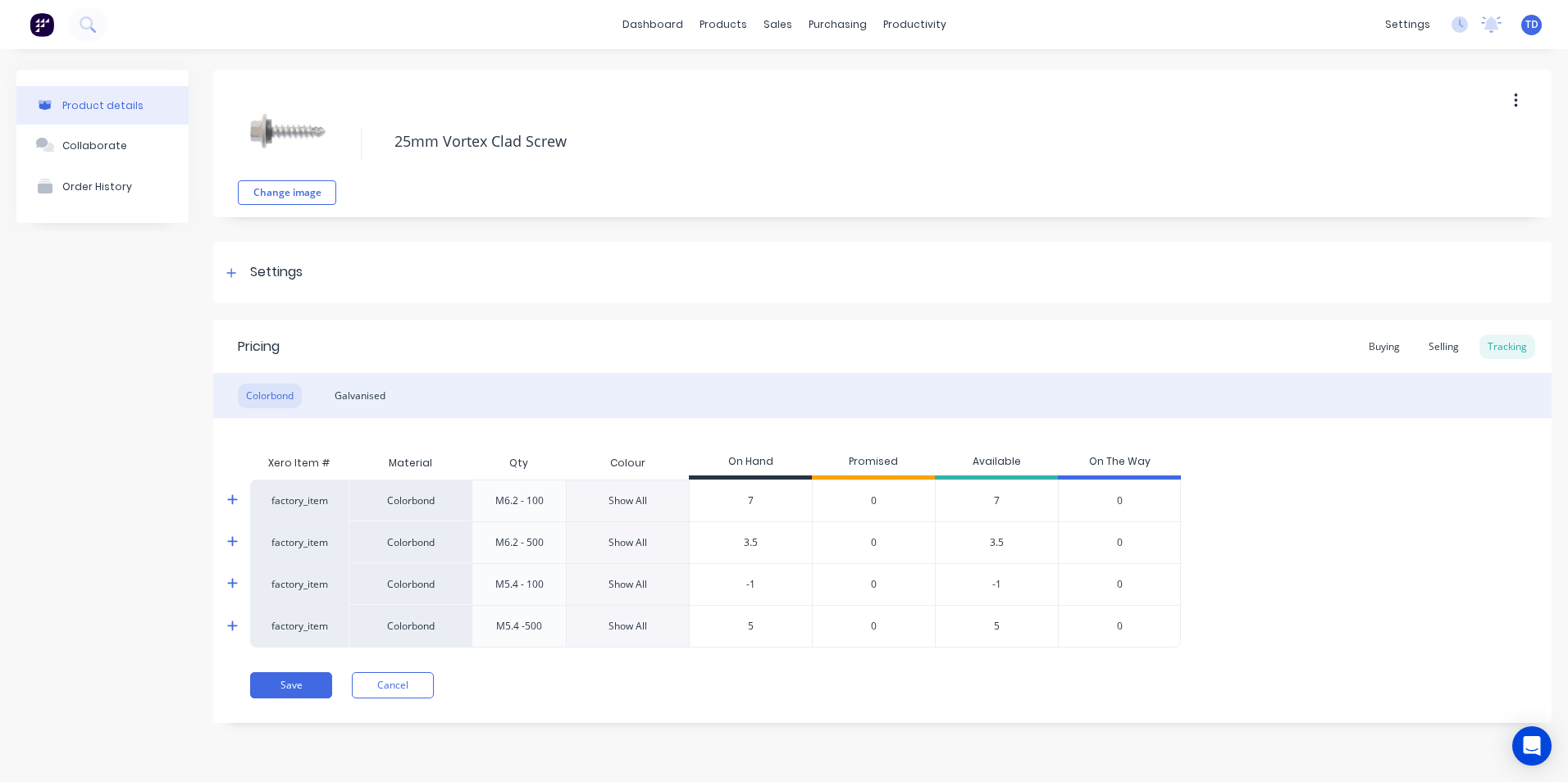
click at [625, 495] on div "Show All" at bounding box center [628, 501] width 38 height 15
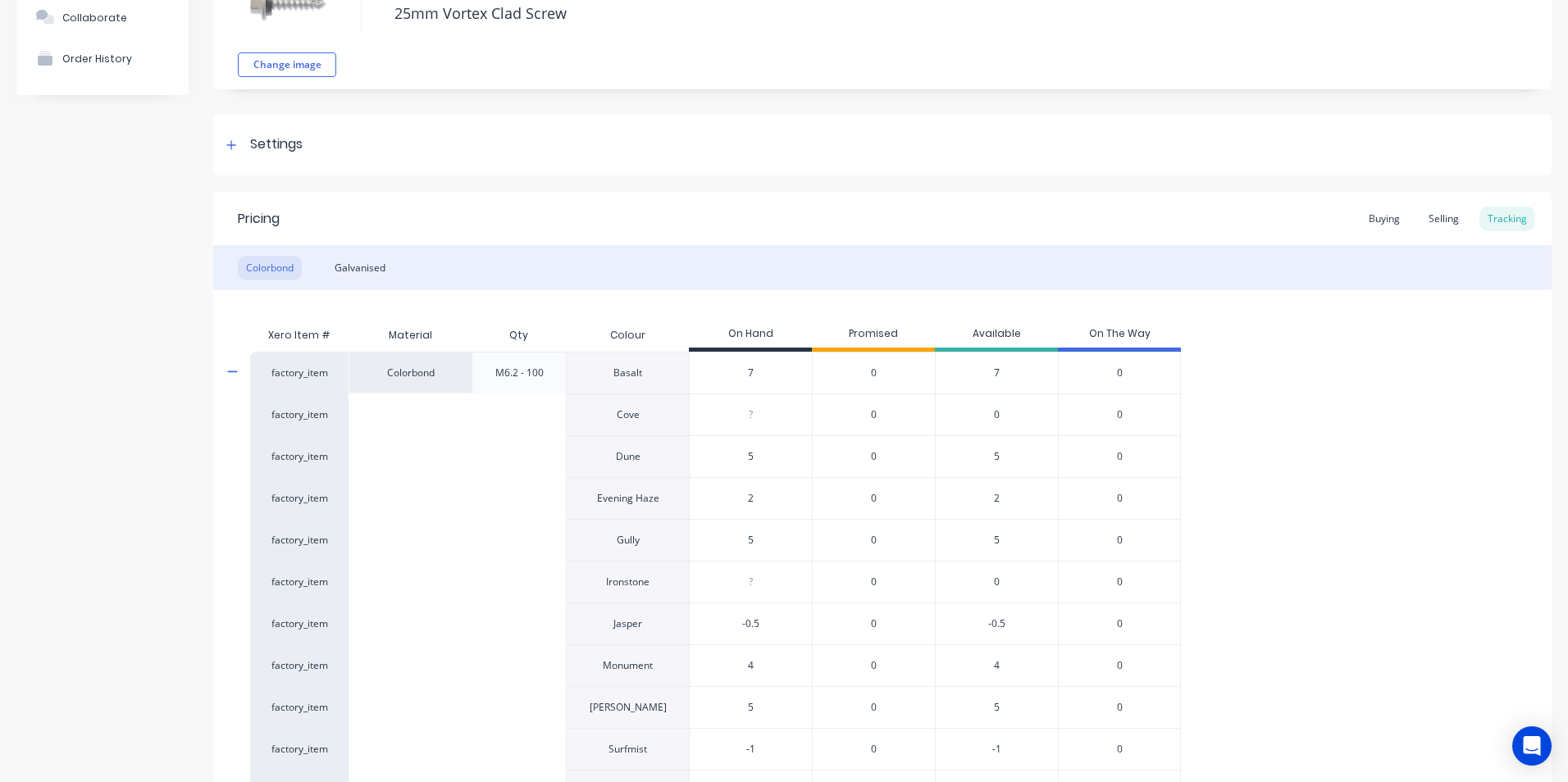
scroll to position [82, 0]
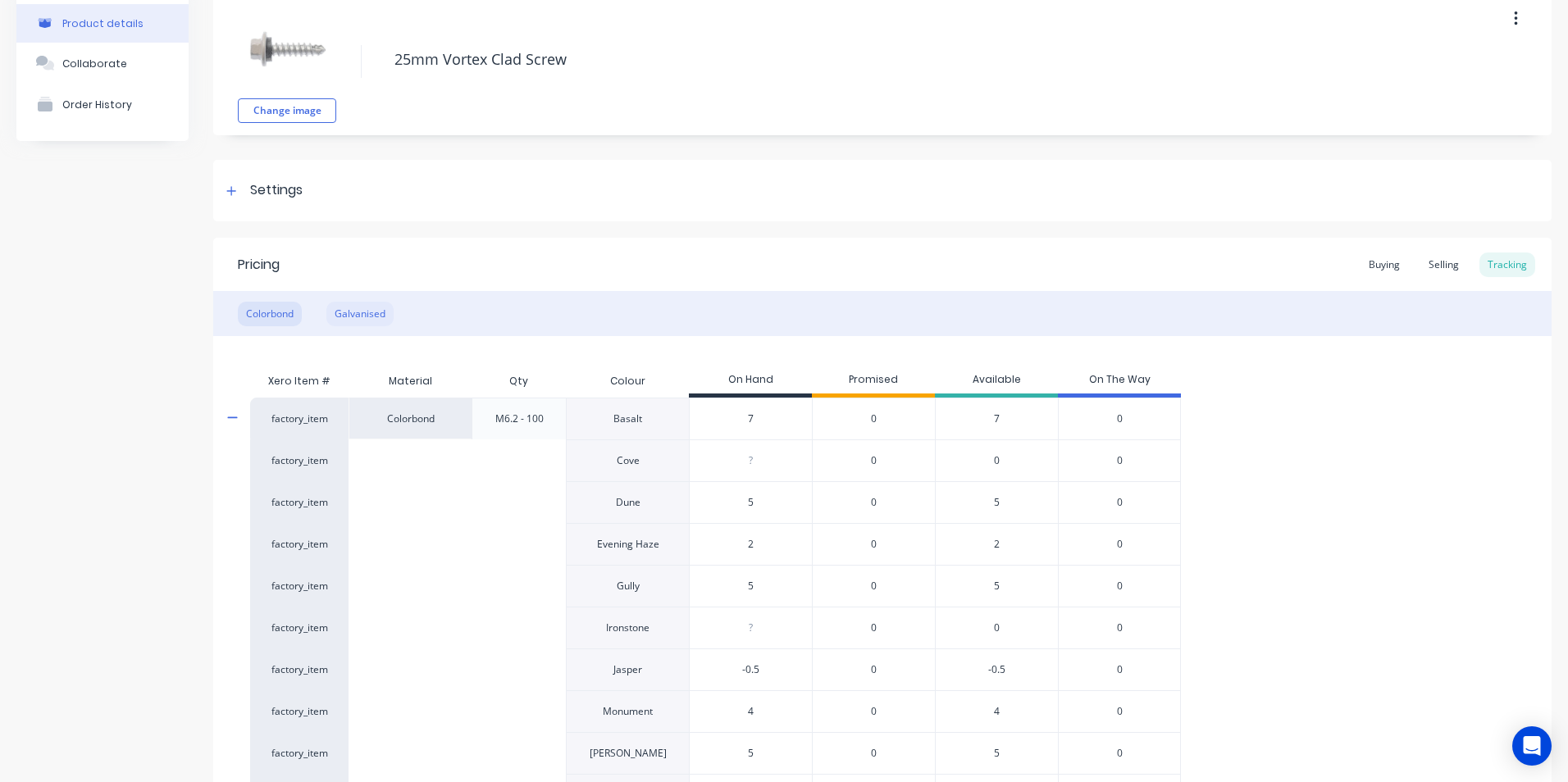
click at [362, 314] on div "Galvanised" at bounding box center [361, 314] width 68 height 25
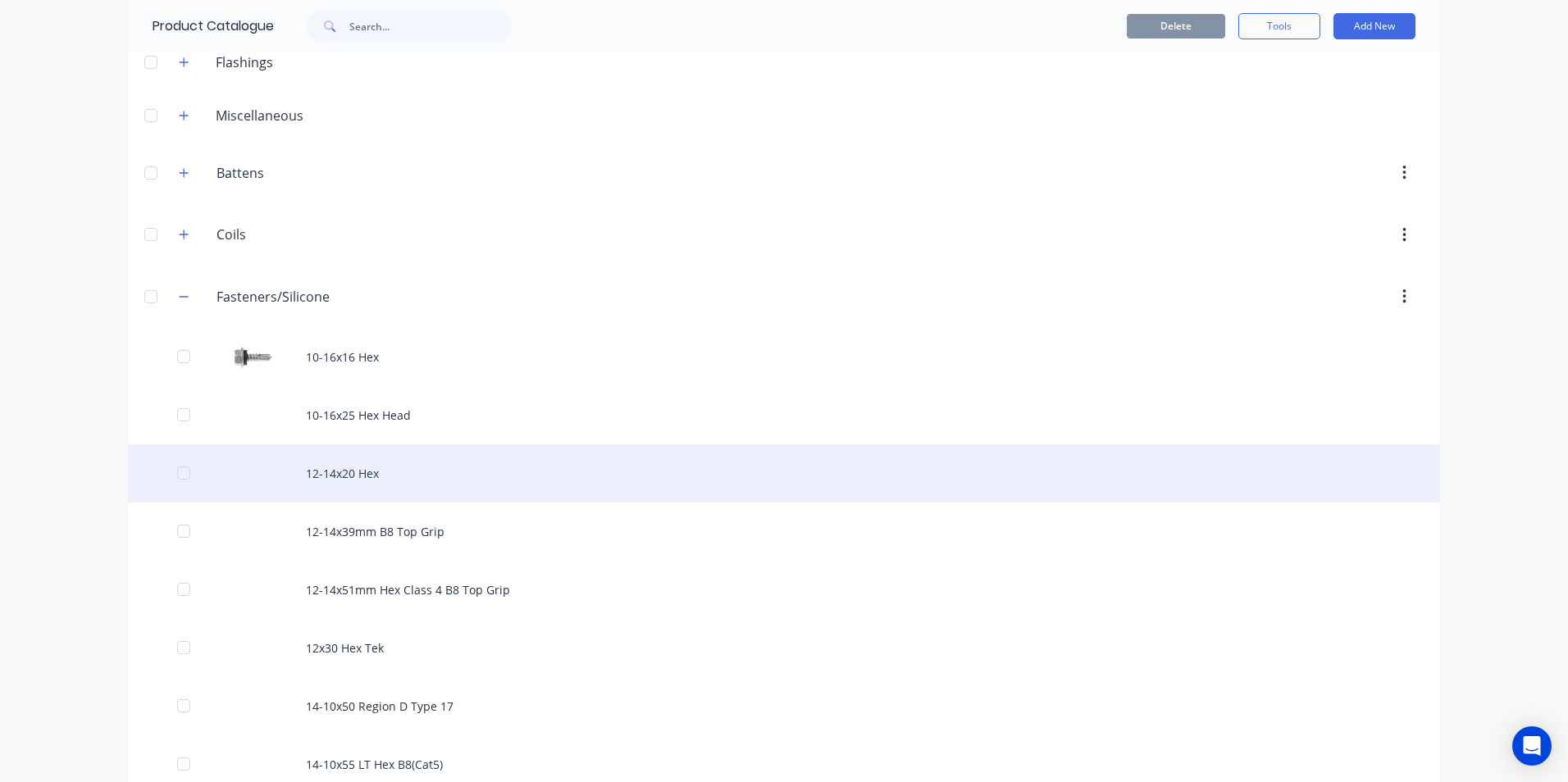
scroll to position [82, 0]
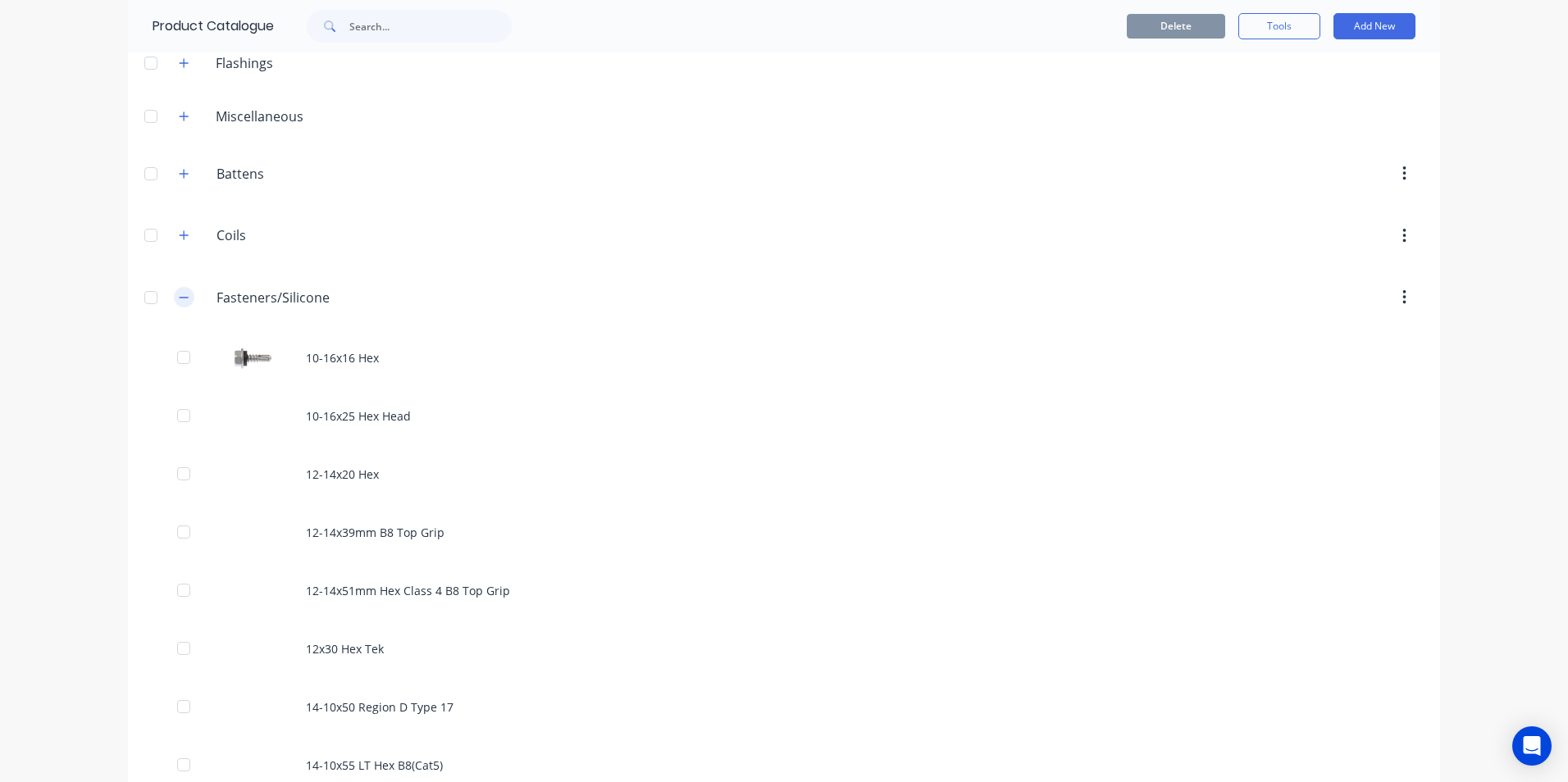
click at [174, 296] on button "button" at bounding box center [184, 297] width 20 height 20
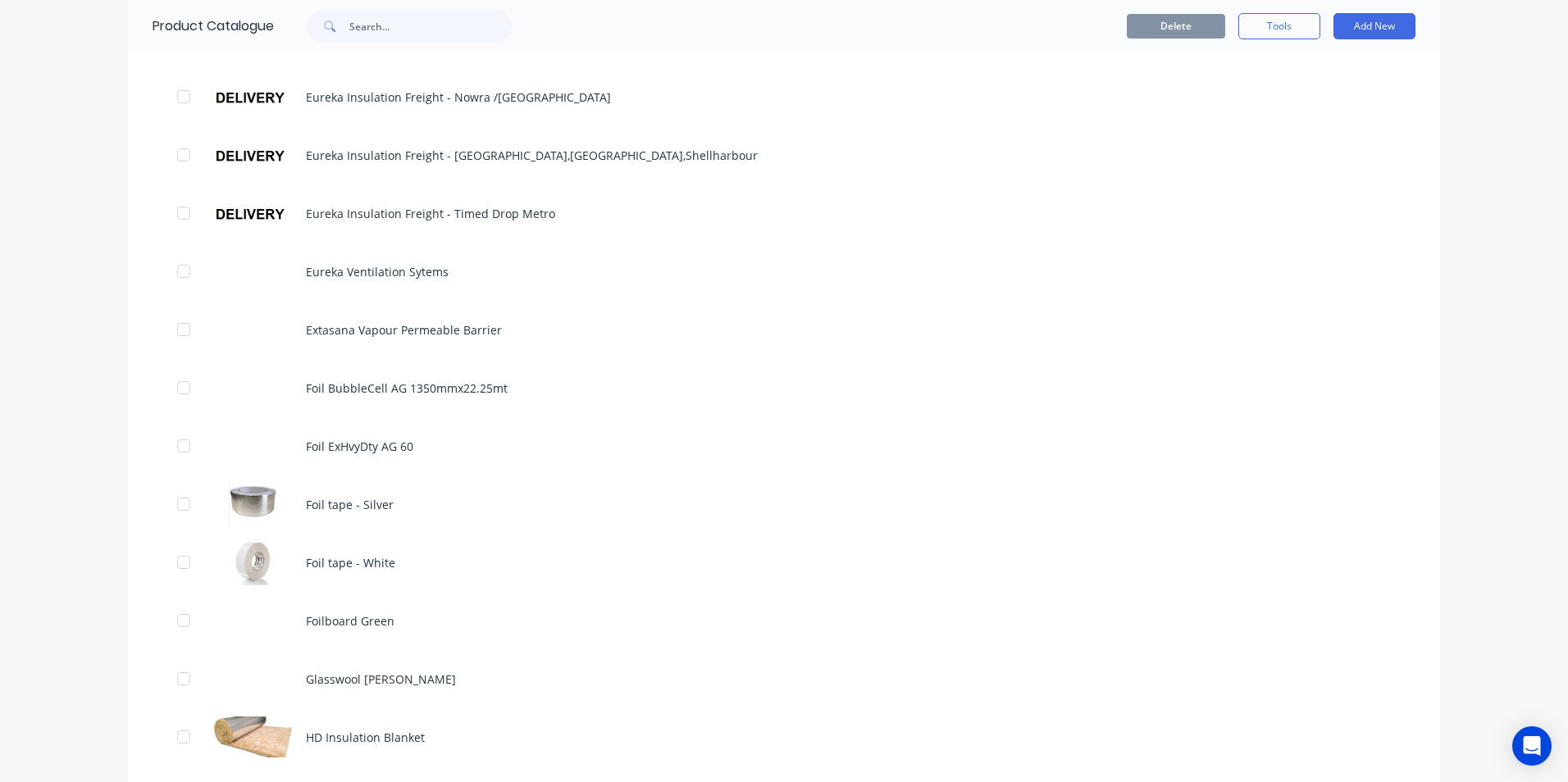
scroll to position [984, 0]
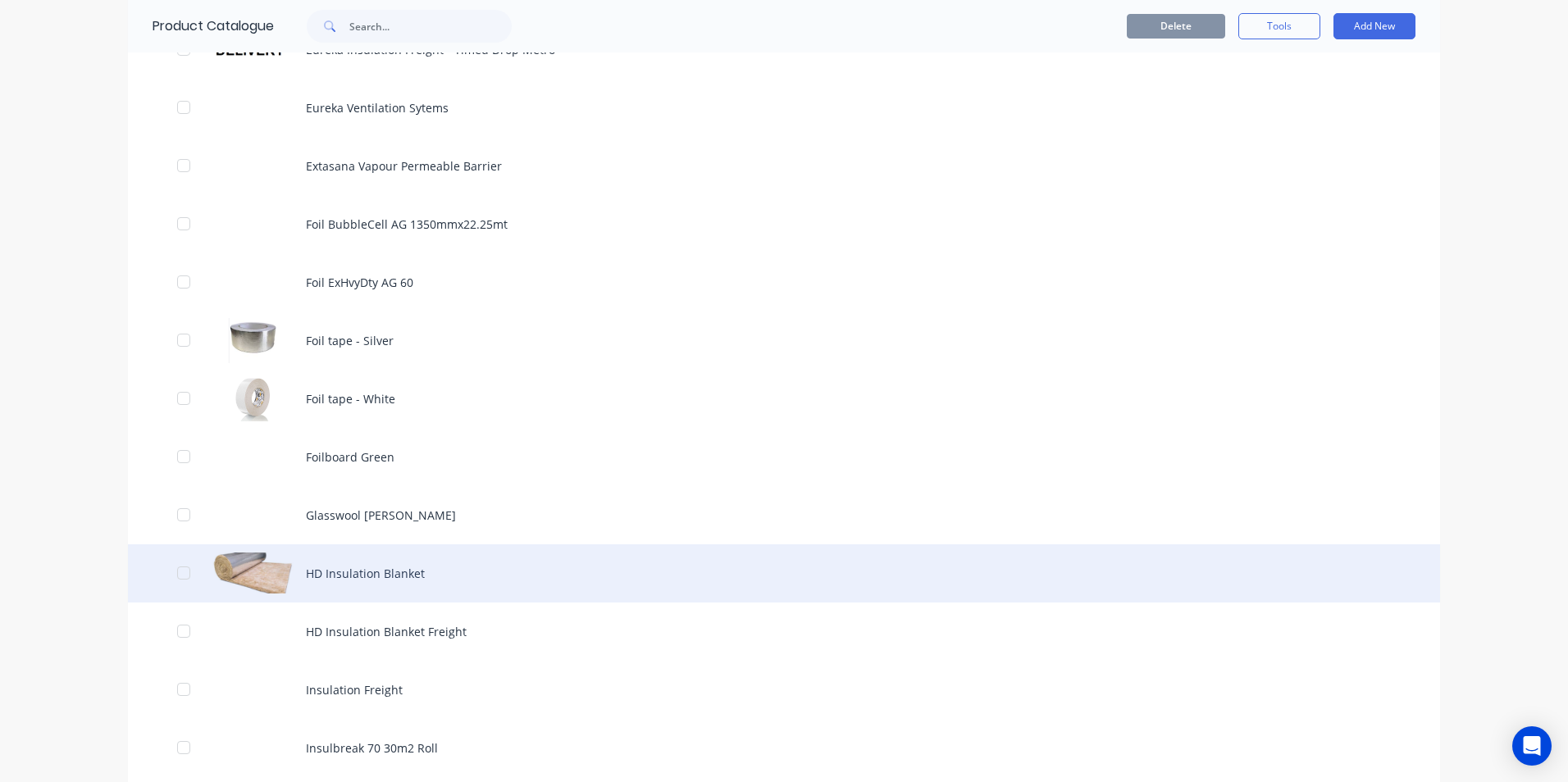
click at [384, 576] on div "HD Insulation Blanket" at bounding box center [784, 574] width 1312 height 58
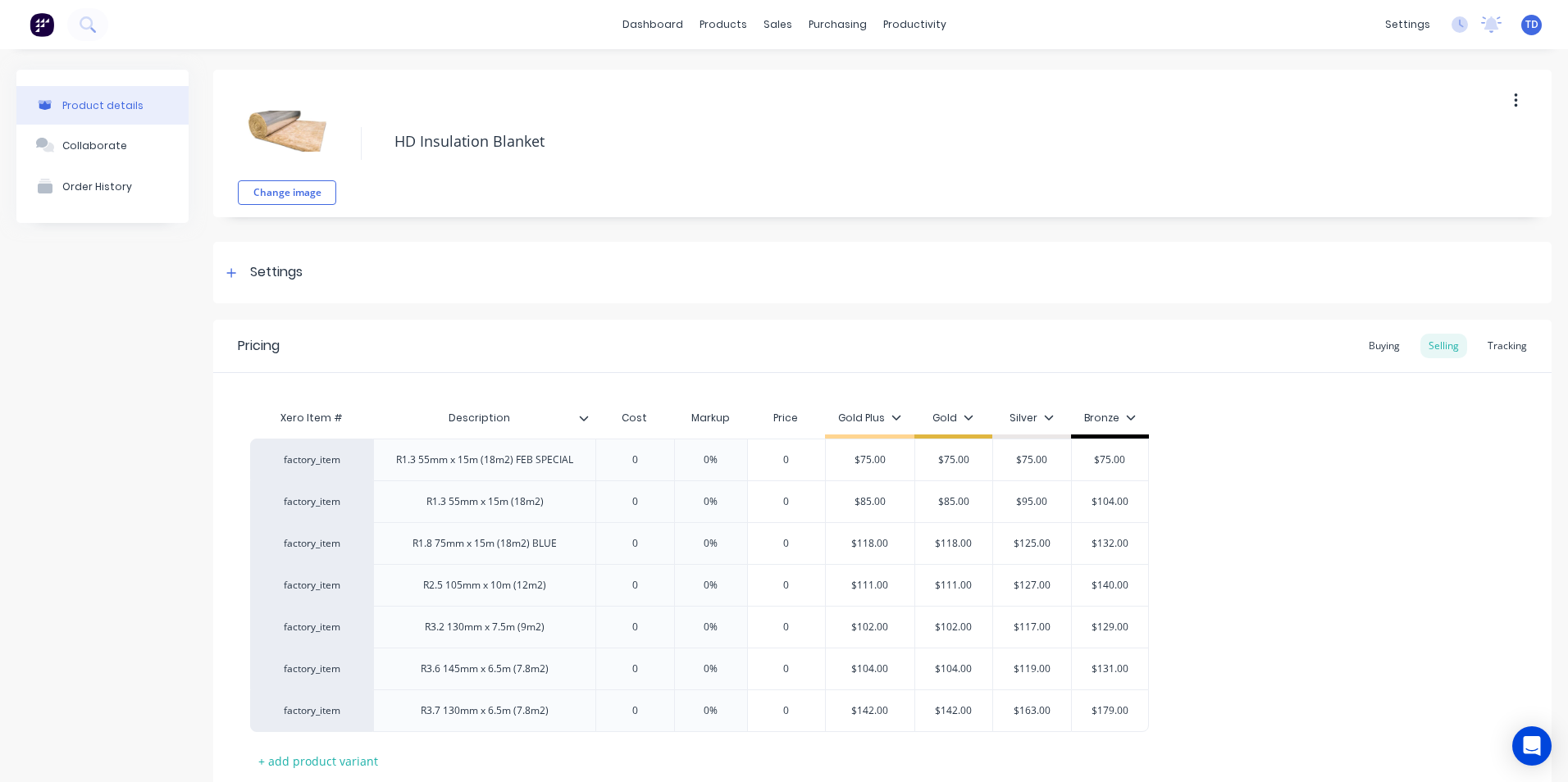
type textarea "x"
click at [1484, 345] on div "Tracking" at bounding box center [1507, 346] width 56 height 25
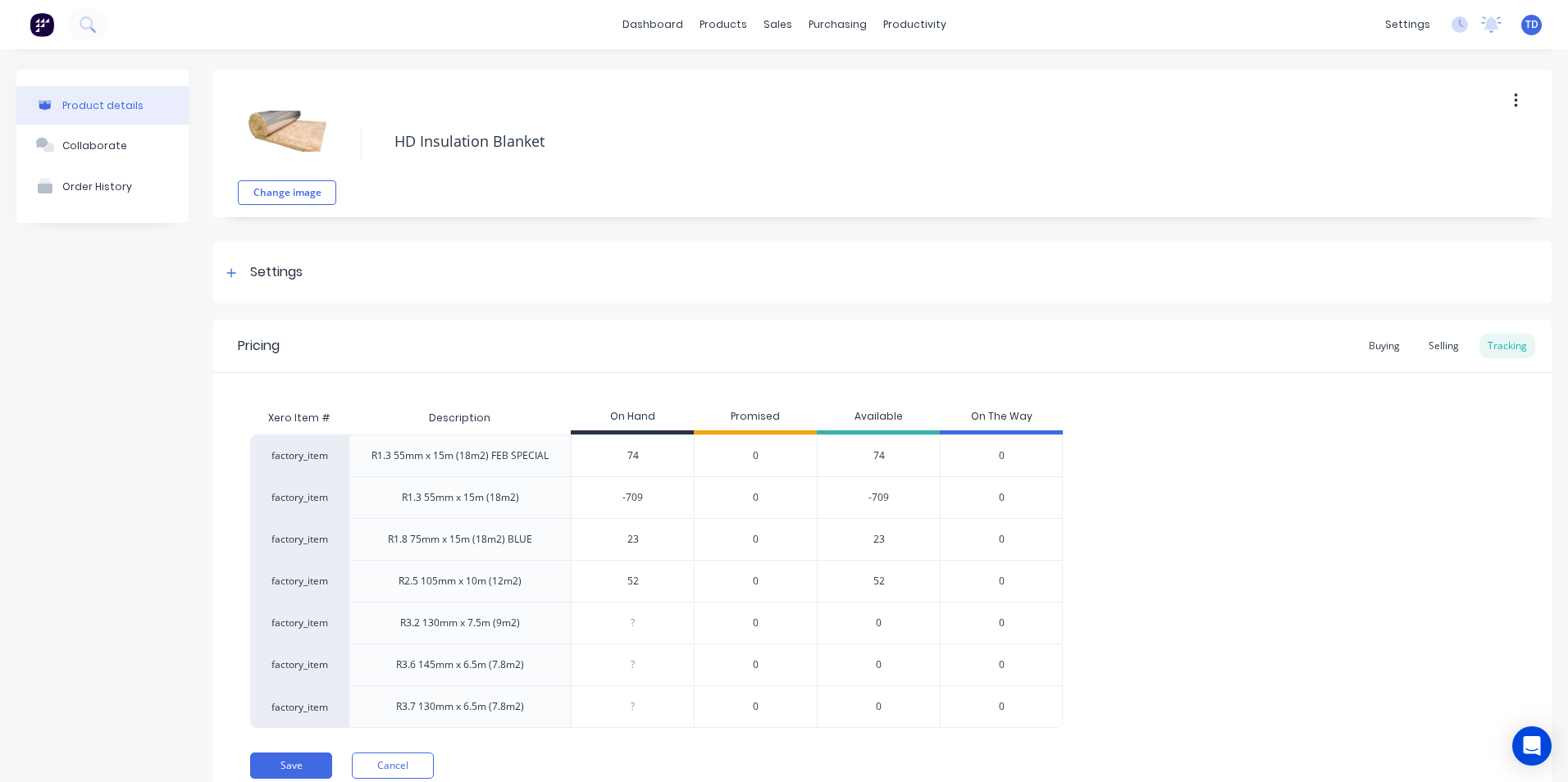
click at [1383, 485] on div "factory_item R1.3 55mm x 15m (18m2) FEB SPECIAL 74 0 74 0 factory_item R1.3 55m…" at bounding box center [883, 581] width 1265 height 294
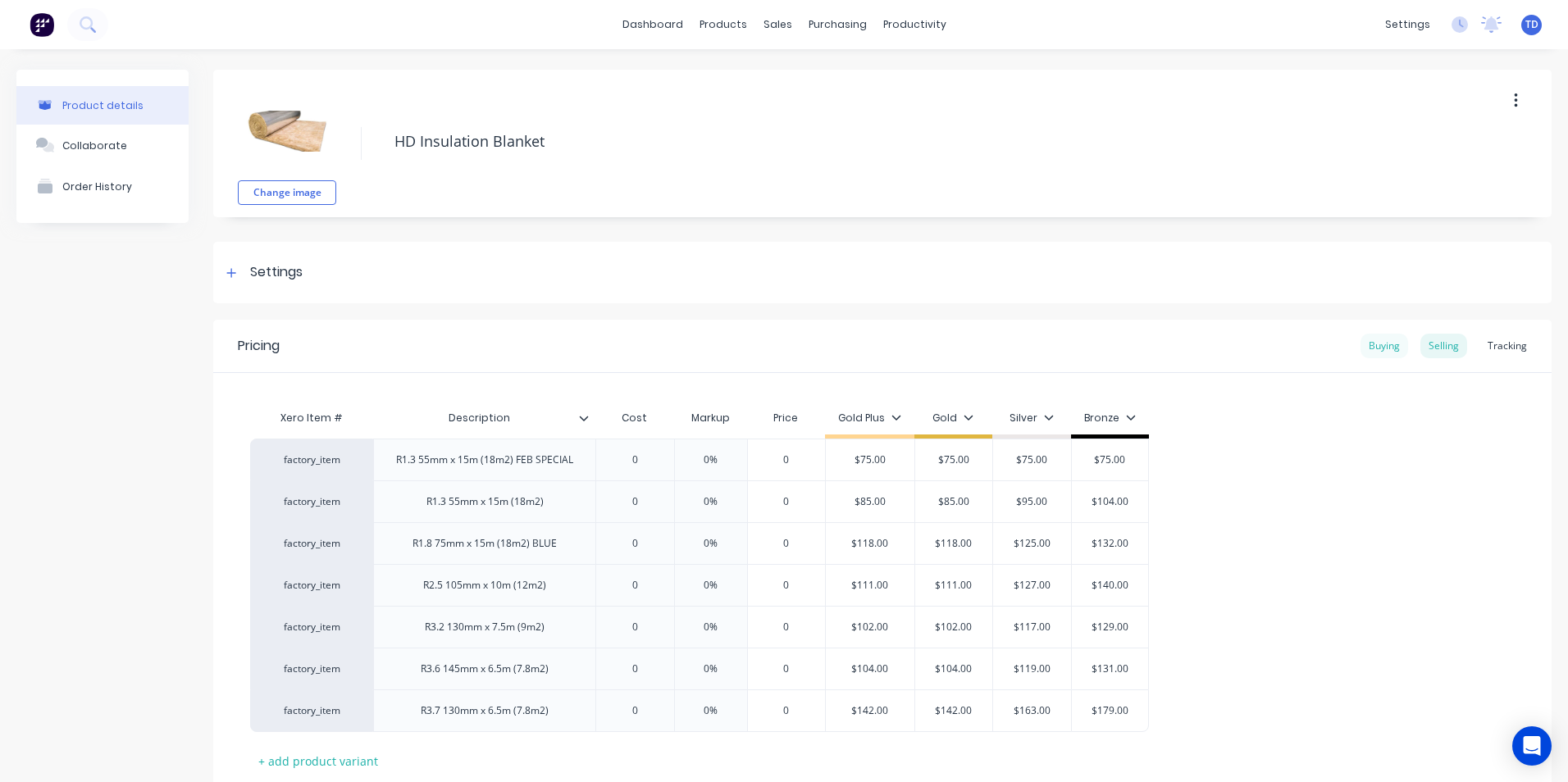
click at [1368, 358] on div "Buying" at bounding box center [1385, 346] width 47 height 25
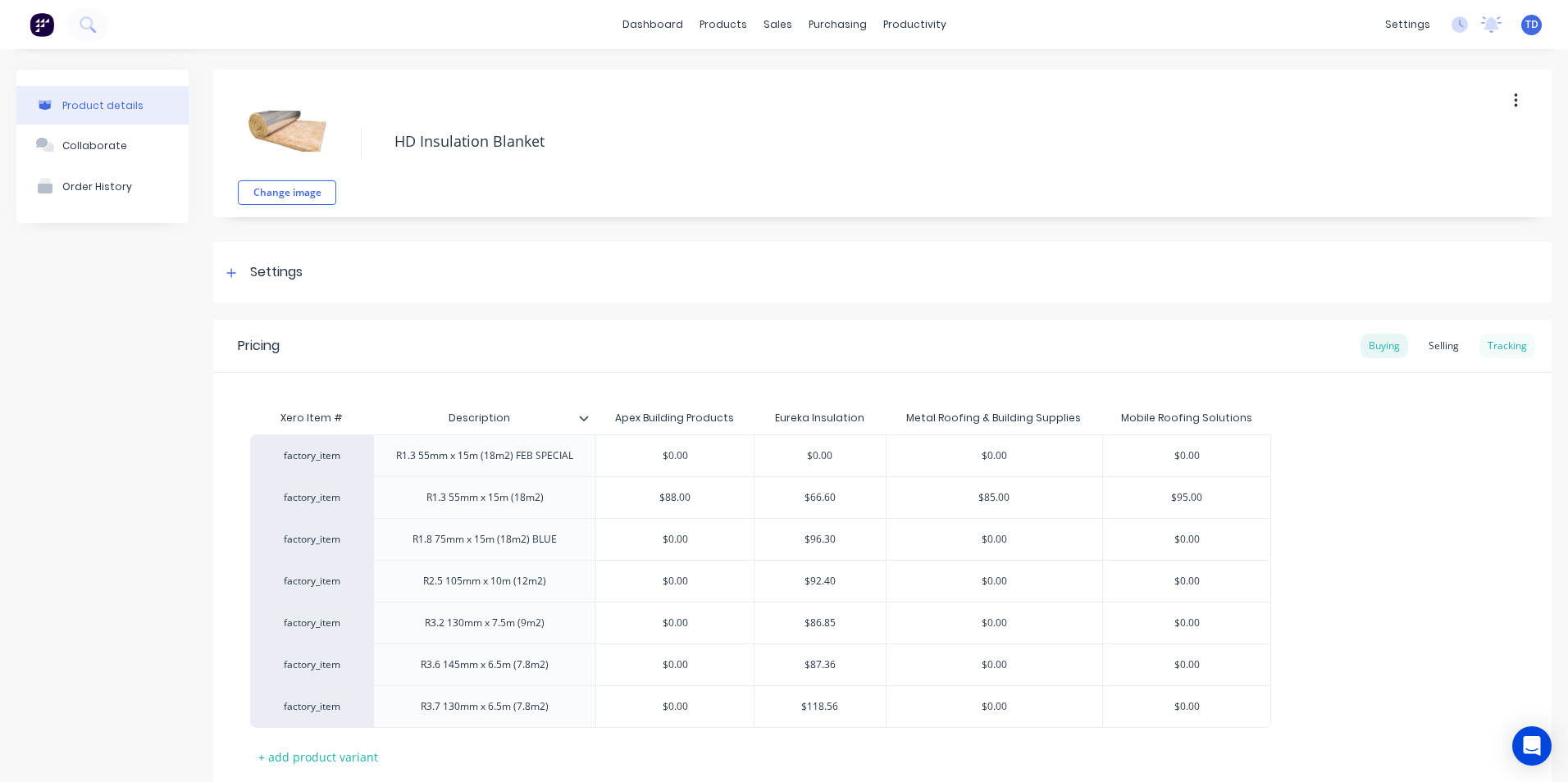
click at [1503, 344] on div "Tracking" at bounding box center [1507, 346] width 56 height 25
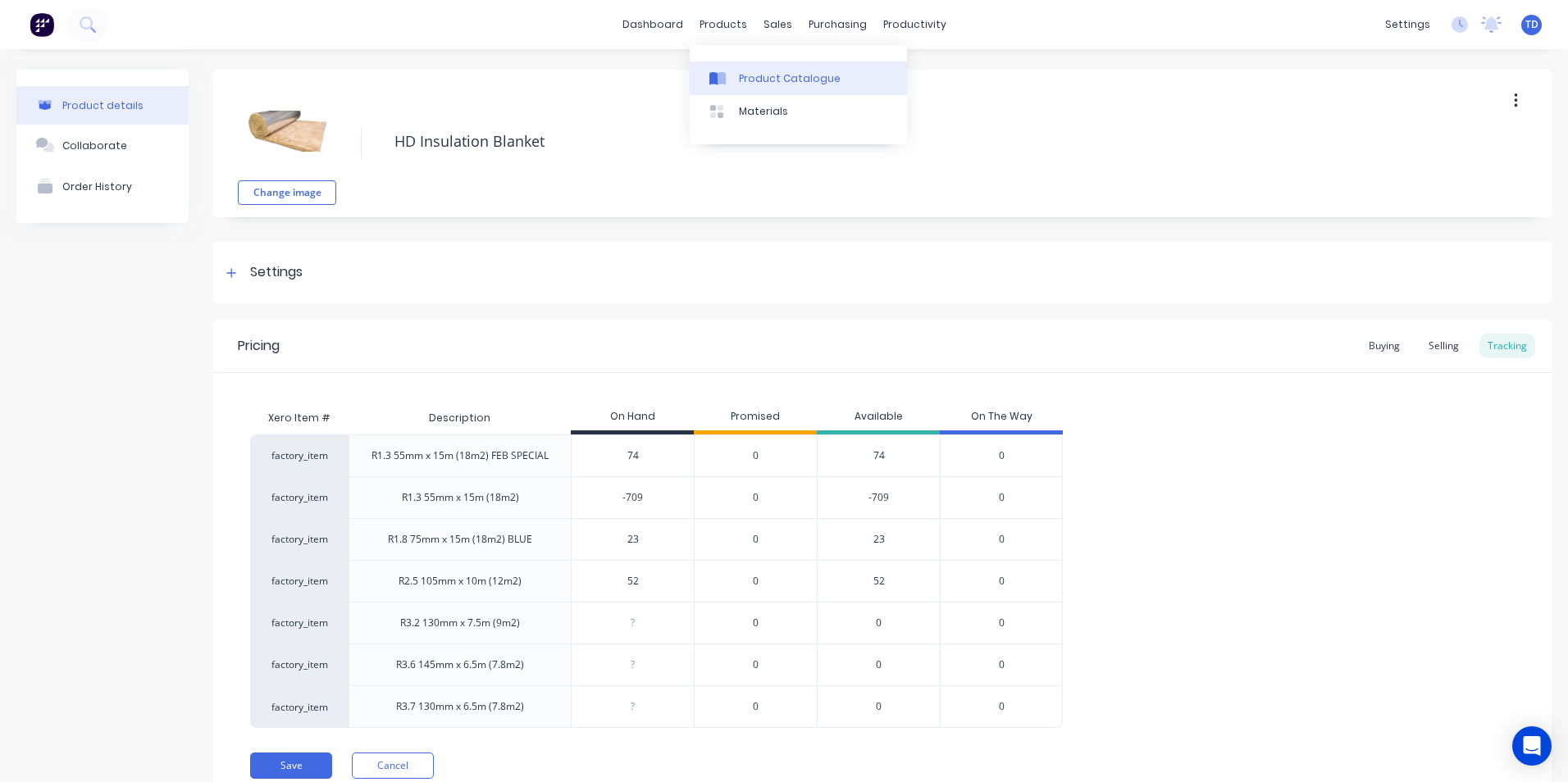
click at [732, 85] on div at bounding box center [721, 78] width 25 height 15
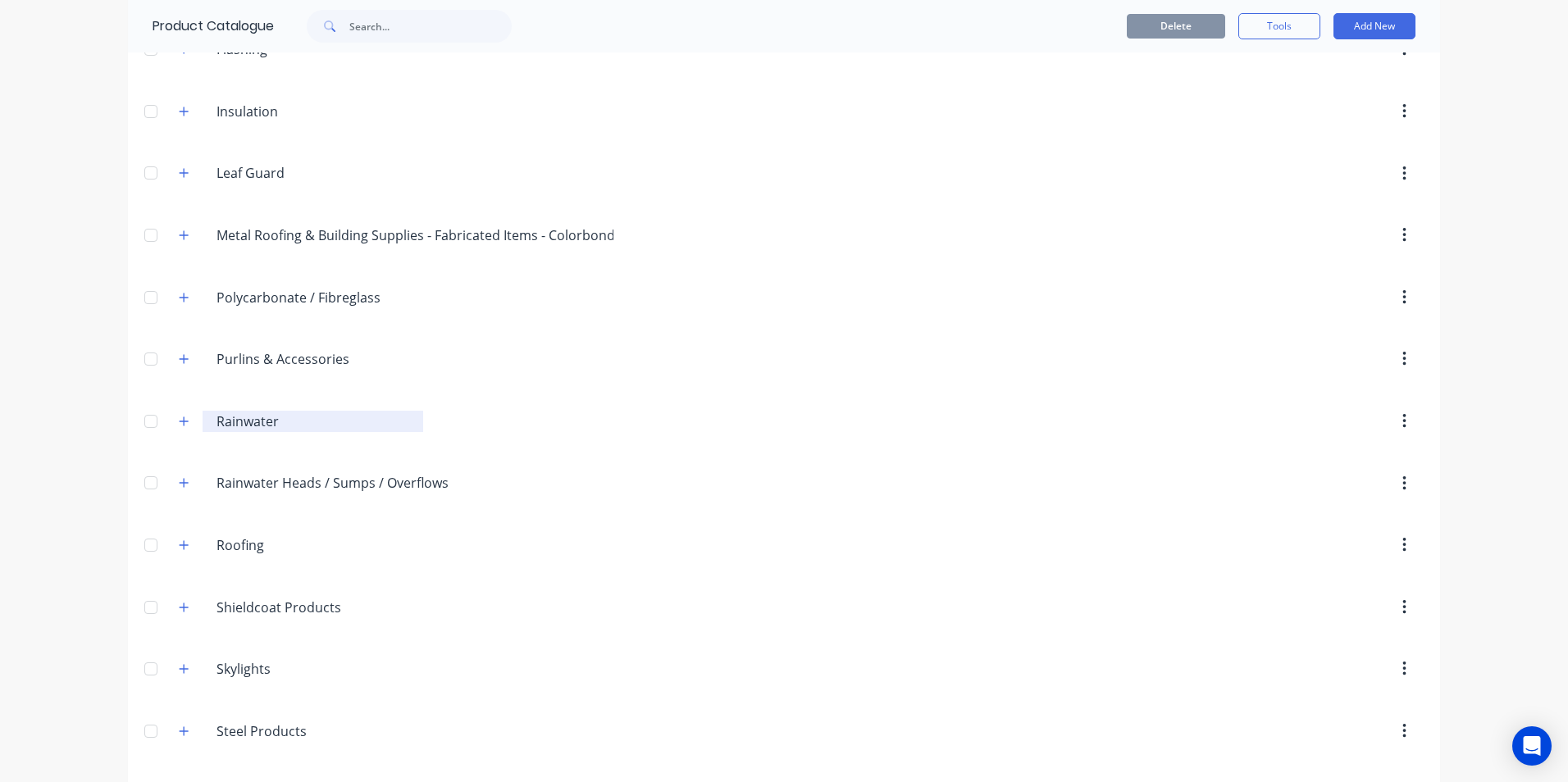
scroll to position [492, 0]
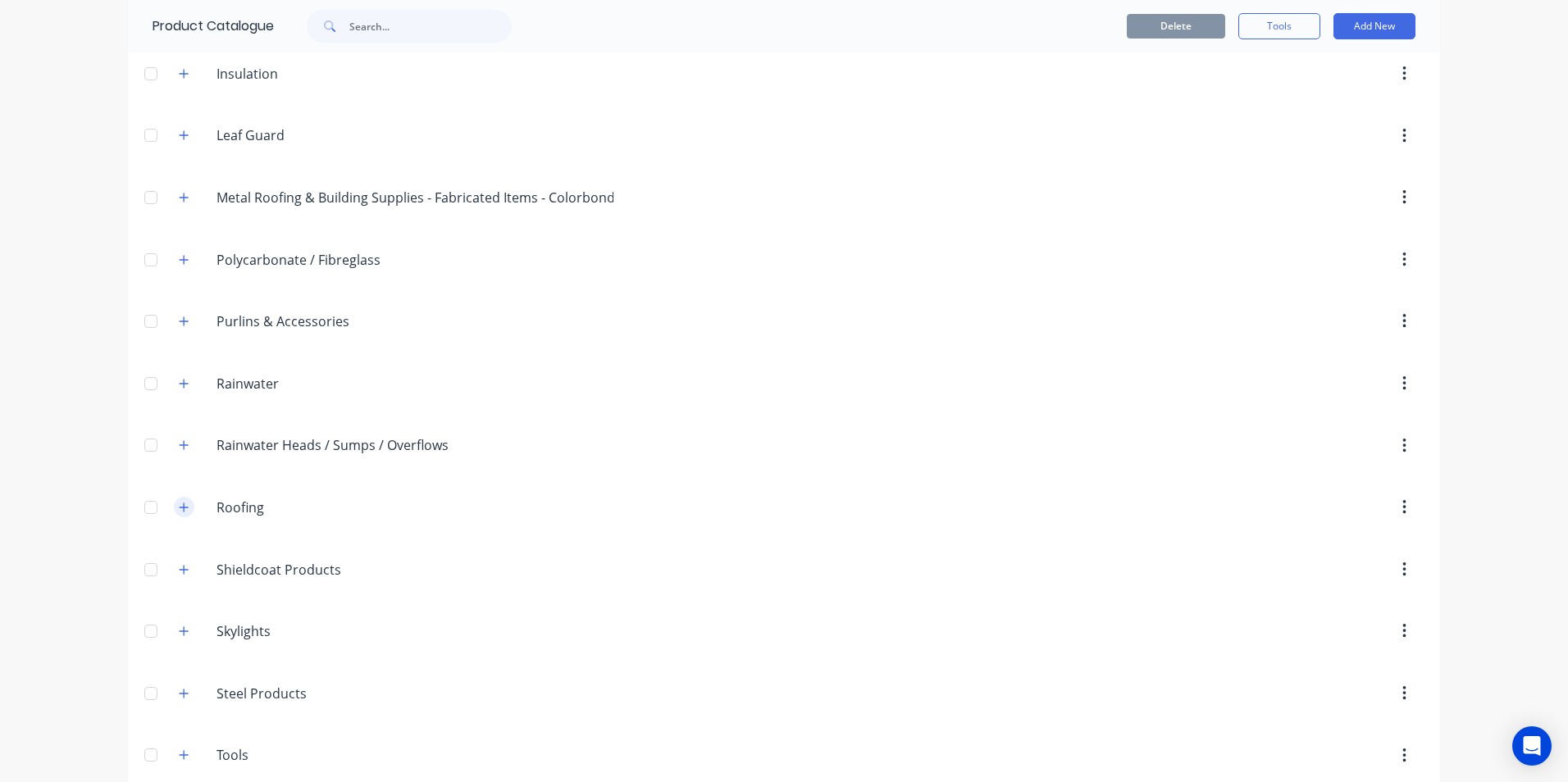
click at [174, 504] on button "button" at bounding box center [184, 507] width 20 height 20
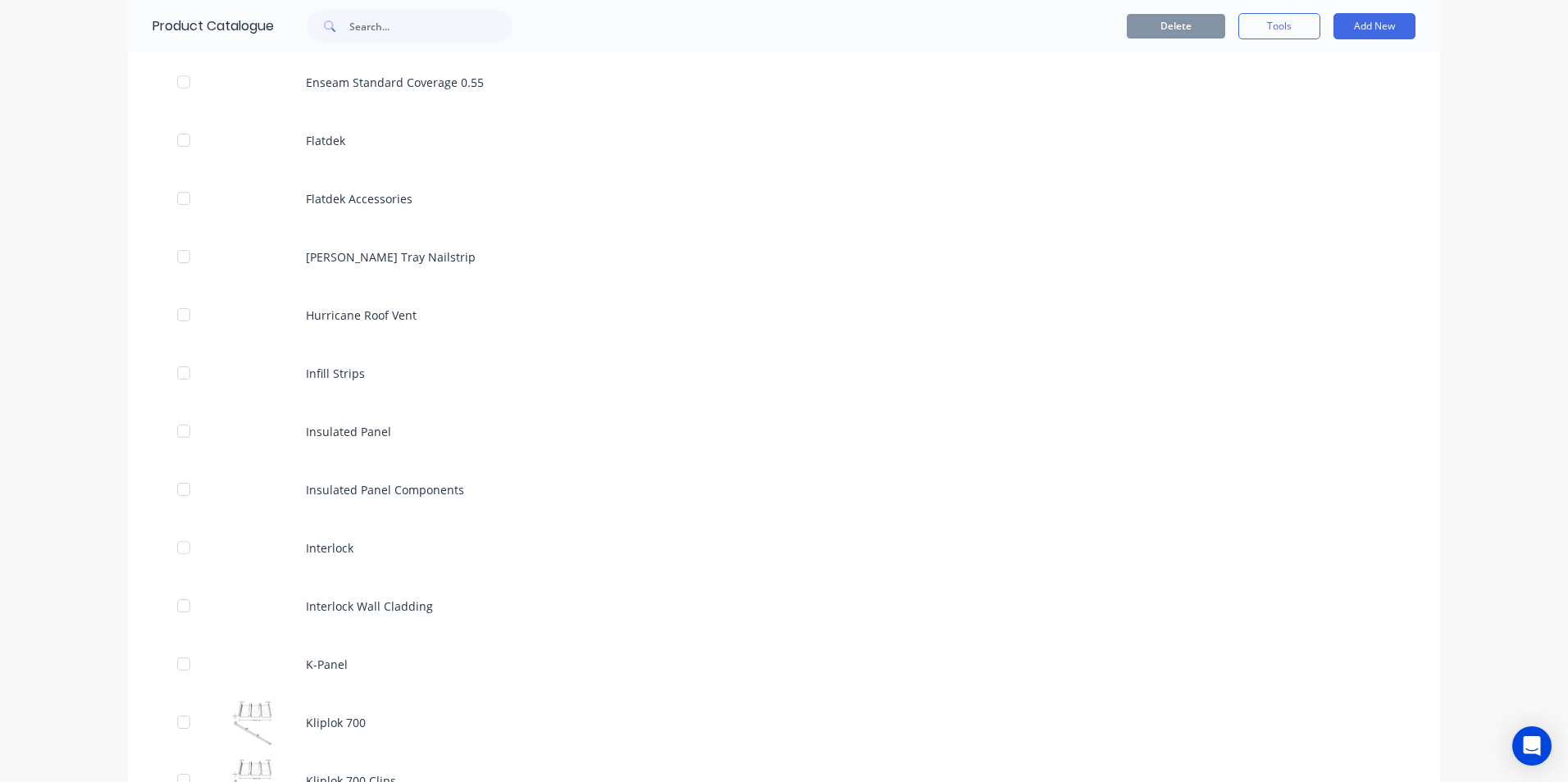
scroll to position [1968, 0]
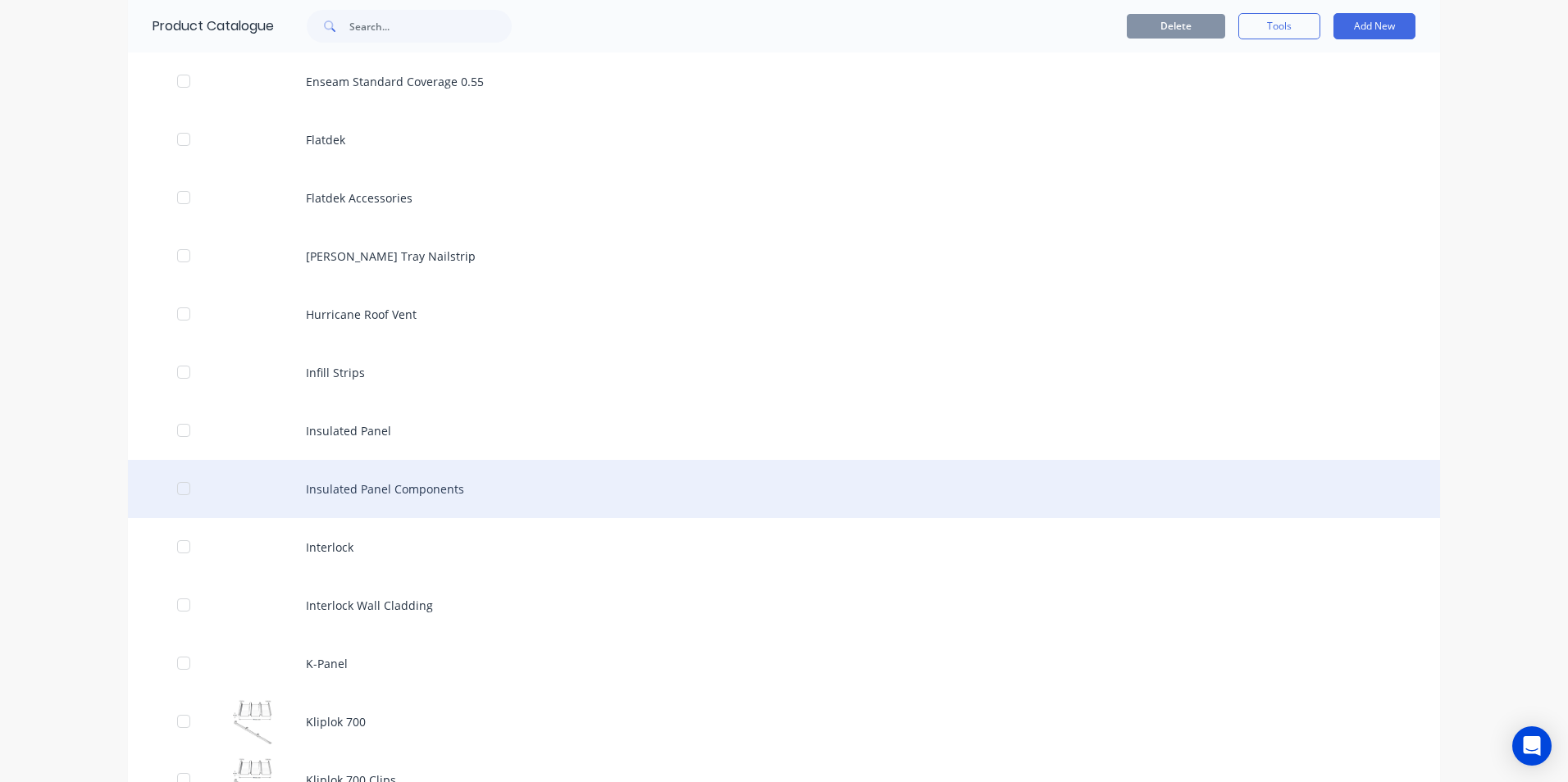
click at [405, 505] on div "Insulated Panel Components" at bounding box center [784, 489] width 1312 height 58
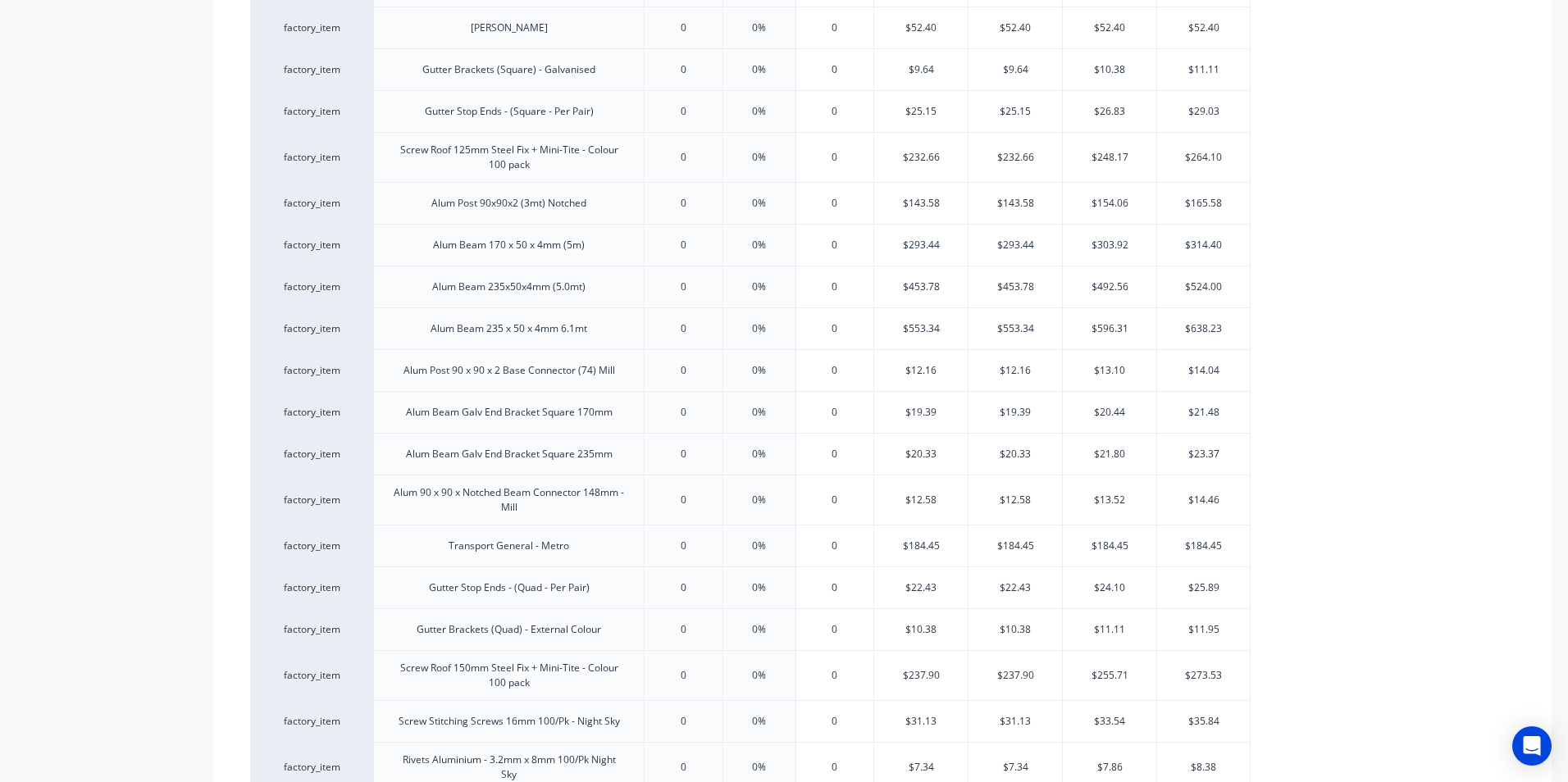
type textarea "x"
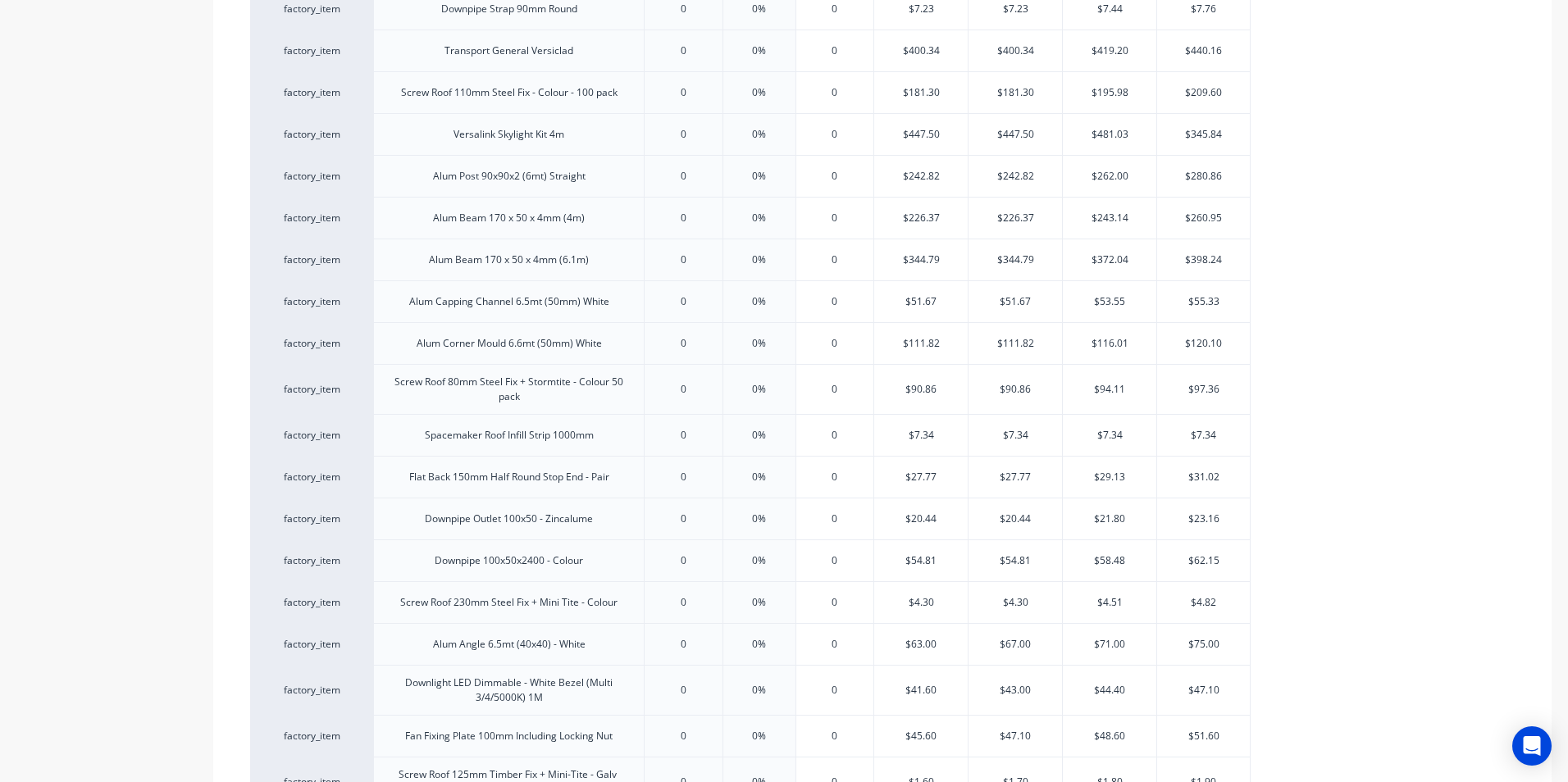
scroll to position [1755, 0]
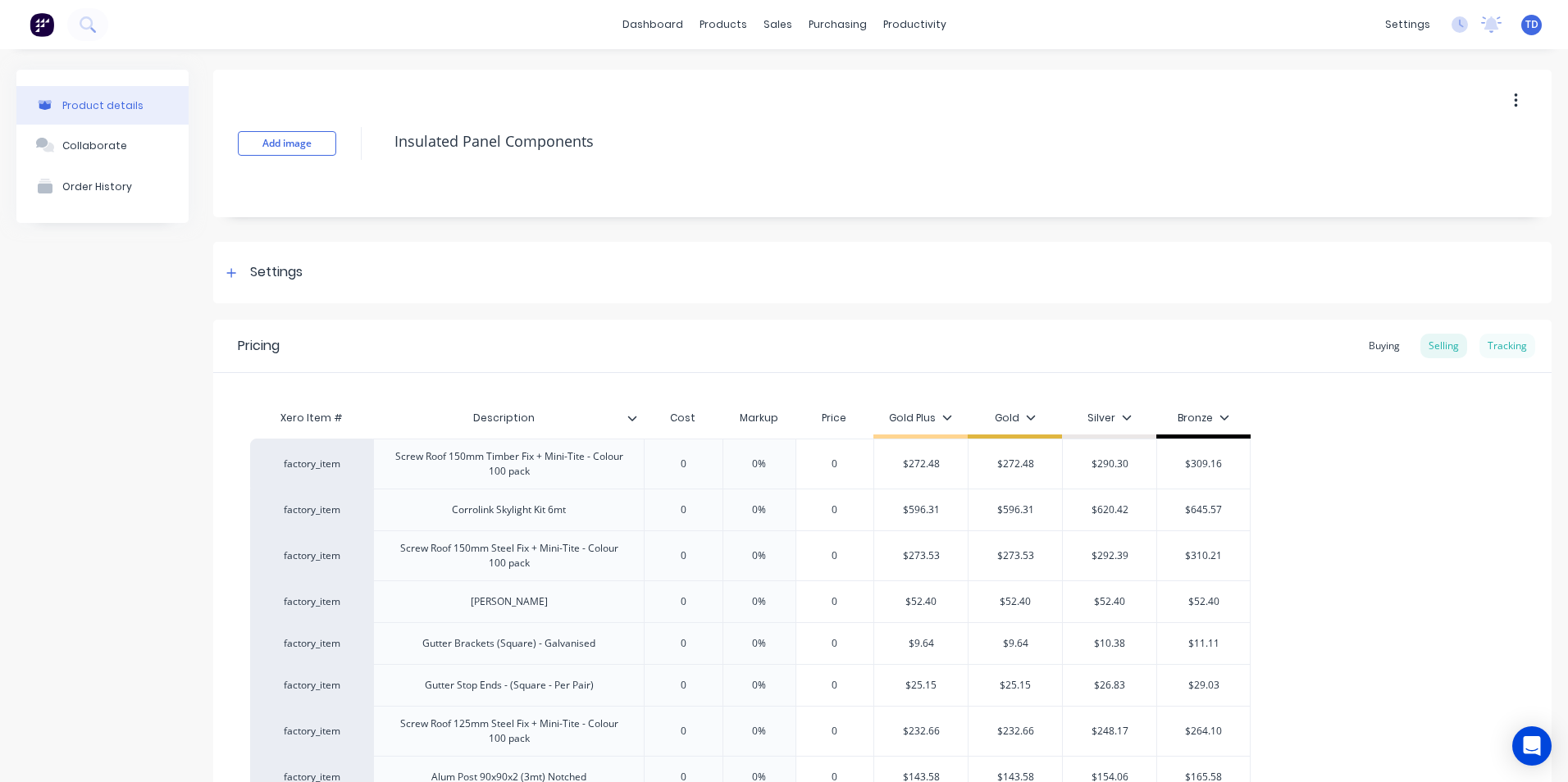
click at [1485, 344] on div "Tracking" at bounding box center [1507, 346] width 56 height 25
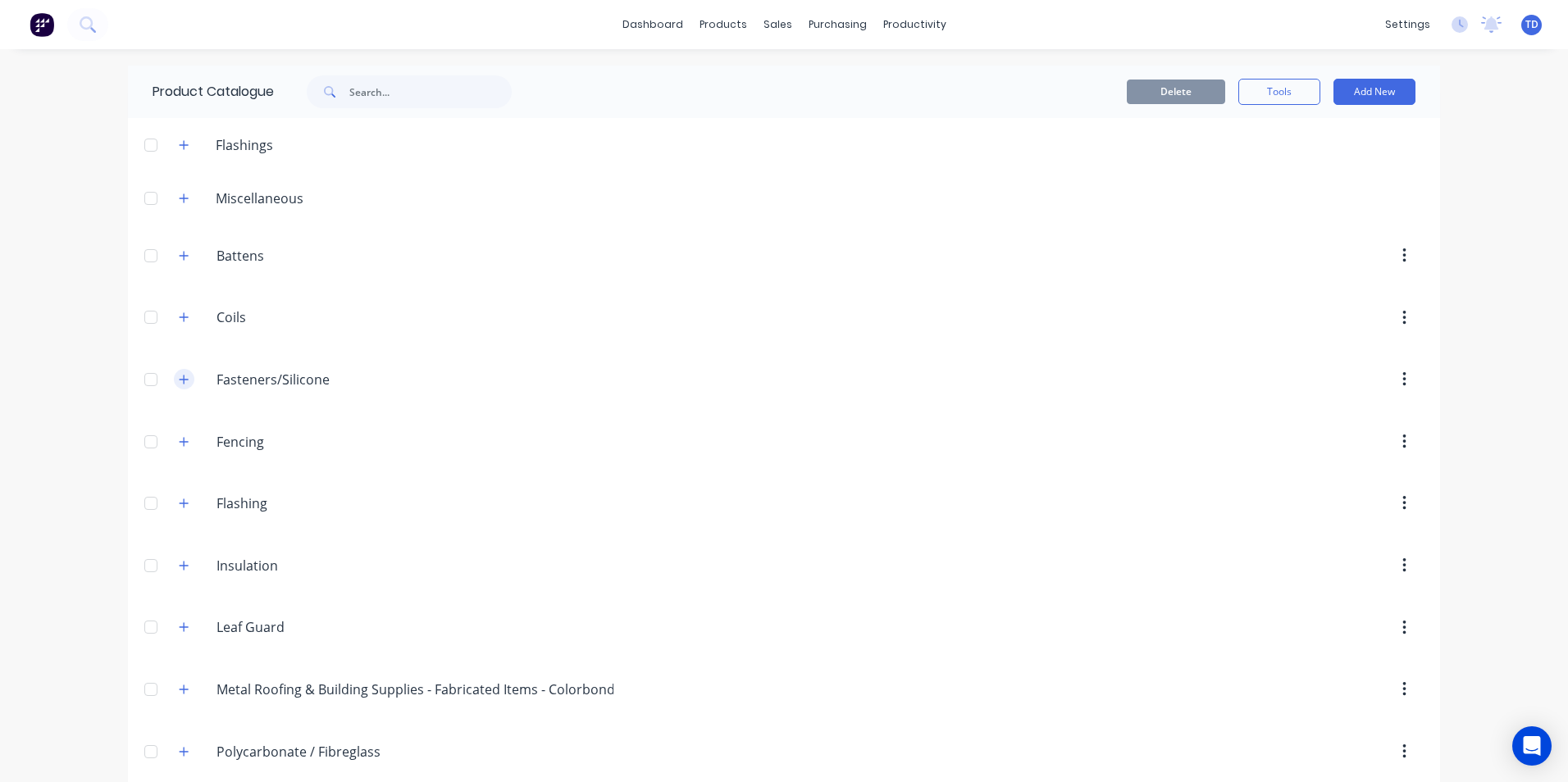
click at [179, 384] on icon "button" at bounding box center [183, 380] width 10 height 12
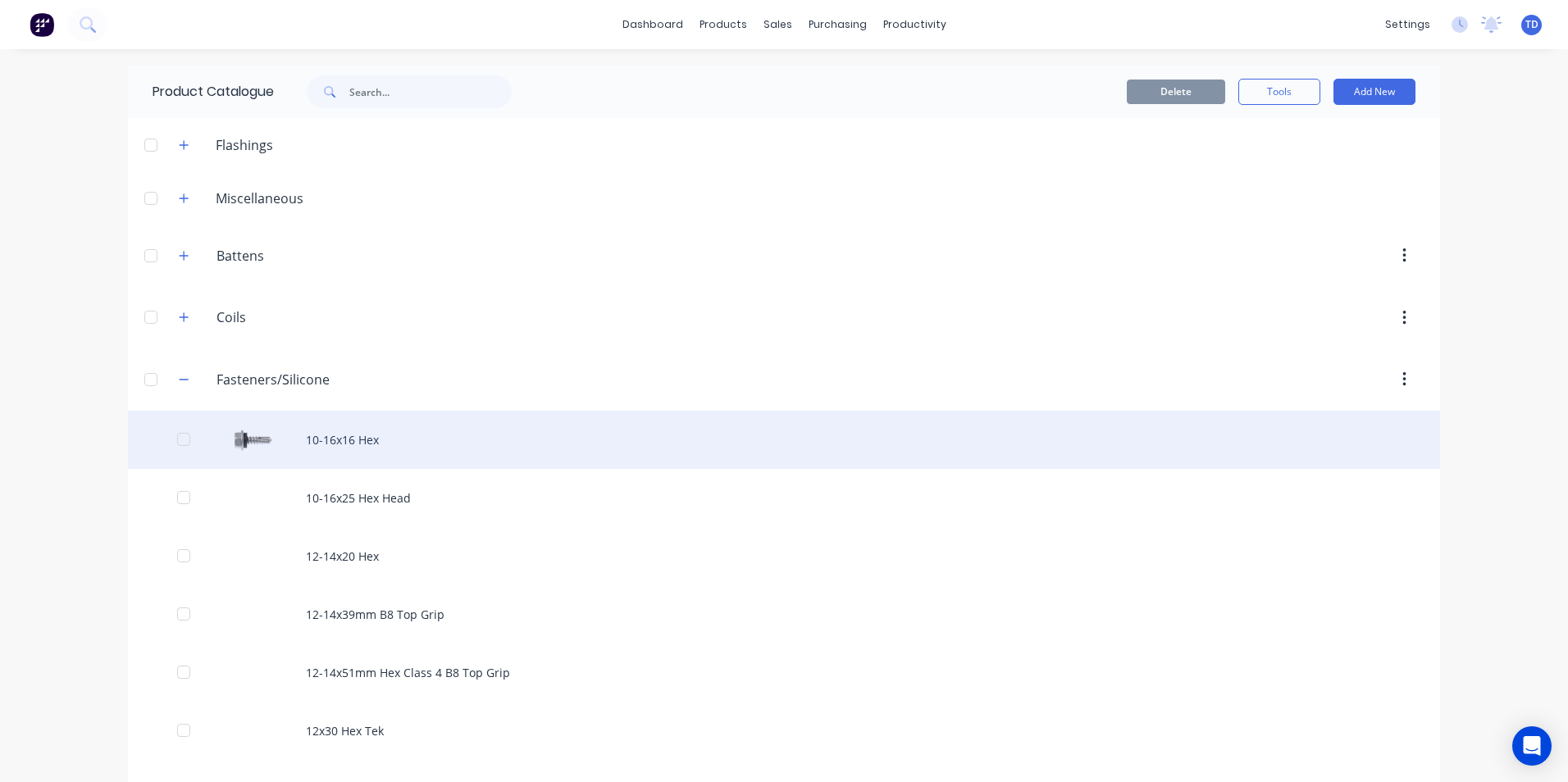
click at [350, 431] on div "10-16x16 Hex" at bounding box center [784, 440] width 1312 height 58
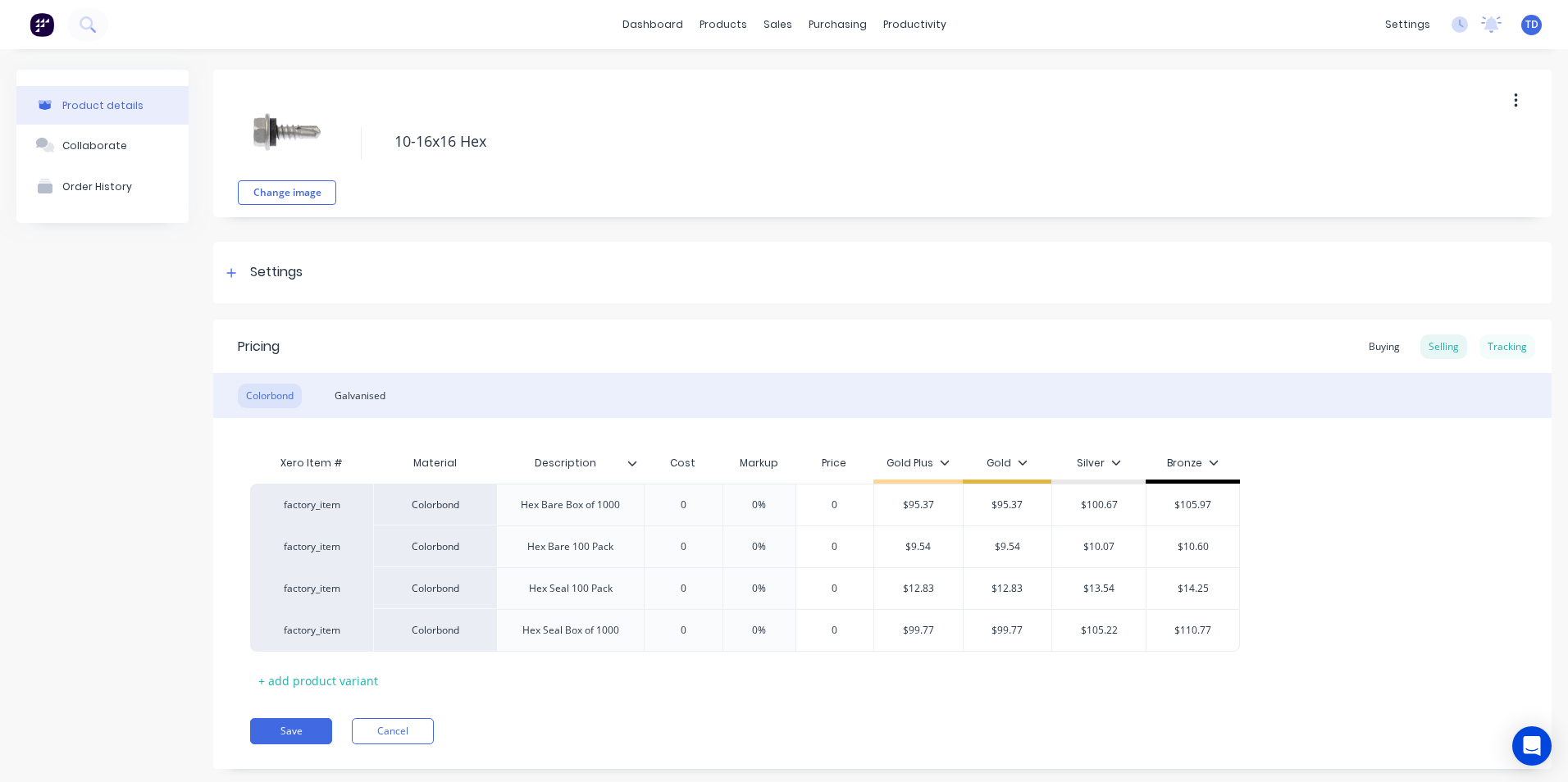
click at [1509, 358] on div "Tracking" at bounding box center [1507, 347] width 56 height 25
type textarea "x"
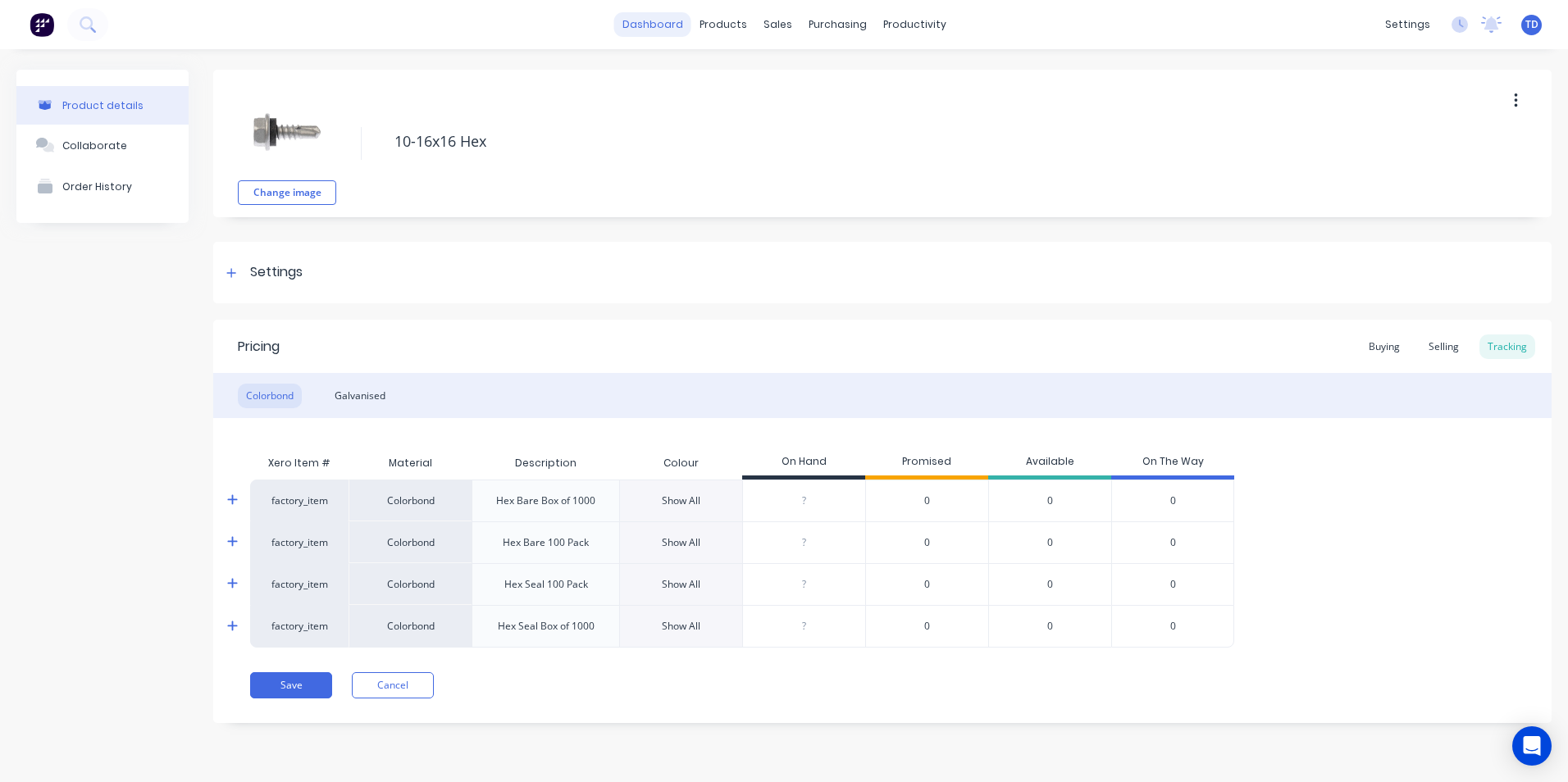
click at [653, 20] on link "dashboard" at bounding box center [653, 24] width 77 height 25
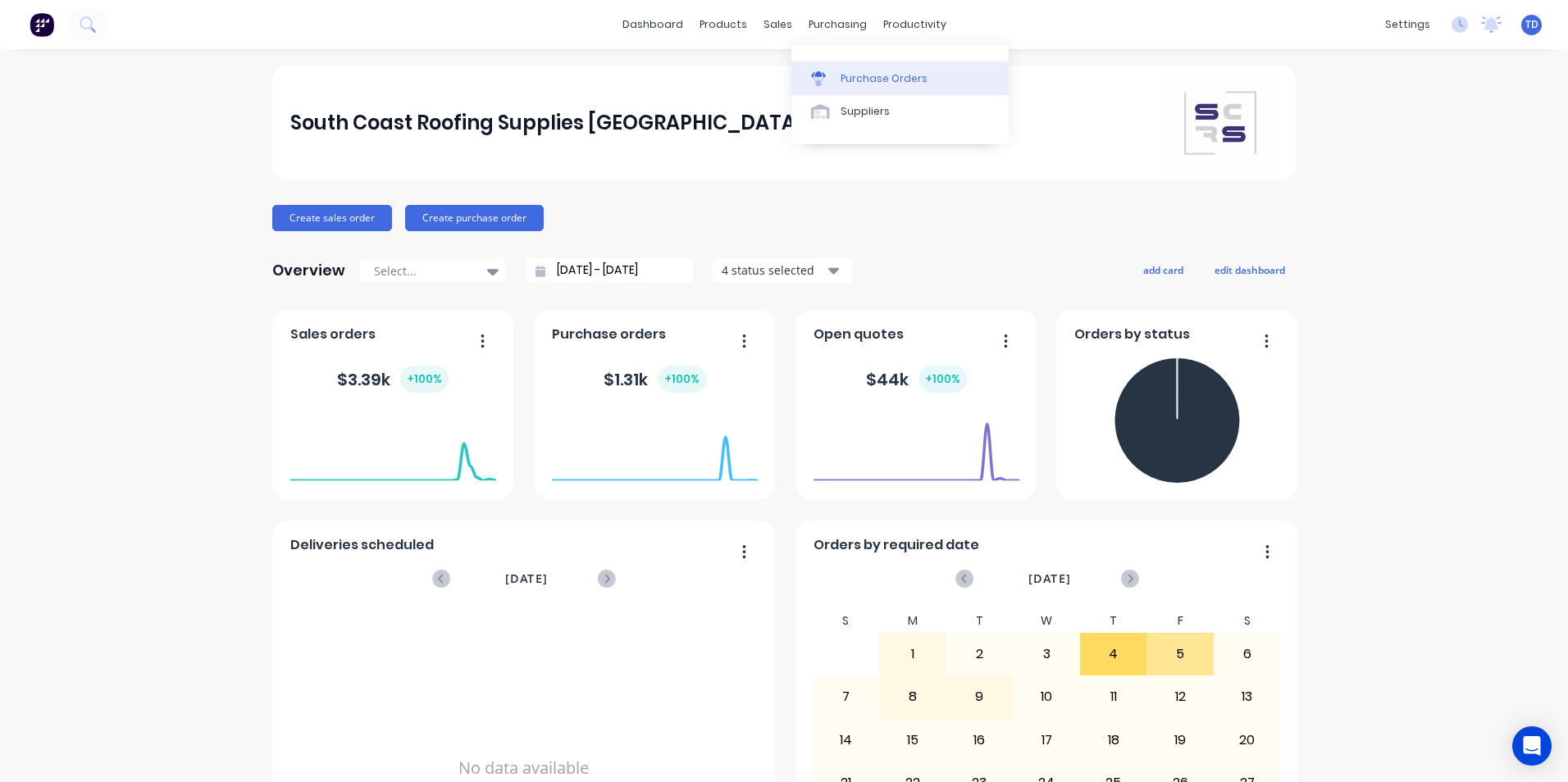
click at [885, 89] on link "Purchase Orders" at bounding box center [900, 78] width 217 height 33
